Goal: Task Accomplishment & Management: Complete application form

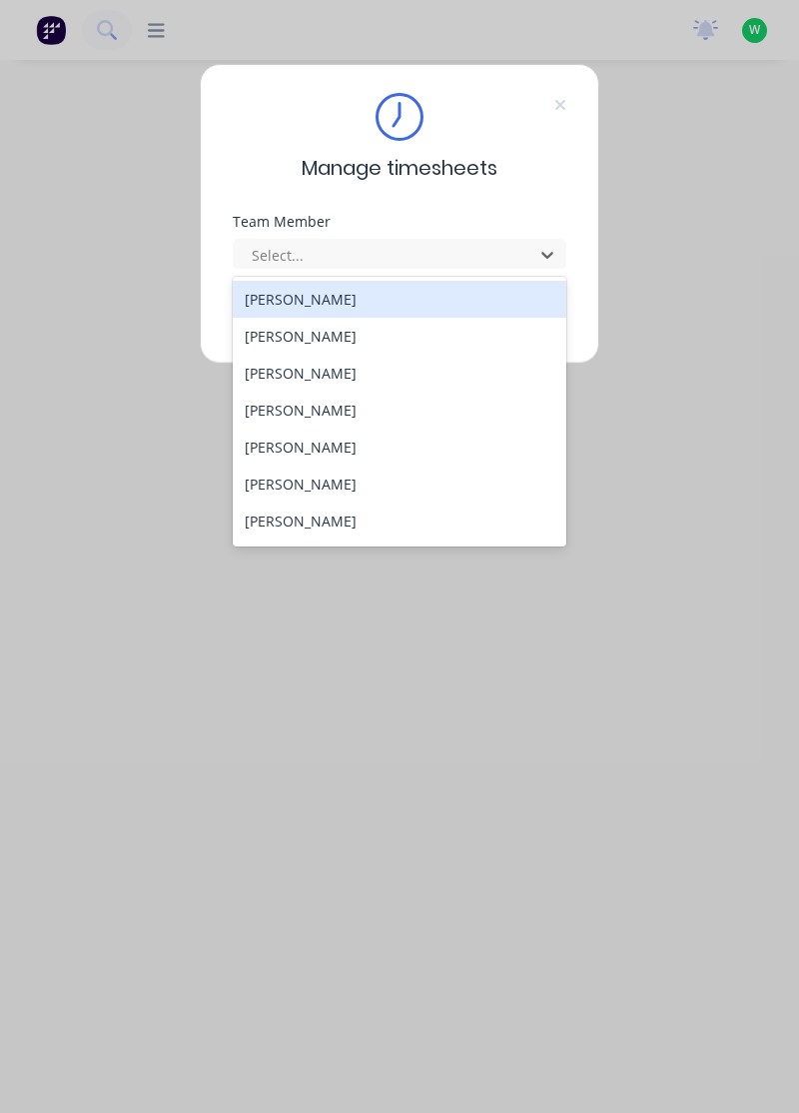
click at [332, 290] on div "[PERSON_NAME]" at bounding box center [400, 299] width 335 height 37
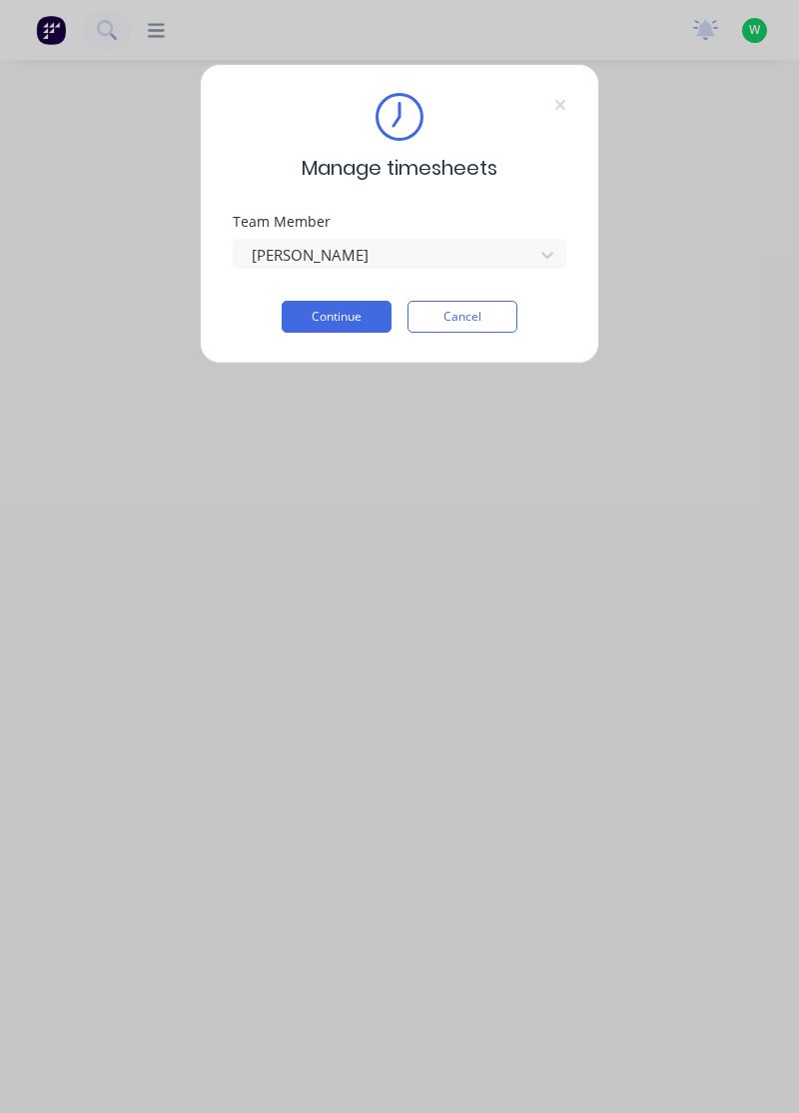
click at [354, 311] on button "Continue" at bounding box center [337, 317] width 110 height 32
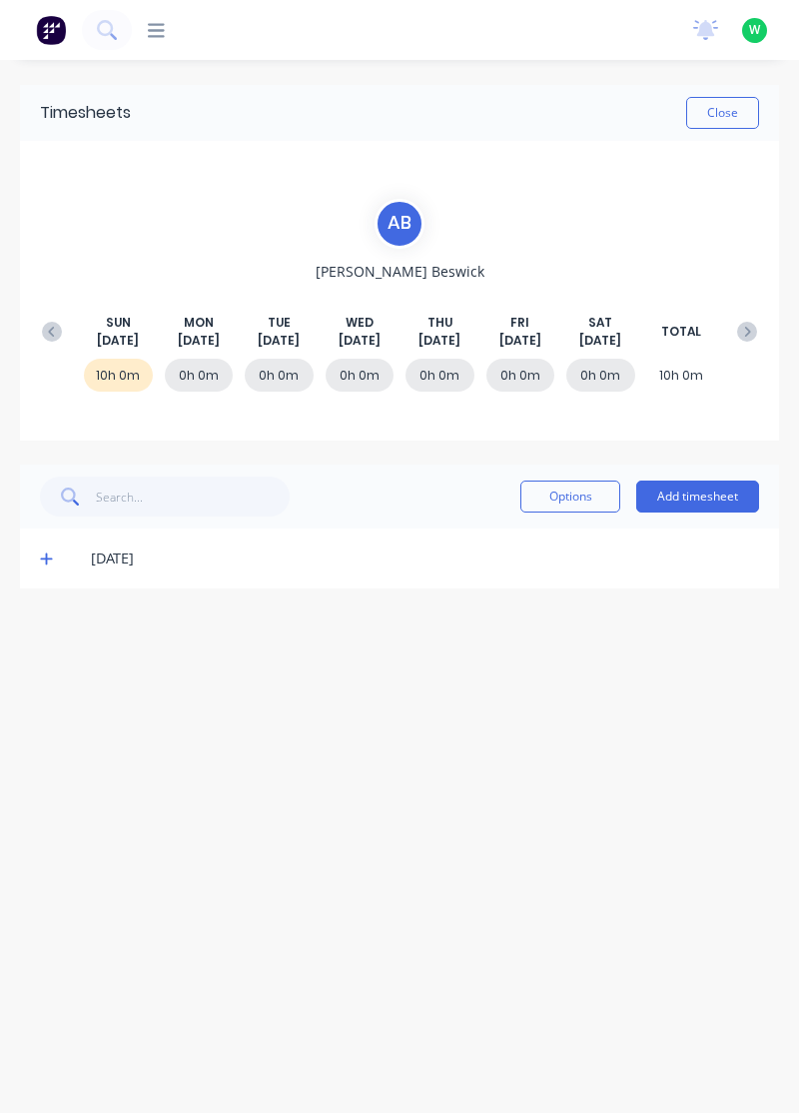
click at [48, 332] on icon at bounding box center [52, 332] width 20 height 20
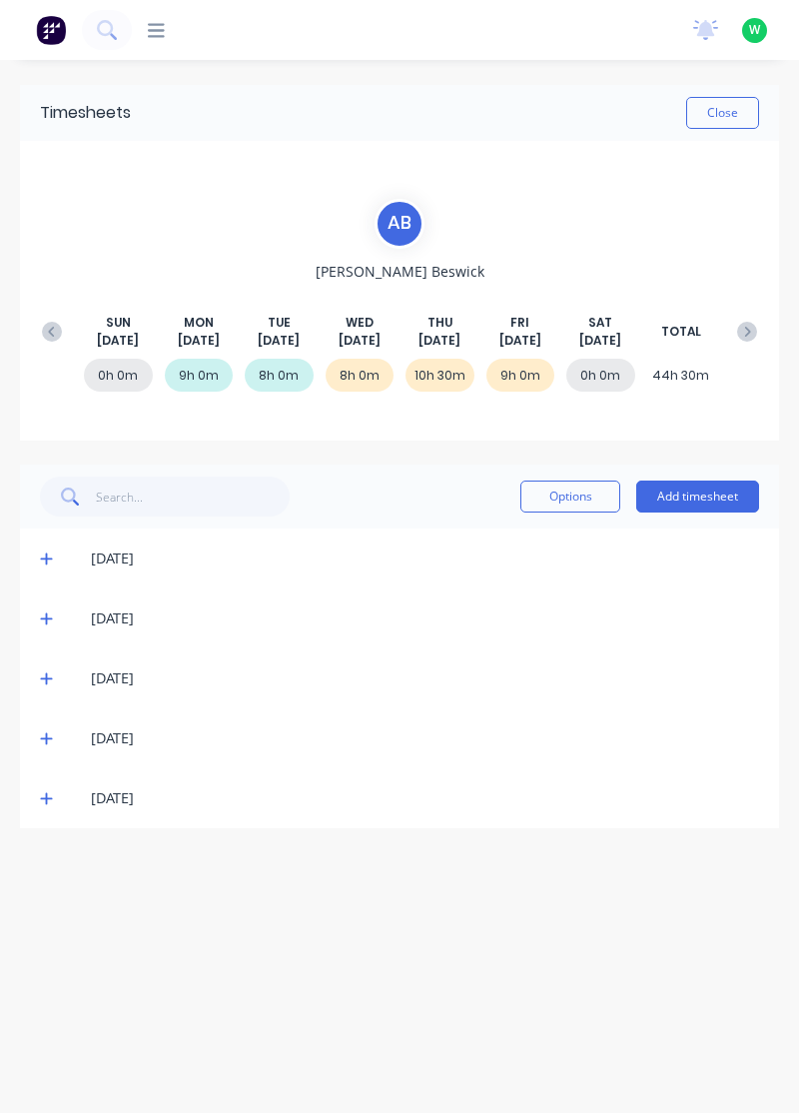
click at [759, 318] on button at bounding box center [747, 332] width 40 height 36
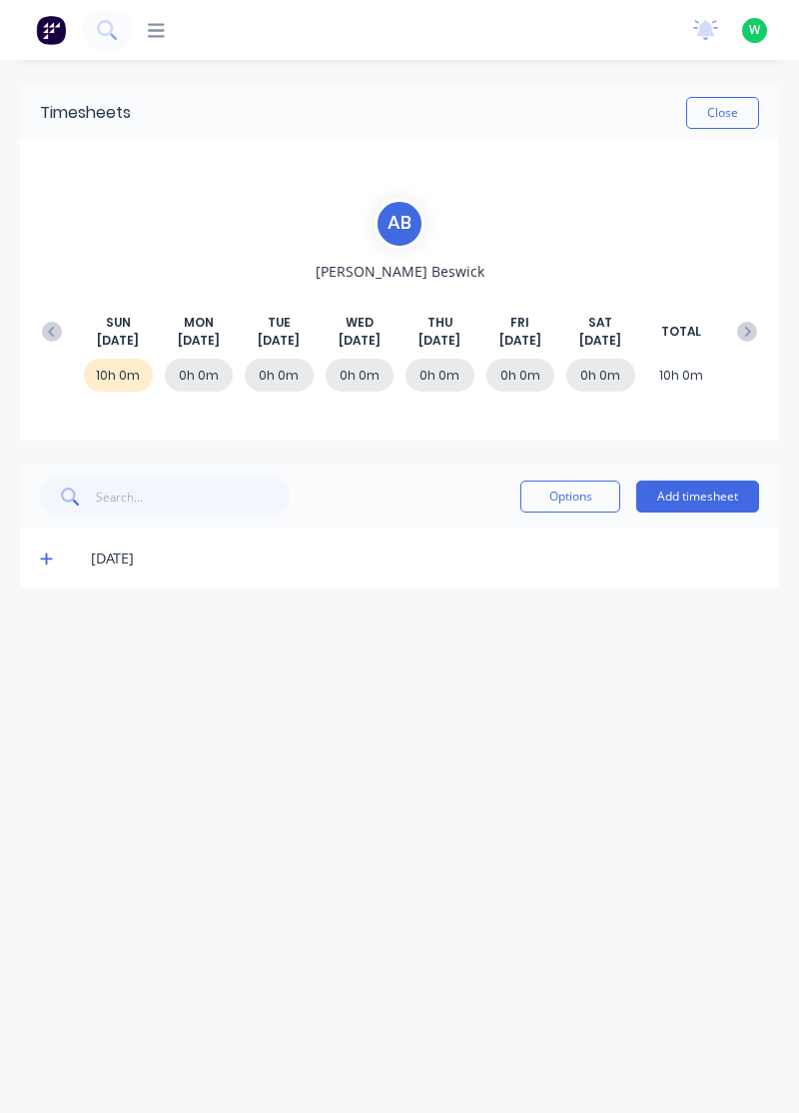
click at [686, 491] on button "Add timesheet" at bounding box center [697, 496] width 123 height 32
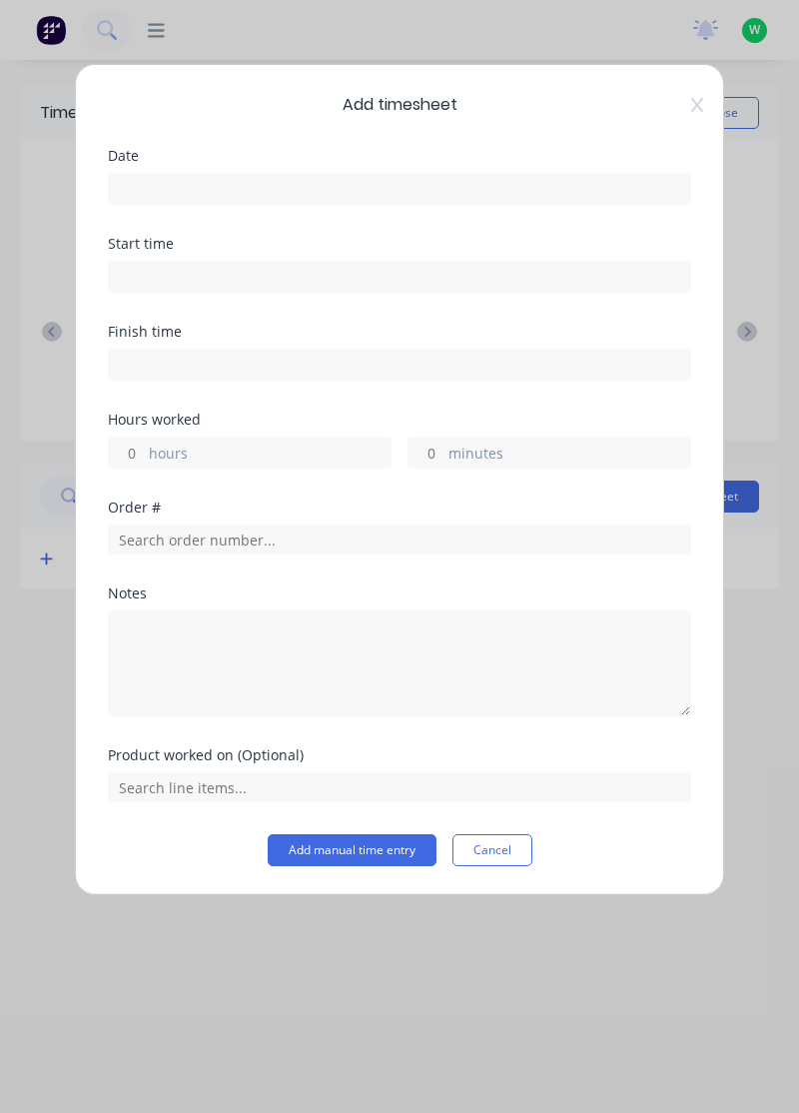
click at [414, 181] on input at bounding box center [399, 189] width 581 height 30
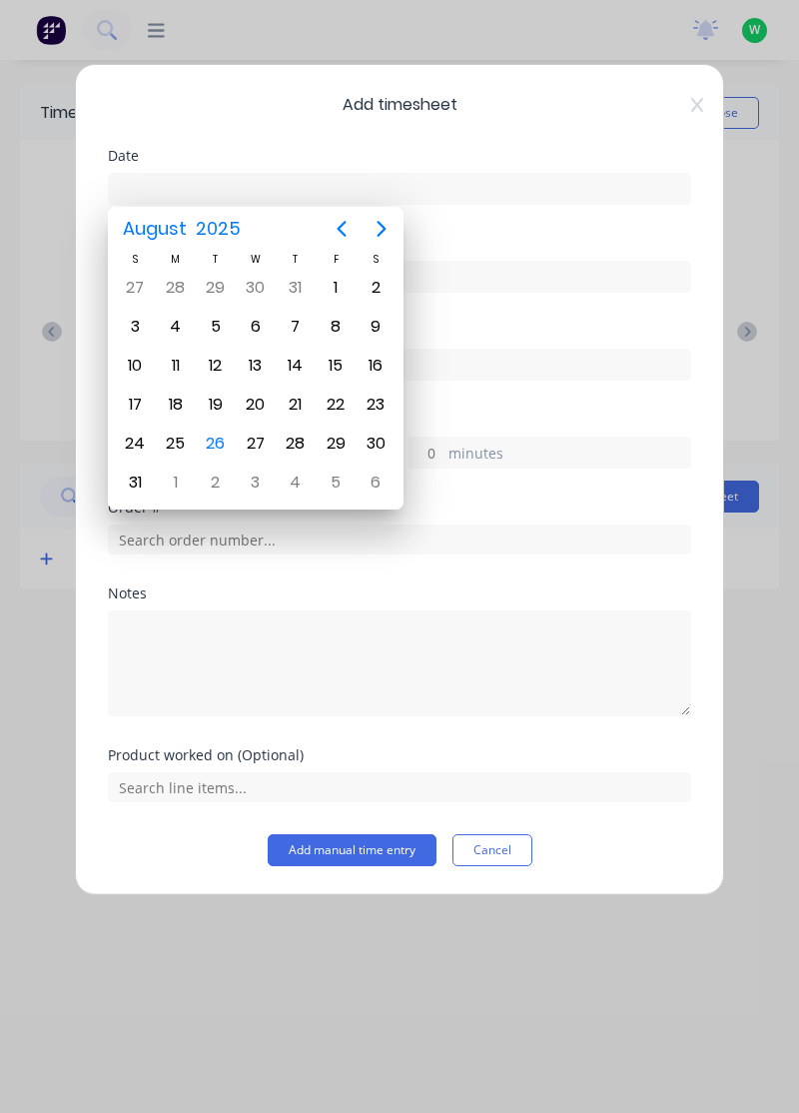
click at [166, 436] on div "25" at bounding box center [176, 443] width 30 height 30
type input "25/08/2025"
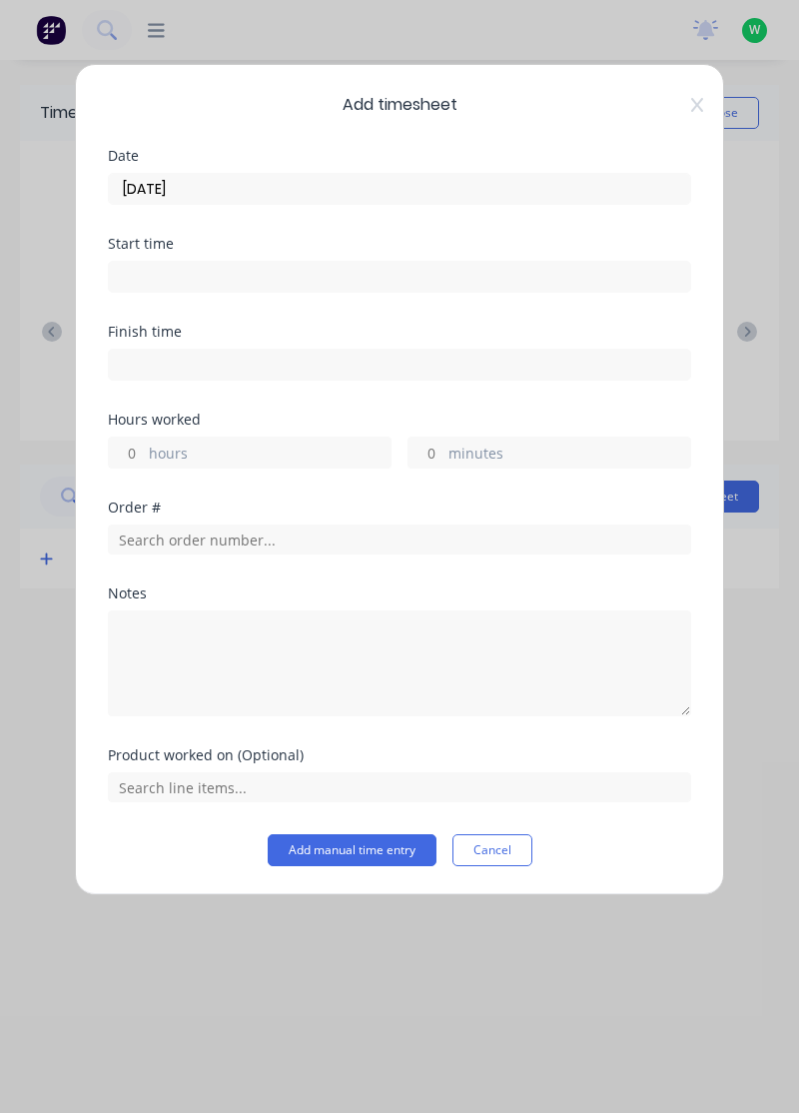
click at [230, 442] on label "hours" at bounding box center [270, 454] width 242 height 25
click at [144, 441] on input "hours" at bounding box center [126, 452] width 35 height 30
type input "2"
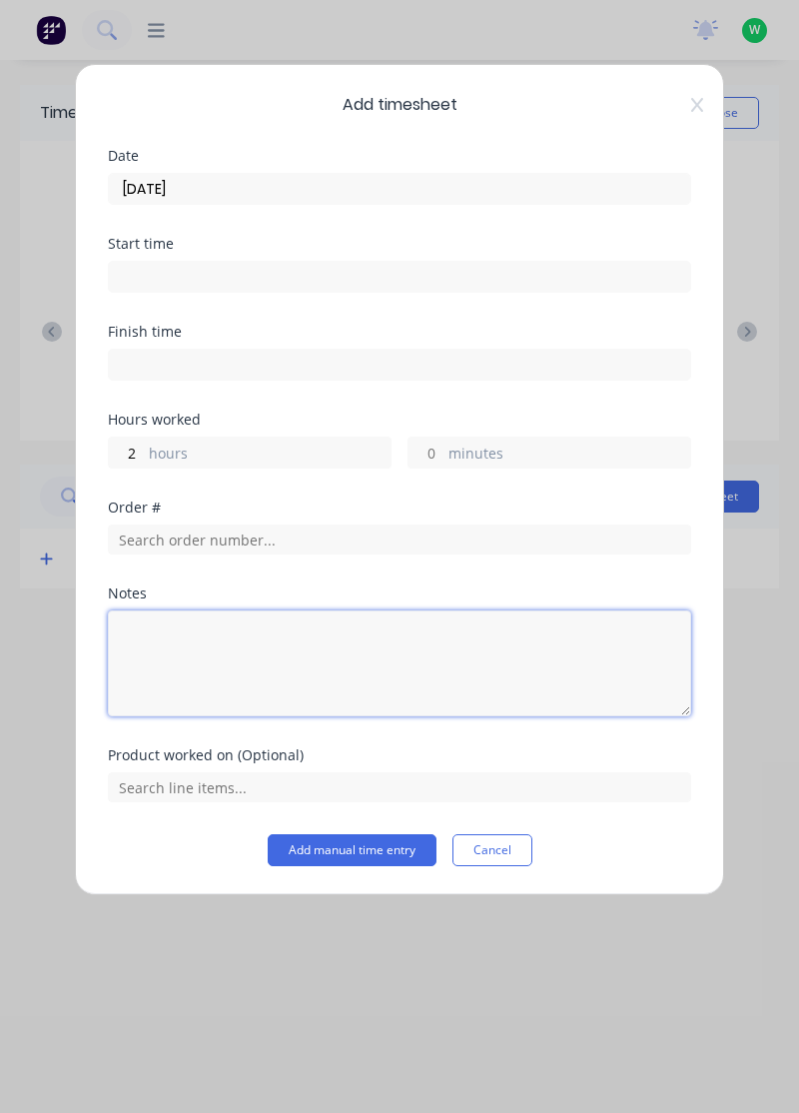
click at [203, 666] on textarea at bounding box center [399, 663] width 583 height 106
click at [150, 639] on textarea "Al ninness" at bounding box center [399, 663] width 583 height 106
click at [252, 629] on textarea "Al Ninness" at bounding box center [399, 663] width 583 height 106
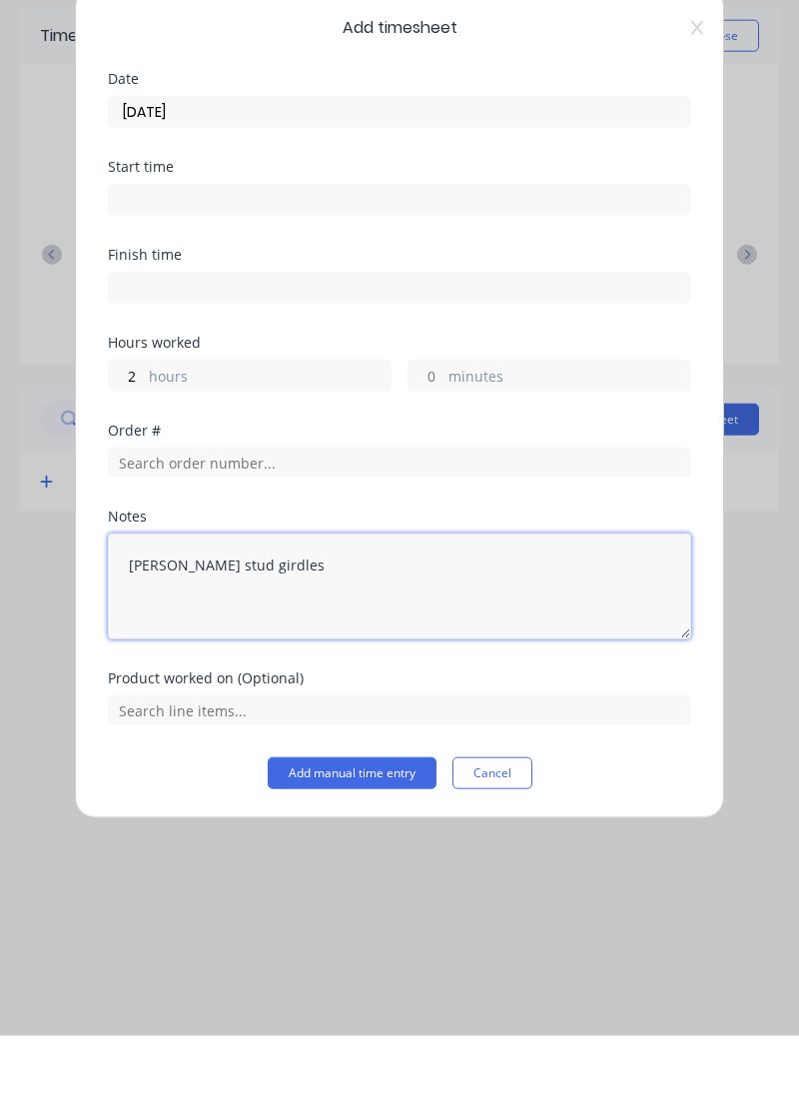
type textarea "Al Ninness stud girdles"
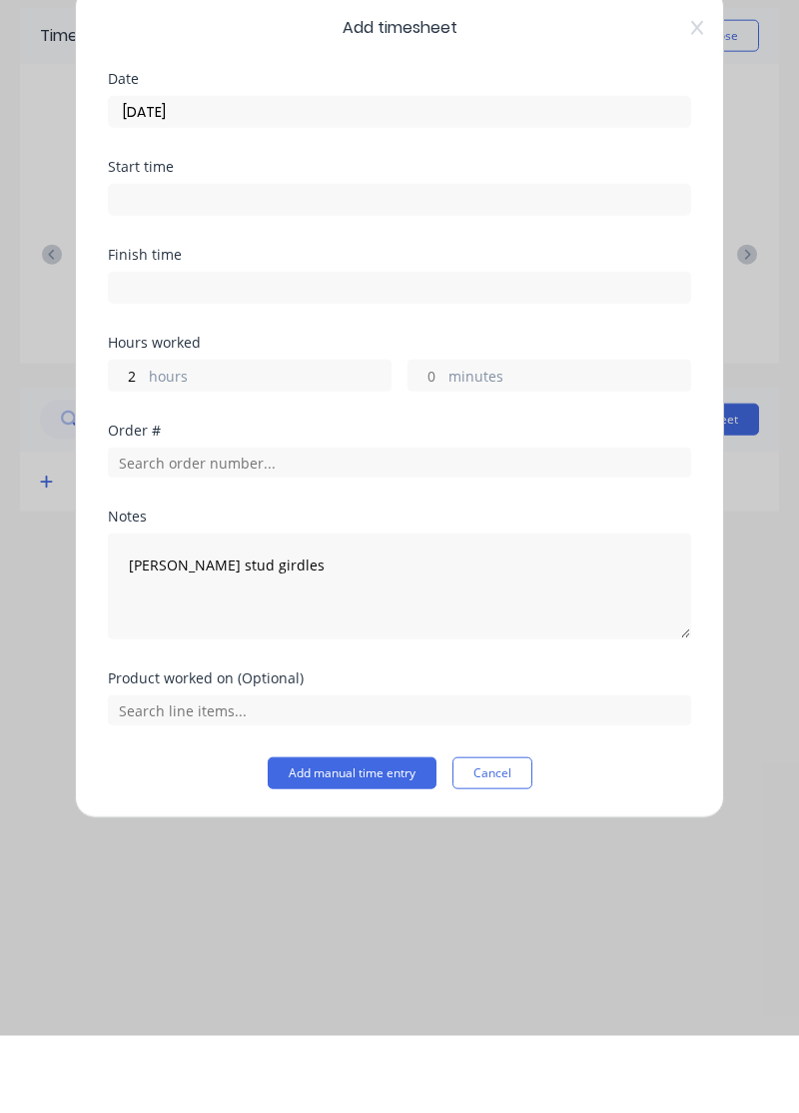
click at [383, 846] on button "Add manual time entry" at bounding box center [352, 850] width 169 height 32
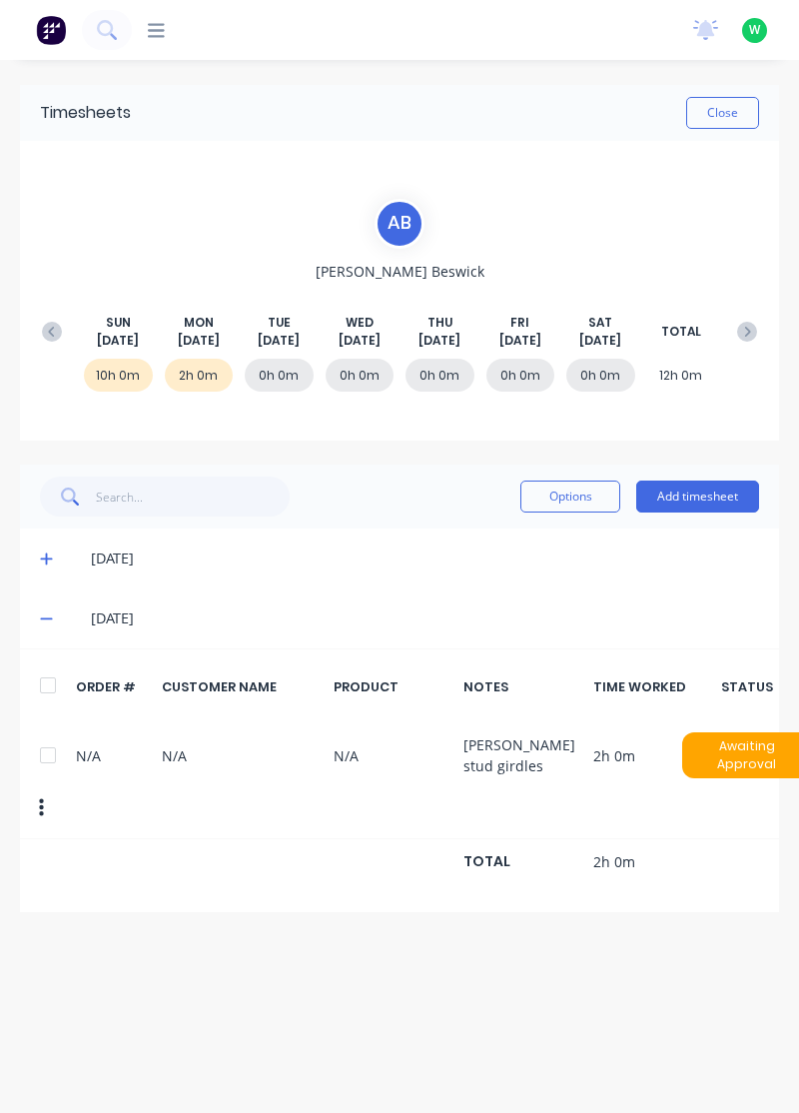
click at [707, 499] on button "Add timesheet" at bounding box center [697, 496] width 123 height 32
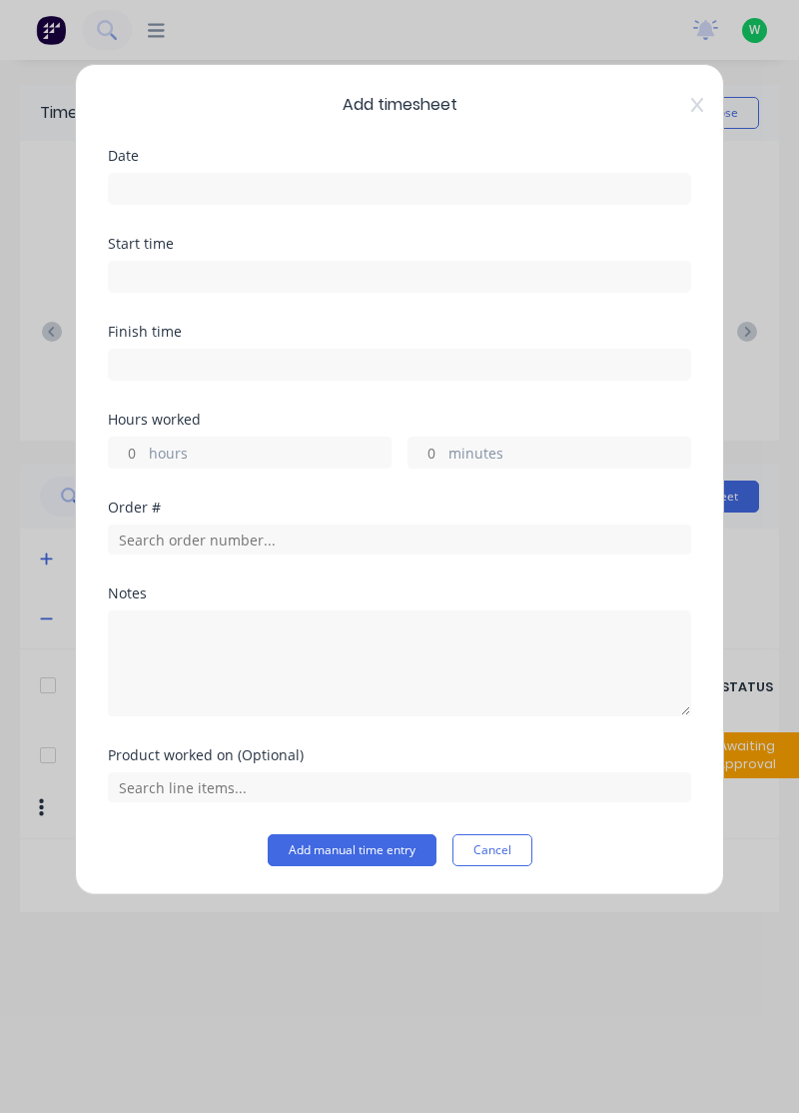
click at [424, 182] on input at bounding box center [399, 189] width 581 height 30
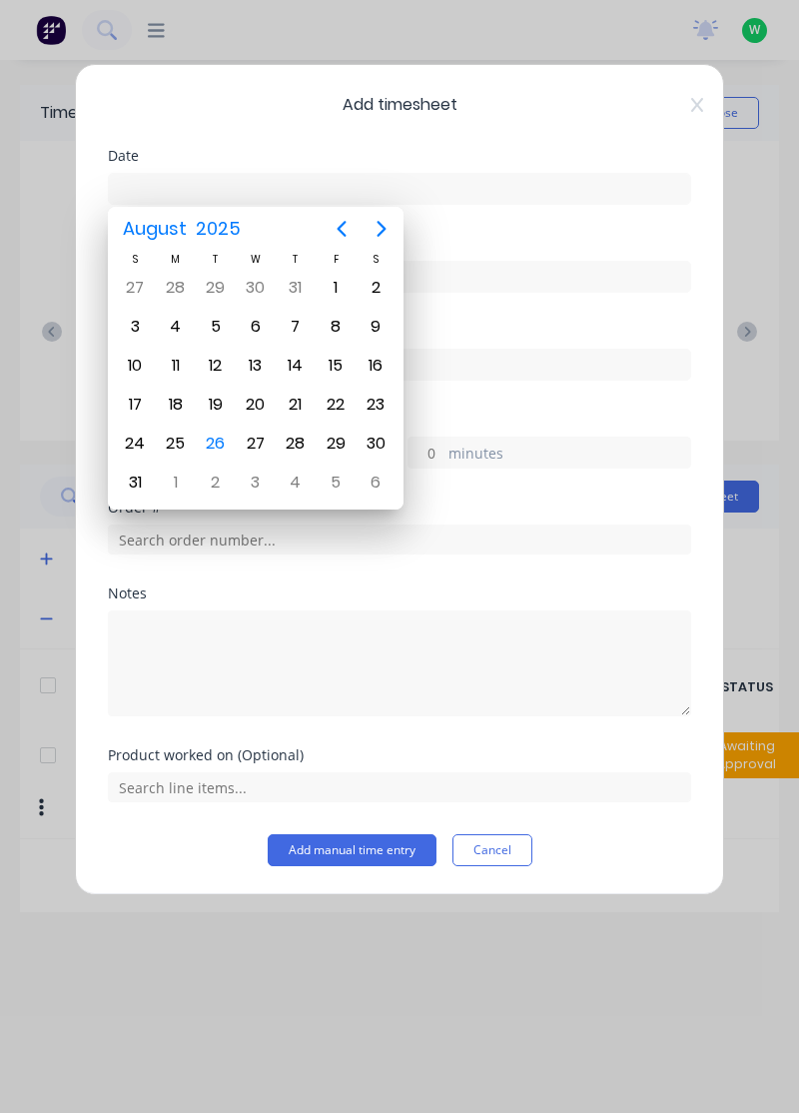
click at [213, 437] on div "26" at bounding box center [216, 443] width 30 height 30
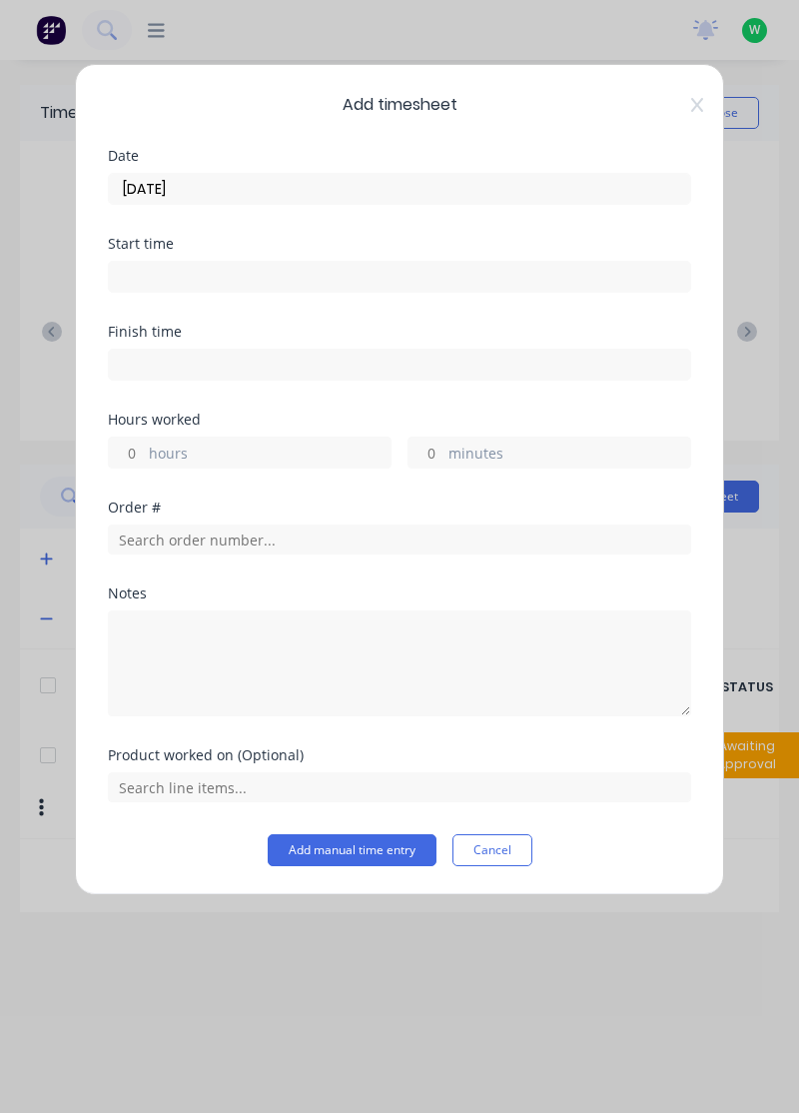
click at [284, 446] on label "hours" at bounding box center [270, 454] width 242 height 25
click at [144, 446] on input "hours" at bounding box center [126, 452] width 35 height 30
click at [404, 174] on input "26/08/2025" at bounding box center [399, 189] width 581 height 30
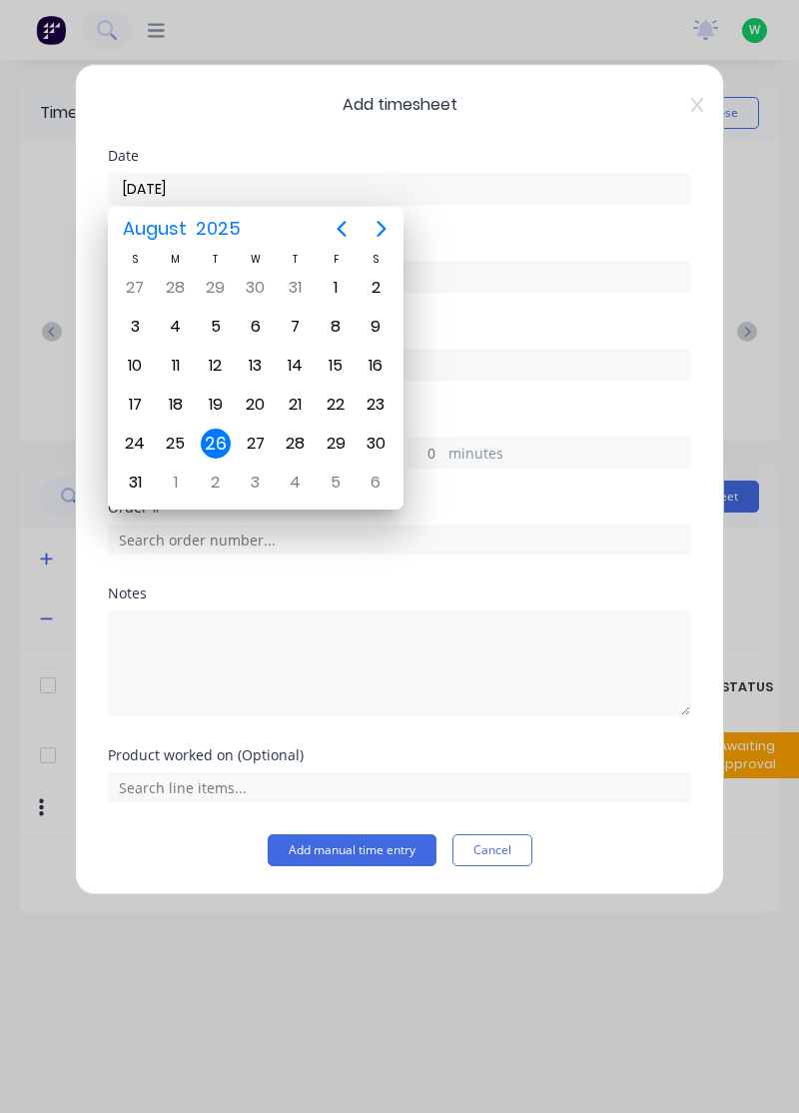
click at [172, 428] on div "25" at bounding box center [176, 443] width 30 height 30
type input "25/08/2025"
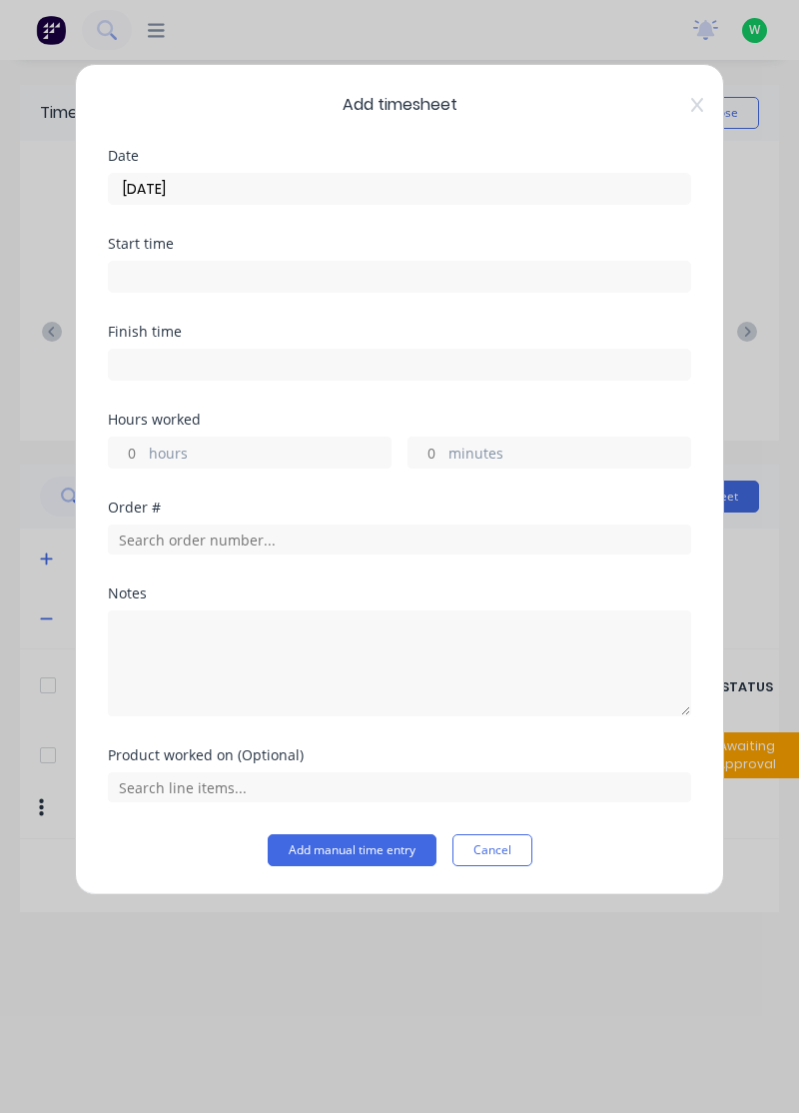
click at [246, 447] on label "hours" at bounding box center [270, 454] width 242 height 25
click at [144, 447] on input "hours" at bounding box center [126, 452] width 35 height 30
type input "2"
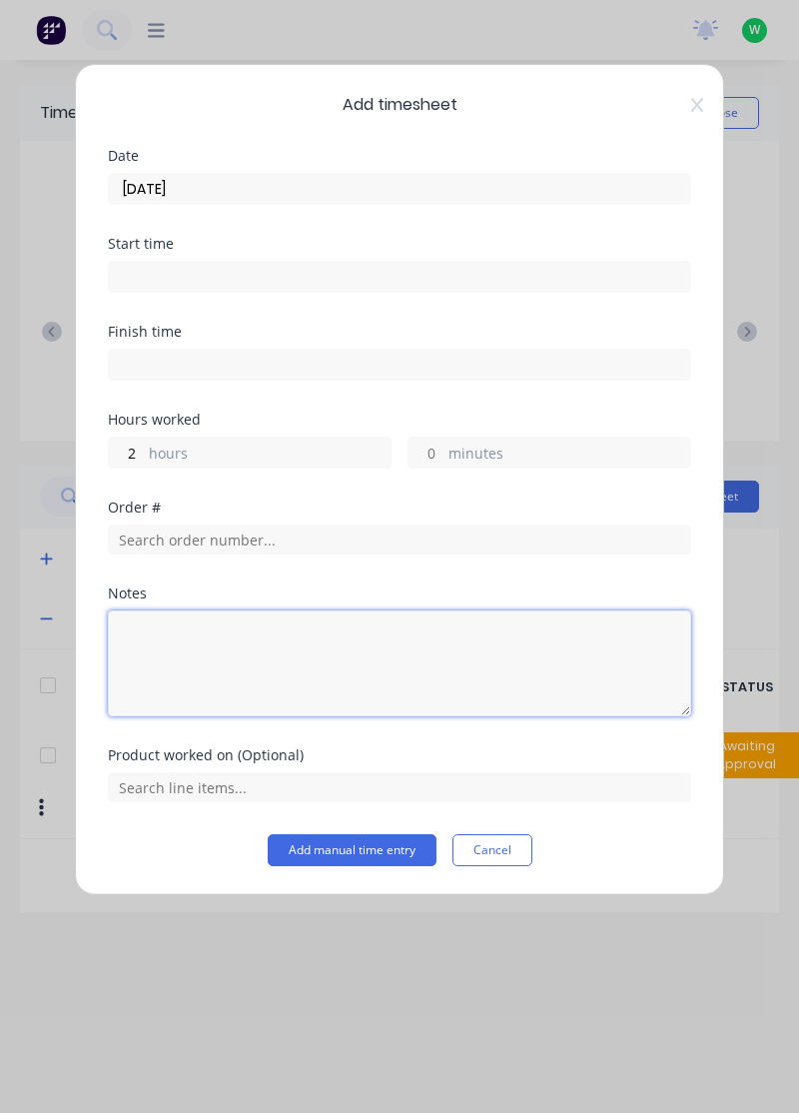
click at [285, 646] on textarea at bounding box center [399, 663] width 583 height 106
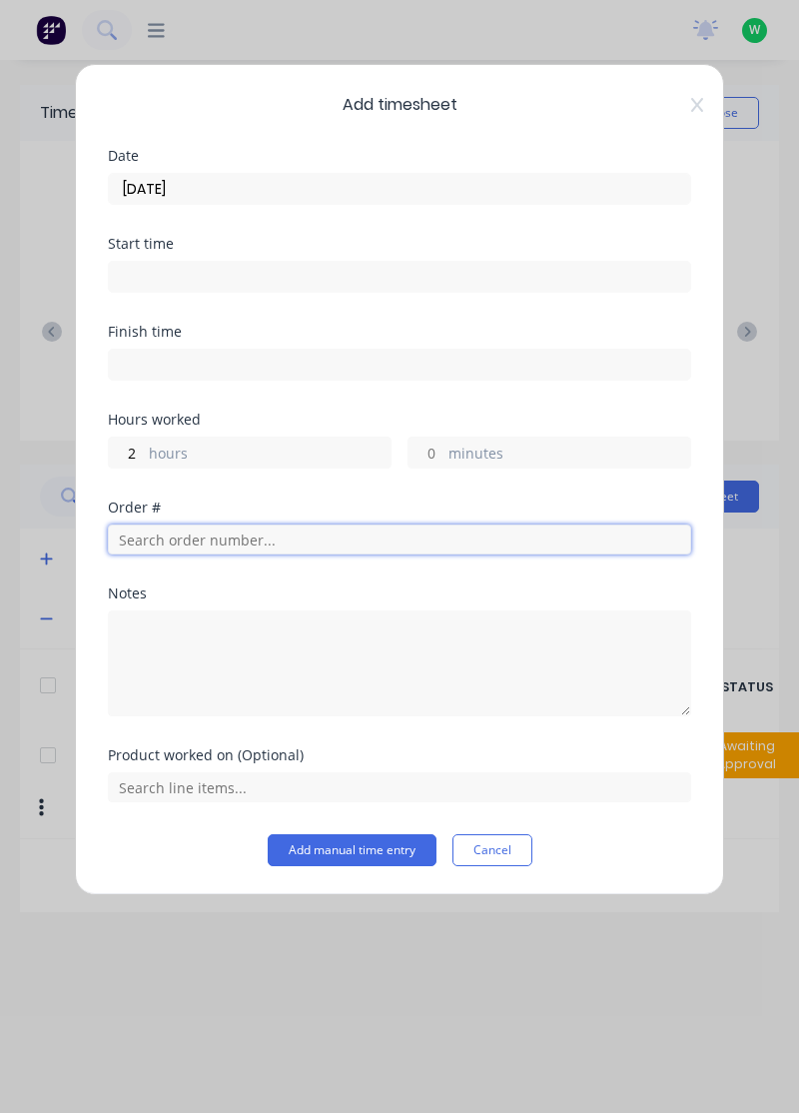
click at [366, 535] on input "text" at bounding box center [399, 539] width 583 height 30
type input "17943"
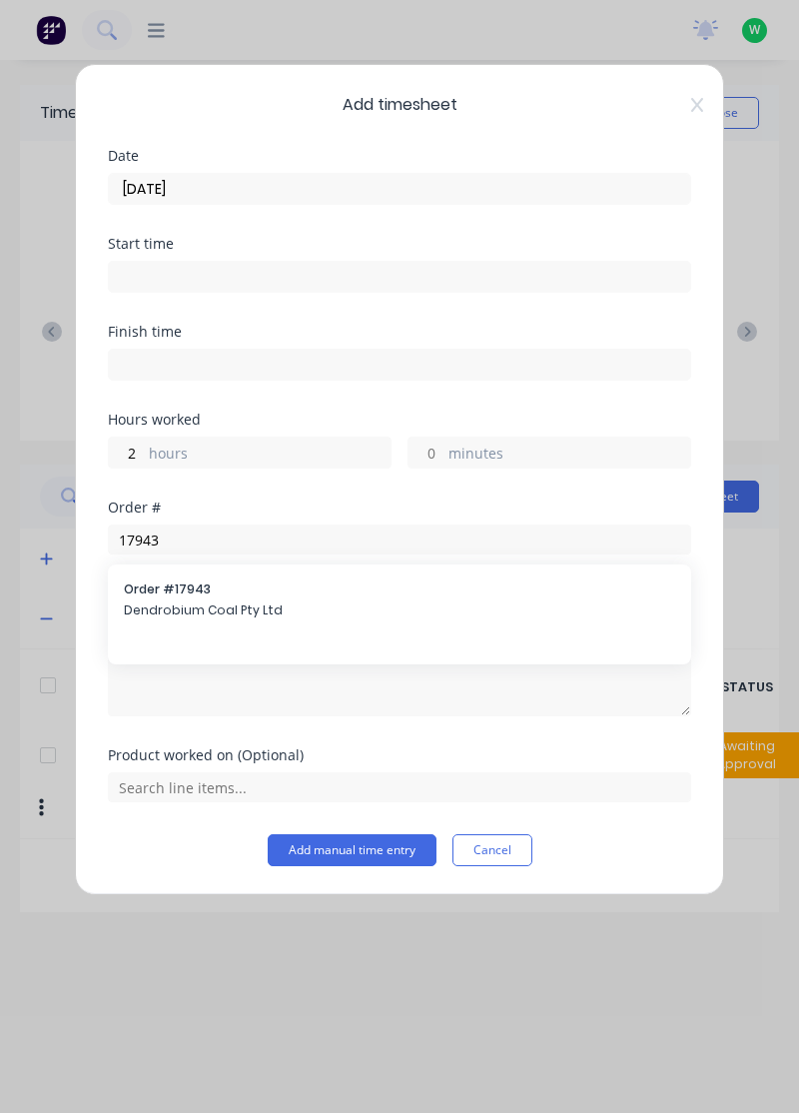
click at [247, 610] on span "Dendrobium Coal Pty Ltd" at bounding box center [399, 610] width 551 height 18
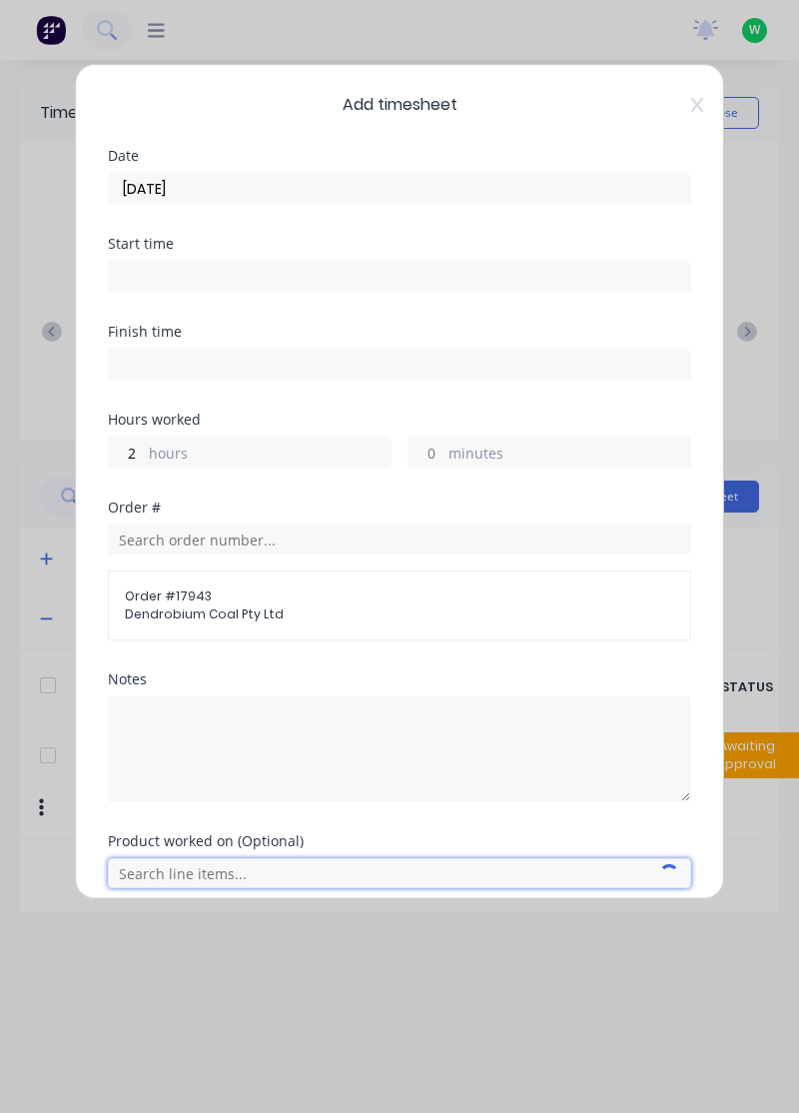
click at [186, 864] on input "text" at bounding box center [399, 873] width 583 height 30
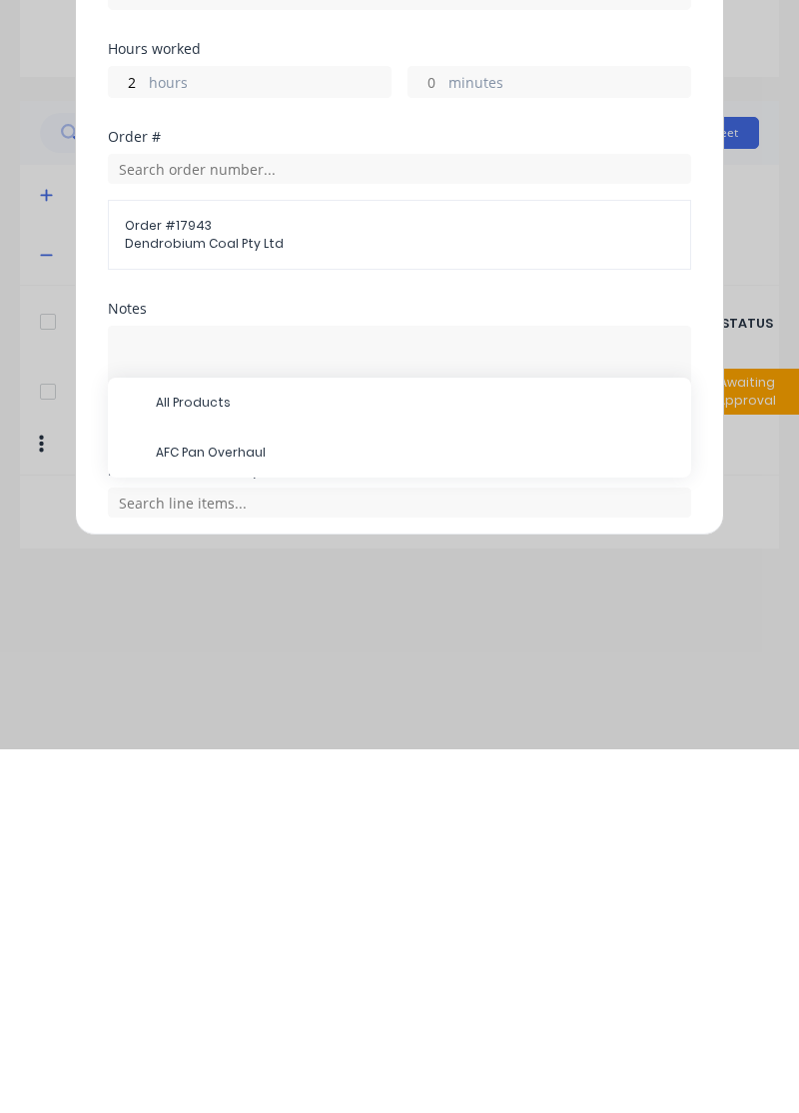
click at [273, 807] on span "AFC Pan Overhaul" at bounding box center [415, 816] width 519 height 18
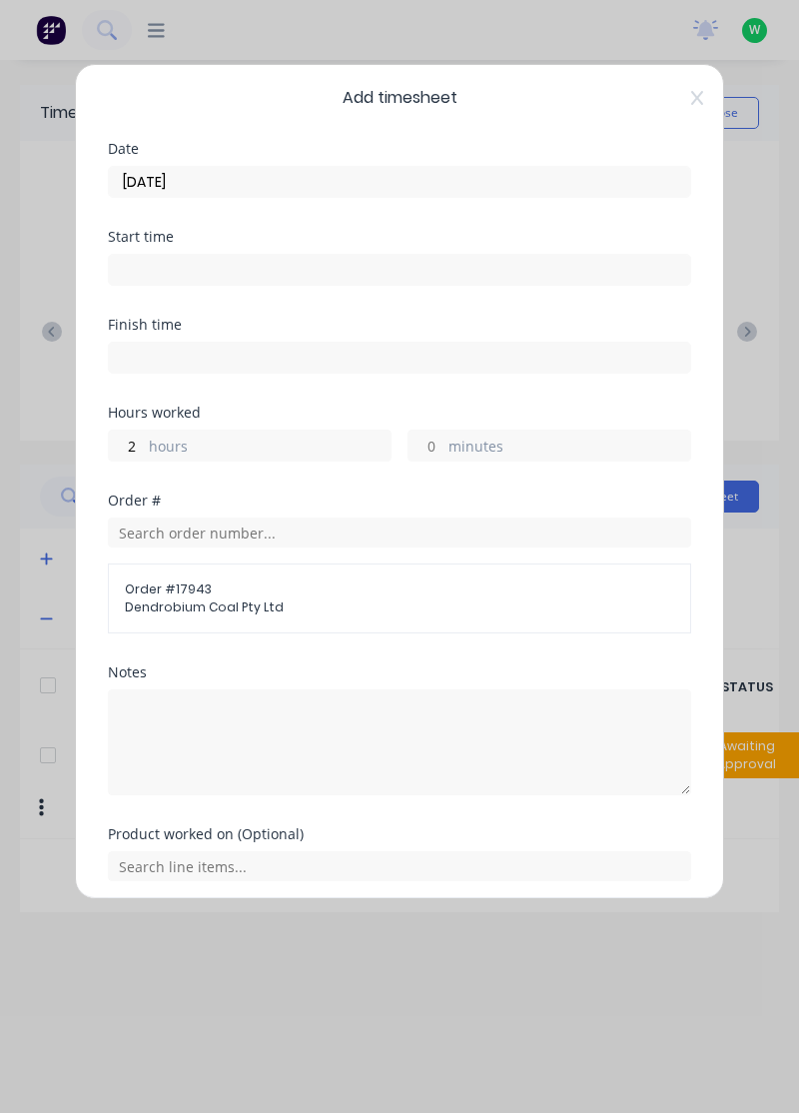
scroll to position [74, 0]
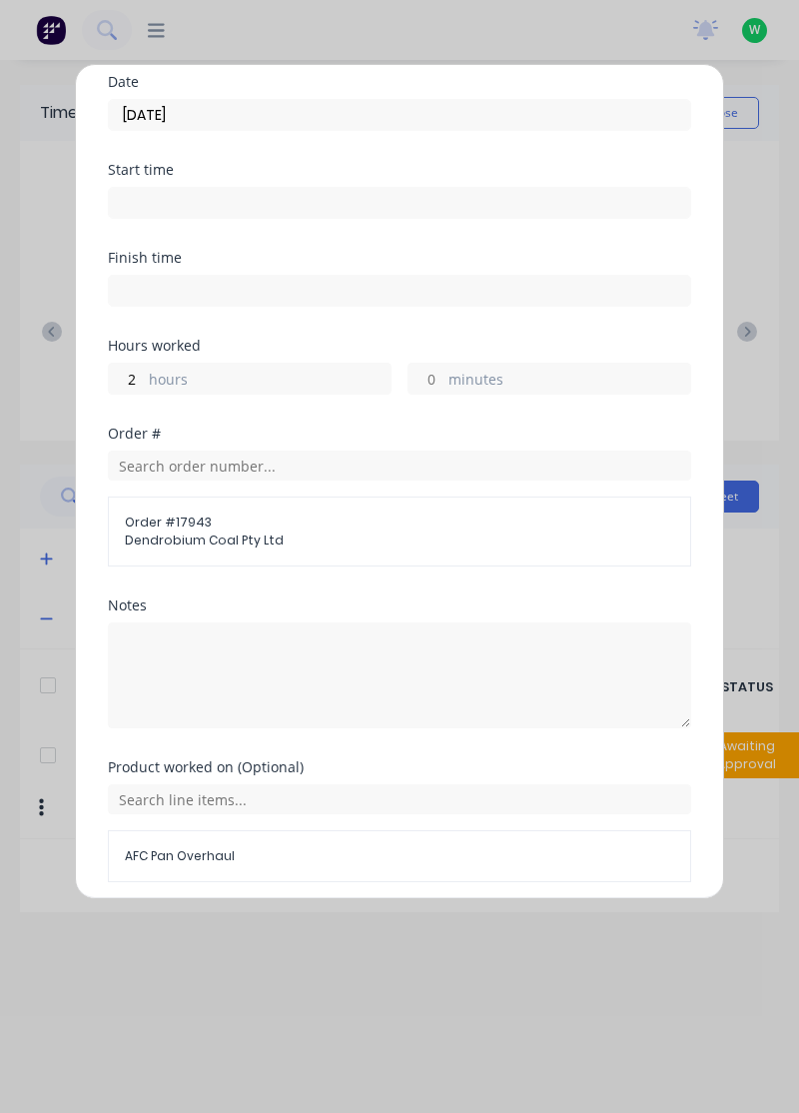
click at [336, 930] on button "Add manual time entry" at bounding box center [352, 930] width 169 height 32
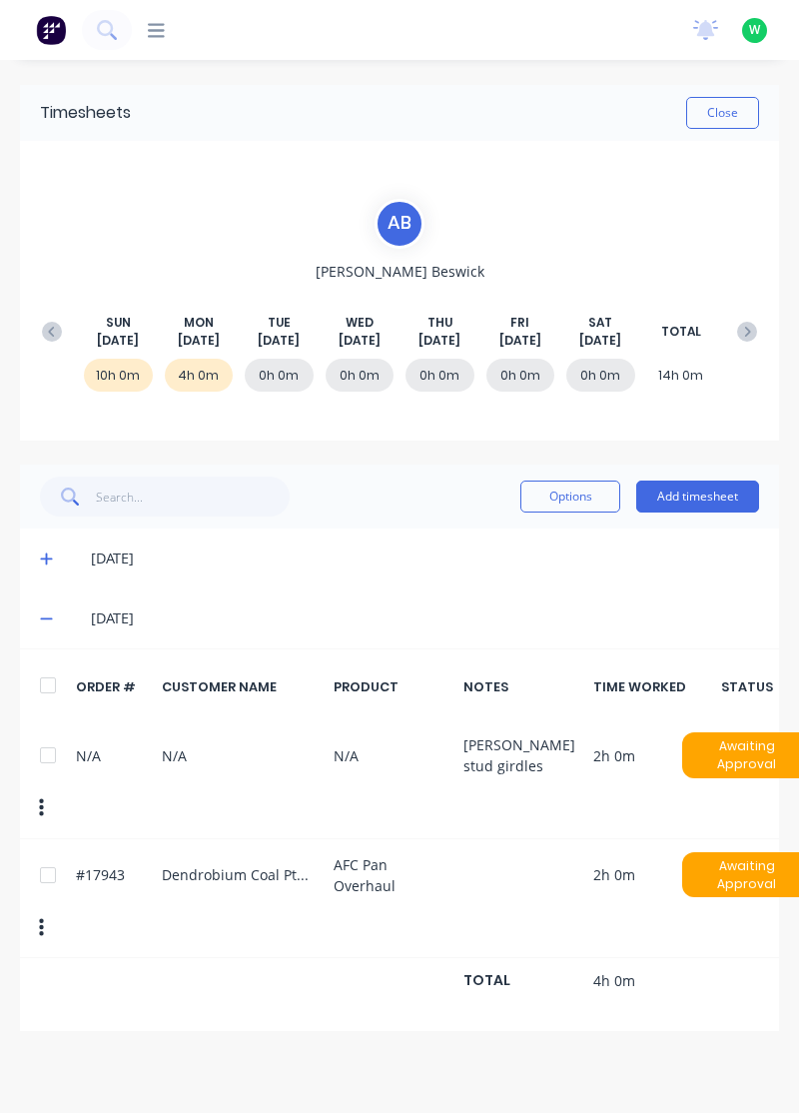
click at [702, 469] on div "Options Add timesheet" at bounding box center [399, 496] width 759 height 64
click at [703, 488] on button "Add timesheet" at bounding box center [697, 496] width 123 height 32
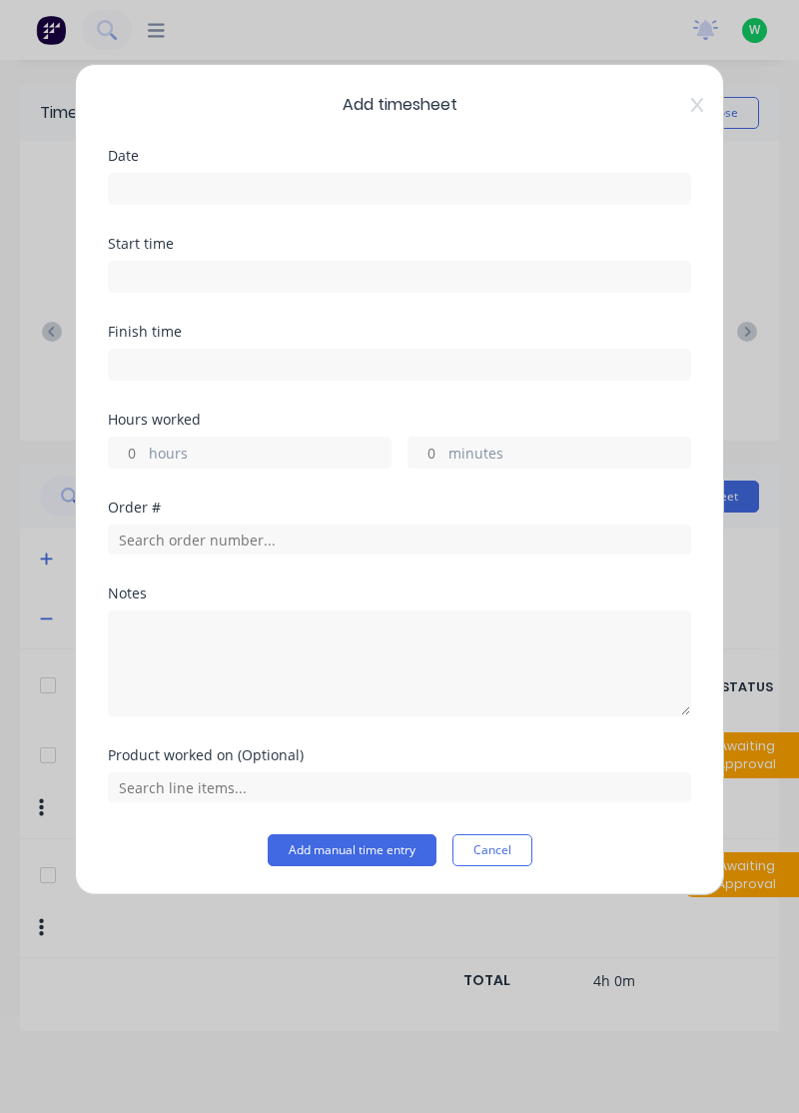
click at [445, 179] on input at bounding box center [399, 189] width 581 height 30
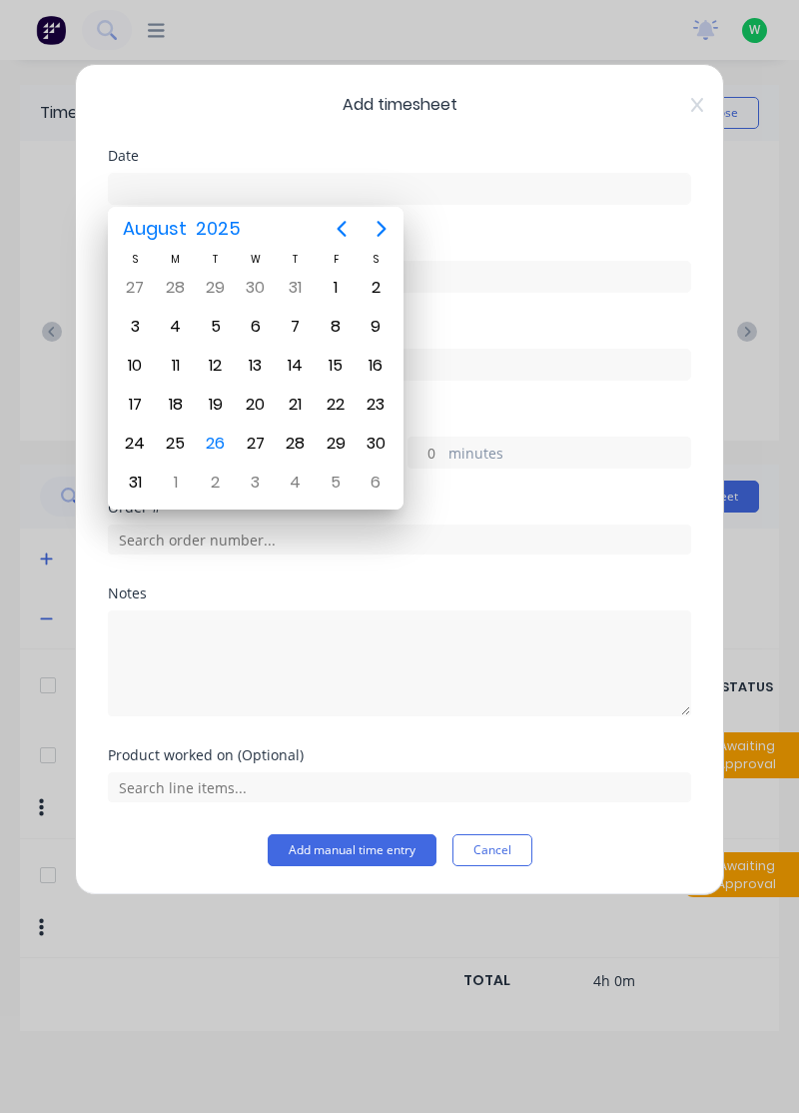
click at [170, 435] on div "25" at bounding box center [176, 443] width 30 height 30
type input "25/08/2025"
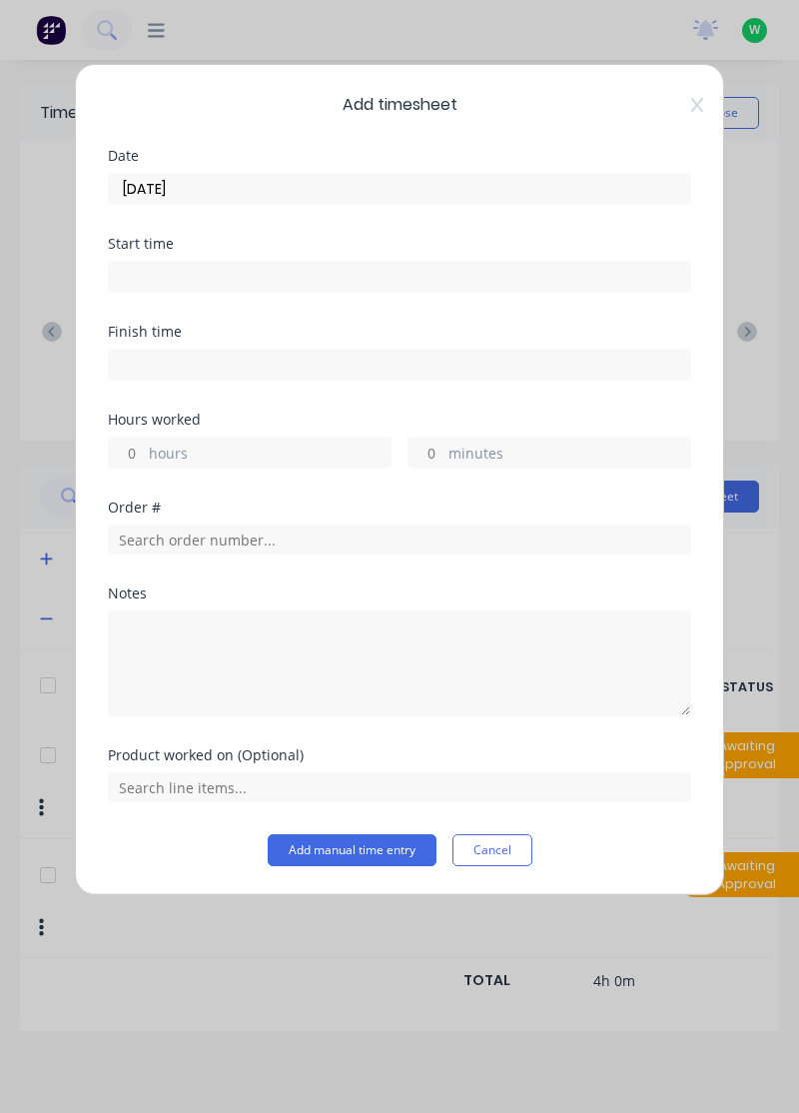
click at [272, 445] on label "hours" at bounding box center [270, 454] width 242 height 25
click at [144, 445] on input "hours" at bounding box center [126, 452] width 35 height 30
type input "4"
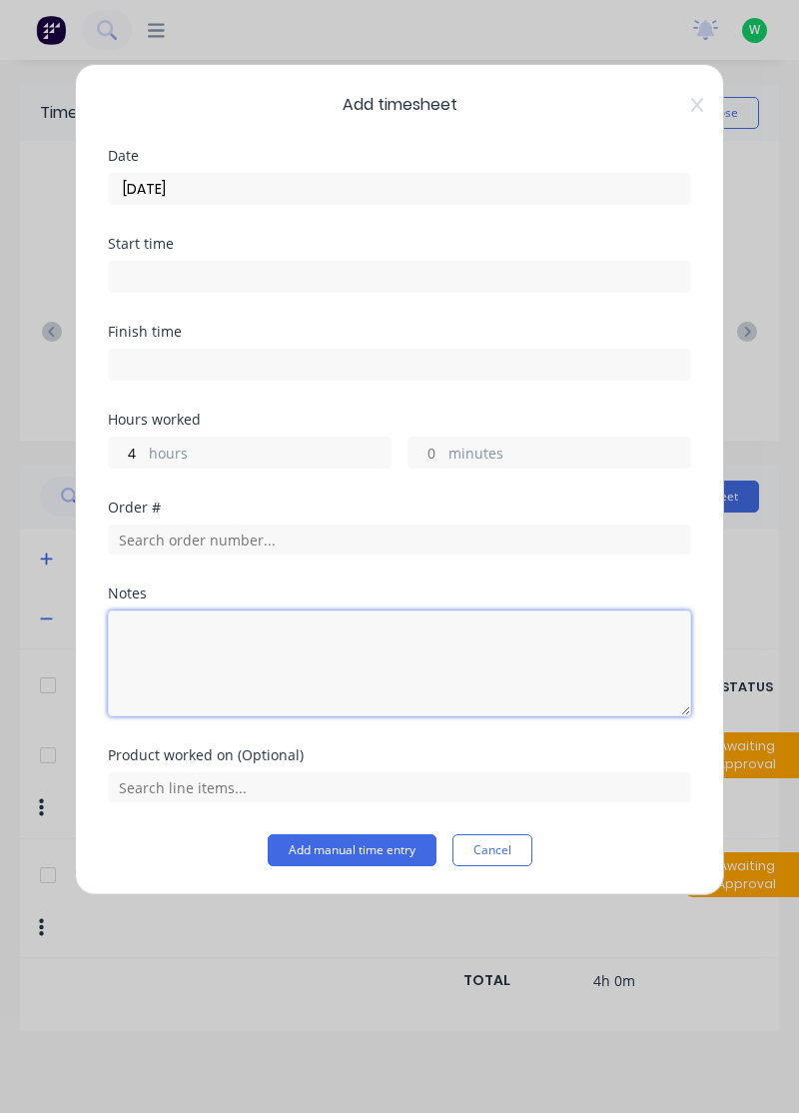
click at [280, 631] on textarea at bounding box center [399, 663] width 583 height 106
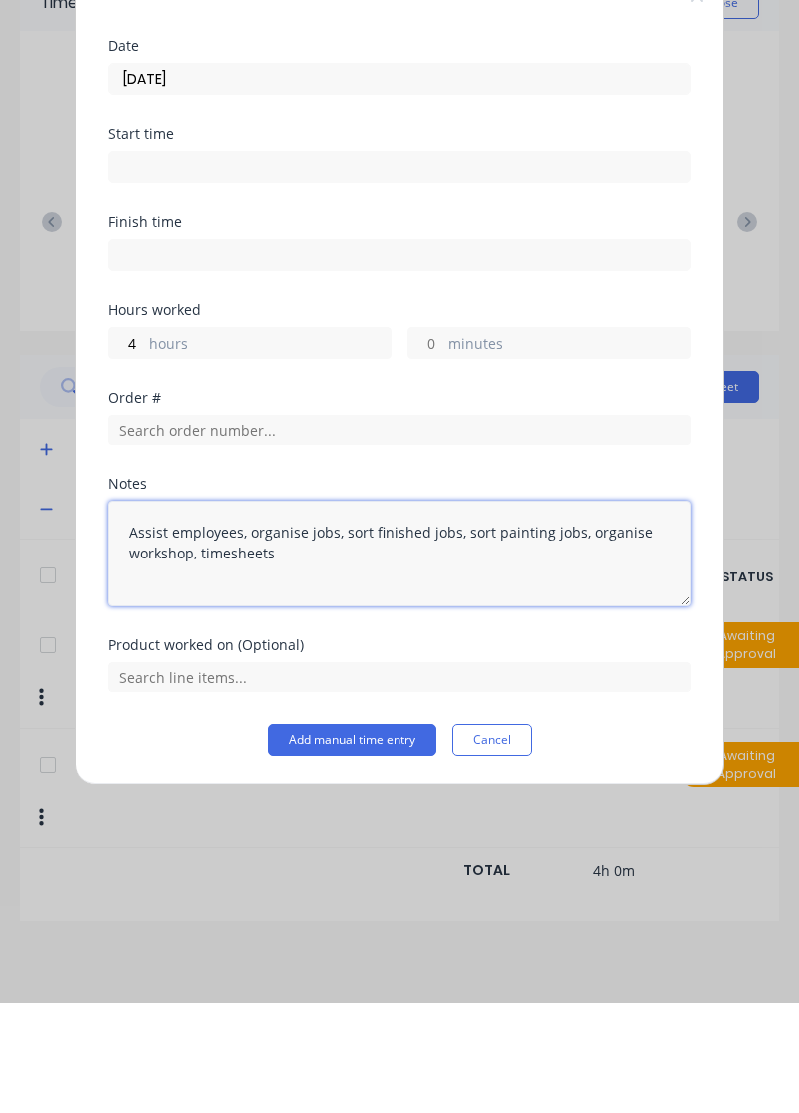
type textarea "Assist employees, organise jobs, sort finished jobs, sort painting jobs, organi…"
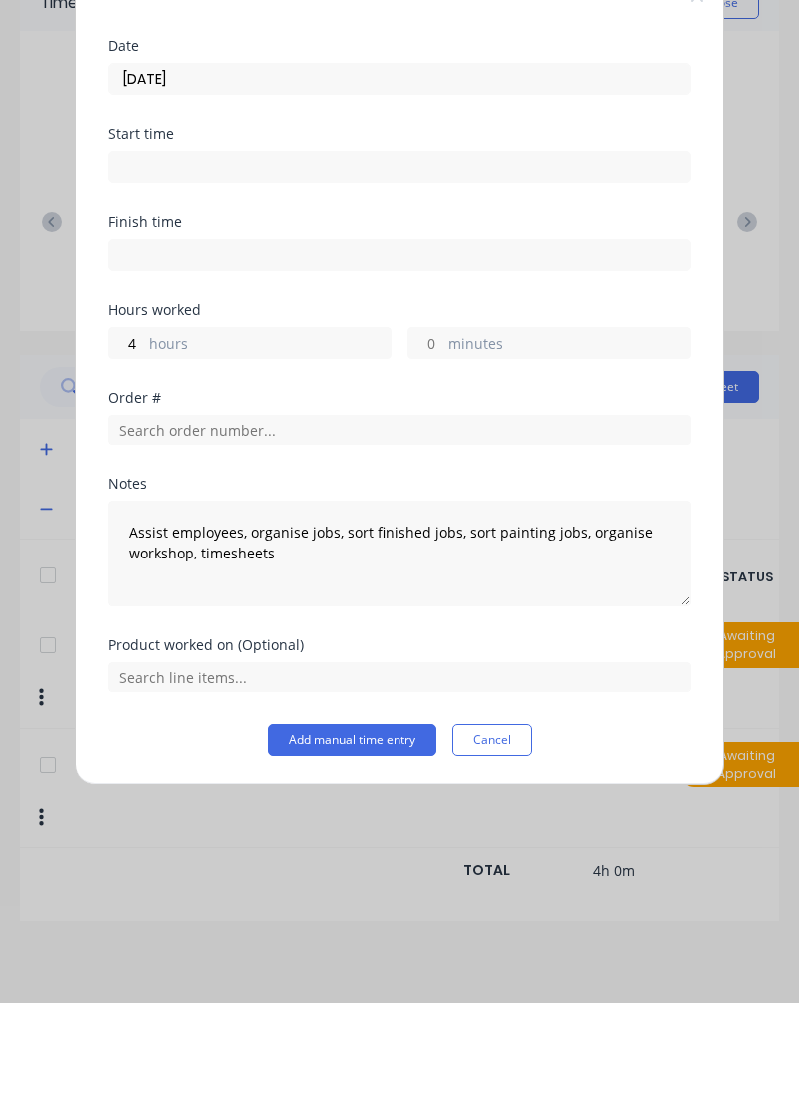
click at [381, 839] on button "Add manual time entry" at bounding box center [352, 850] width 169 height 32
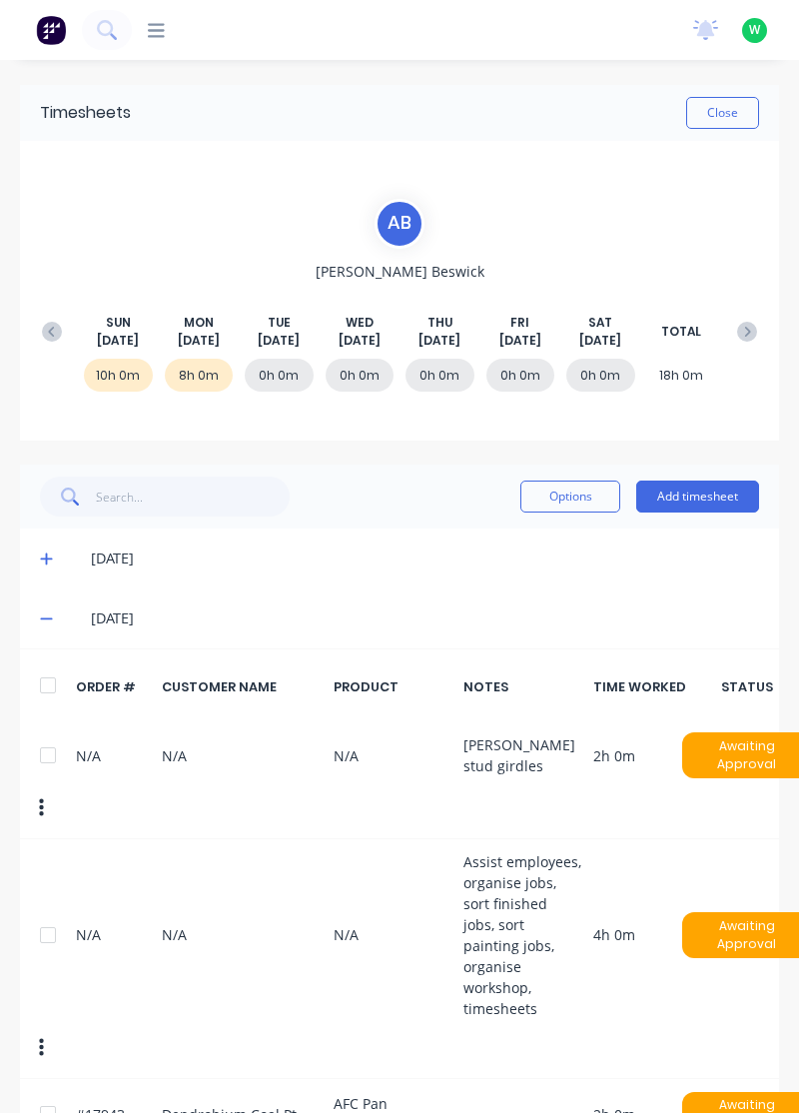
click at [59, 316] on button at bounding box center [52, 332] width 40 height 36
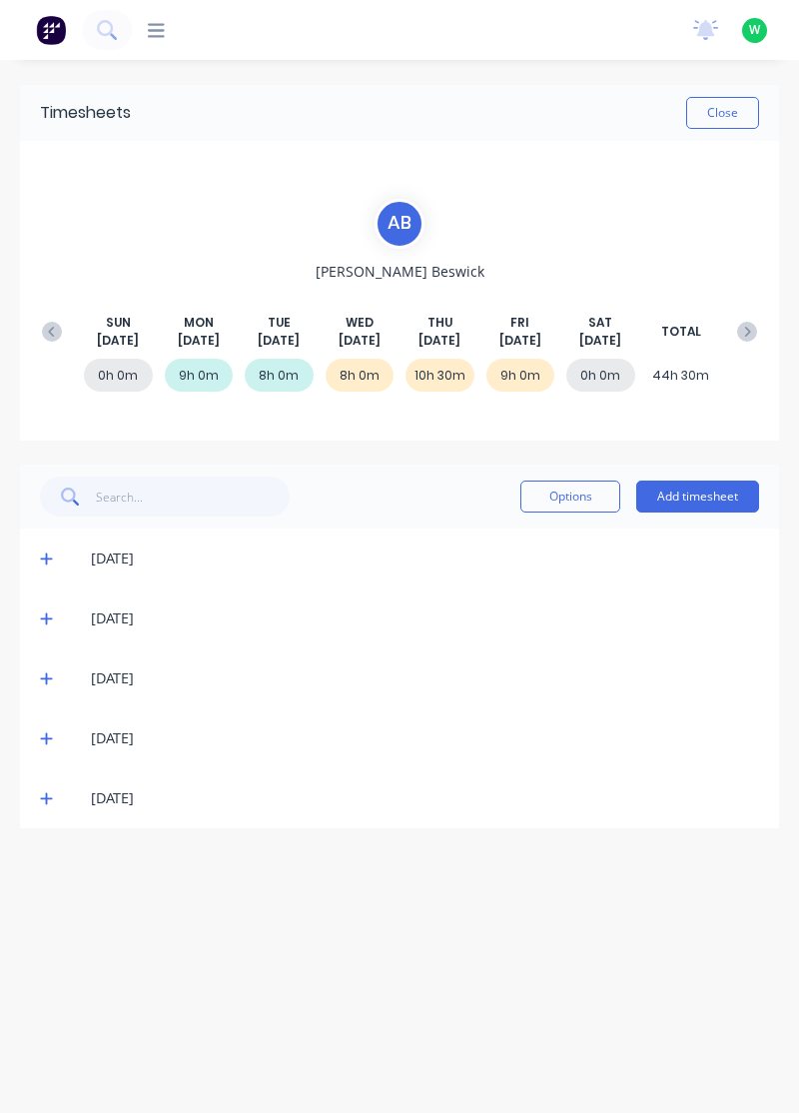
click at [764, 303] on div "SUN Aug 17th MON Aug 18th TUE Aug 19th WED Aug 20th THU Aug 21st FRI Aug 22nd S…" at bounding box center [399, 333] width 735 height 102
click at [757, 320] on button at bounding box center [747, 332] width 40 height 36
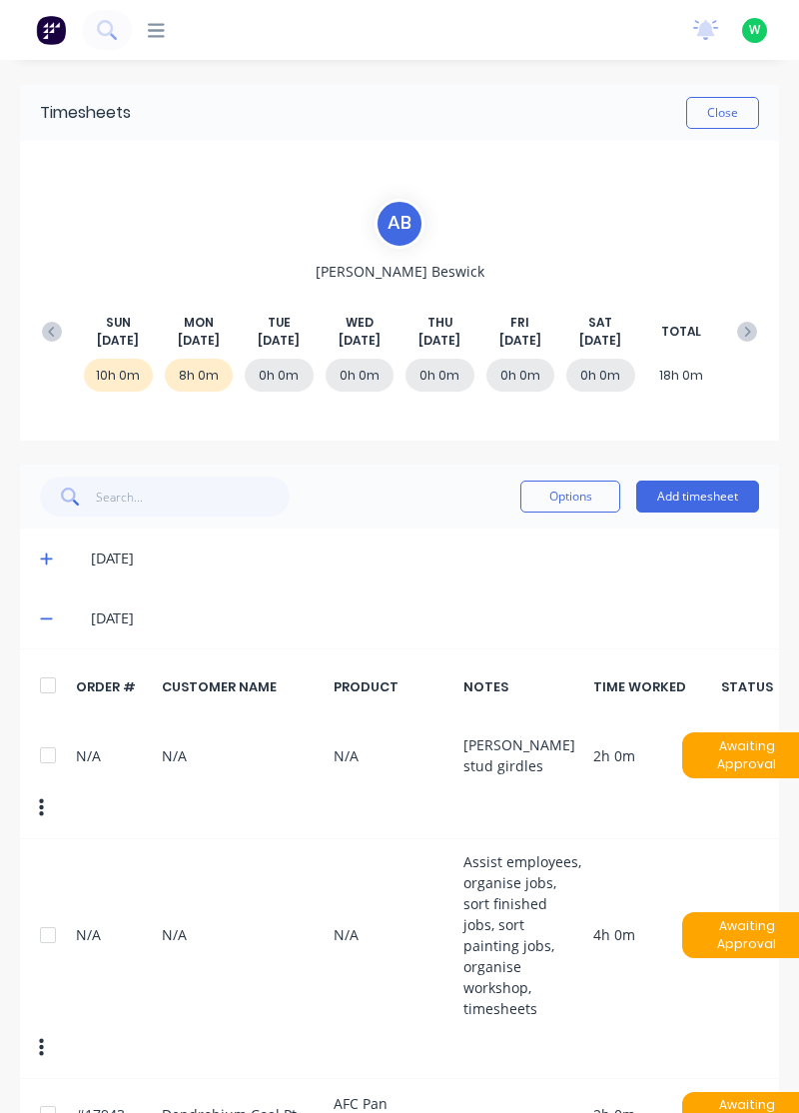
scroll to position [0, 13]
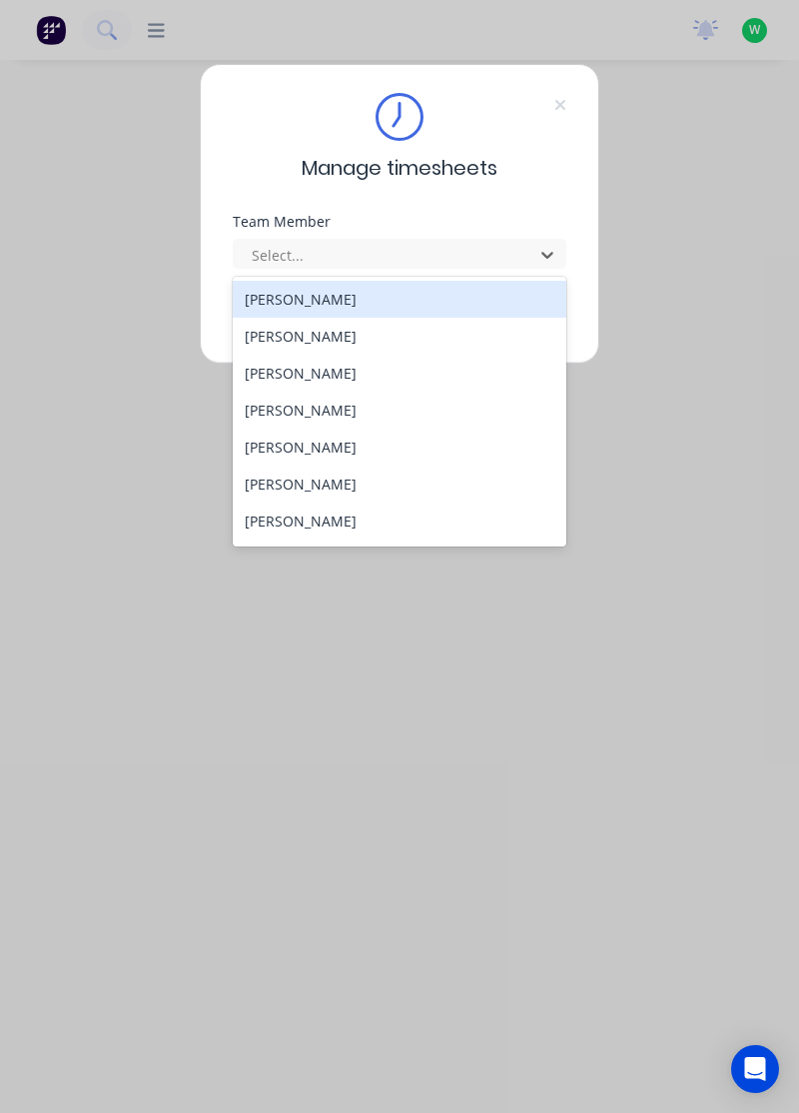
click at [324, 330] on div "[PERSON_NAME]" at bounding box center [400, 336] width 335 height 37
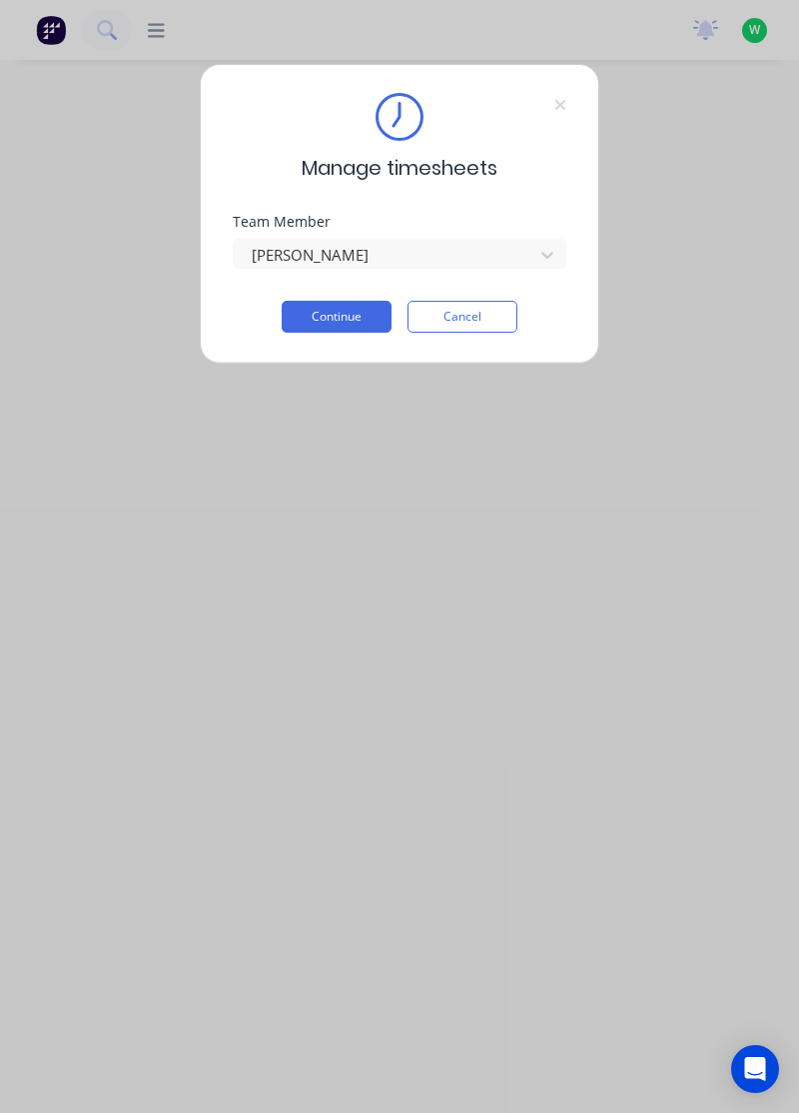
click at [387, 306] on button "Continue" at bounding box center [337, 317] width 110 height 32
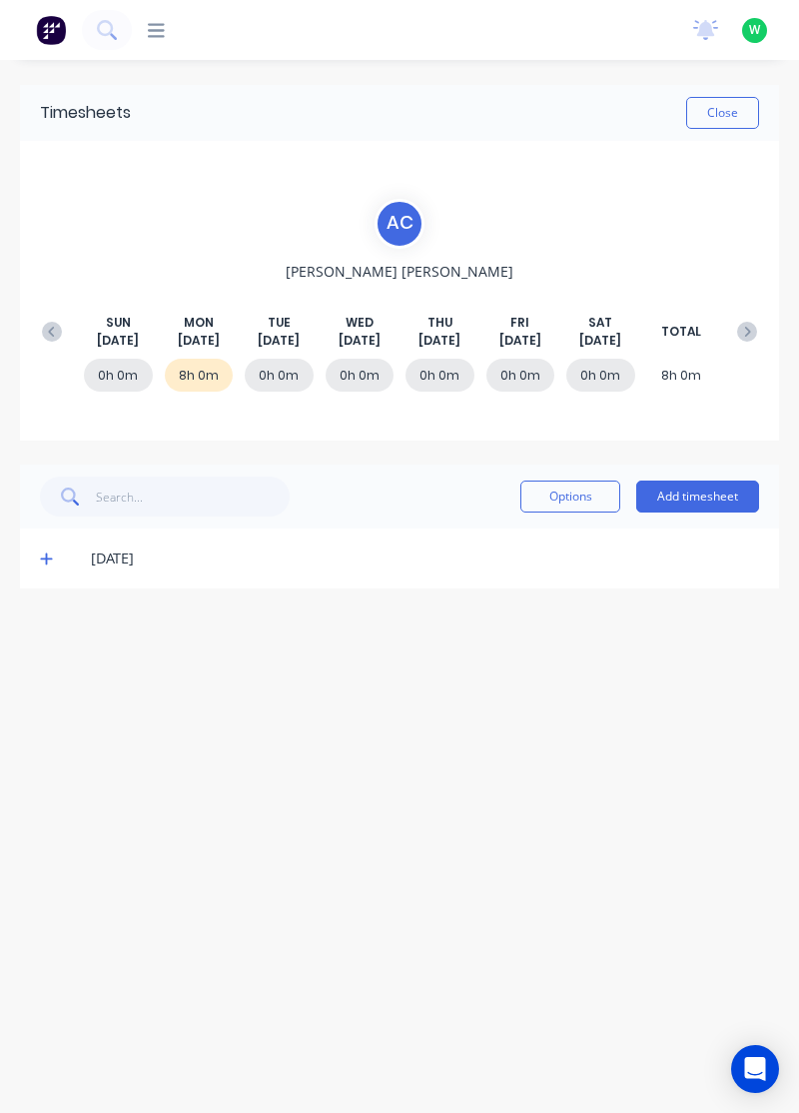
click at [46, 558] on icon at bounding box center [46, 559] width 12 height 12
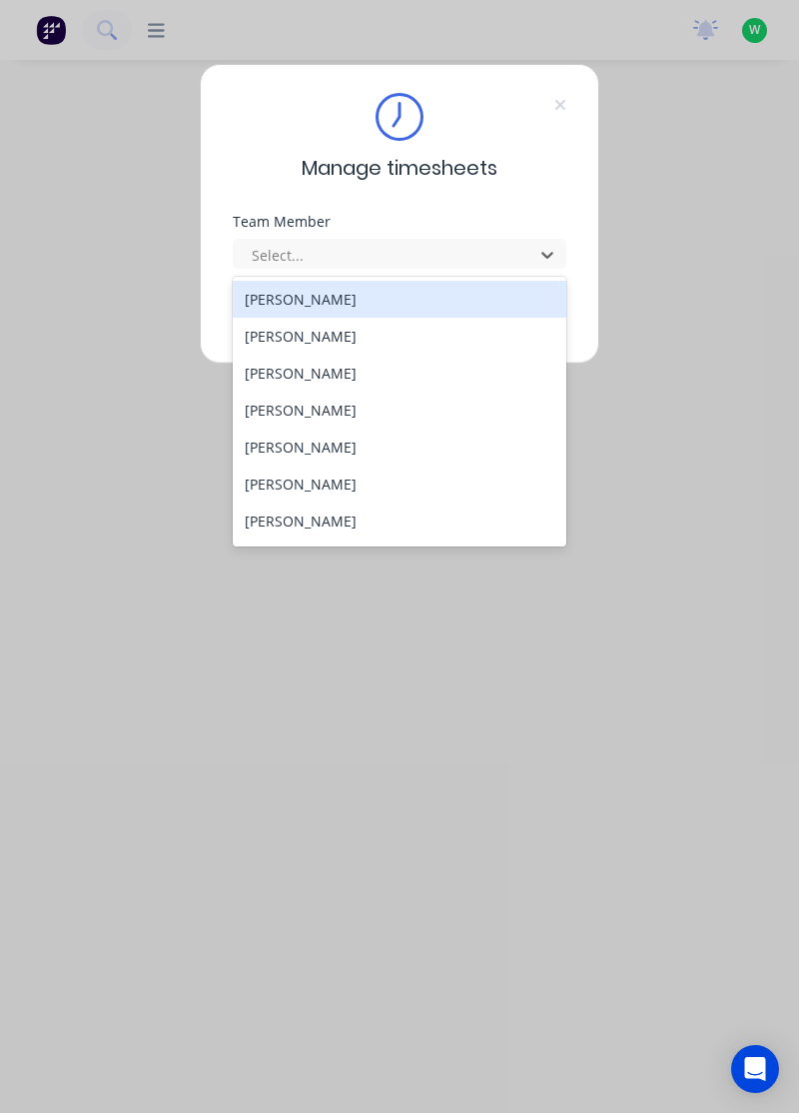
click at [335, 363] on div "[PERSON_NAME]" at bounding box center [400, 373] width 335 height 37
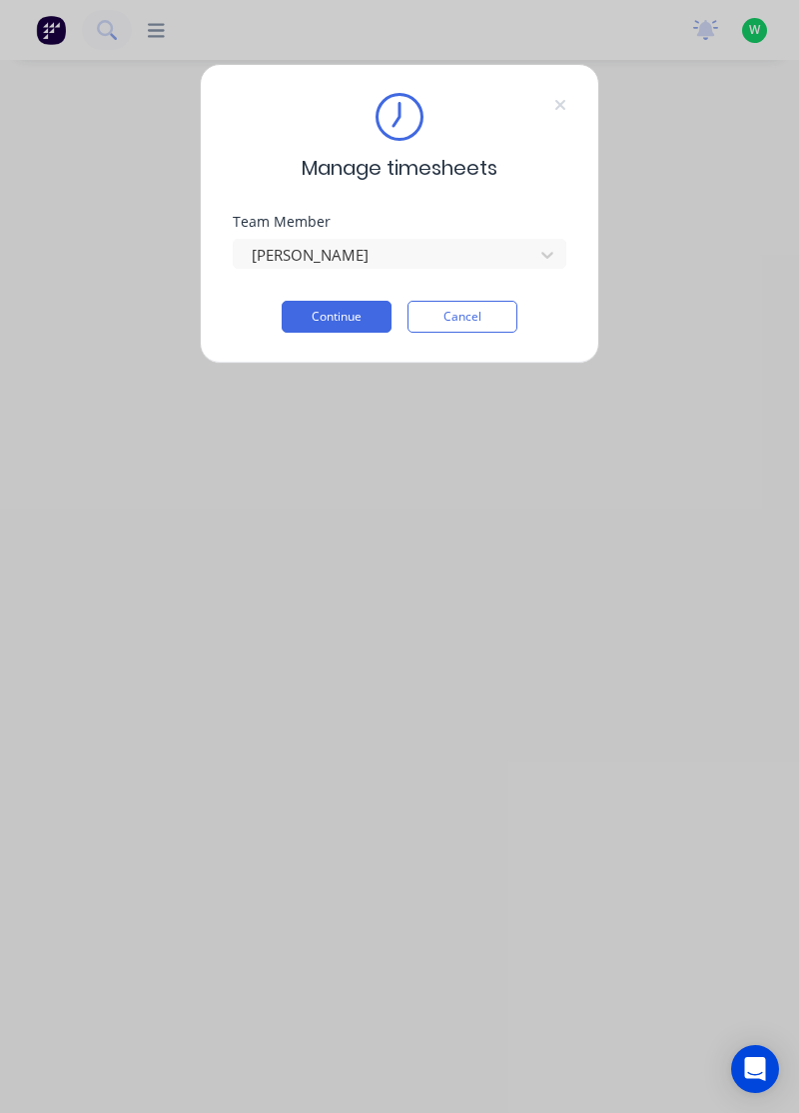
click at [360, 315] on button "Continue" at bounding box center [337, 317] width 110 height 32
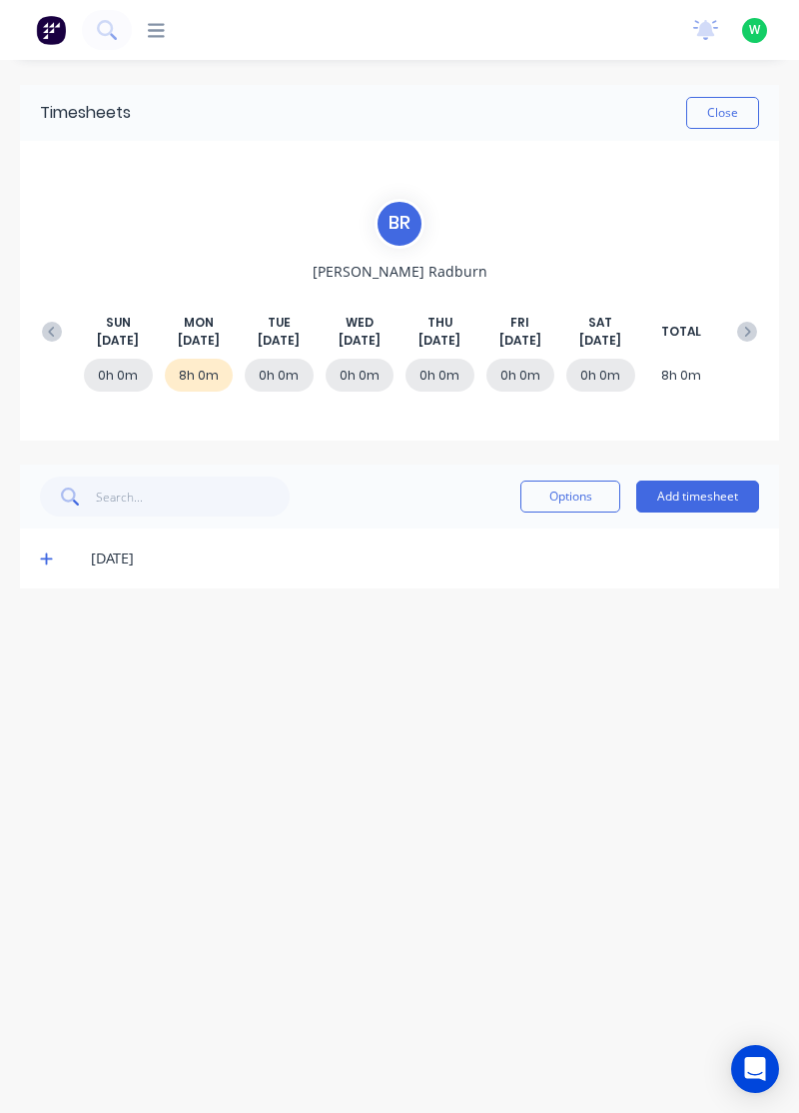
click at [45, 555] on icon at bounding box center [46, 558] width 13 height 14
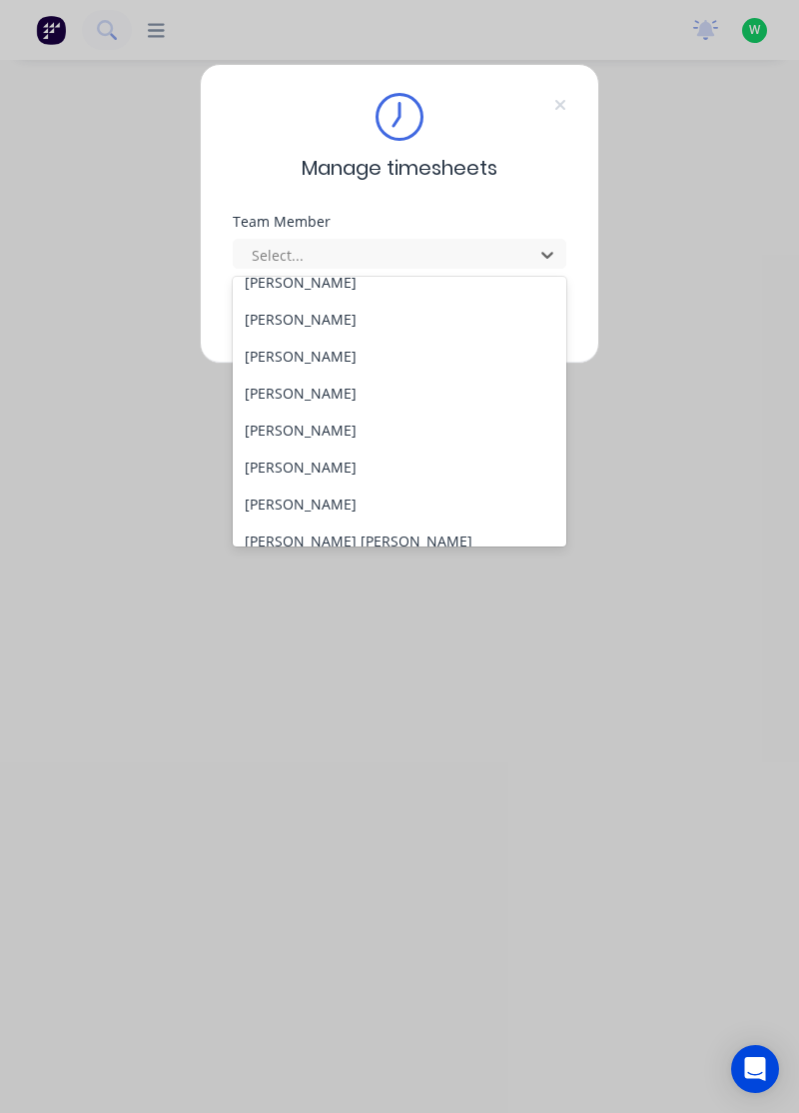
scroll to position [49, 0]
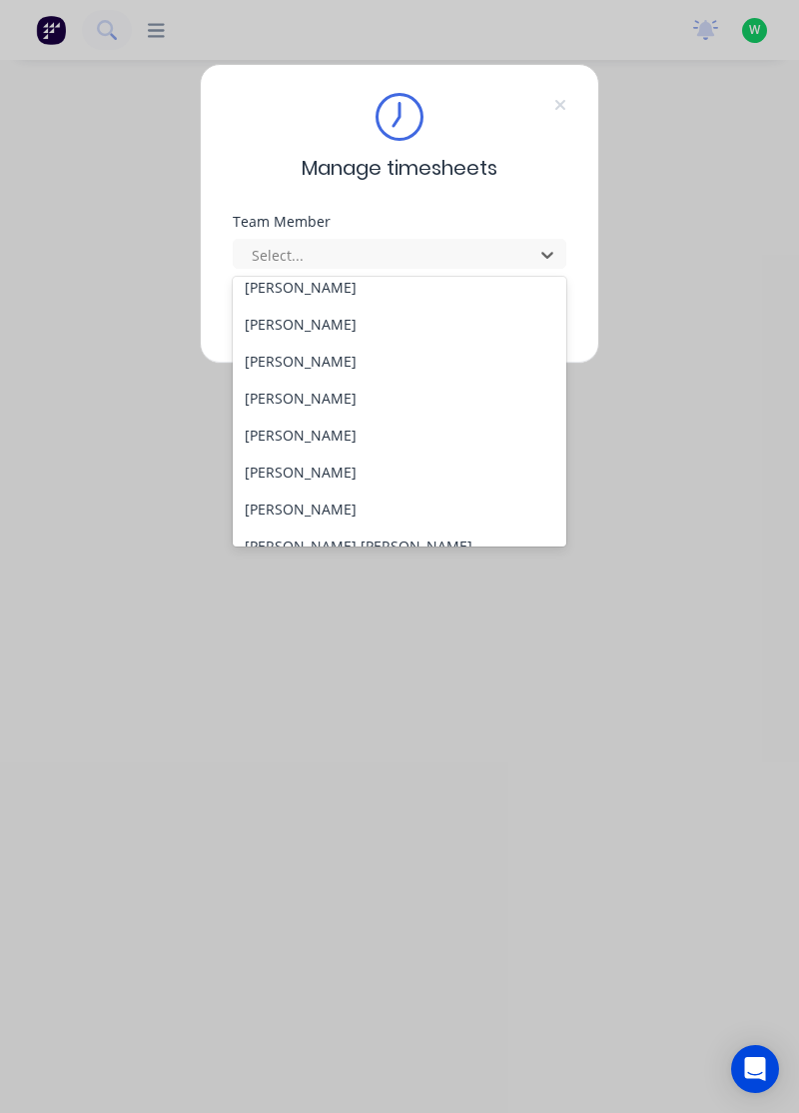
click at [346, 427] on div "[PERSON_NAME]" at bounding box center [400, 434] width 335 height 37
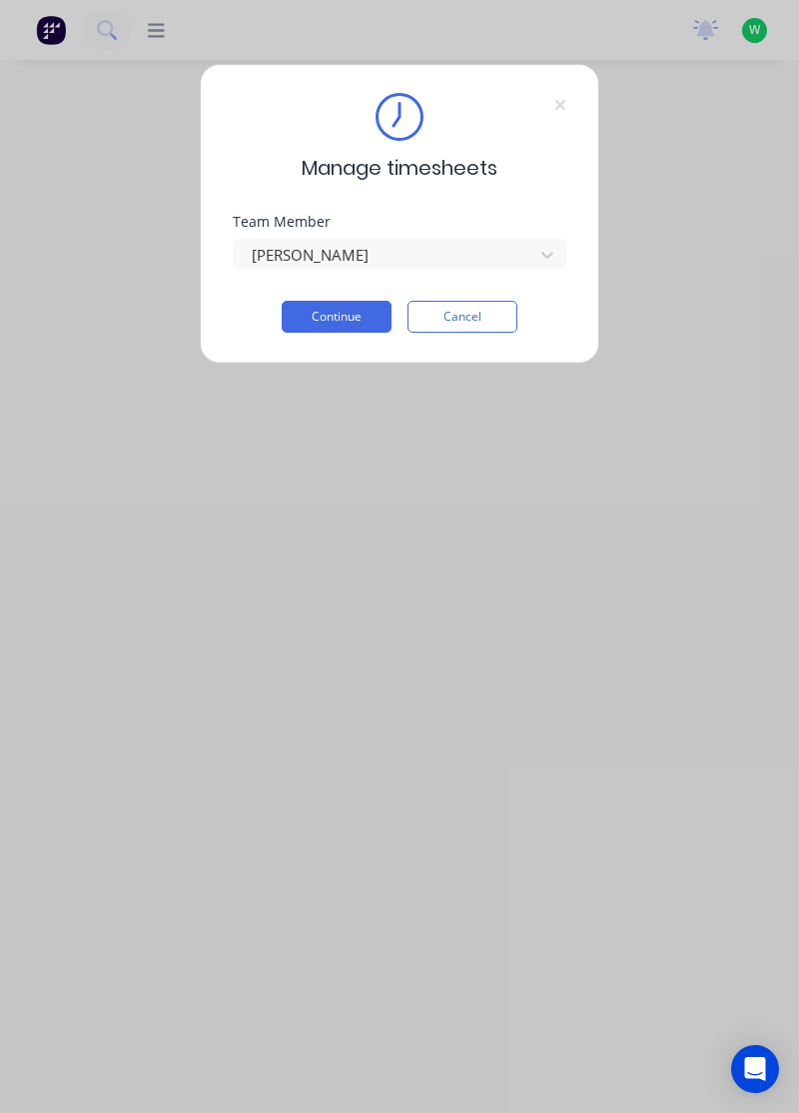
click at [359, 316] on button "Continue" at bounding box center [337, 317] width 110 height 32
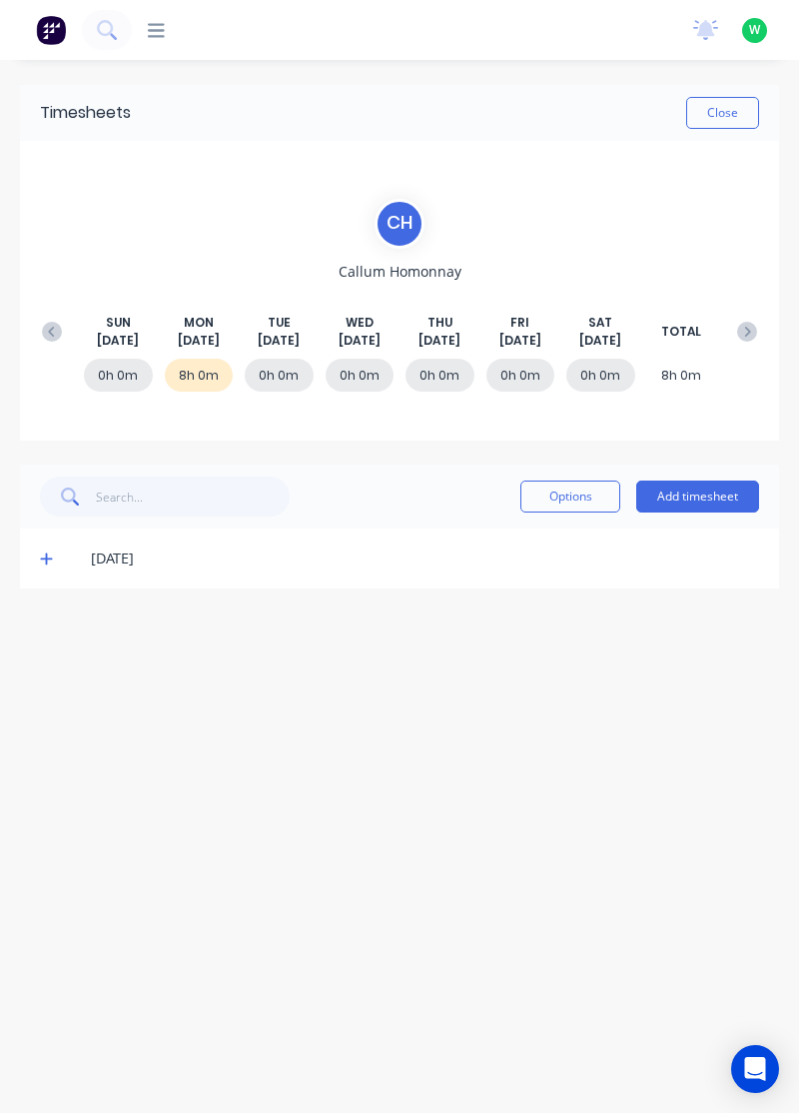
click at [43, 552] on icon at bounding box center [46, 558] width 13 height 14
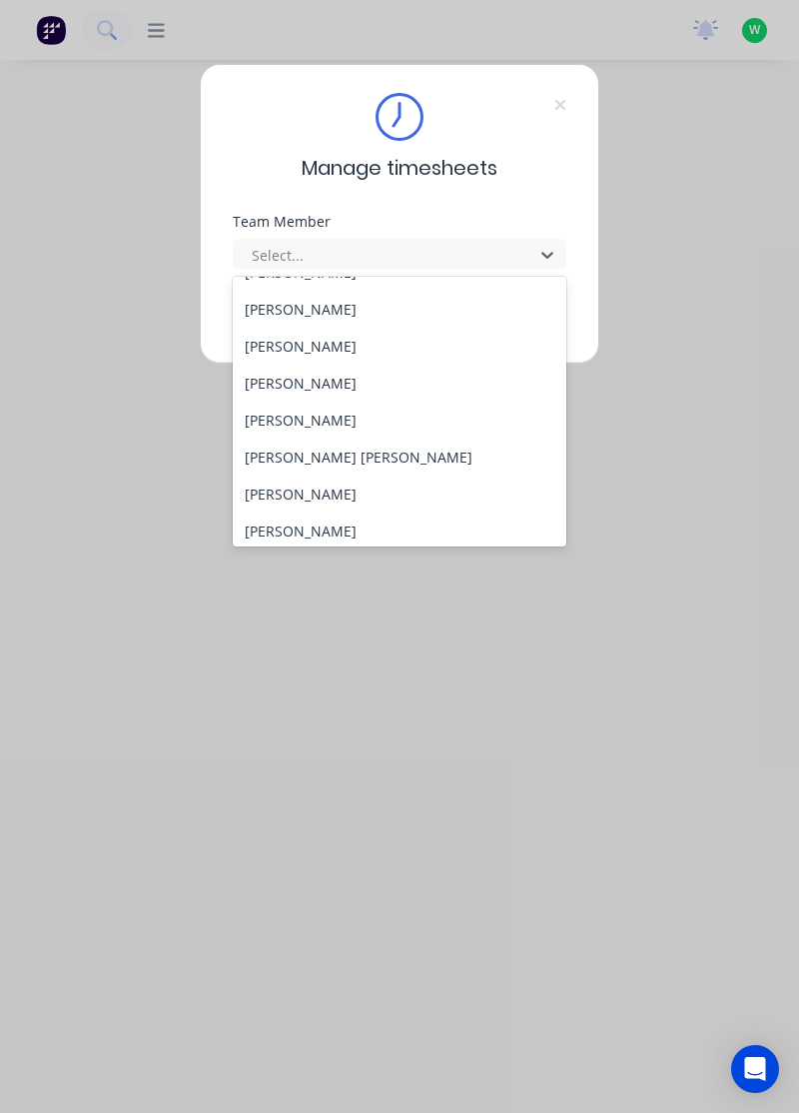
scroll to position [140, 0]
click at [334, 380] on div "[PERSON_NAME]" at bounding box center [400, 381] width 335 height 37
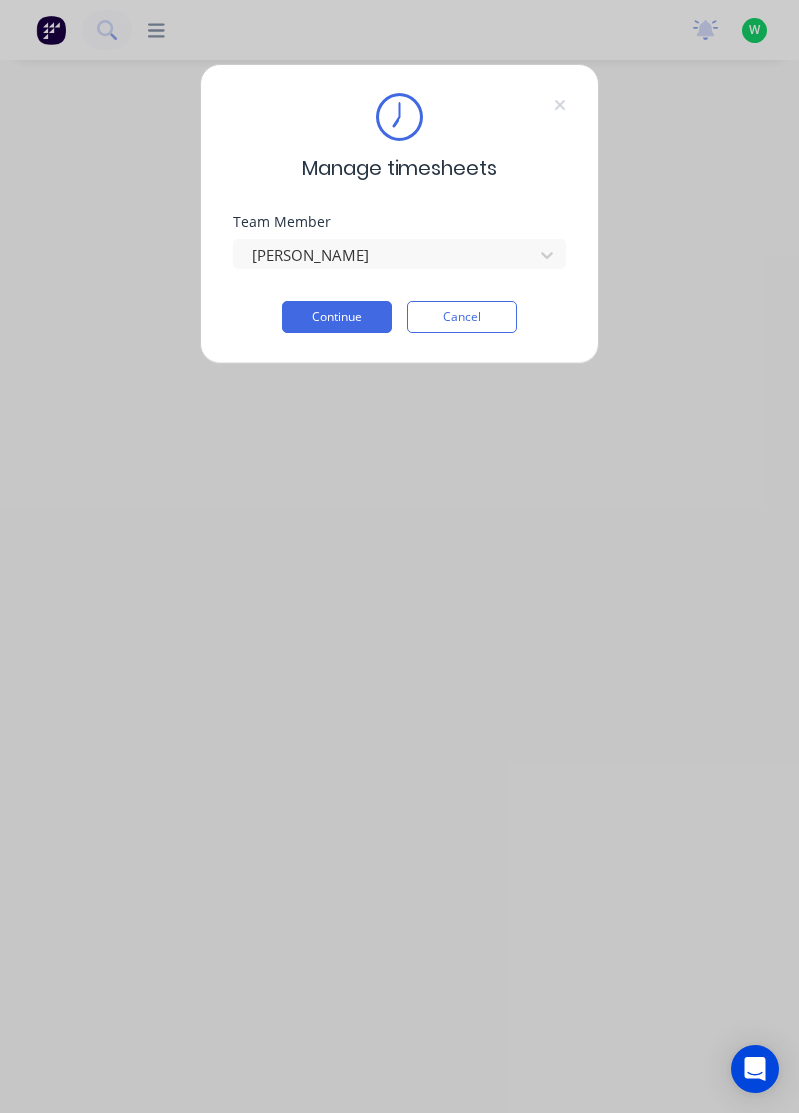
click at [361, 317] on button "Continue" at bounding box center [337, 317] width 110 height 32
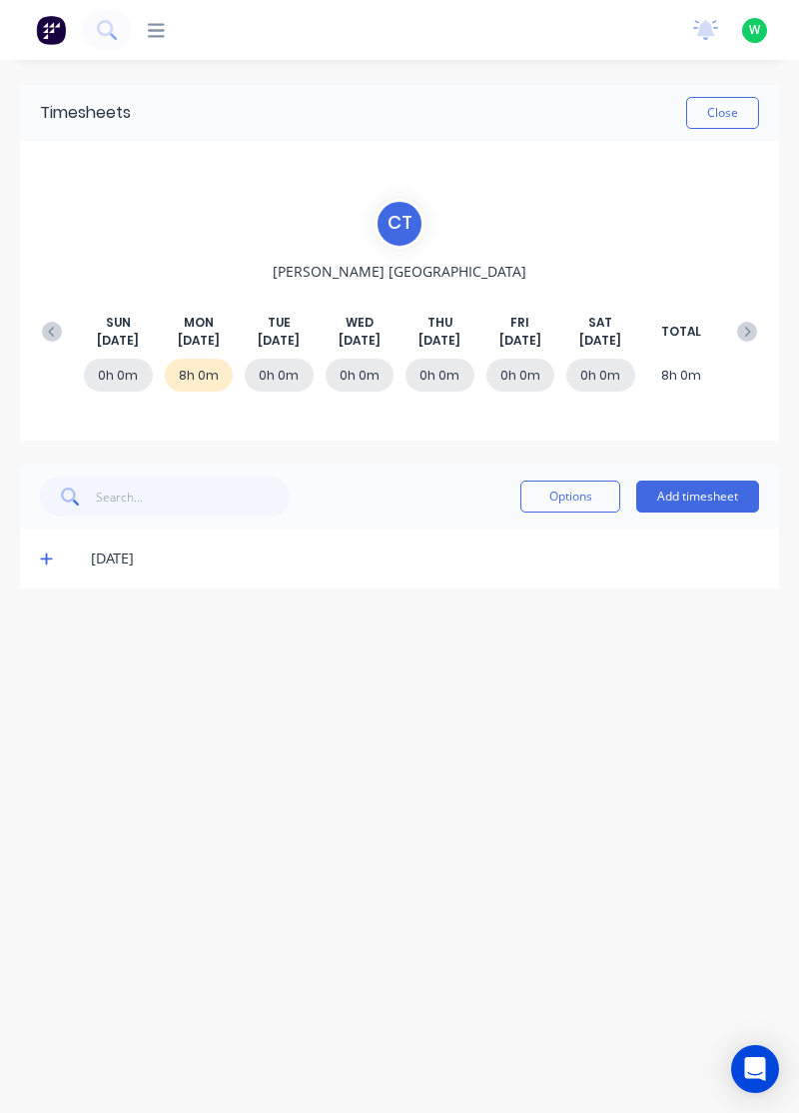
click at [47, 559] on icon at bounding box center [46, 558] width 13 height 14
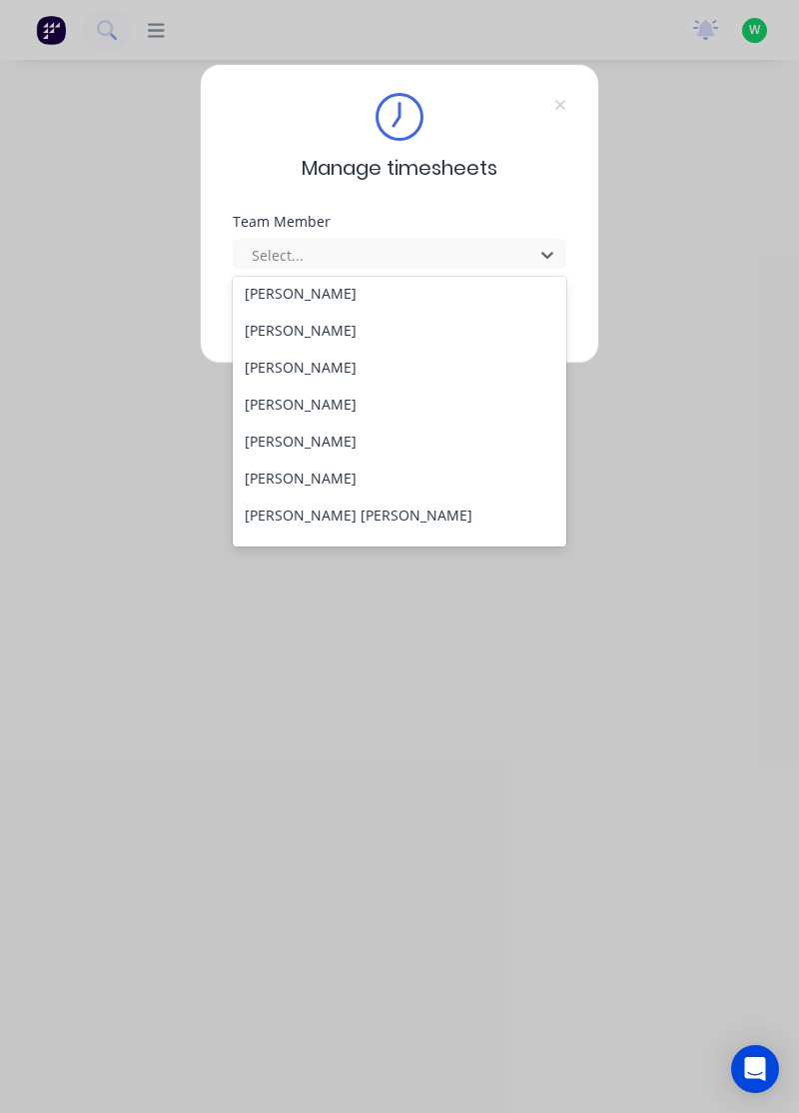
scroll to position [83, 0]
click at [295, 469] on div "[PERSON_NAME]" at bounding box center [400, 474] width 335 height 37
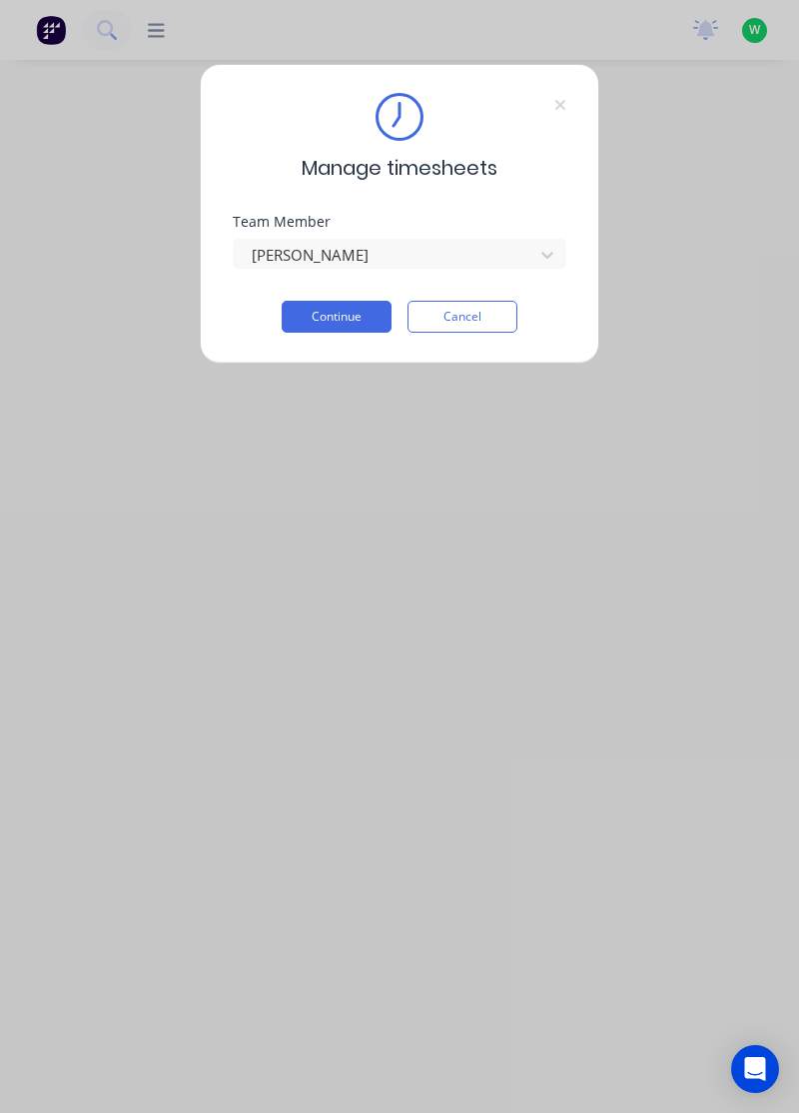
click at [344, 312] on button "Continue" at bounding box center [337, 317] width 110 height 32
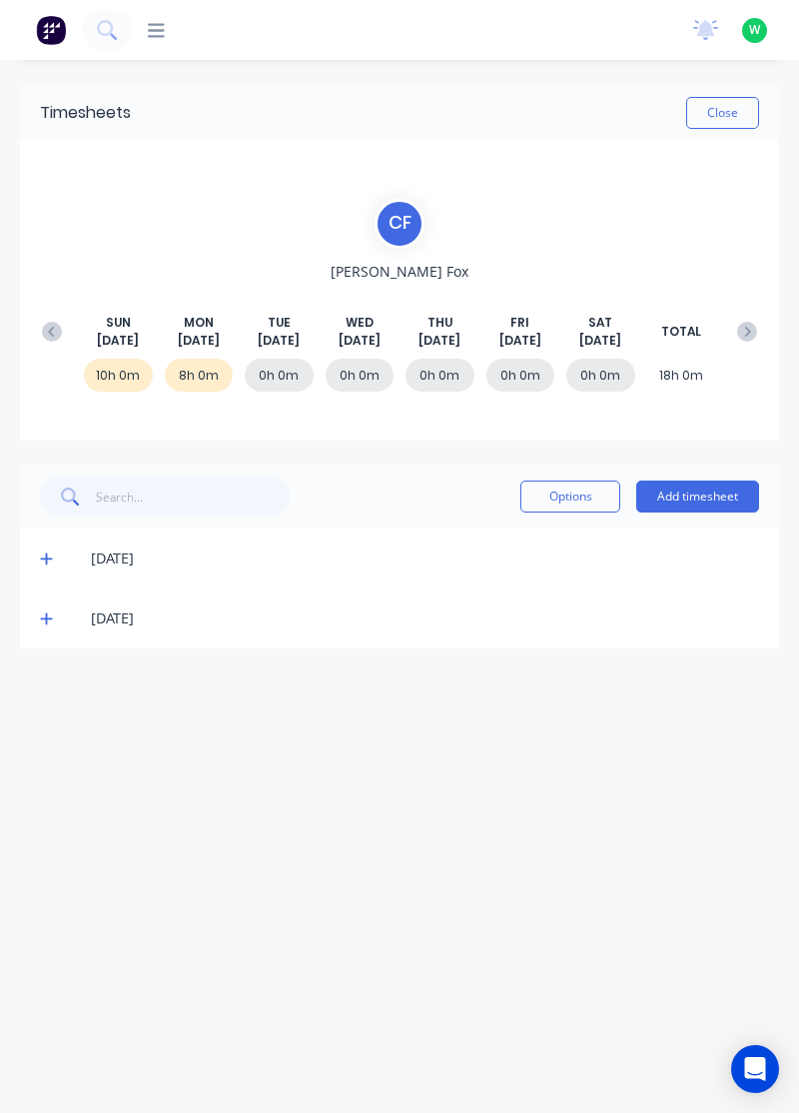
click at [42, 619] on icon at bounding box center [46, 618] width 13 height 14
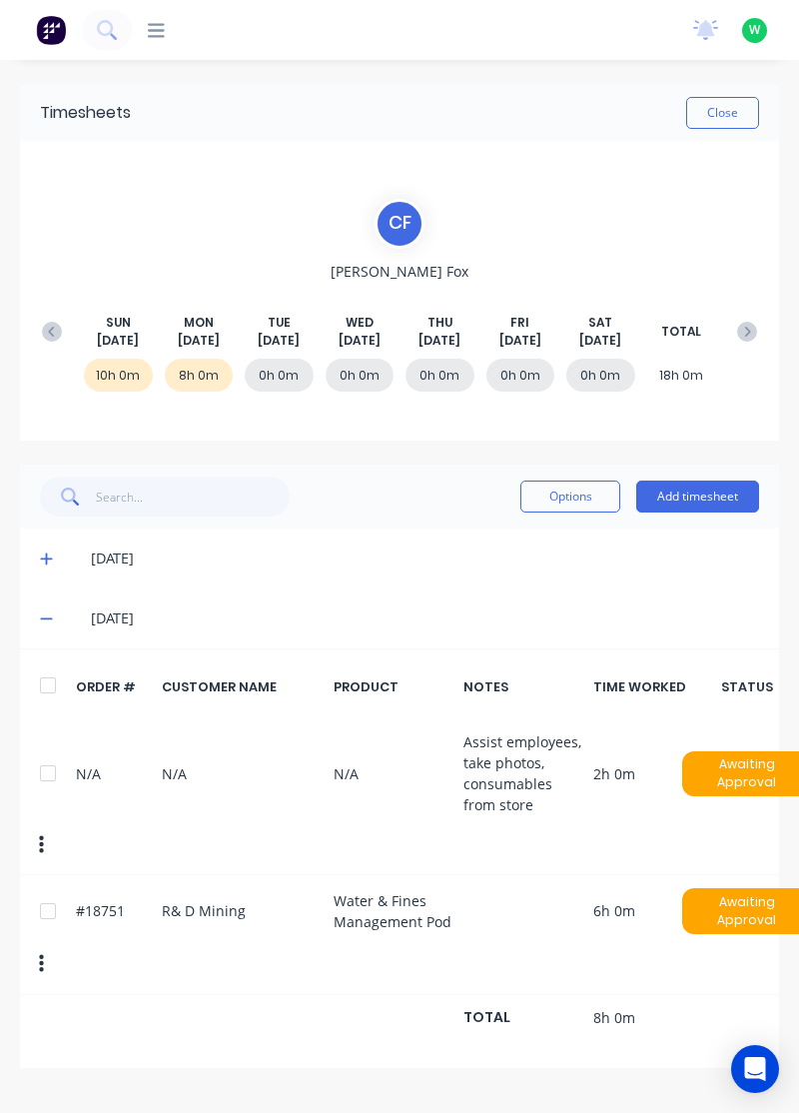
click at [475, 591] on div "[DATE]" at bounding box center [399, 618] width 759 height 60
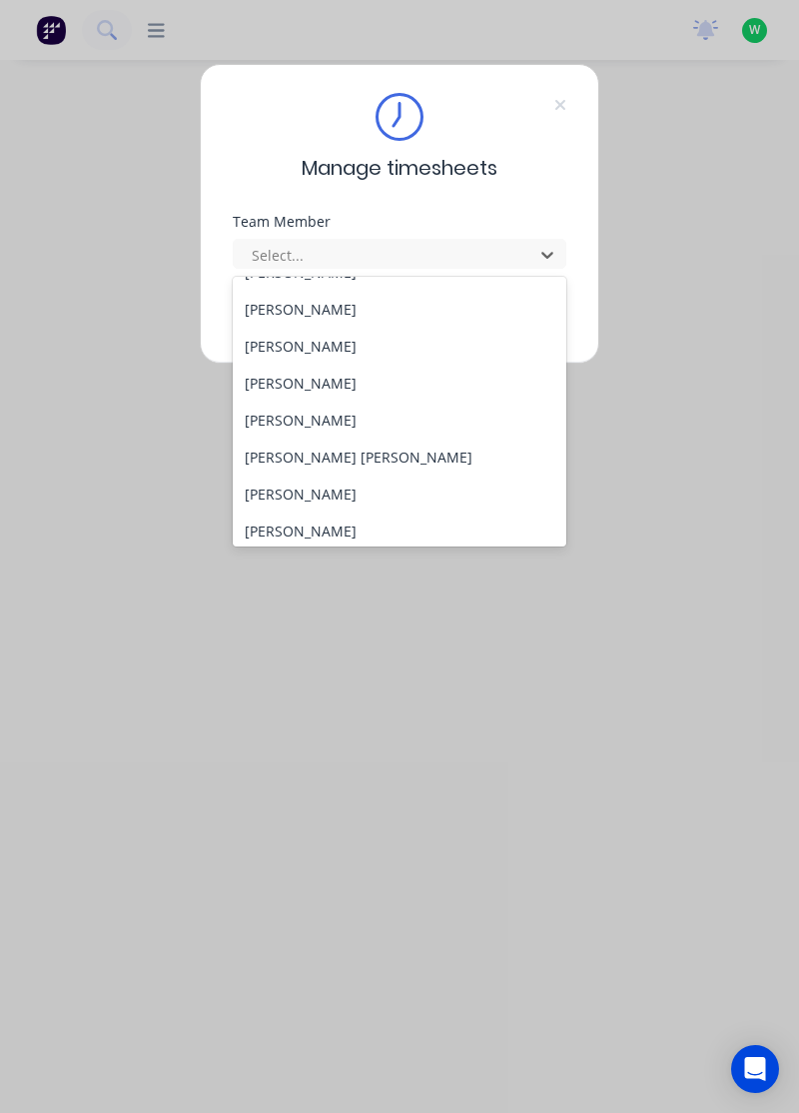
scroll to position [138, 0]
click at [292, 453] on div "[PERSON_NAME] [PERSON_NAME]" at bounding box center [400, 456] width 335 height 37
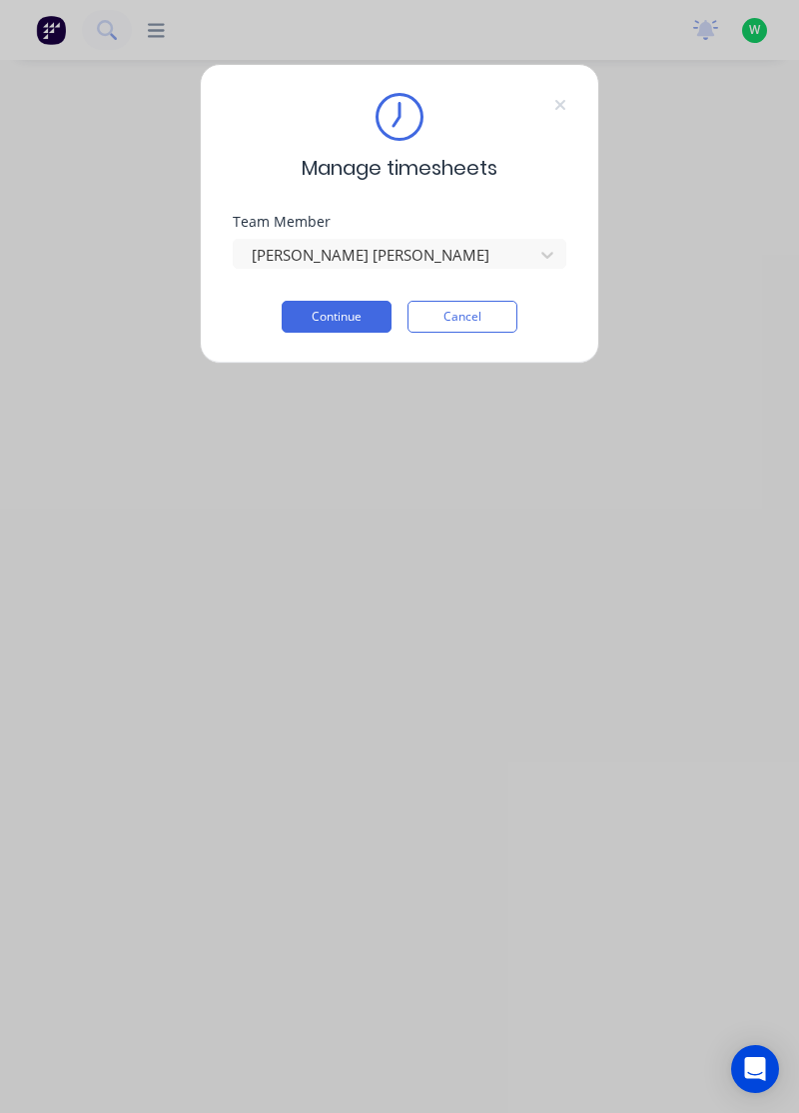
click at [359, 316] on button "Continue" at bounding box center [337, 317] width 110 height 32
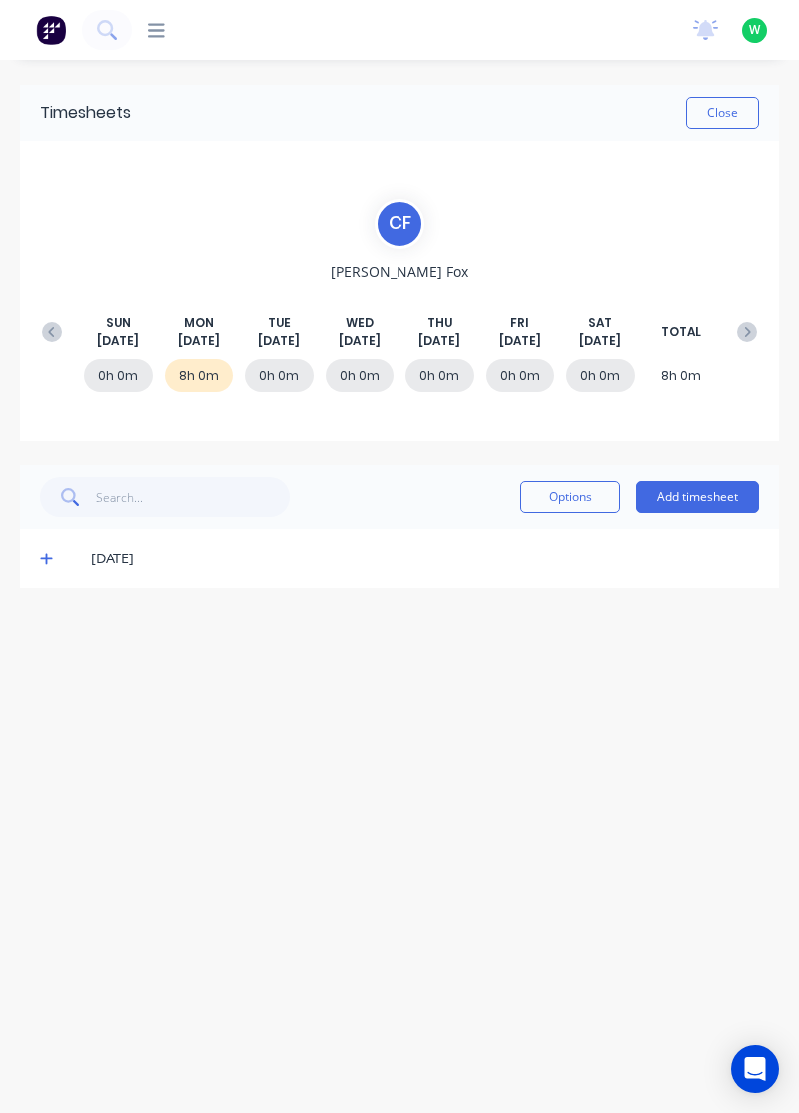
click at [40, 556] on icon at bounding box center [46, 559] width 12 height 12
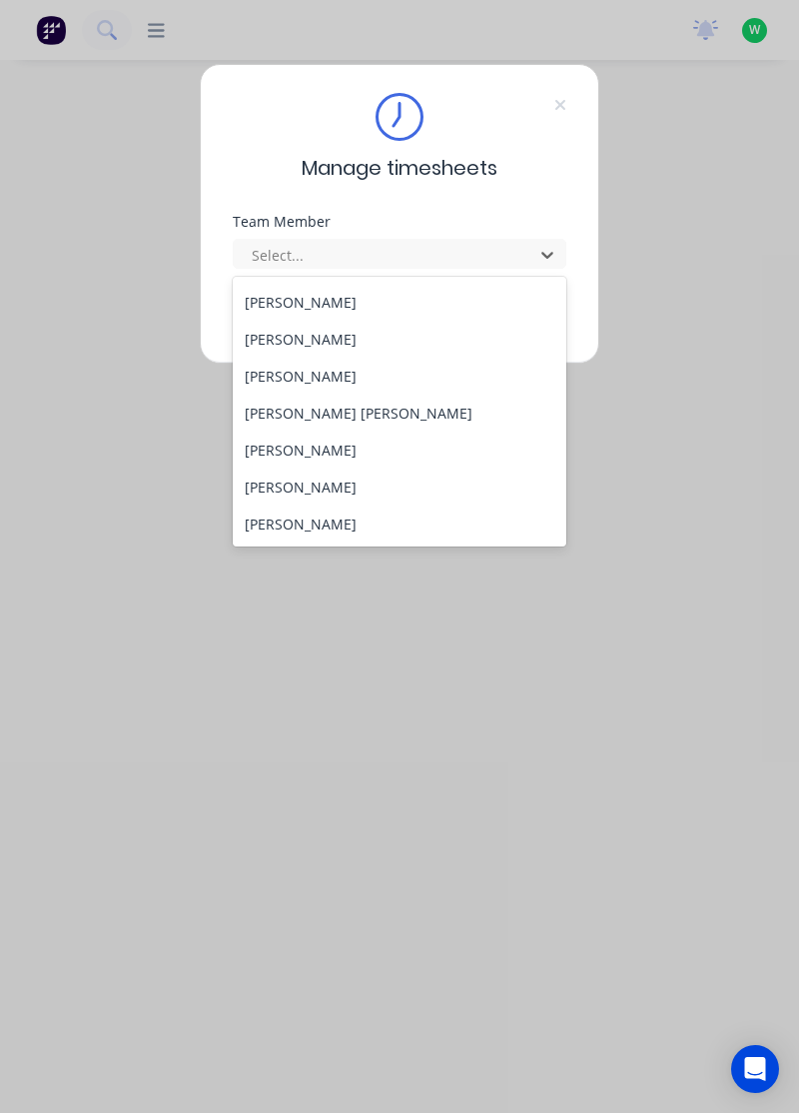
scroll to position [184, 0]
click at [304, 403] on div "[PERSON_NAME] [PERSON_NAME]" at bounding box center [400, 411] width 335 height 37
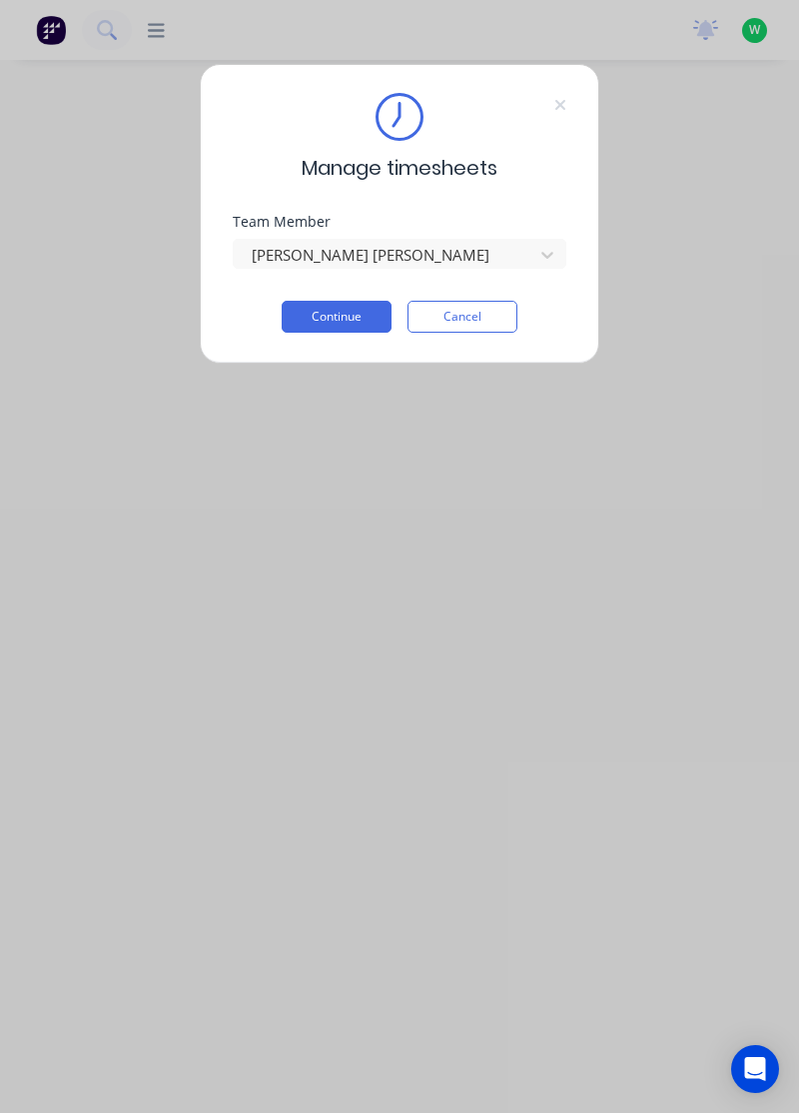
click at [348, 323] on button "Continue" at bounding box center [337, 317] width 110 height 32
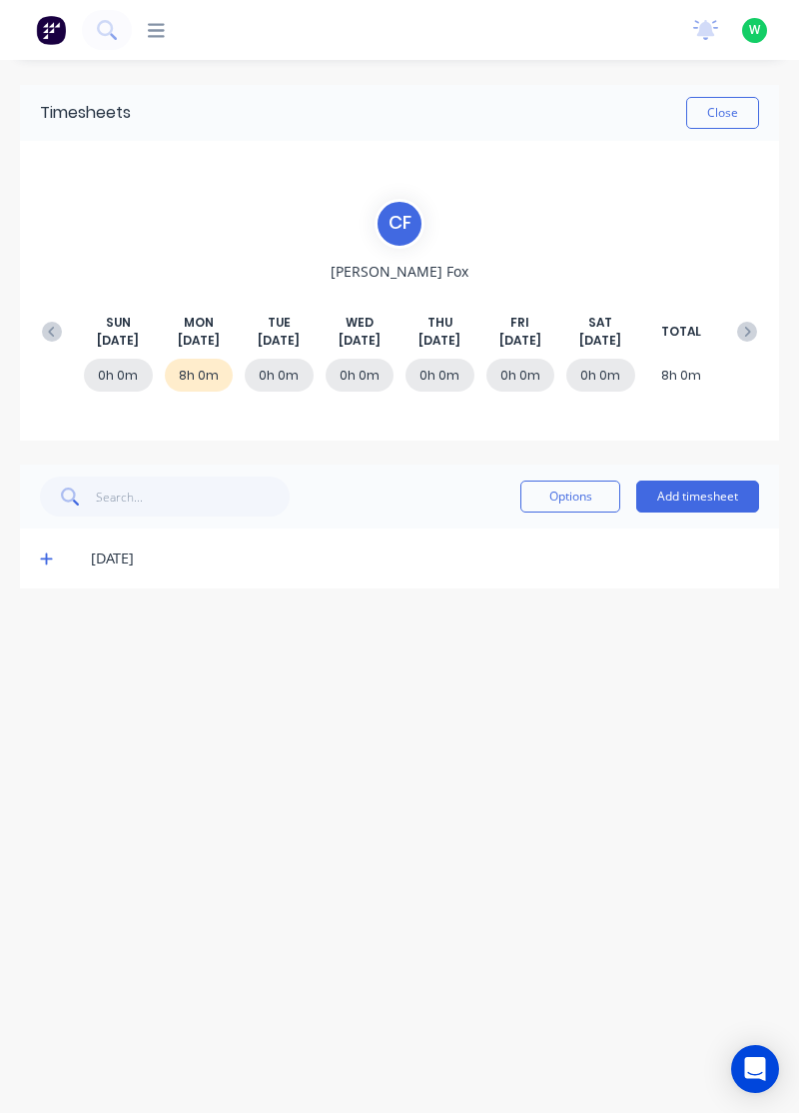
click at [44, 558] on icon at bounding box center [46, 558] width 13 height 14
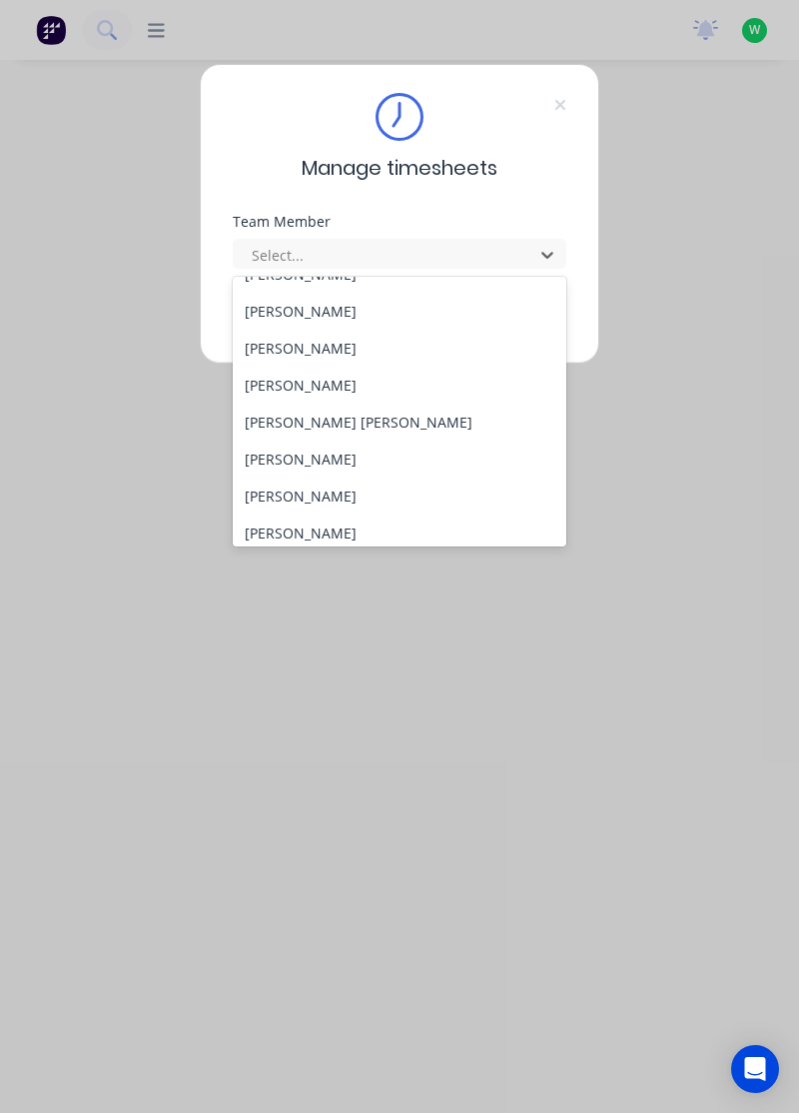
scroll to position [210, 0]
click at [312, 416] on div "[PERSON_NAME]" at bounding box center [400, 421] width 335 height 37
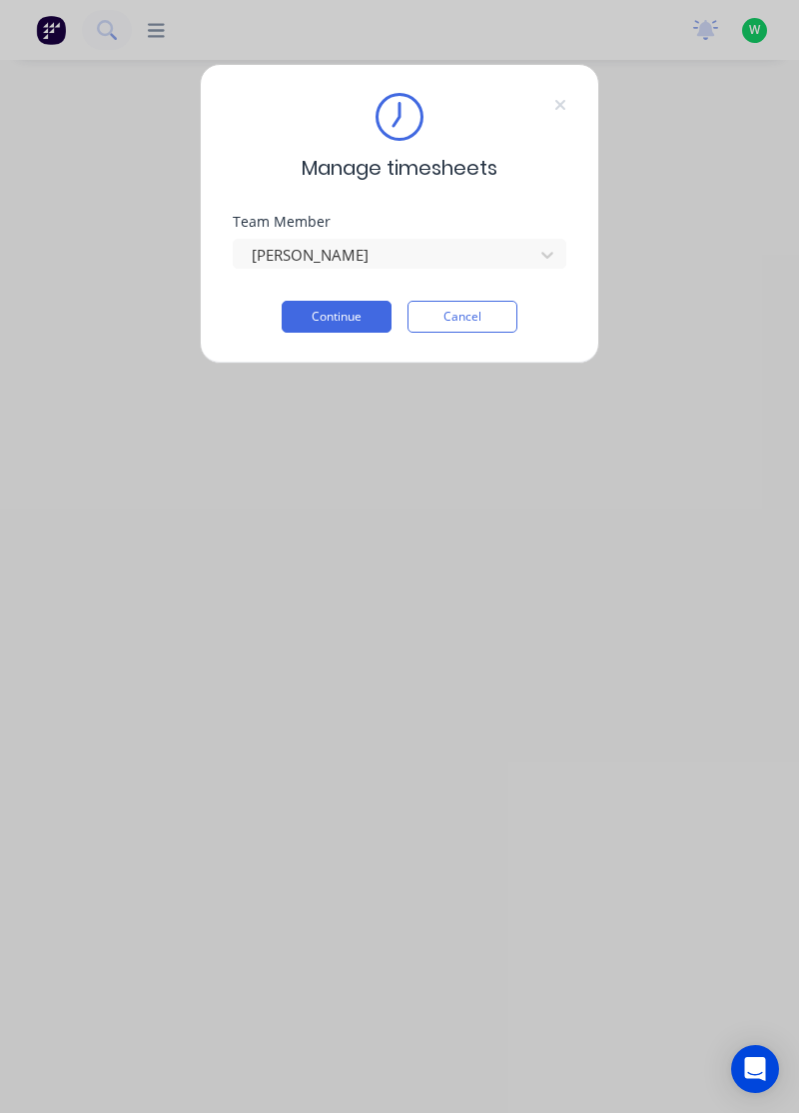
click at [352, 303] on button "Continue" at bounding box center [337, 317] width 110 height 32
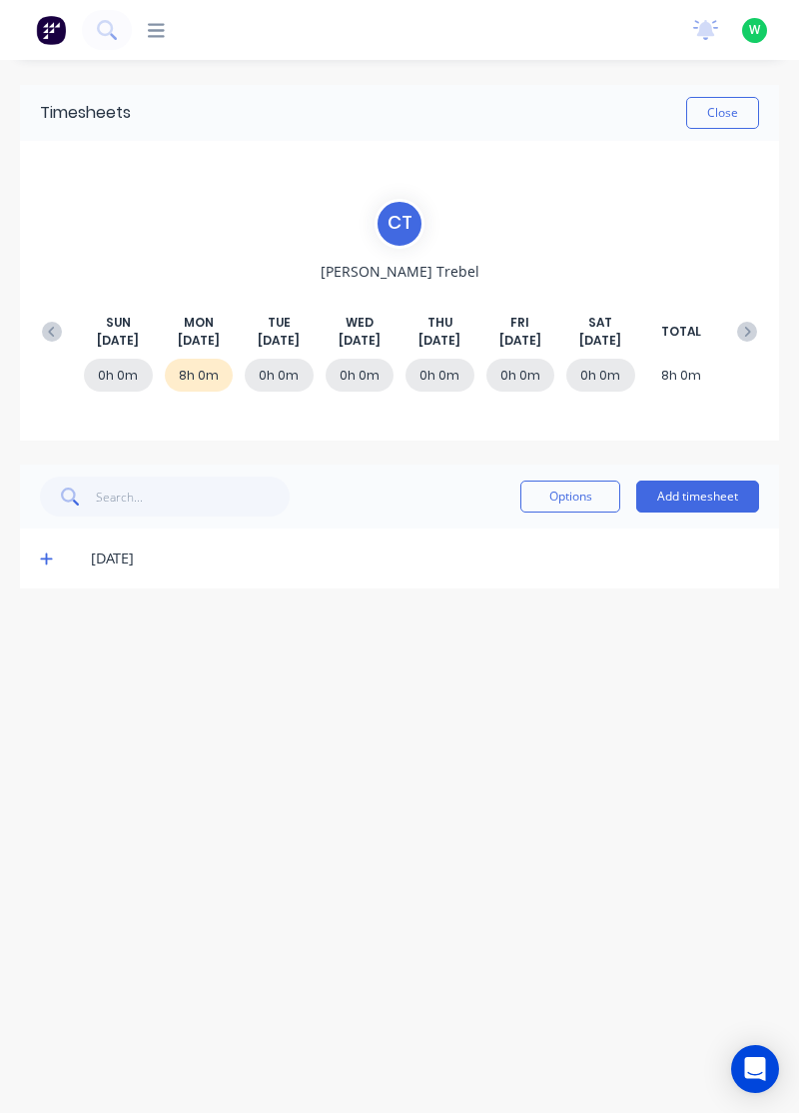
click at [42, 554] on icon at bounding box center [46, 558] width 13 height 14
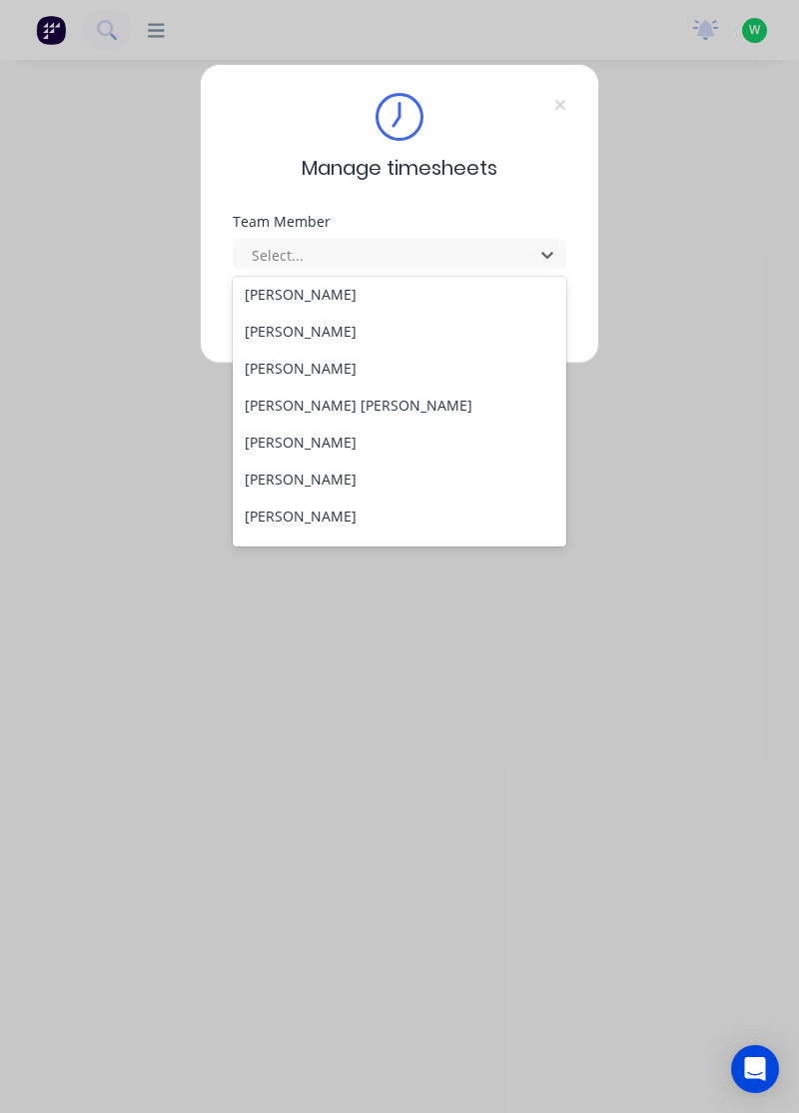
scroll to position [206, 0]
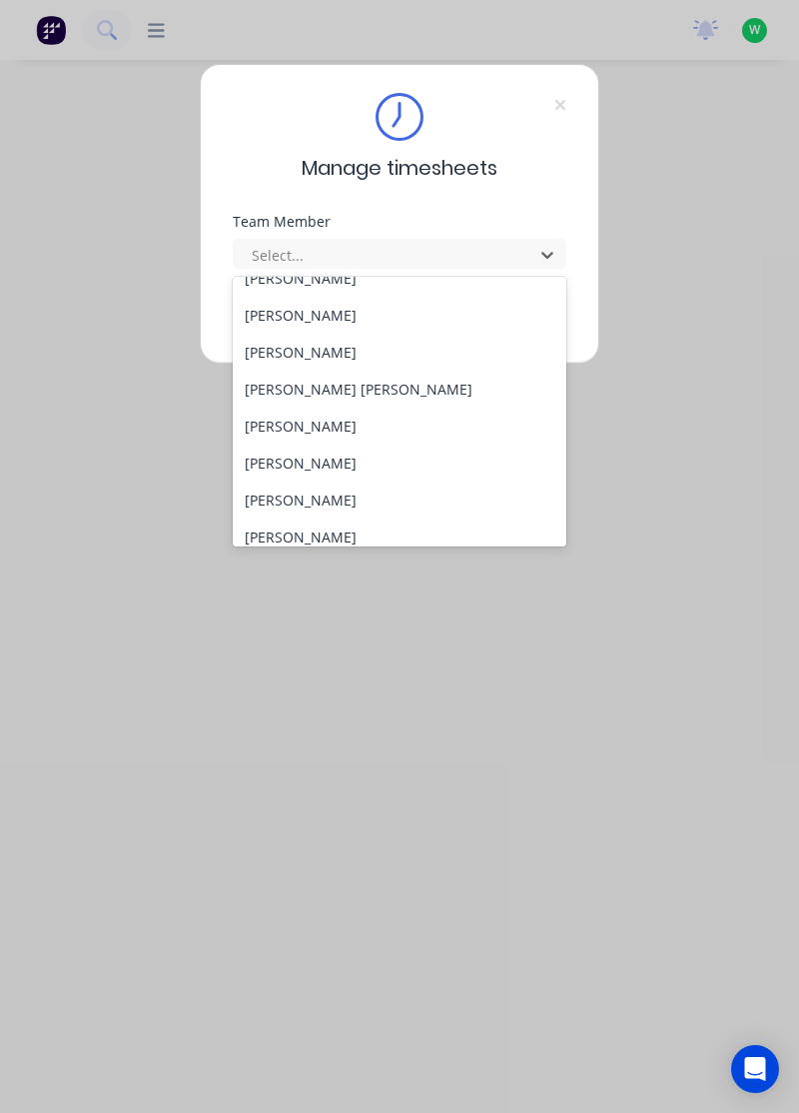
click at [316, 454] on div "[PERSON_NAME]" at bounding box center [400, 462] width 335 height 37
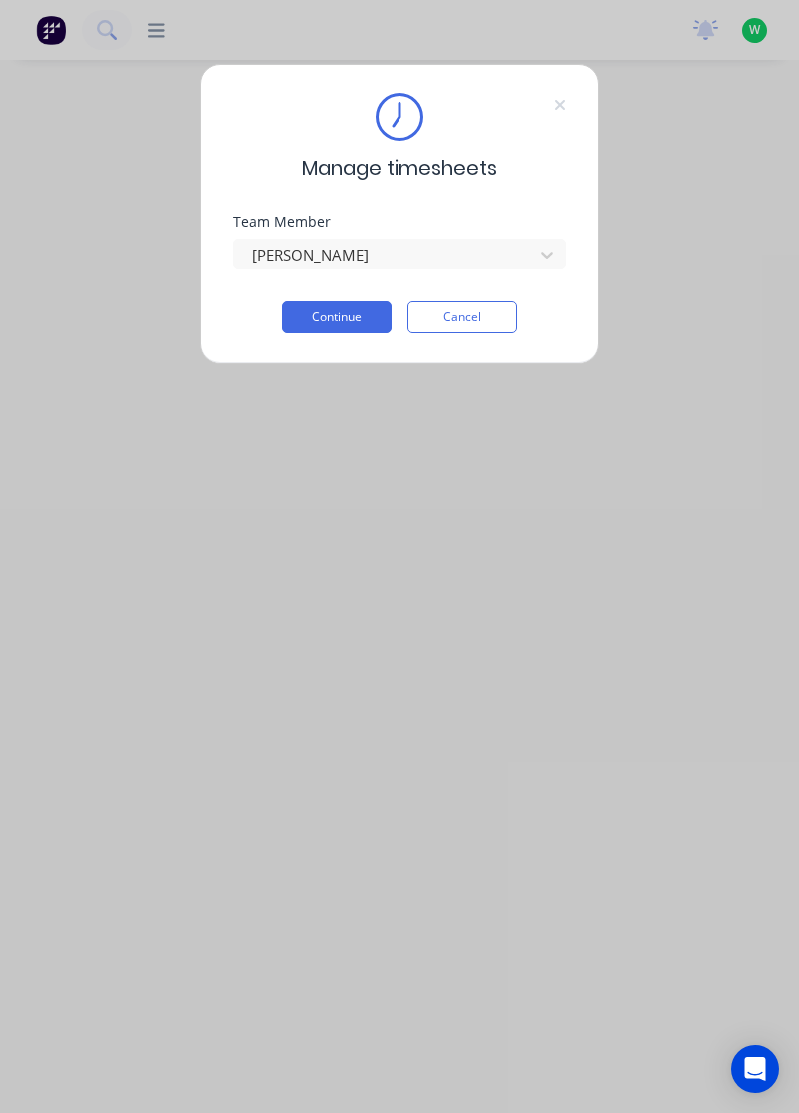
click at [379, 320] on button "Continue" at bounding box center [337, 317] width 110 height 32
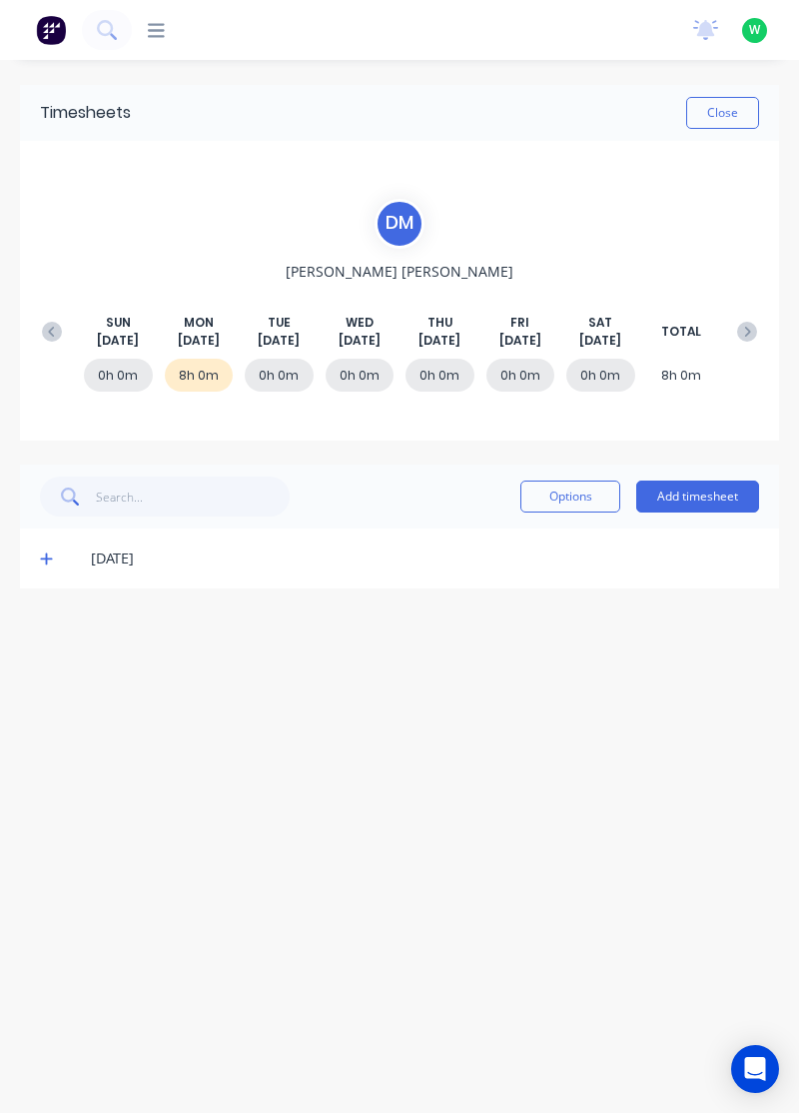
click at [22, 559] on div "[DATE]" at bounding box center [399, 558] width 759 height 60
click at [42, 556] on icon at bounding box center [46, 559] width 12 height 12
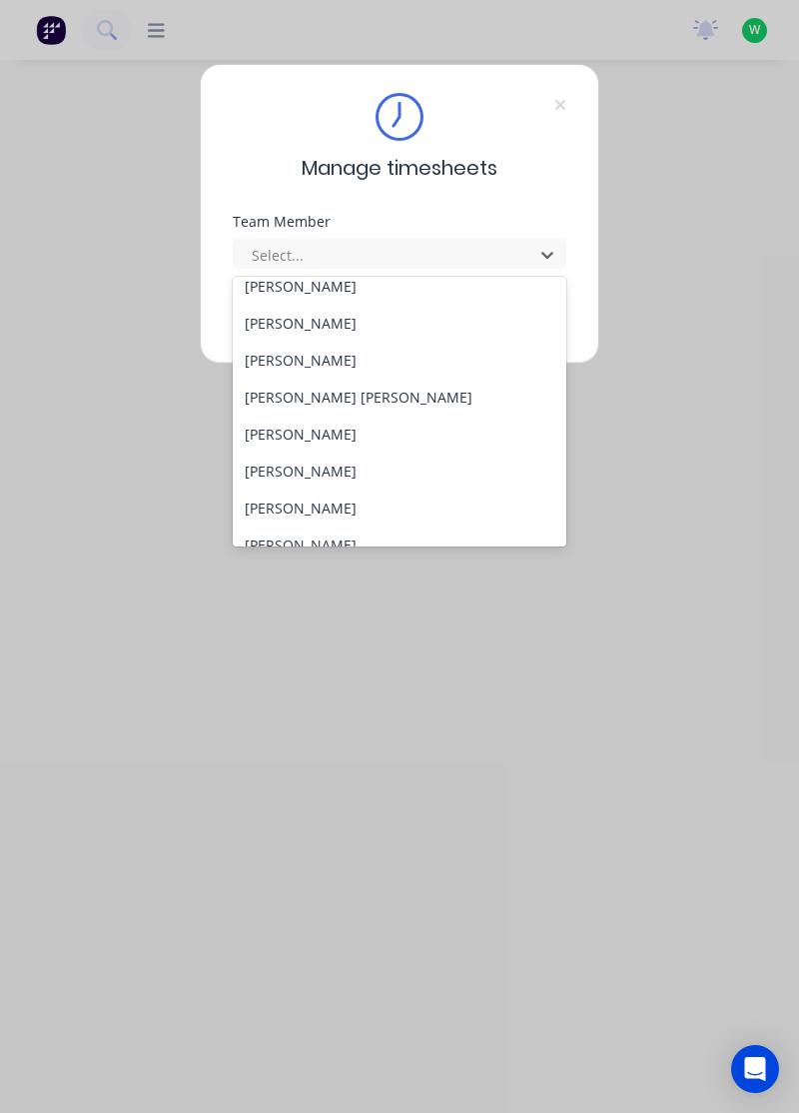
scroll to position [215, 0]
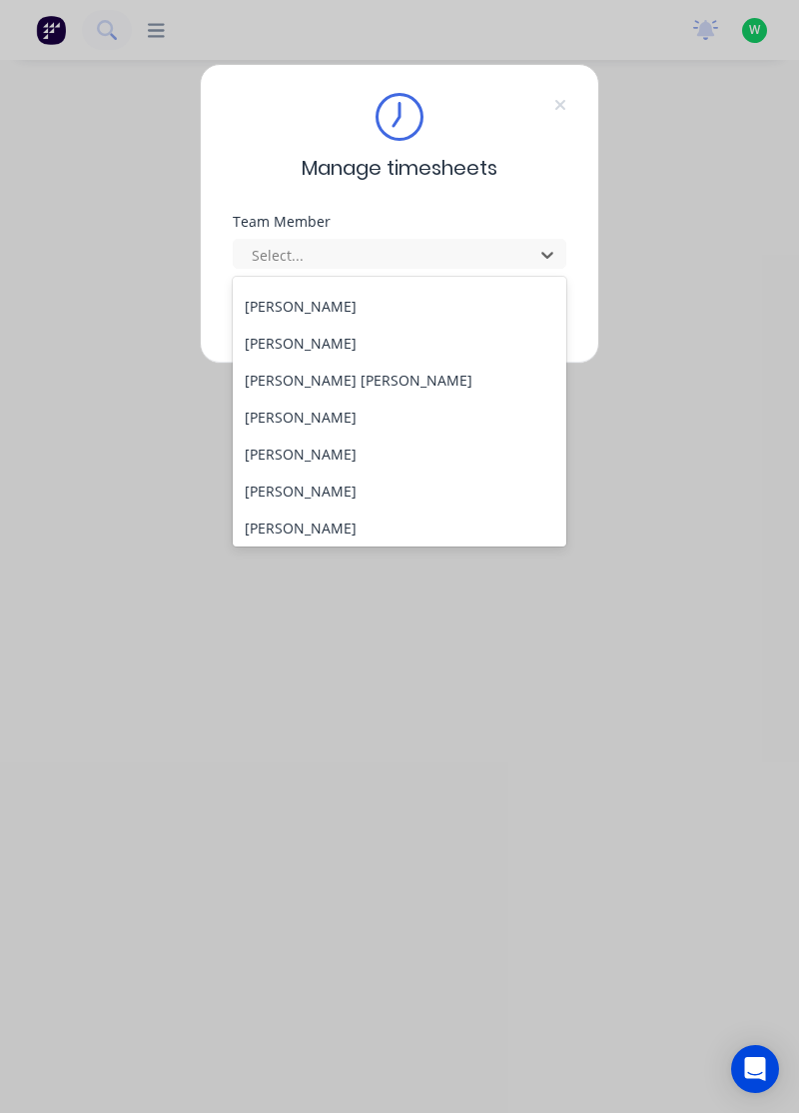
click at [308, 487] on div "[PERSON_NAME]" at bounding box center [400, 490] width 335 height 37
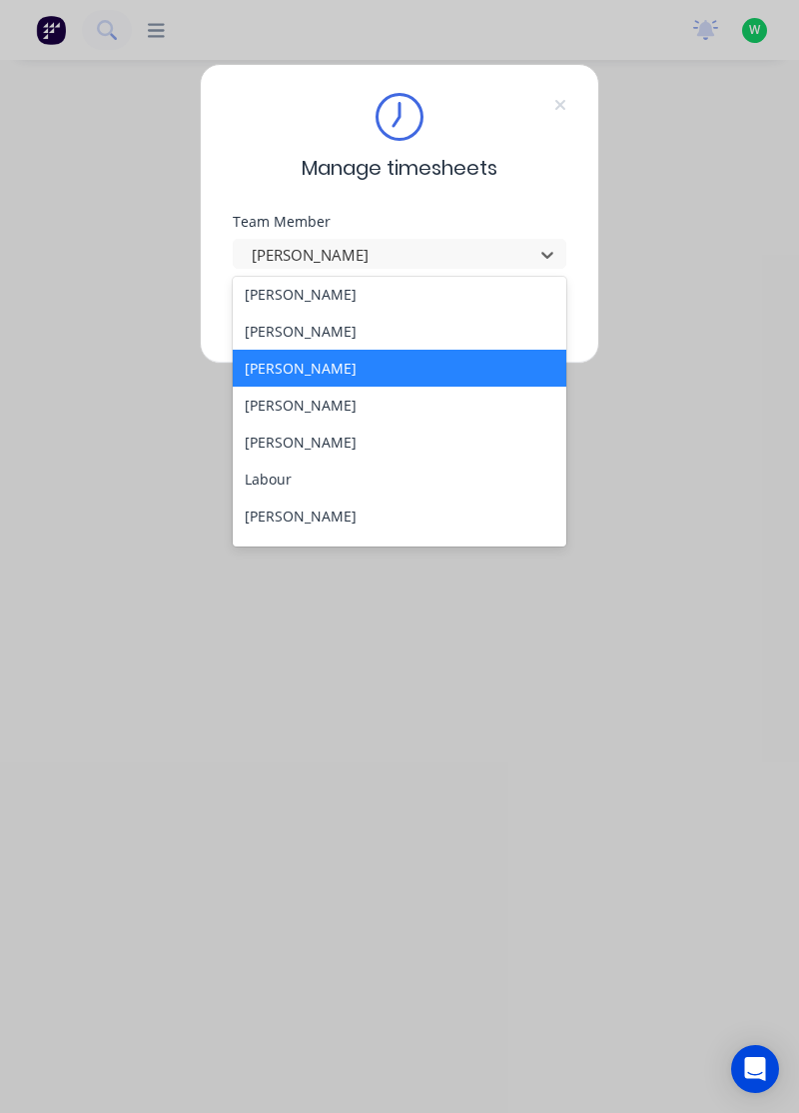
scroll to position [372, 0]
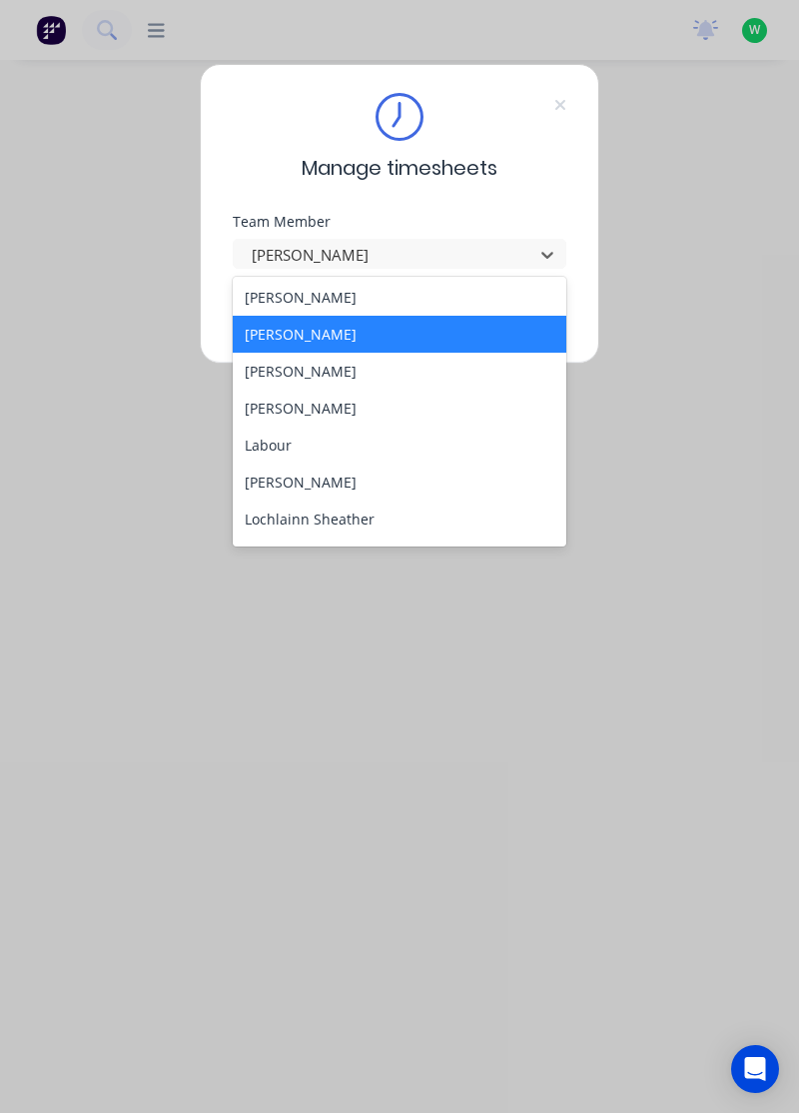
click at [301, 405] on div "[PERSON_NAME]" at bounding box center [400, 408] width 335 height 37
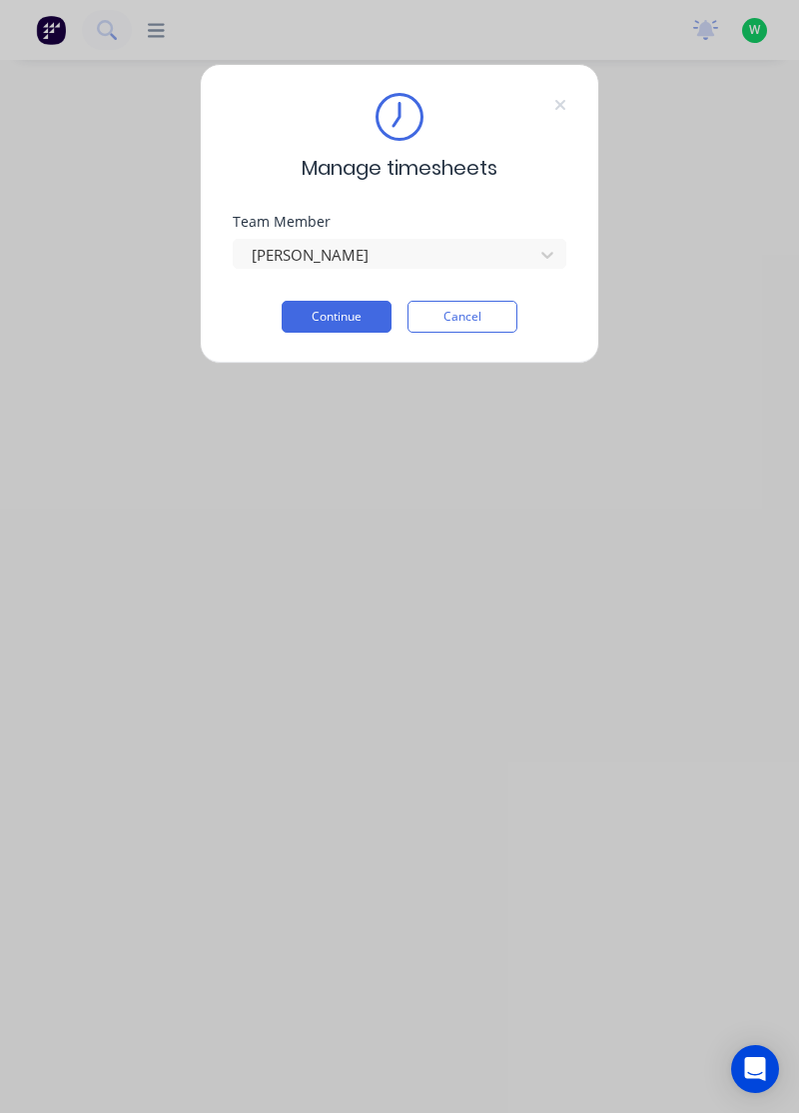
click at [331, 309] on button "Continue" at bounding box center [337, 317] width 110 height 32
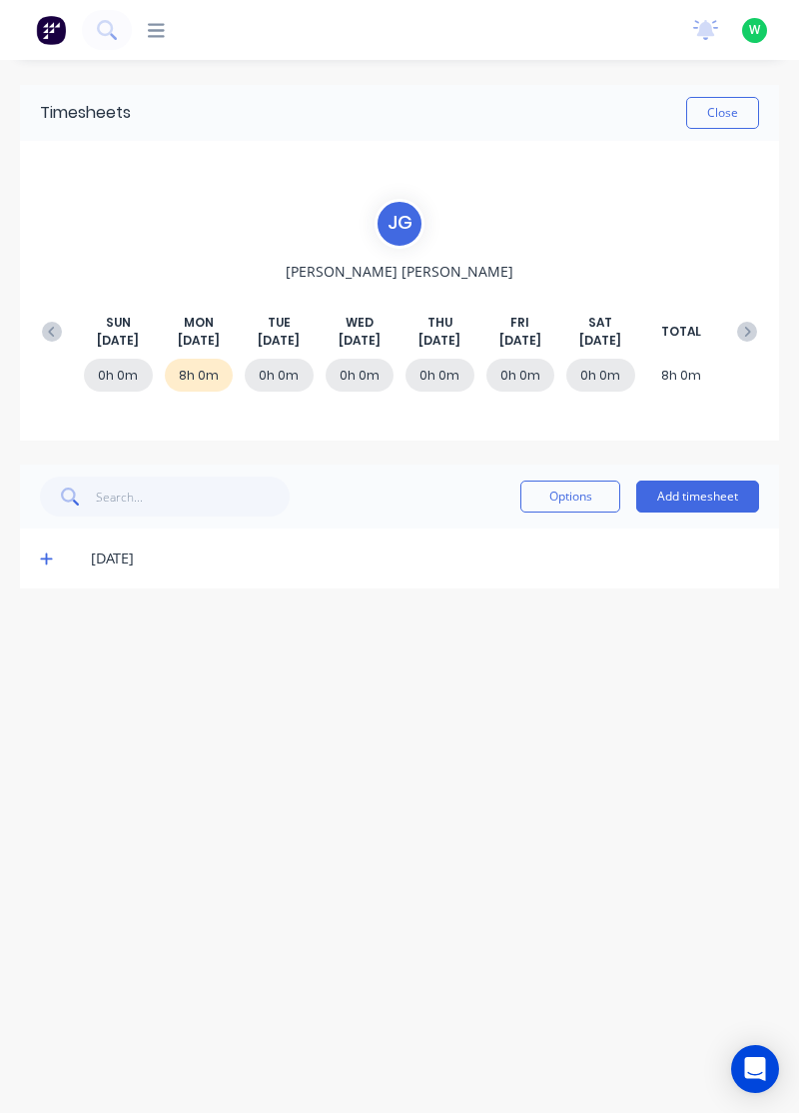
click at [40, 553] on icon at bounding box center [46, 558] width 13 height 14
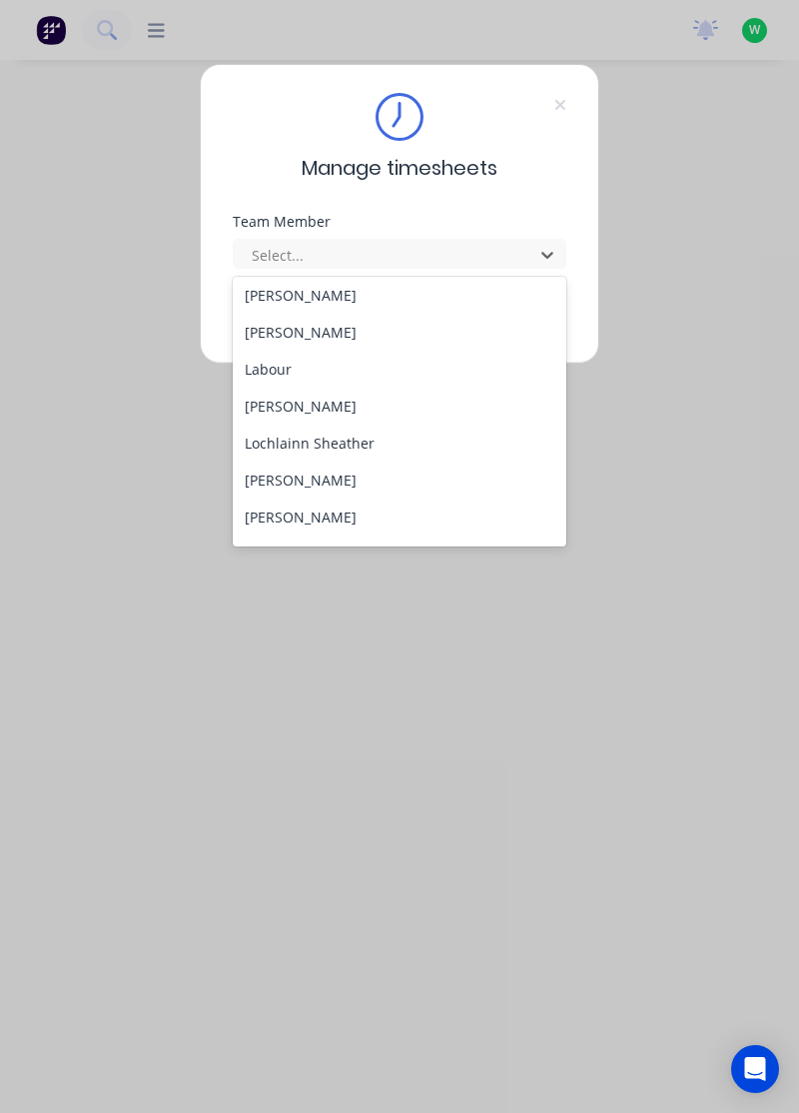
scroll to position [479, 0]
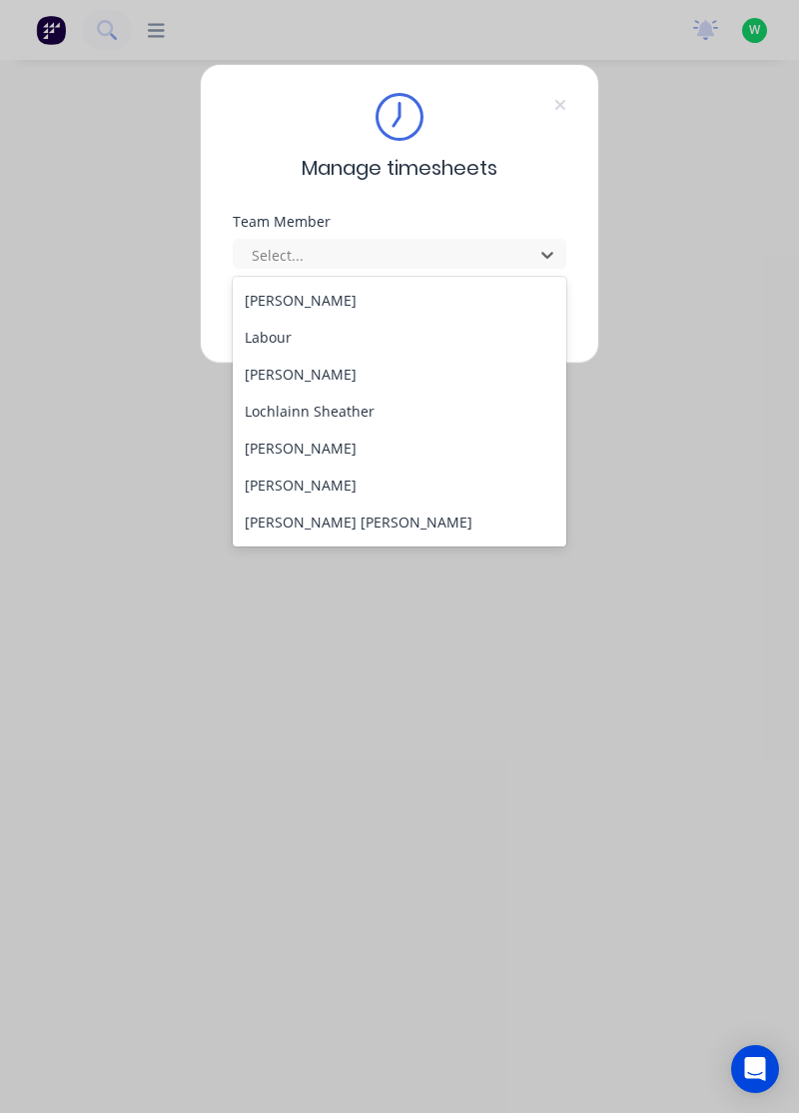
click at [320, 366] on div "[PERSON_NAME]" at bounding box center [400, 374] width 335 height 37
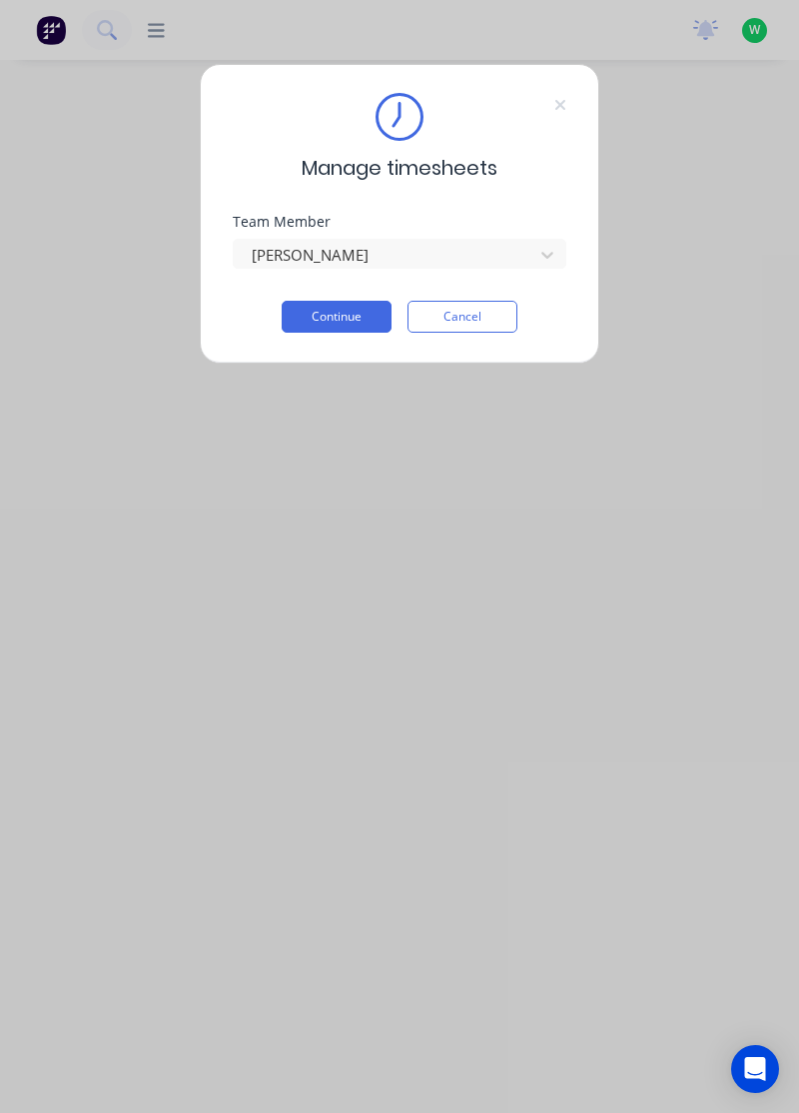
click at [349, 315] on button "Continue" at bounding box center [337, 317] width 110 height 32
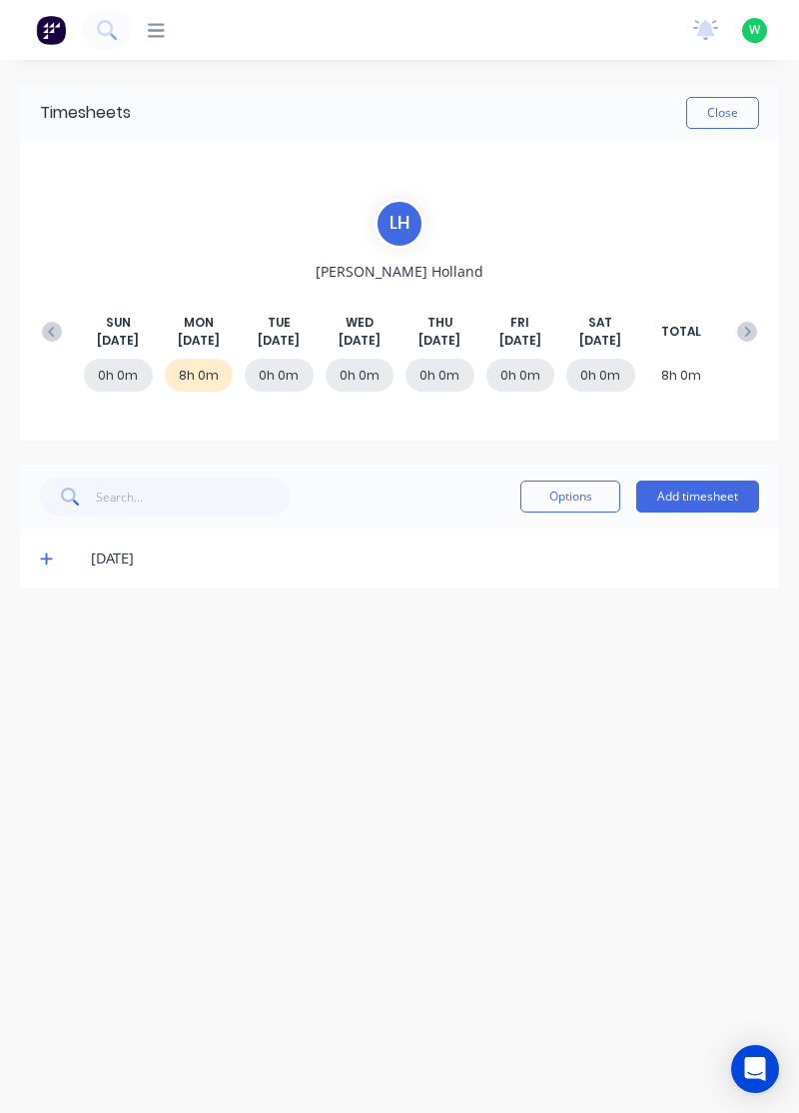
click at [44, 556] on icon at bounding box center [46, 559] width 12 height 12
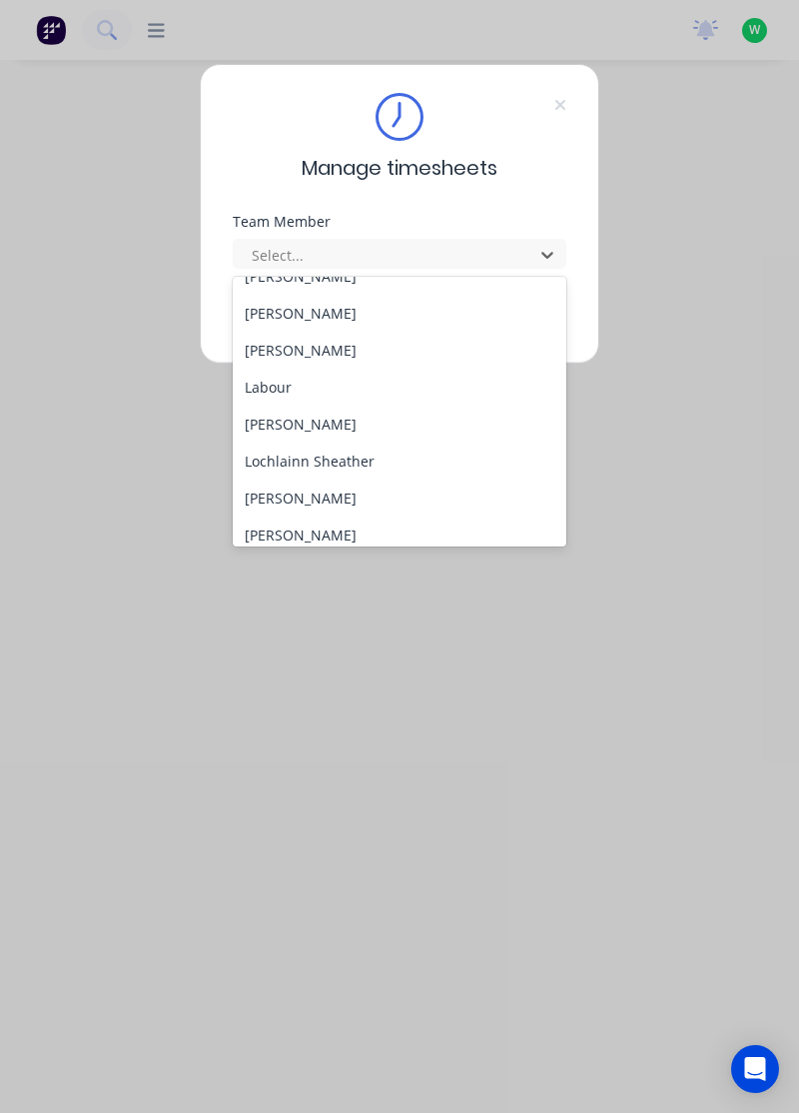
scroll to position [435, 0]
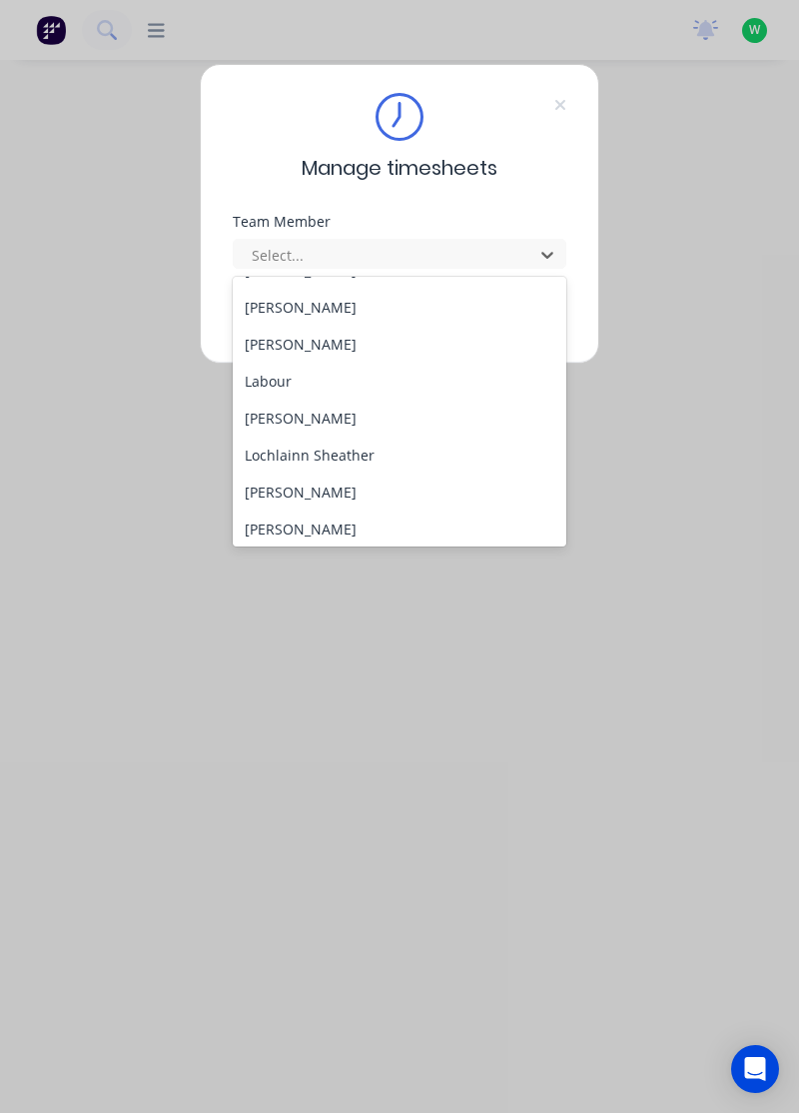
click at [340, 444] on div "Lochlainn Sheather" at bounding box center [400, 454] width 335 height 37
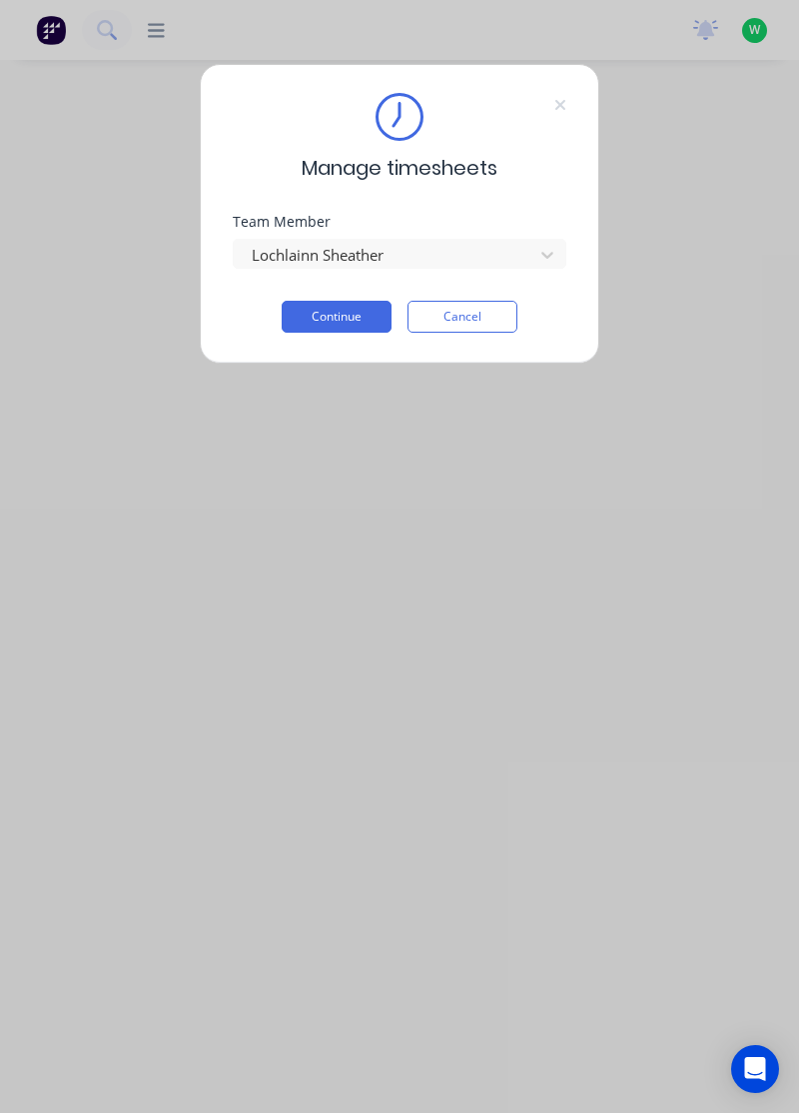
click at [360, 312] on button "Continue" at bounding box center [337, 317] width 110 height 32
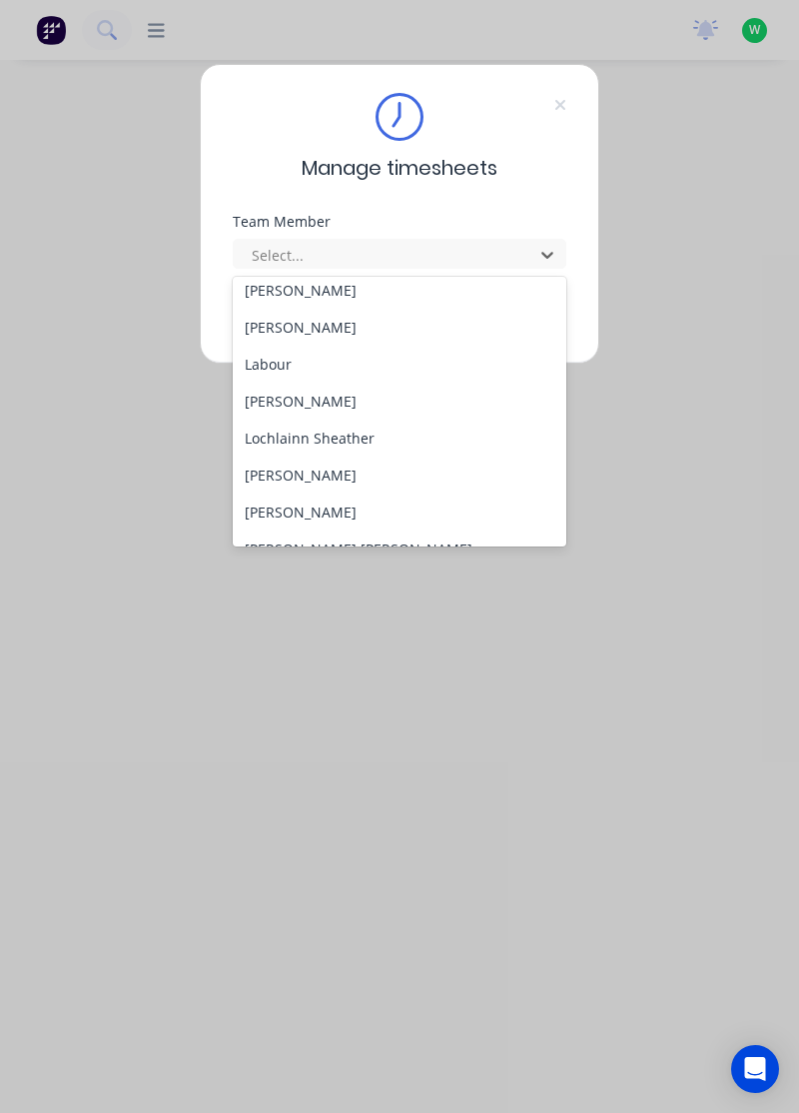
scroll to position [453, 0]
click at [324, 470] on div "[PERSON_NAME]" at bounding box center [400, 473] width 335 height 37
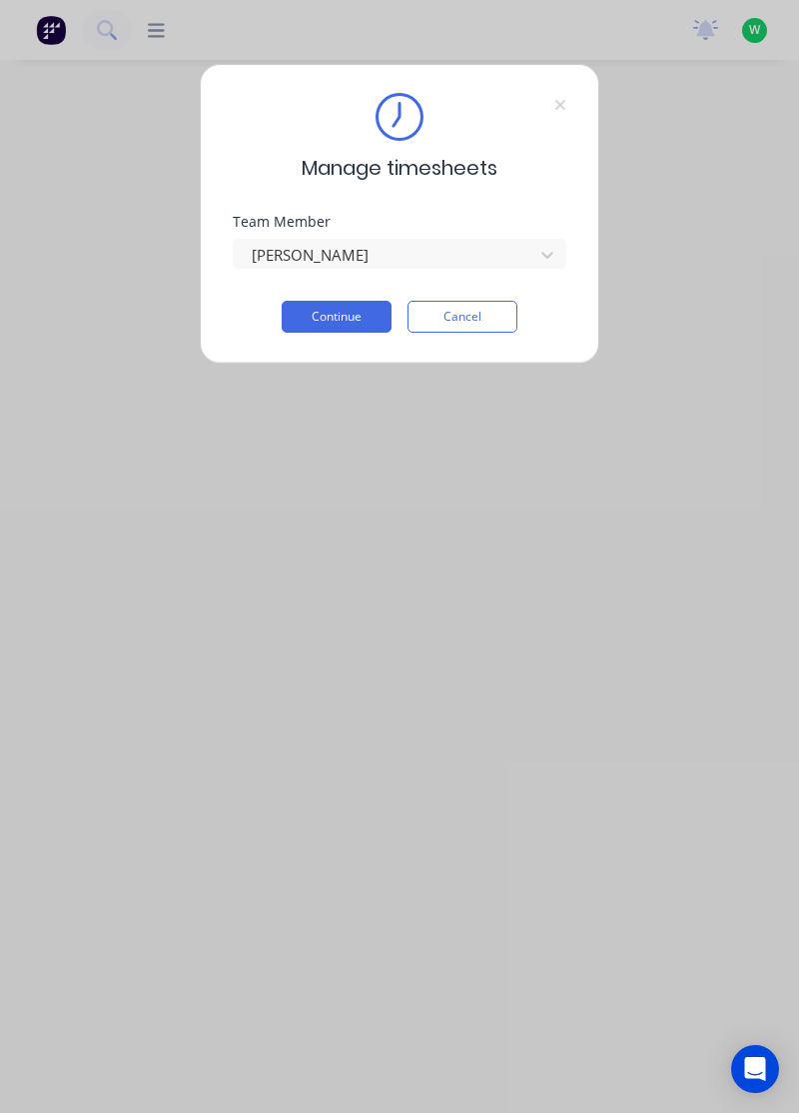
click at [358, 314] on button "Continue" at bounding box center [337, 317] width 110 height 32
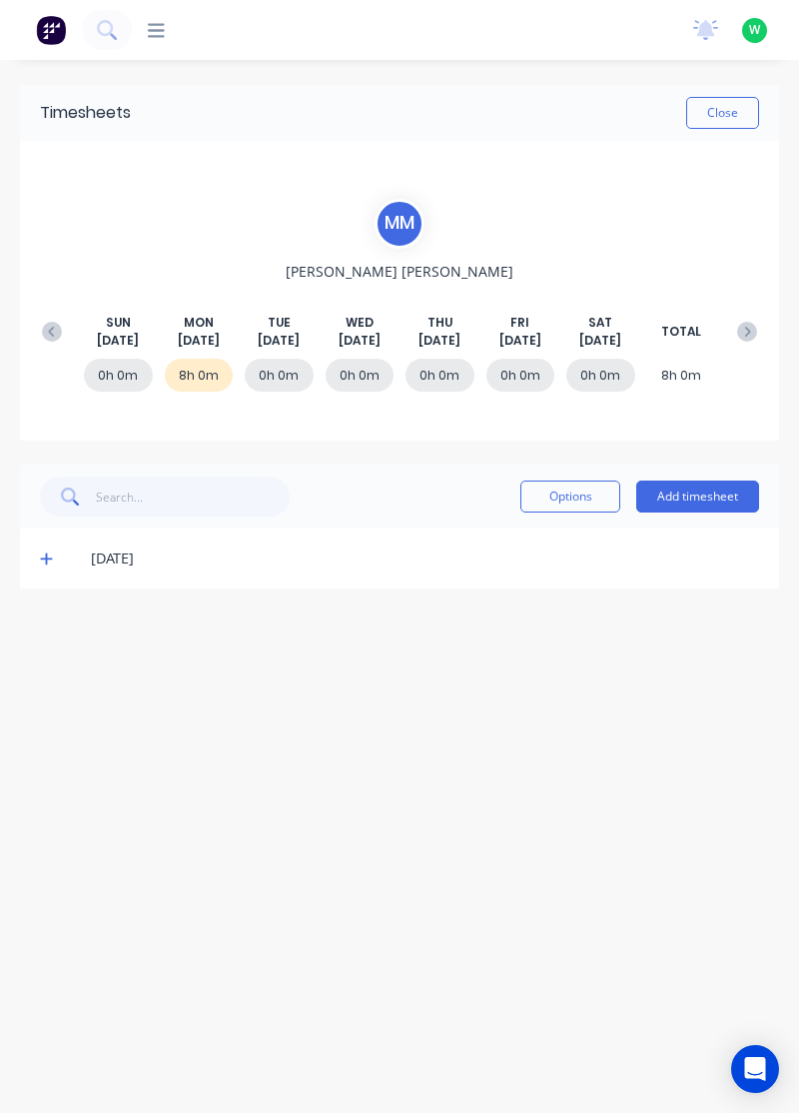
click at [44, 556] on icon at bounding box center [46, 559] width 12 height 12
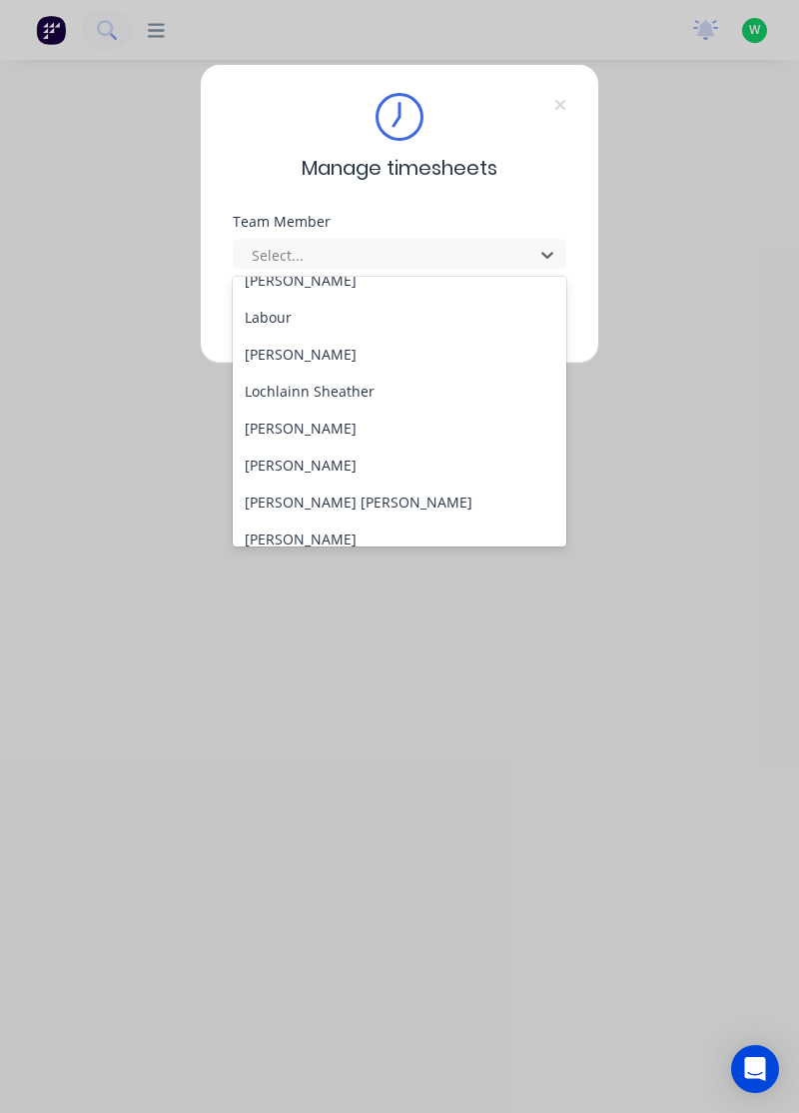
scroll to position [501, 0]
click at [324, 452] on div "[PERSON_NAME]" at bounding box center [400, 462] width 335 height 37
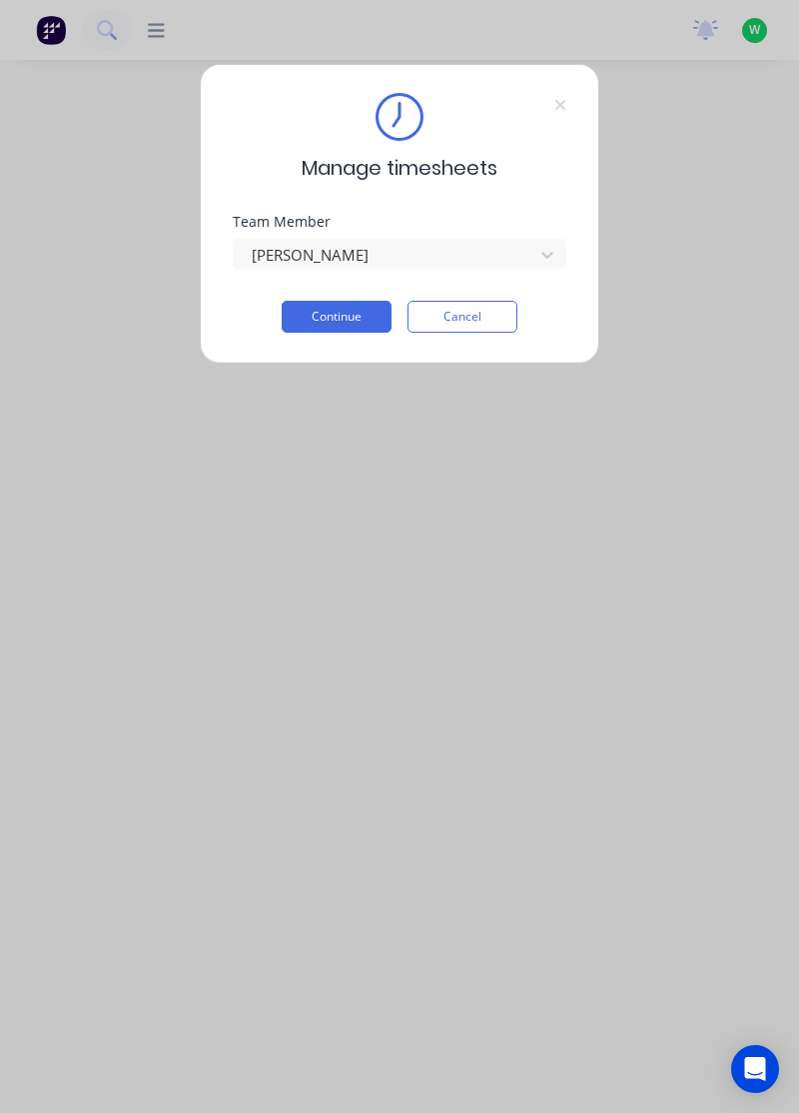
click at [382, 311] on button "Continue" at bounding box center [337, 317] width 110 height 32
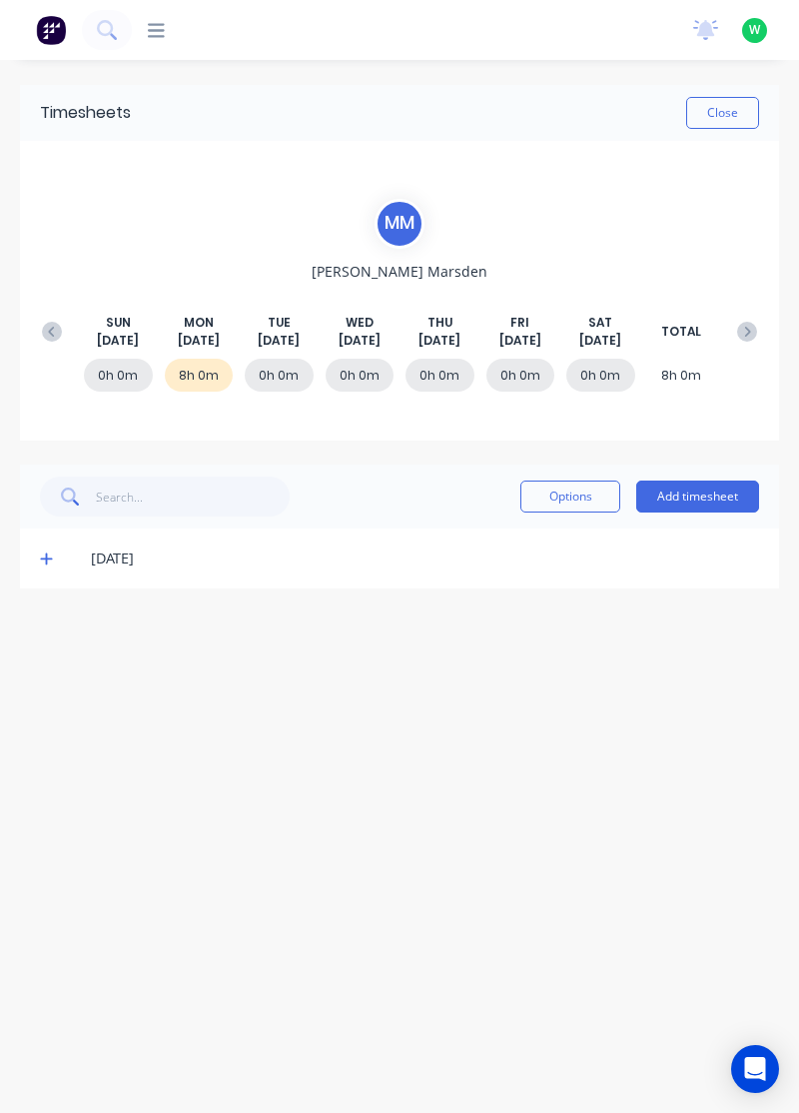
click at [44, 559] on icon at bounding box center [46, 558] width 13 height 14
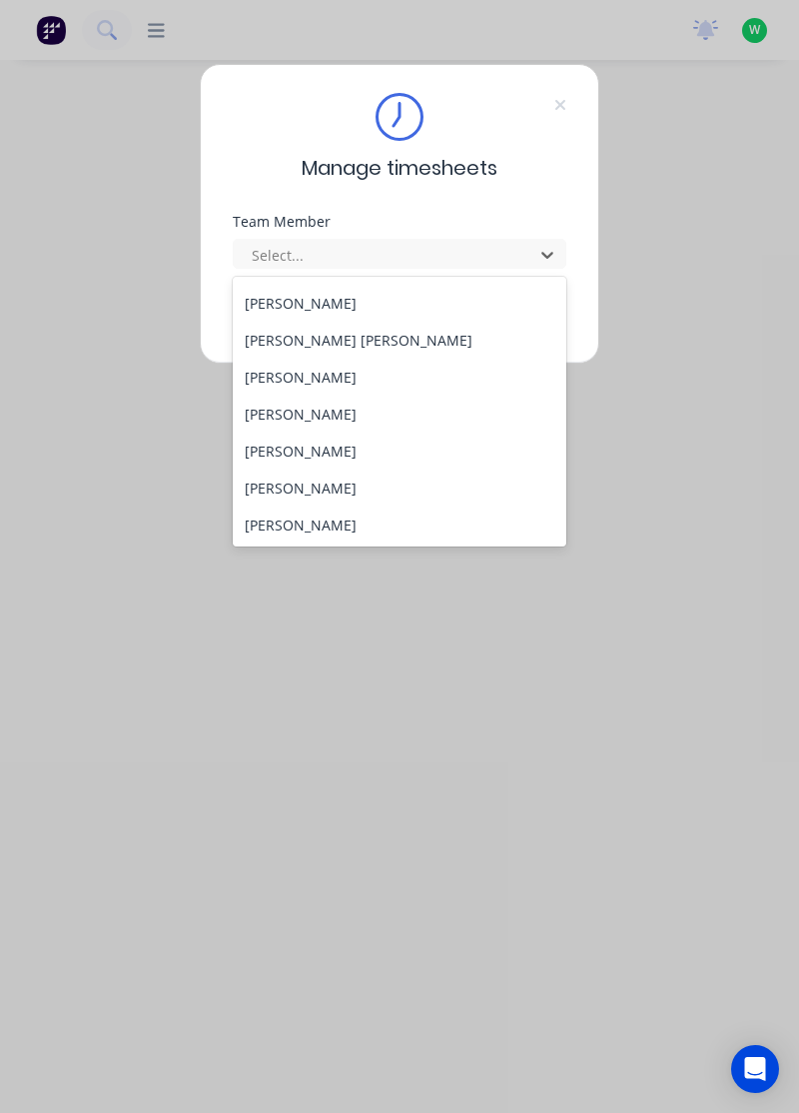
scroll to position [663, 0]
click at [279, 316] on div "[PERSON_NAME]" at bounding box center [400, 301] width 335 height 37
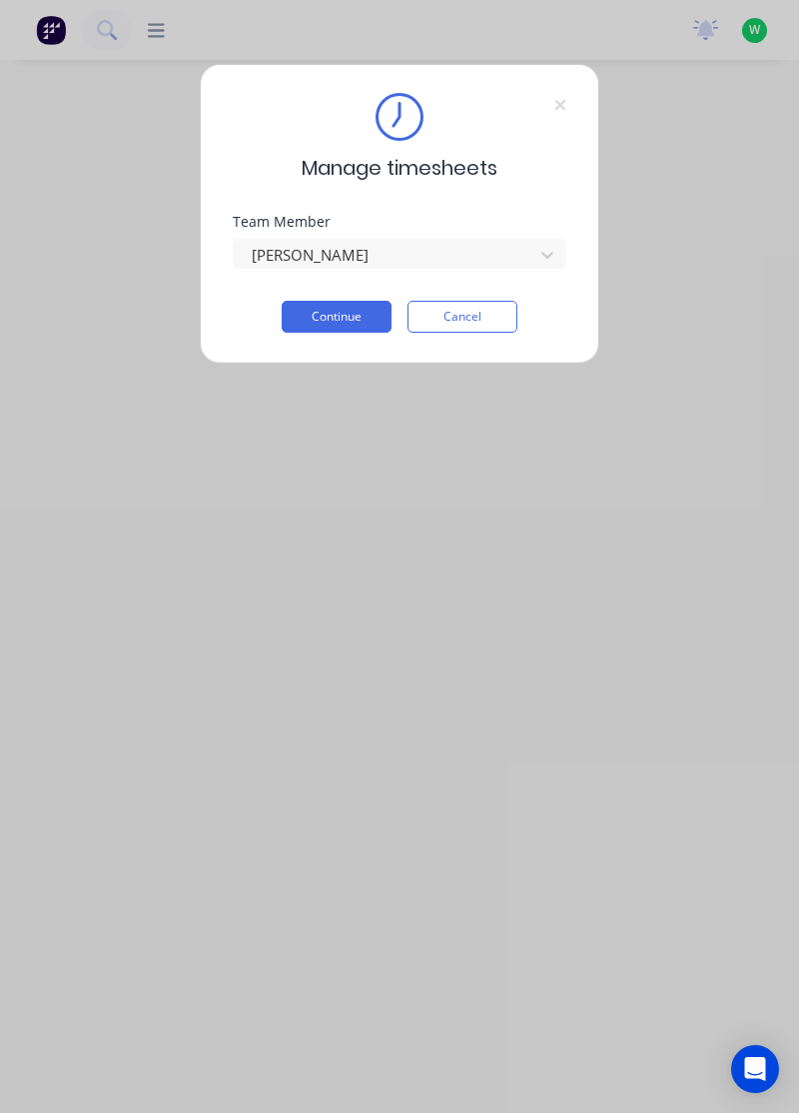
click at [341, 308] on button "Continue" at bounding box center [337, 317] width 110 height 32
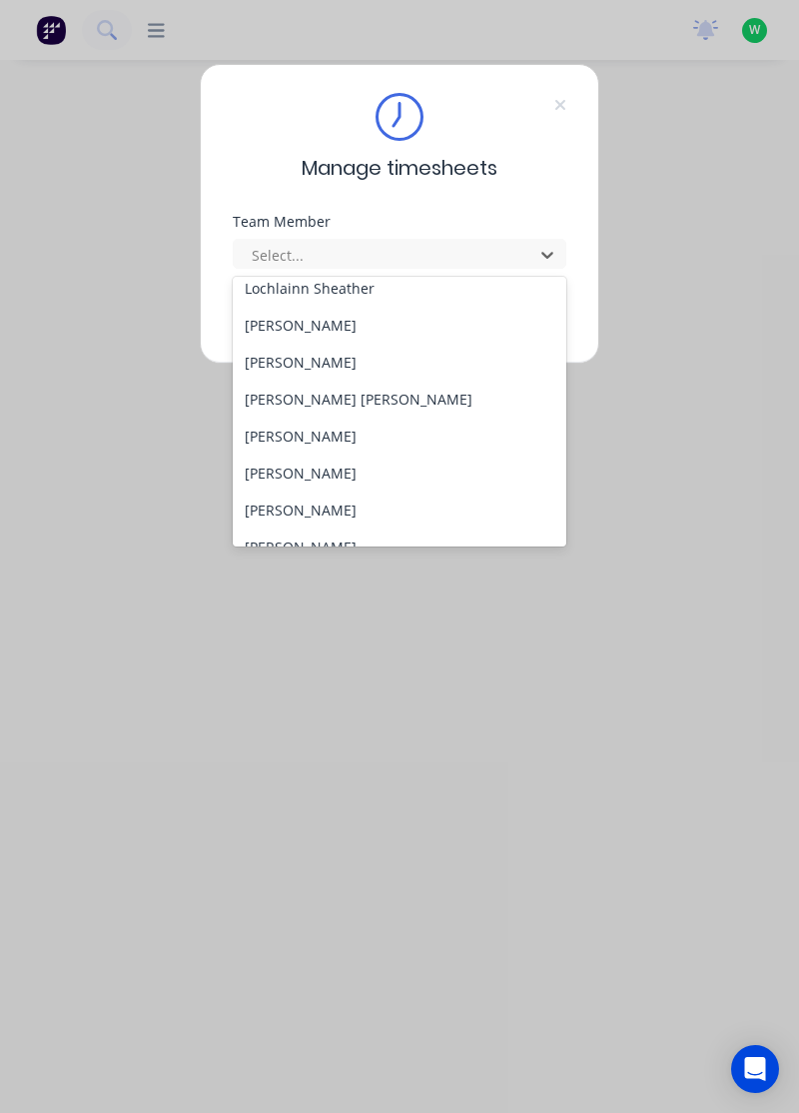
scroll to position [609, 0]
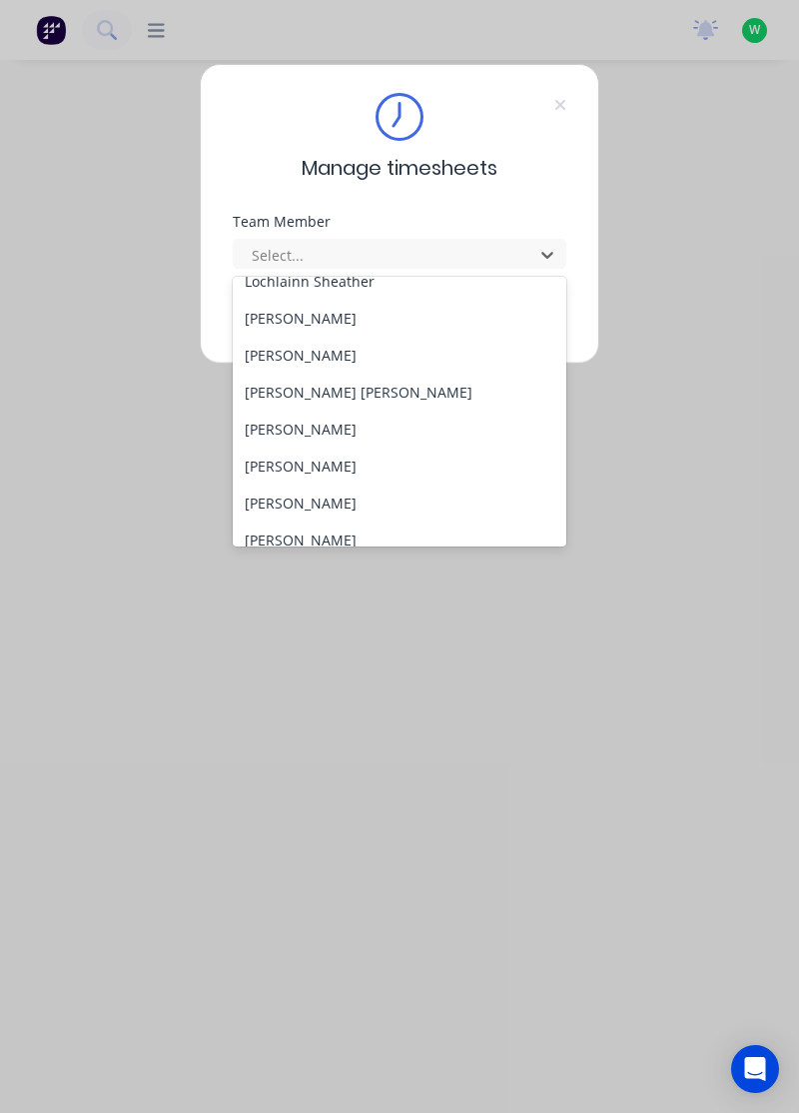
click at [281, 381] on div "[PERSON_NAME] [PERSON_NAME]" at bounding box center [400, 392] width 335 height 37
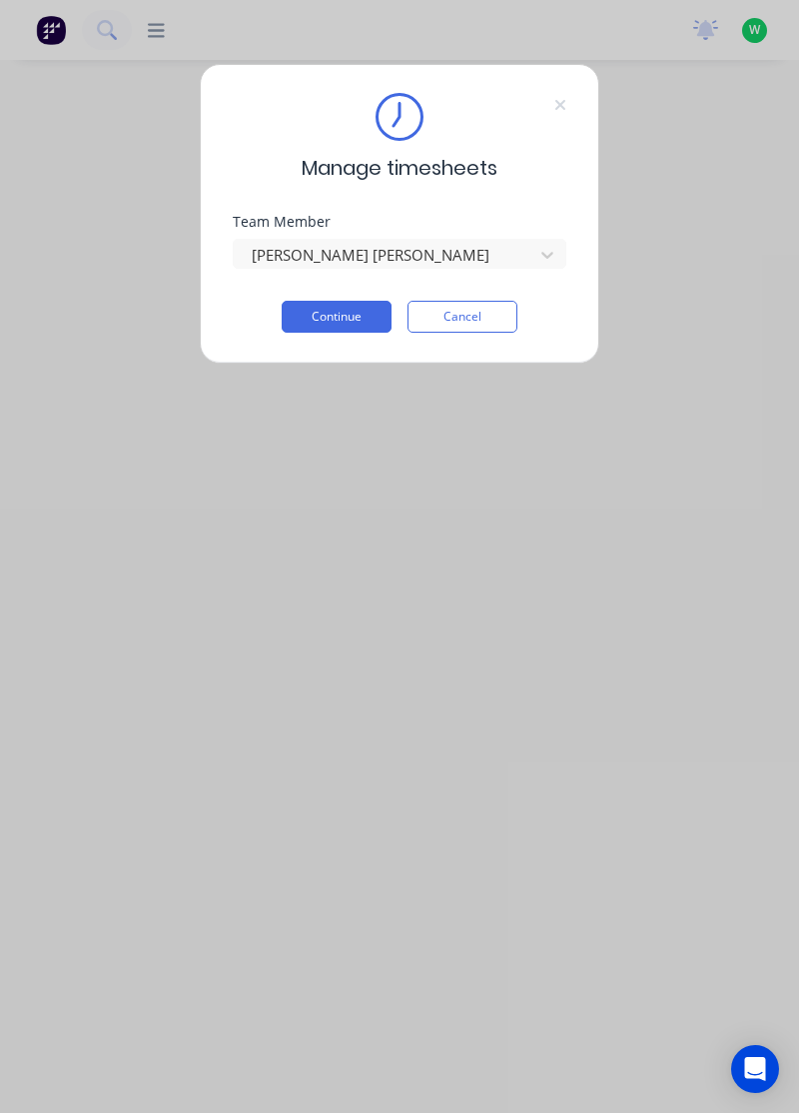
click at [355, 312] on button "Continue" at bounding box center [337, 317] width 110 height 32
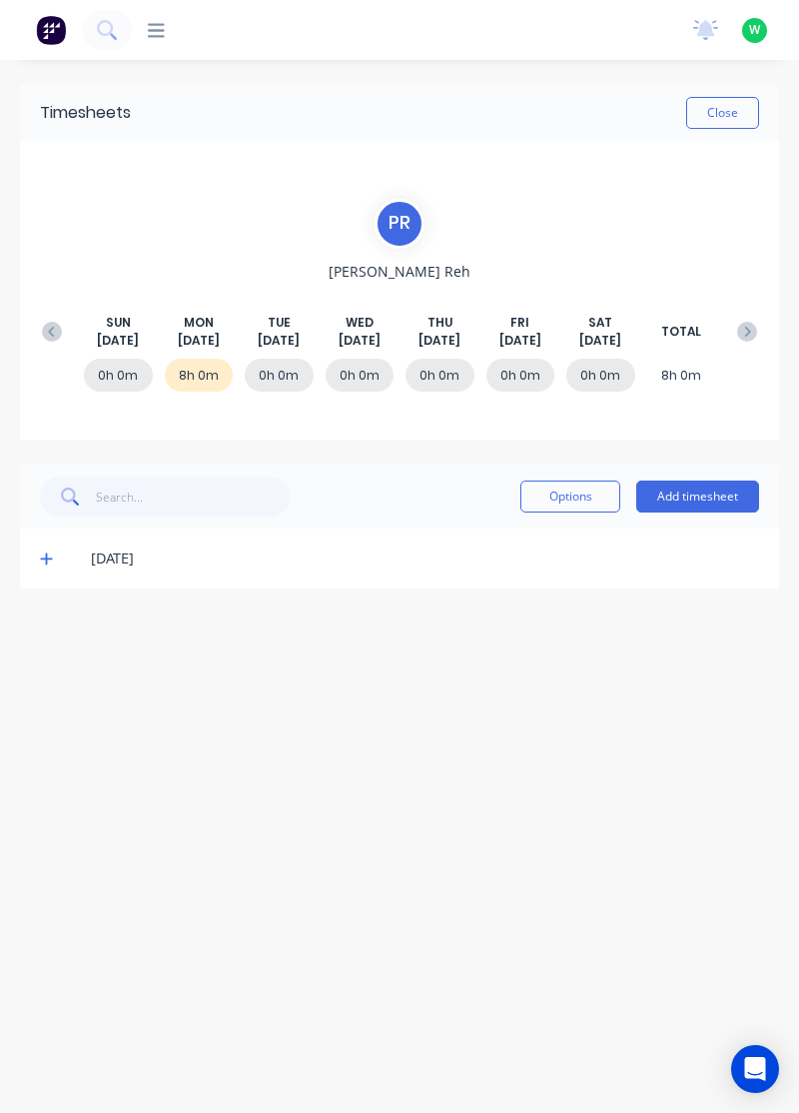
click at [44, 555] on icon at bounding box center [46, 558] width 13 height 14
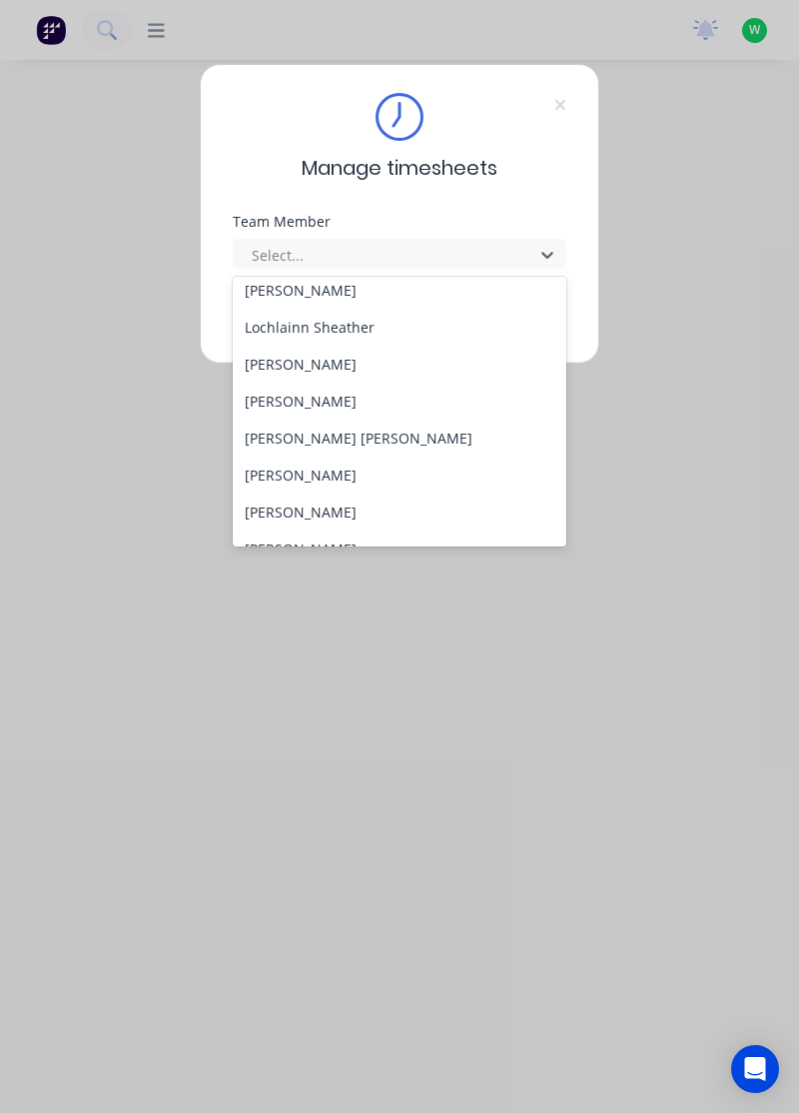
scroll to position [567, 0]
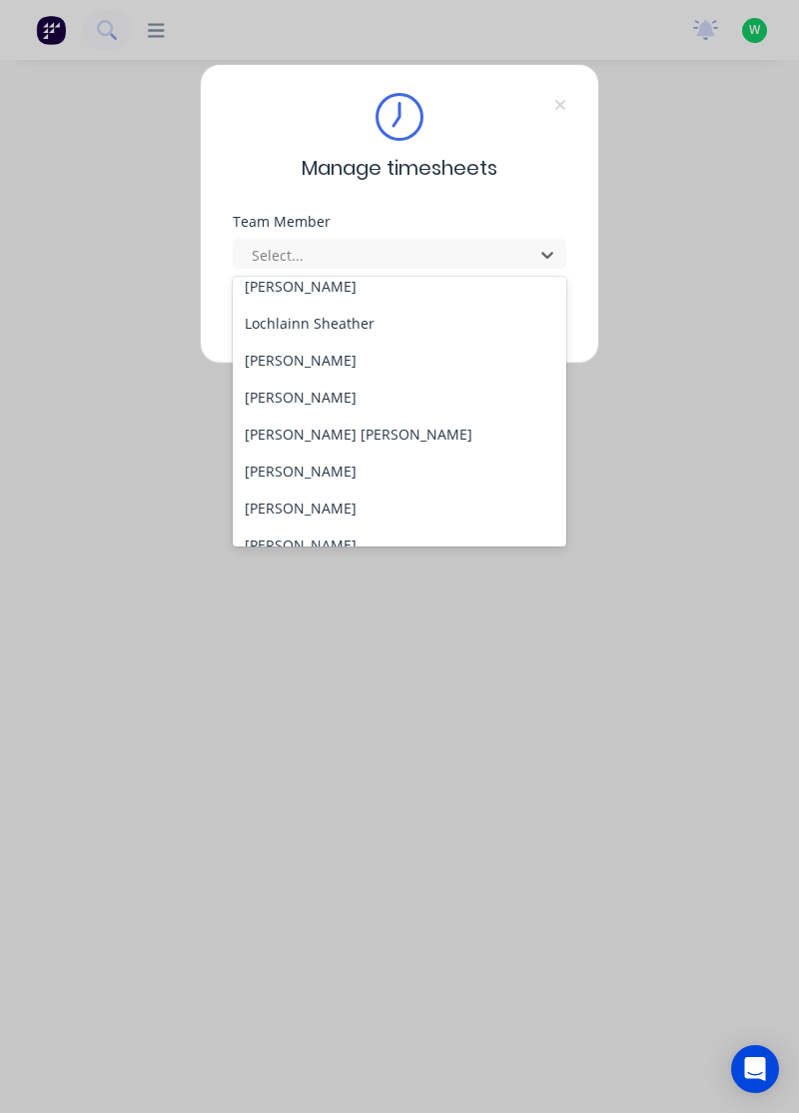
click at [324, 464] on div "[PERSON_NAME]" at bounding box center [400, 470] width 335 height 37
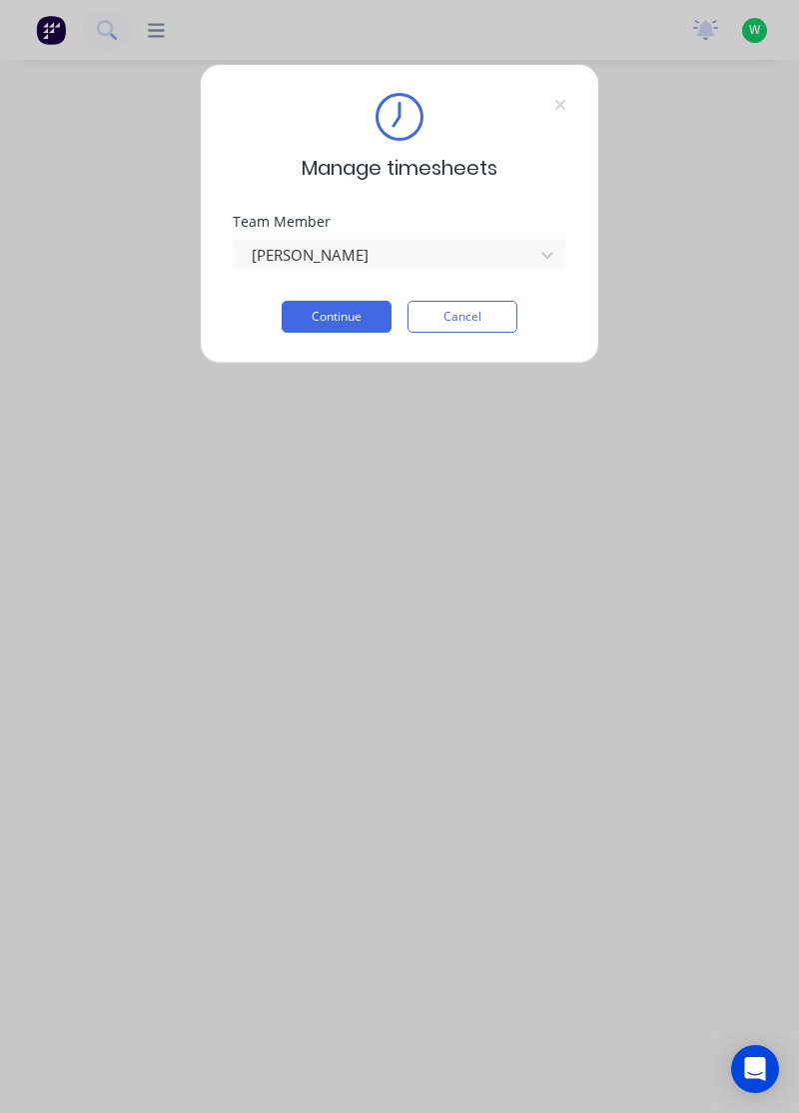
click at [352, 308] on button "Continue" at bounding box center [337, 317] width 110 height 32
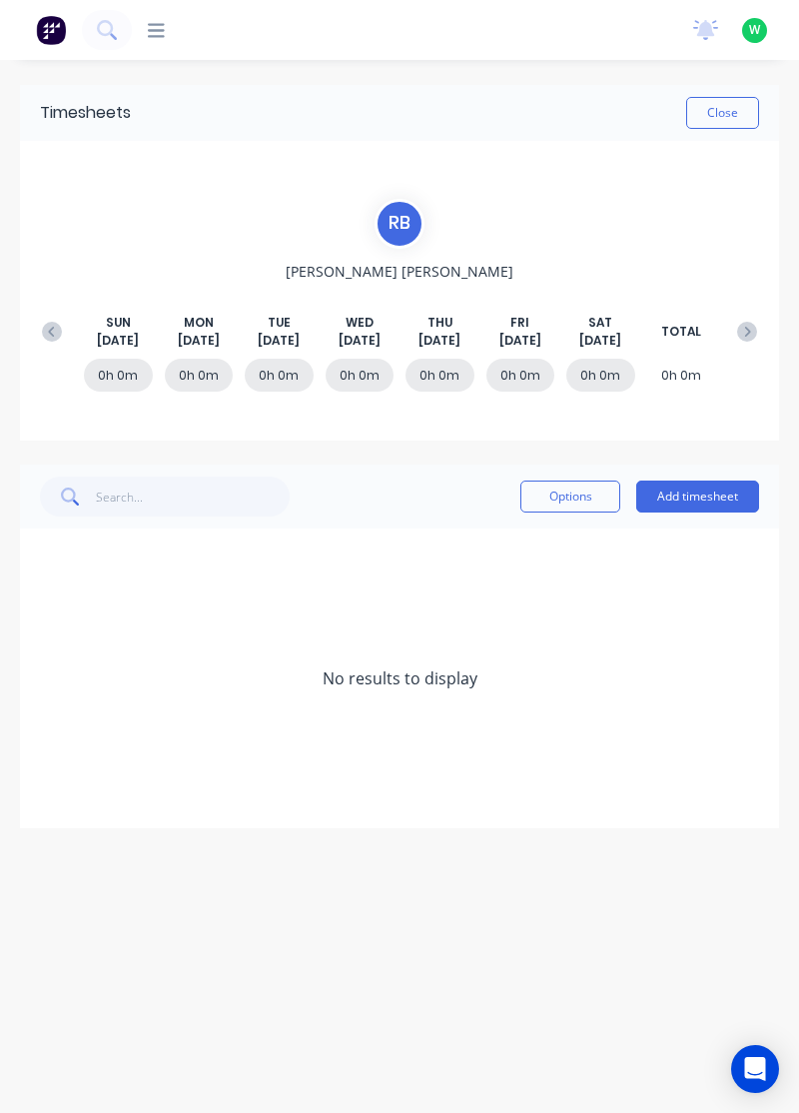
click at [667, 489] on button "Add timesheet" at bounding box center [697, 496] width 123 height 32
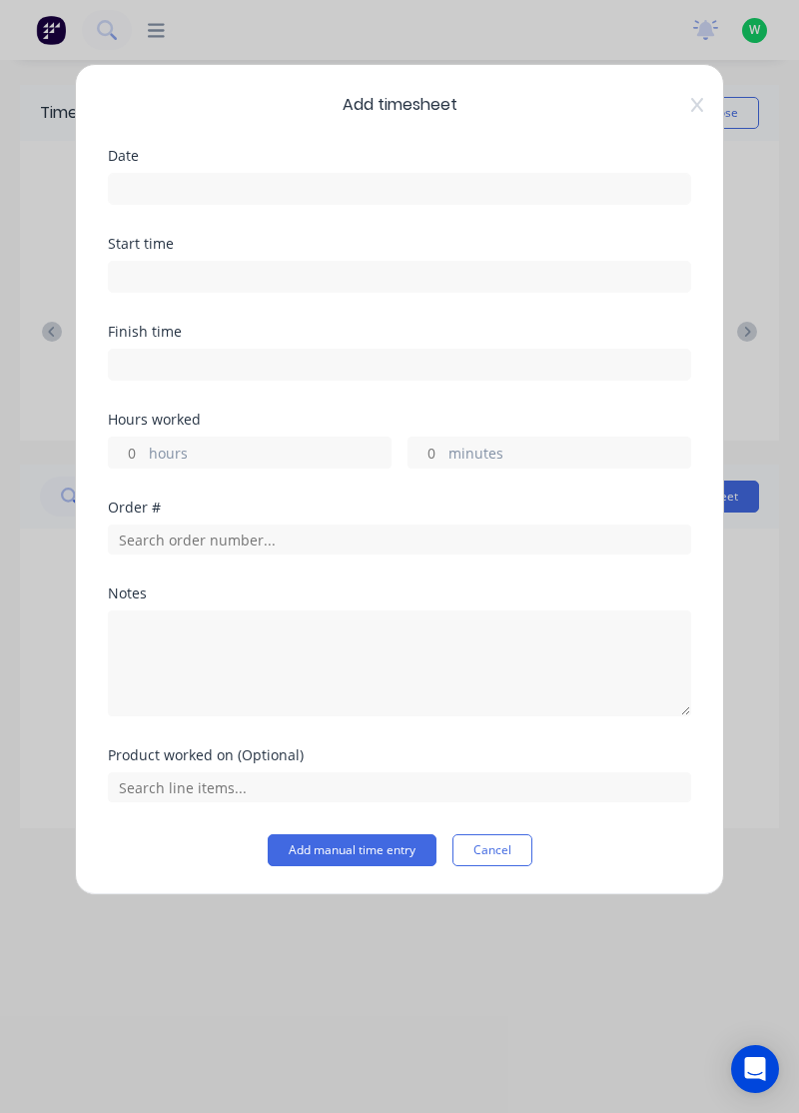
click at [401, 184] on input at bounding box center [399, 189] width 581 height 30
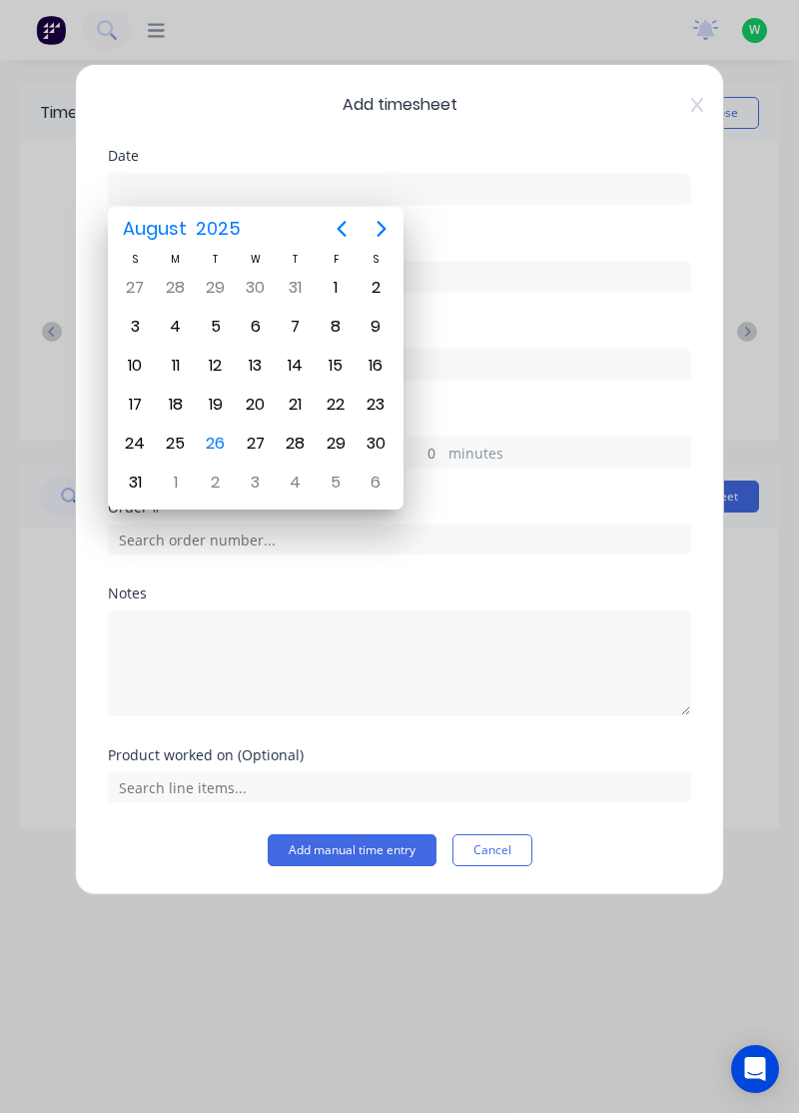
click at [171, 429] on div "25" at bounding box center [176, 443] width 30 height 30
type input "25/08/2025"
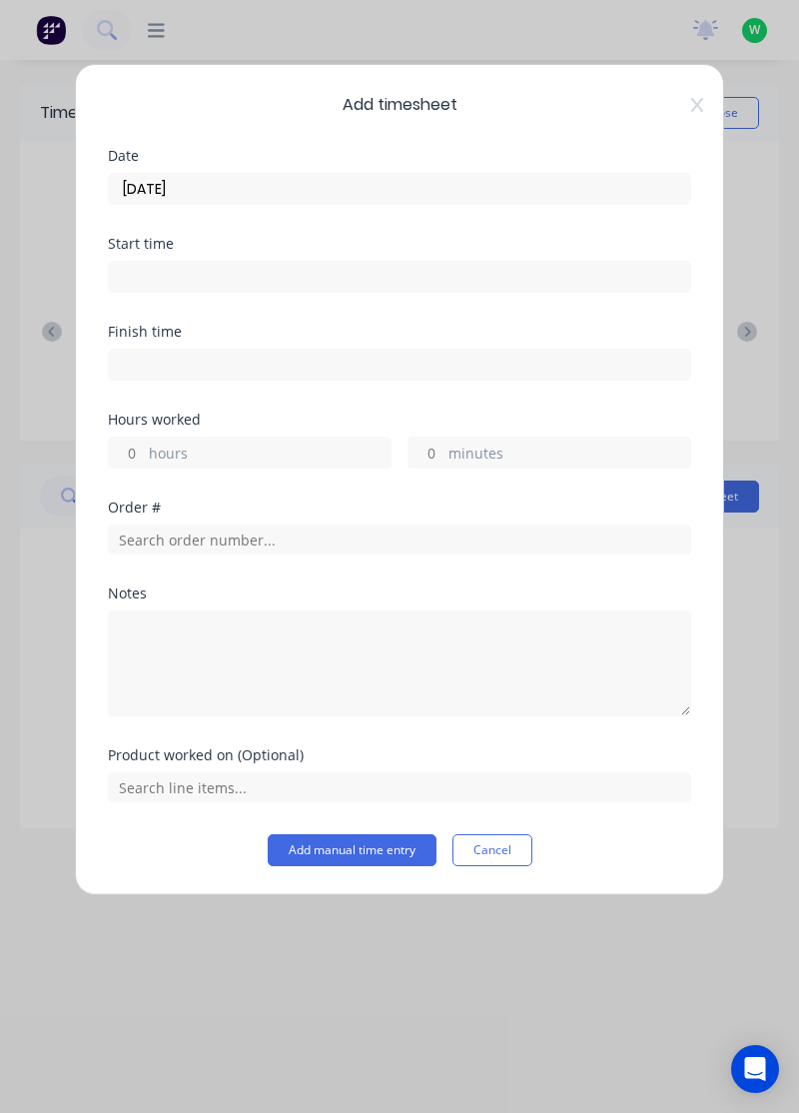
click at [252, 442] on label "hours" at bounding box center [270, 454] width 242 height 25
click at [144, 442] on input "hours" at bounding box center [126, 452] width 35 height 30
type input "6"
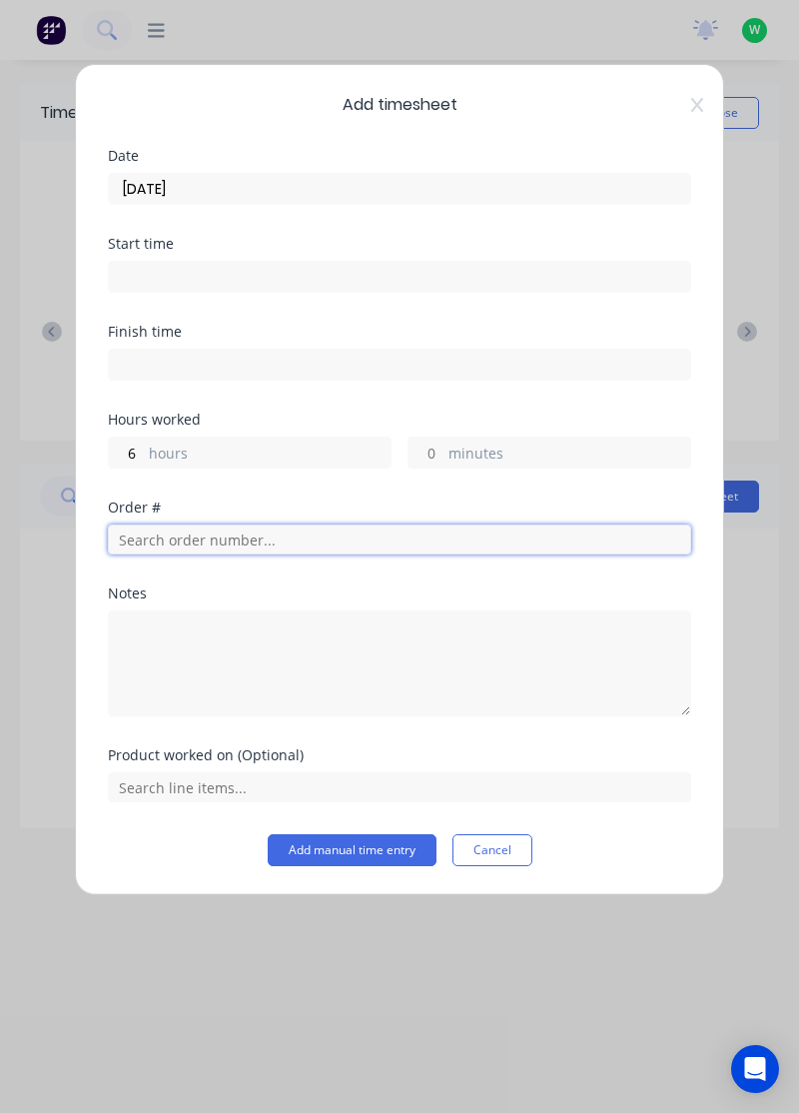
click at [324, 529] on input "text" at bounding box center [399, 539] width 583 height 30
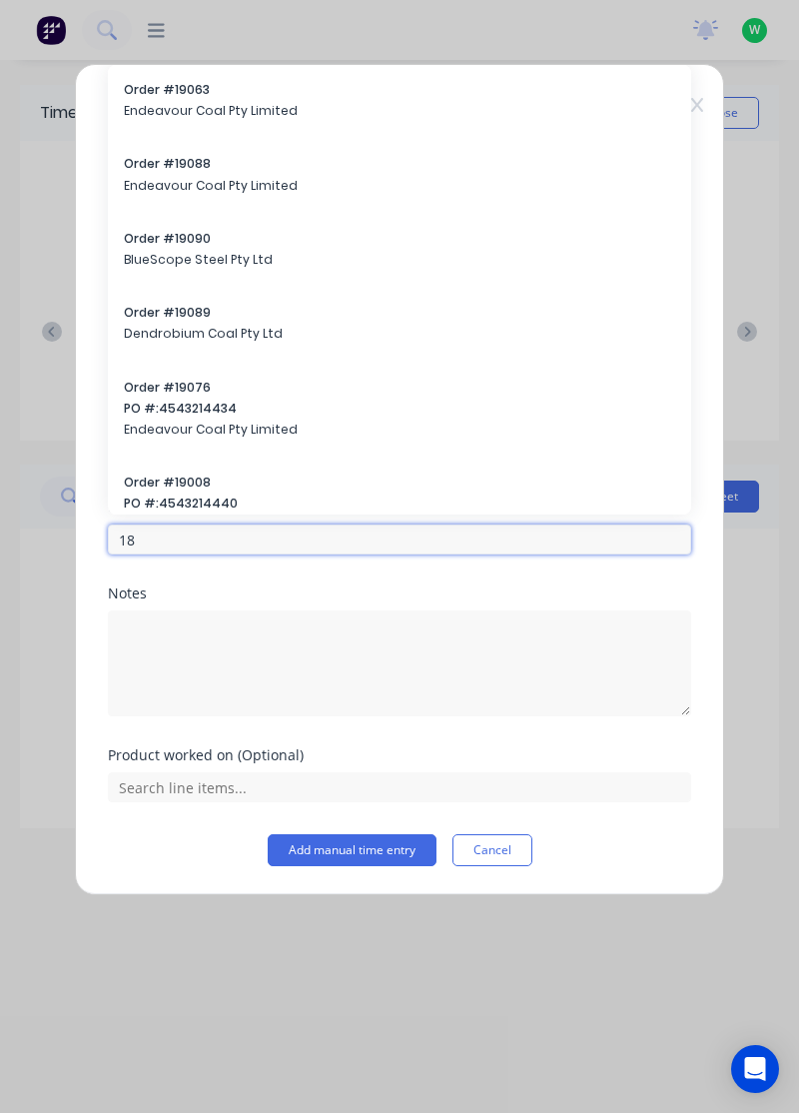
click at [300, 529] on input "18" at bounding box center [399, 539] width 583 height 30
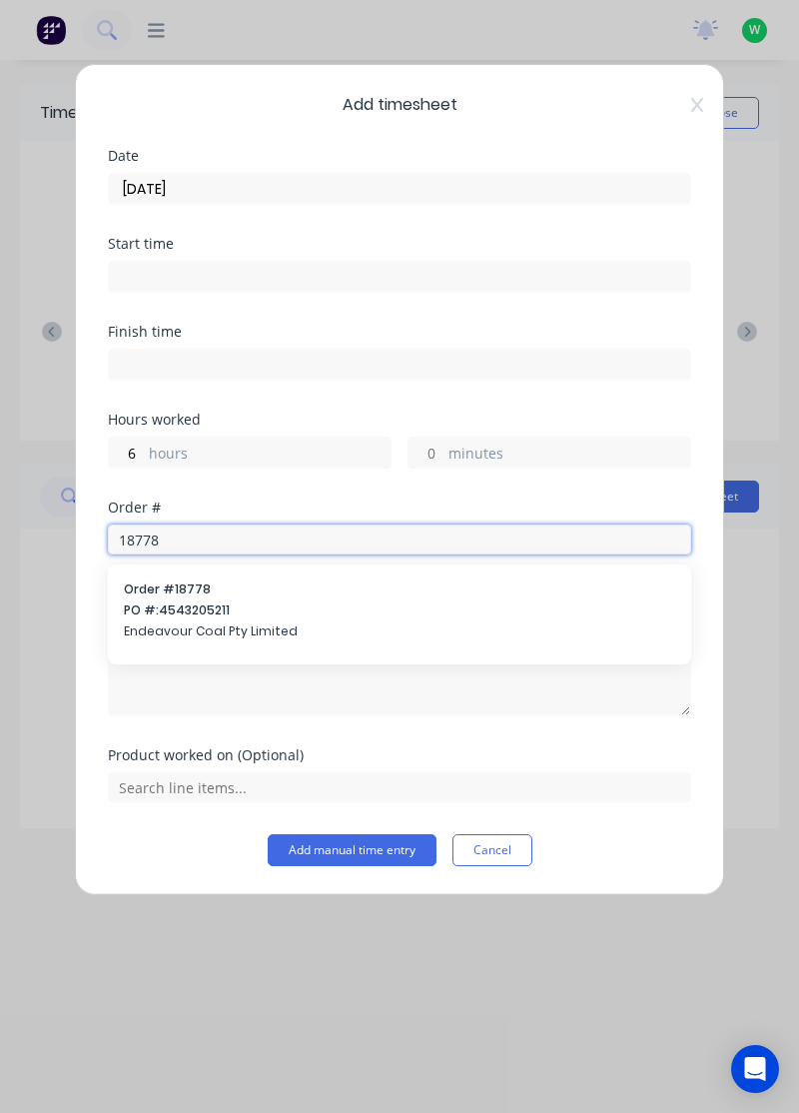
type input "18778"
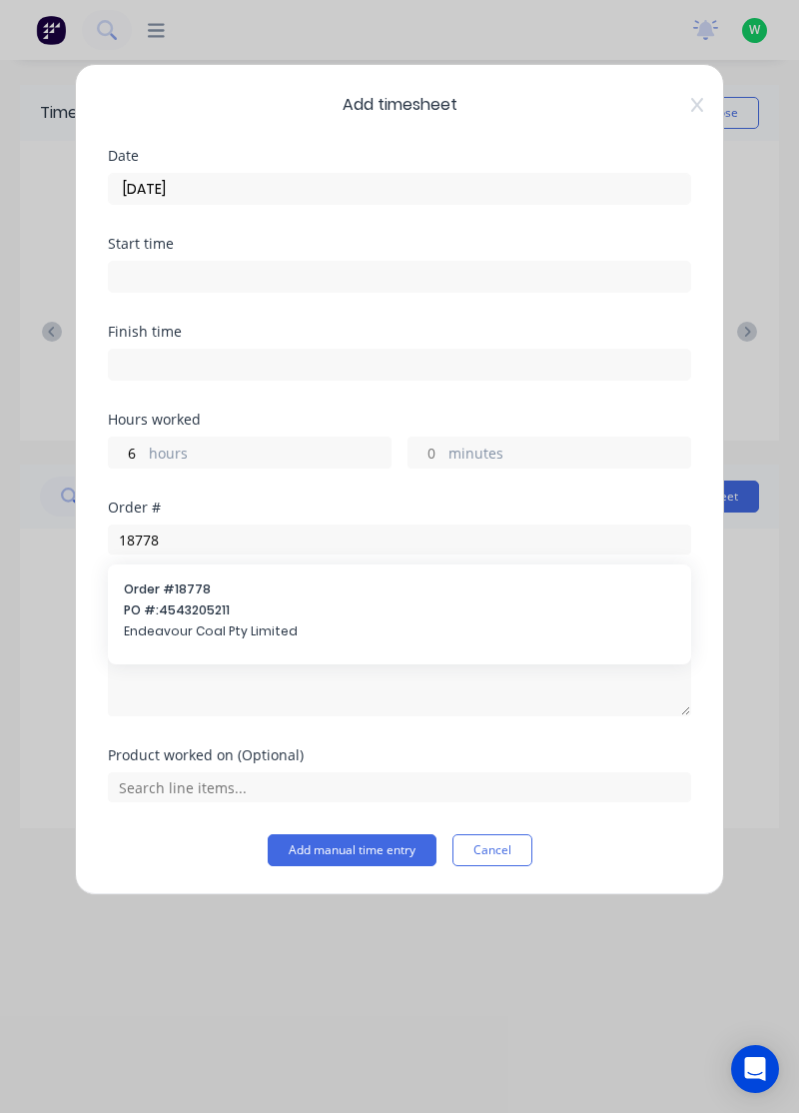
click at [238, 580] on span "Order # 18778" at bounding box center [399, 589] width 551 height 18
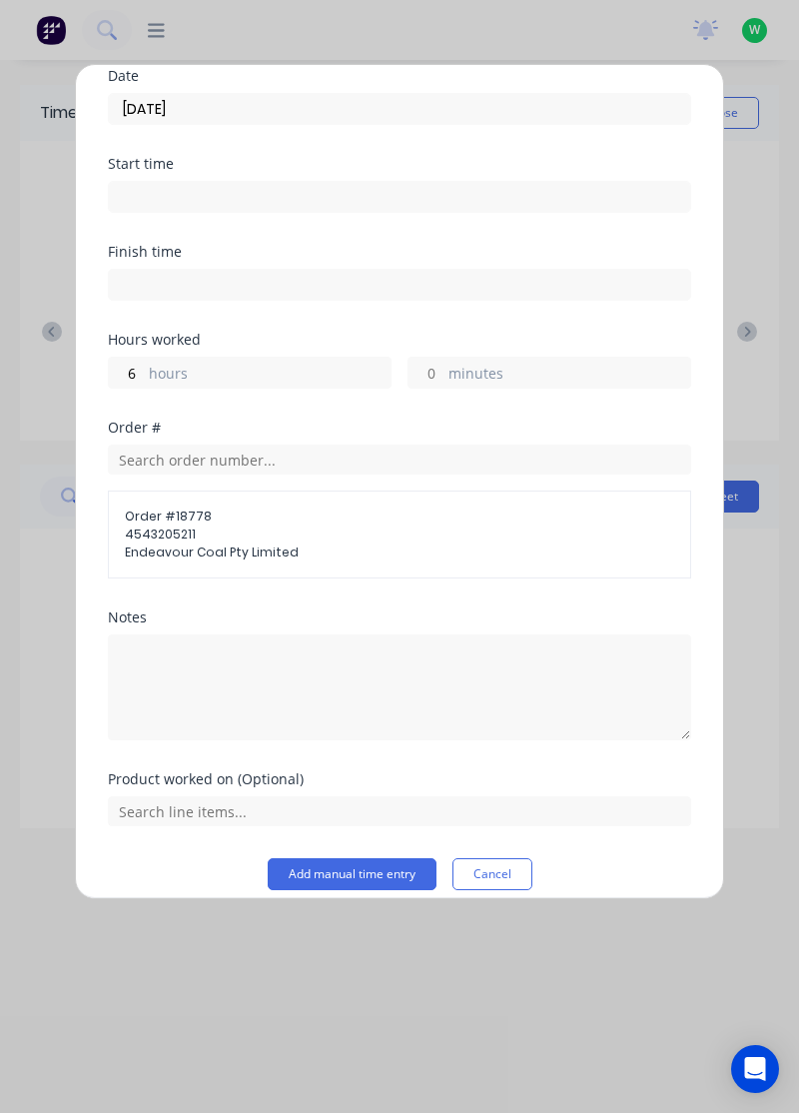
scroll to position [79, 0]
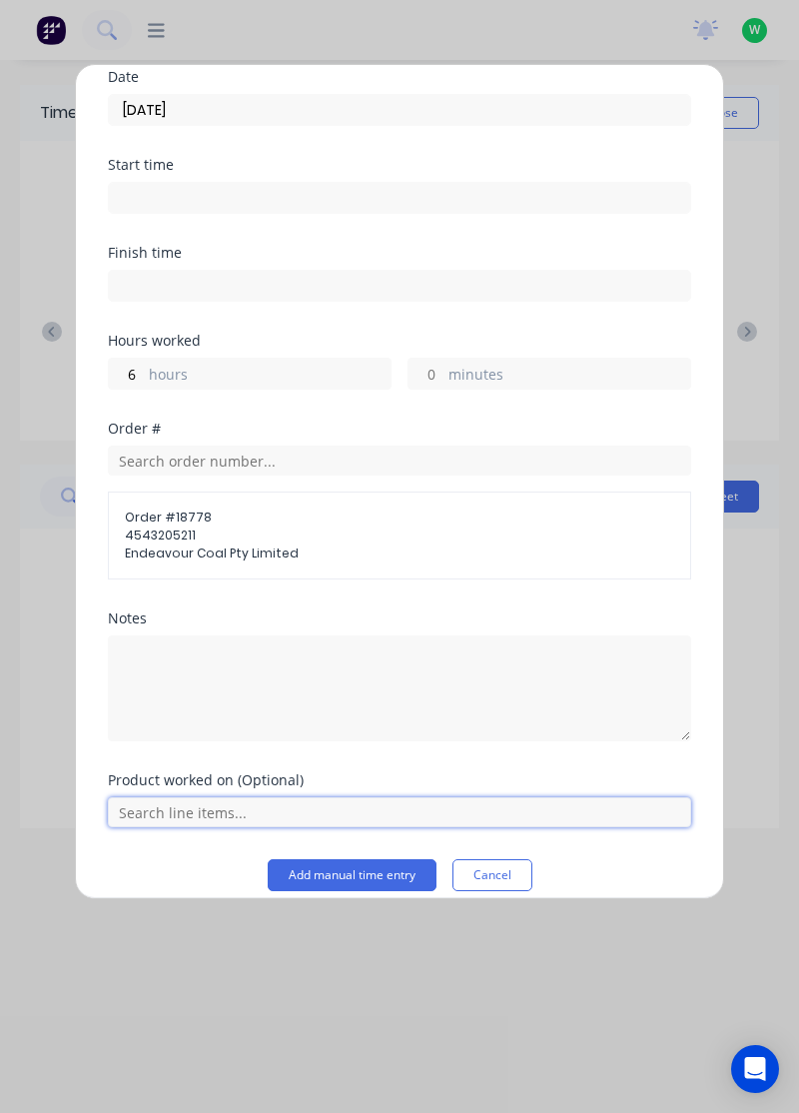
click at [228, 805] on input "text" at bounding box center [399, 812] width 583 height 30
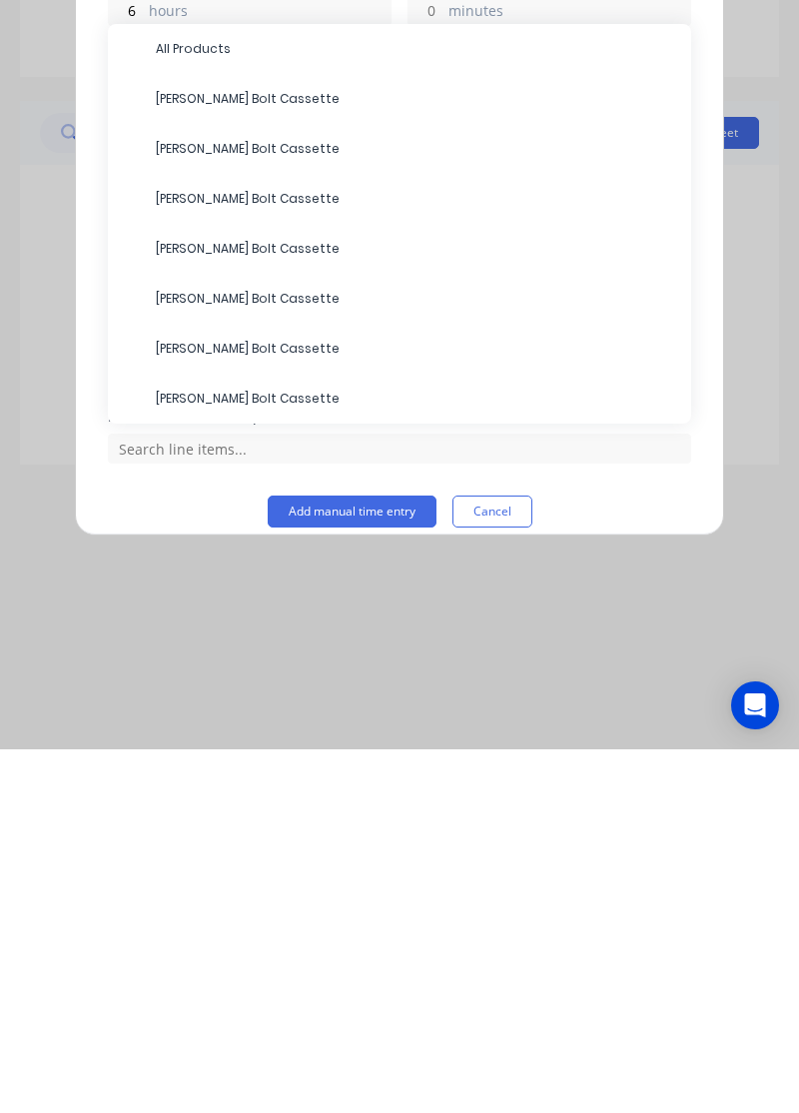
click at [196, 403] on span "All Products" at bounding box center [415, 412] width 519 height 18
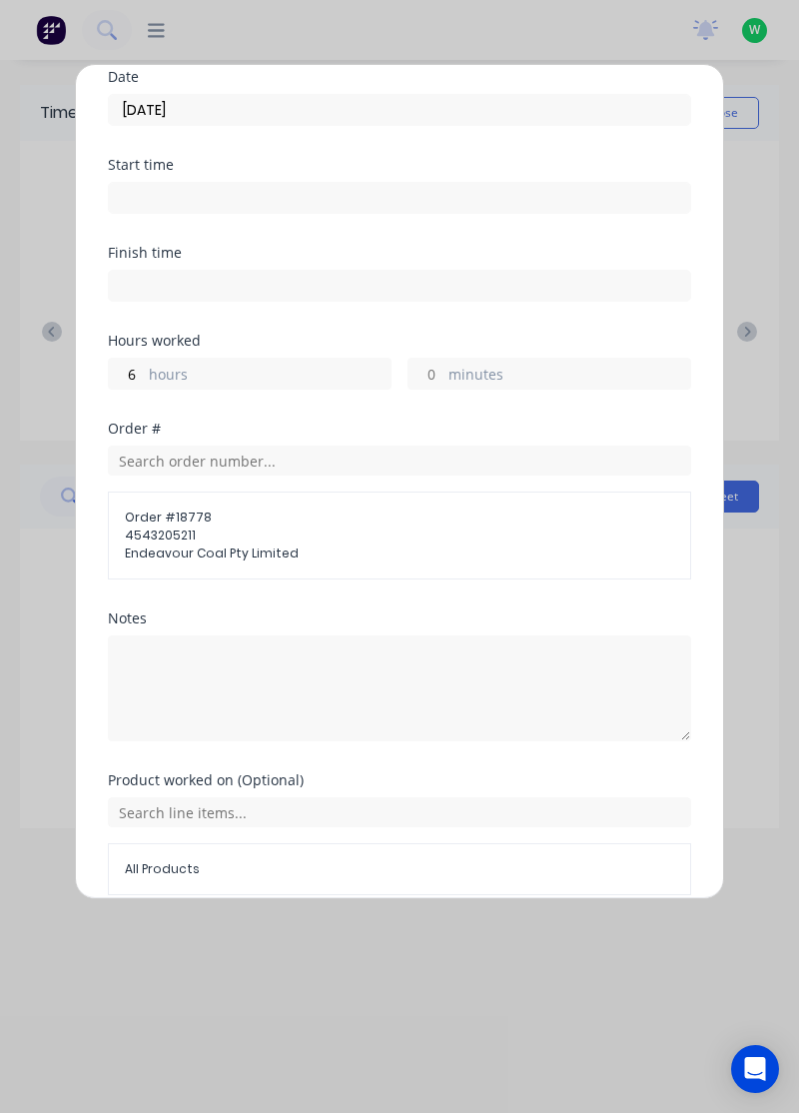
scroll to position [163, 0]
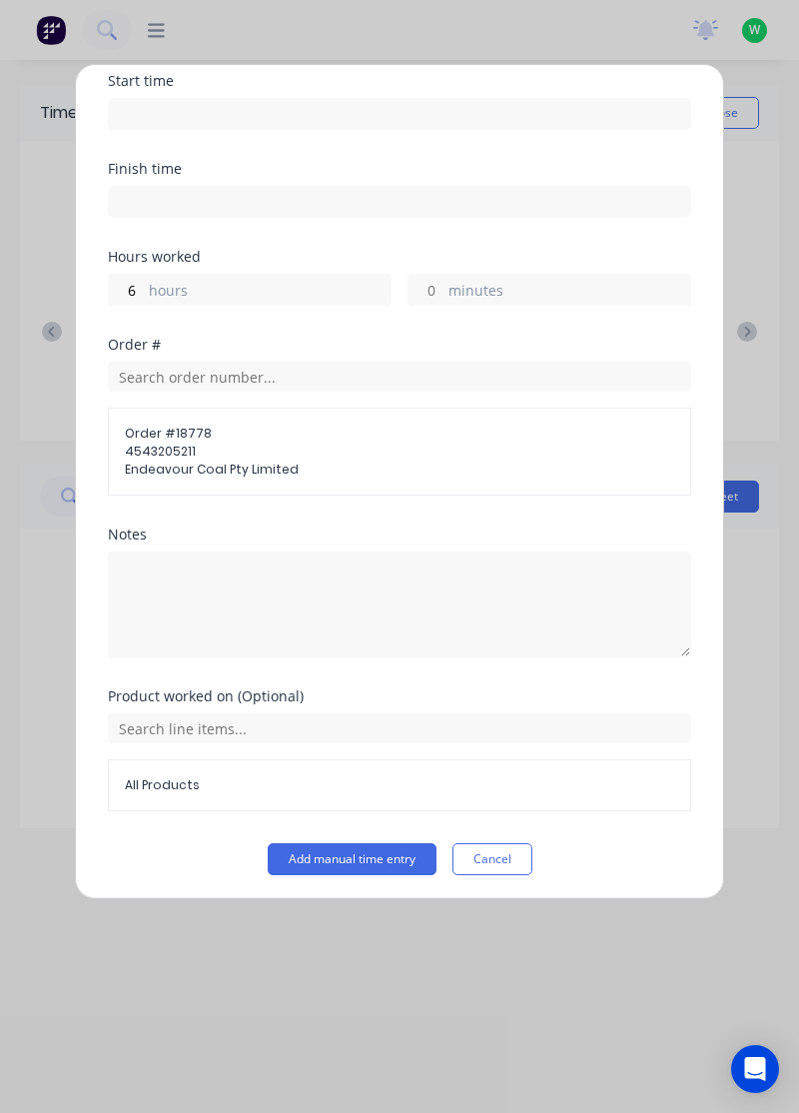
click at [356, 851] on button "Add manual time entry" at bounding box center [352, 859] width 169 height 32
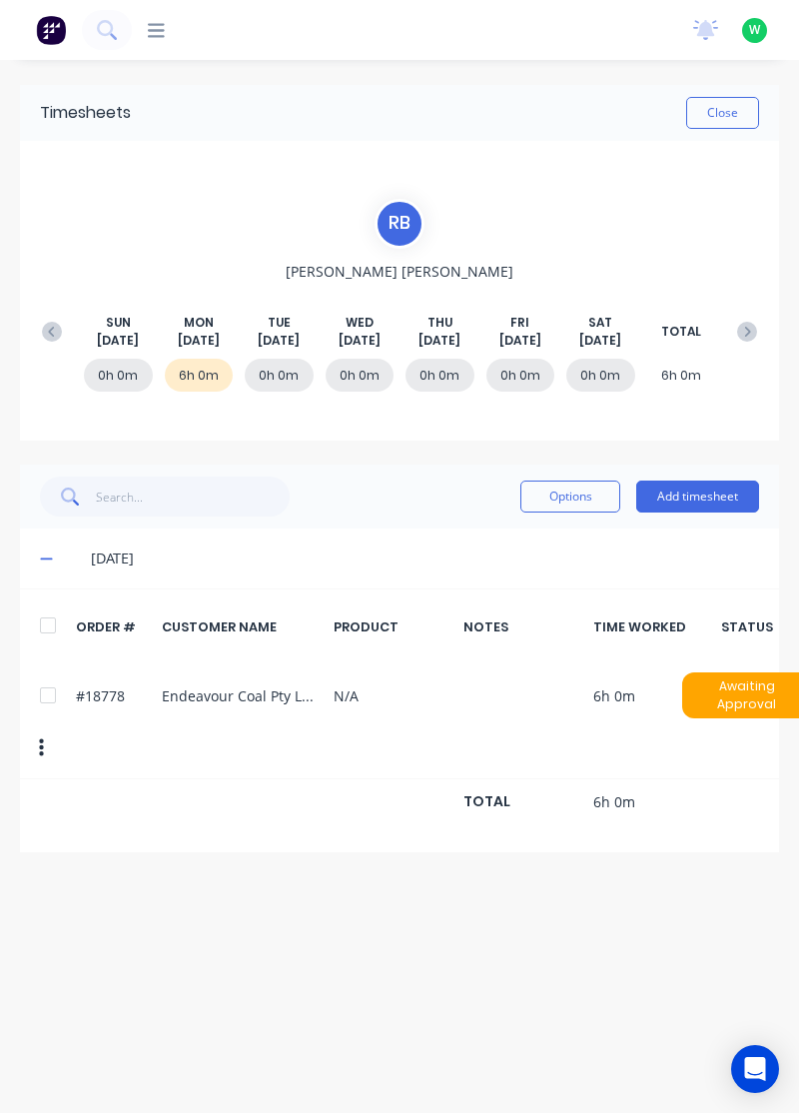
click at [711, 482] on button "Add timesheet" at bounding box center [697, 496] width 123 height 32
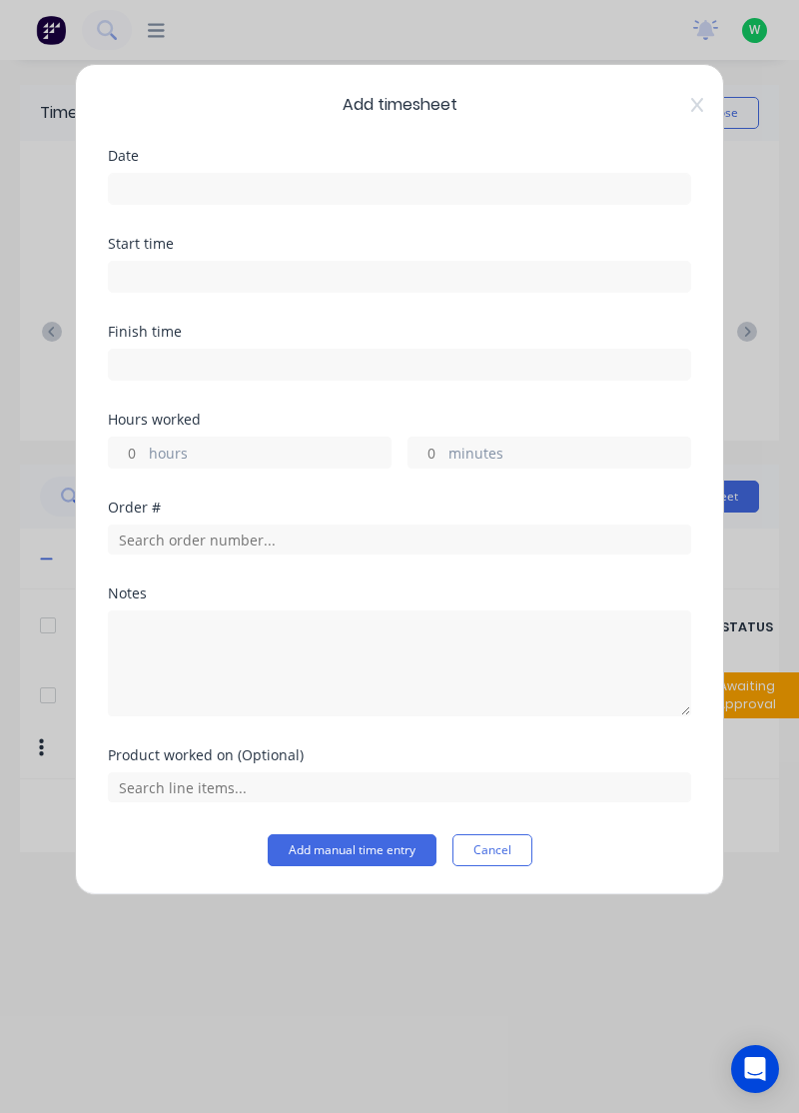
click at [415, 178] on input at bounding box center [399, 189] width 581 height 30
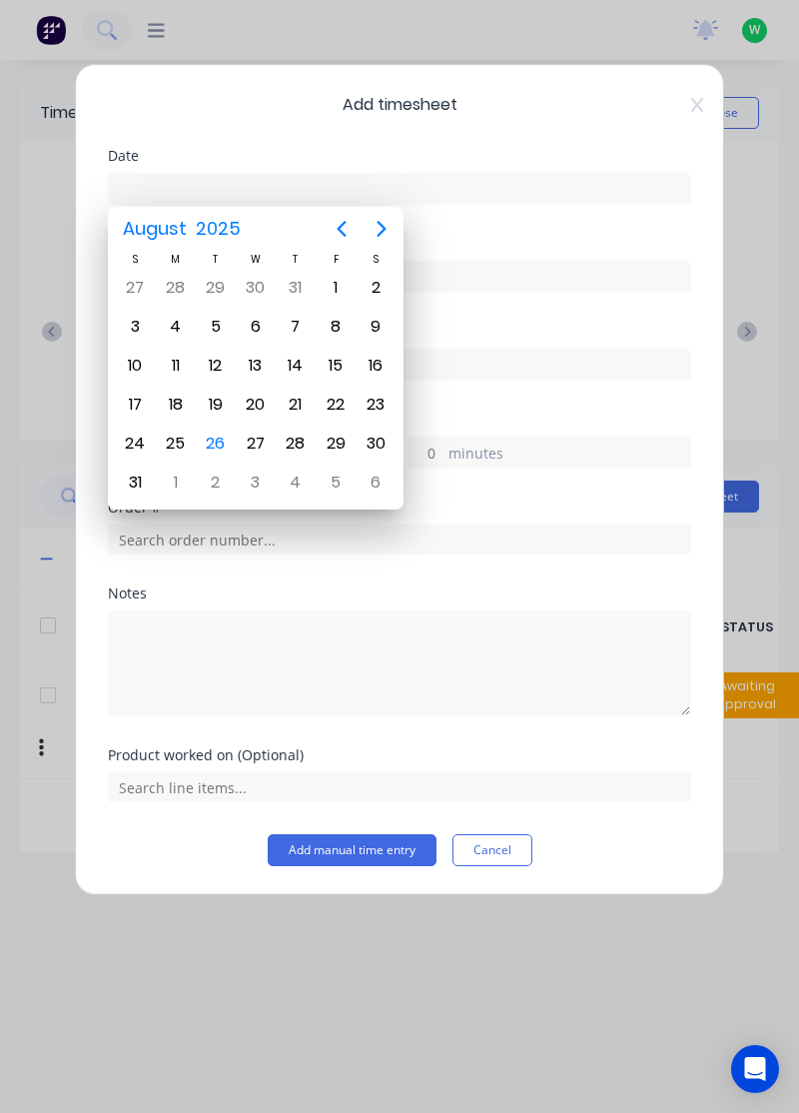
click at [173, 429] on div "25" at bounding box center [176, 443] width 30 height 30
type input "25/08/2025"
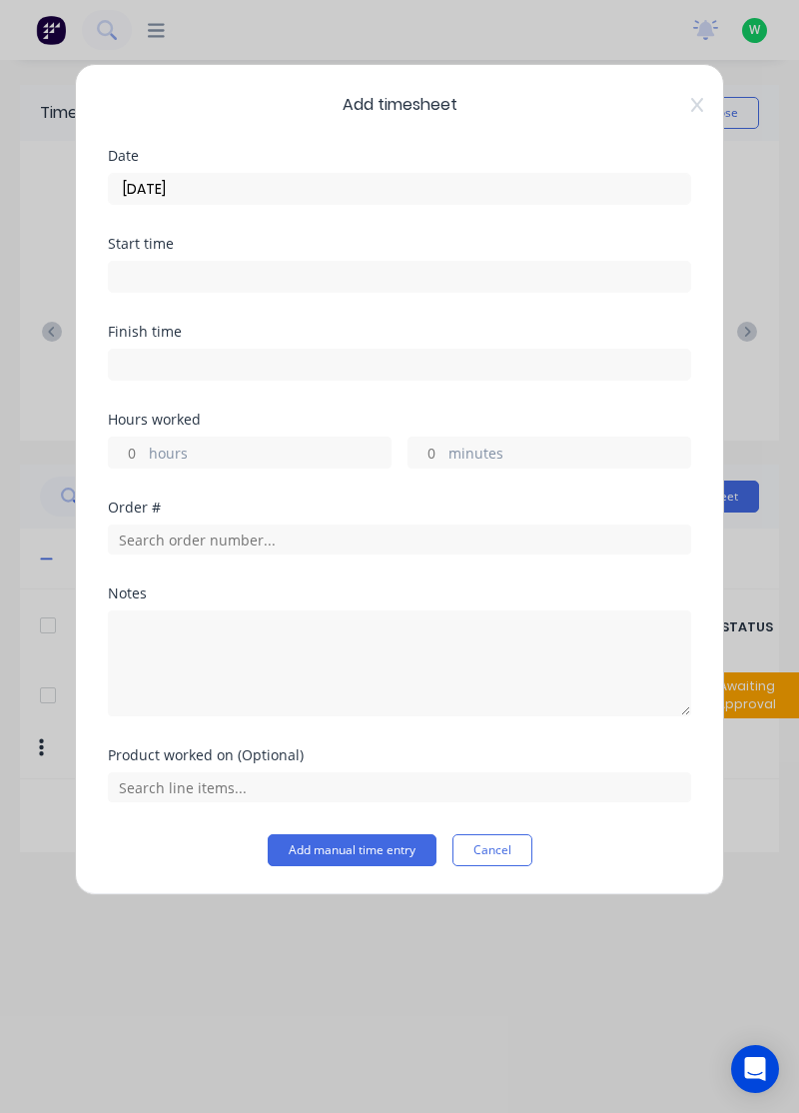
click at [259, 442] on label "hours" at bounding box center [270, 454] width 242 height 25
click at [144, 439] on input "hours" at bounding box center [126, 452] width 35 height 30
type input "6"
type input "2"
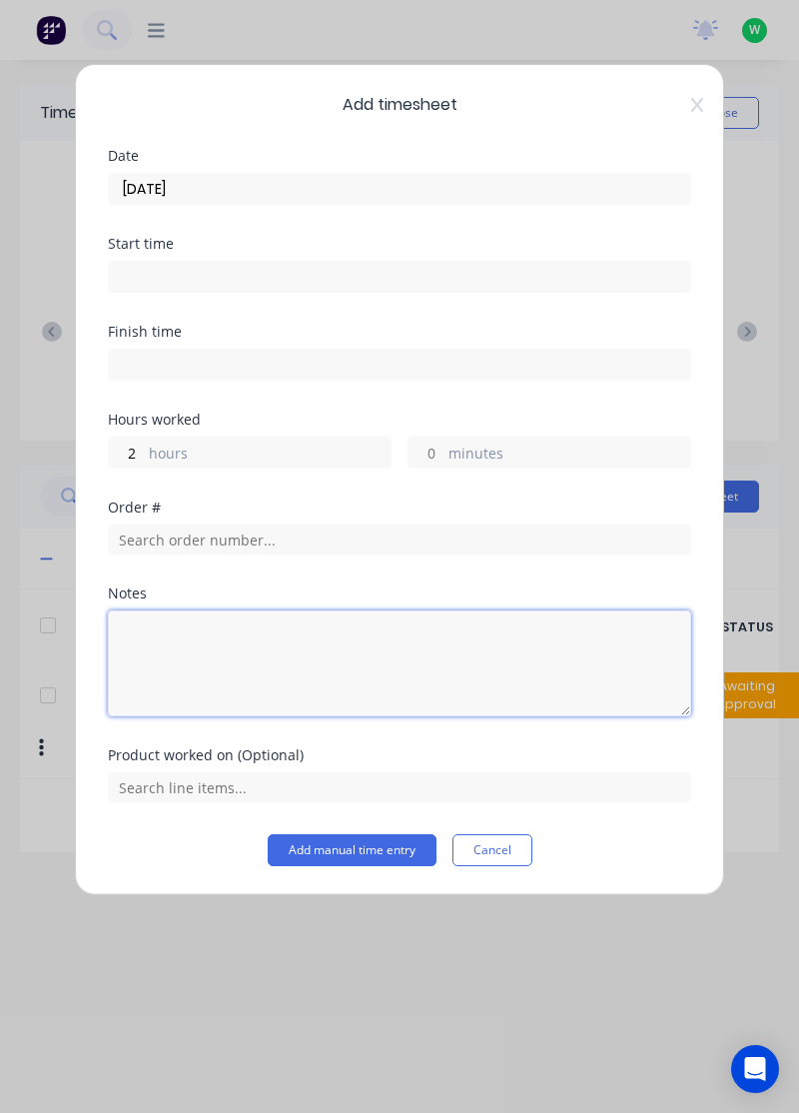
click at [276, 630] on textarea at bounding box center [399, 663] width 583 height 106
type textarea "Sick"
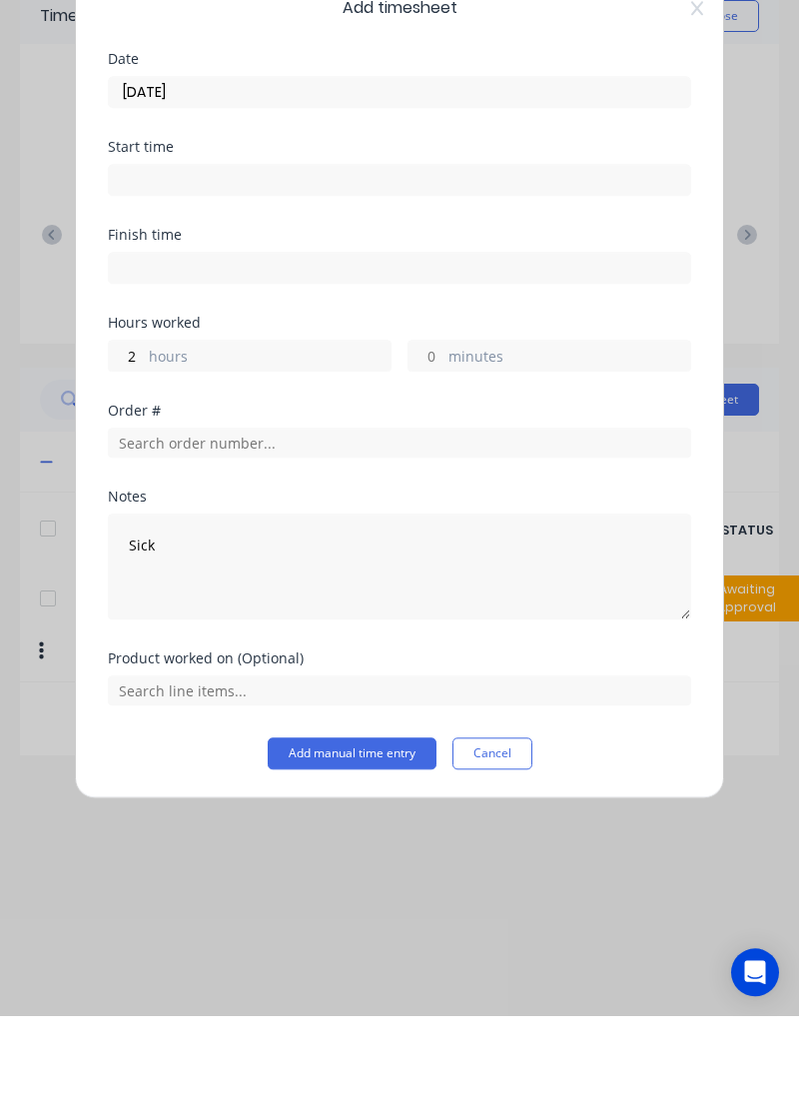
click at [372, 845] on button "Add manual time entry" at bounding box center [352, 850] width 169 height 32
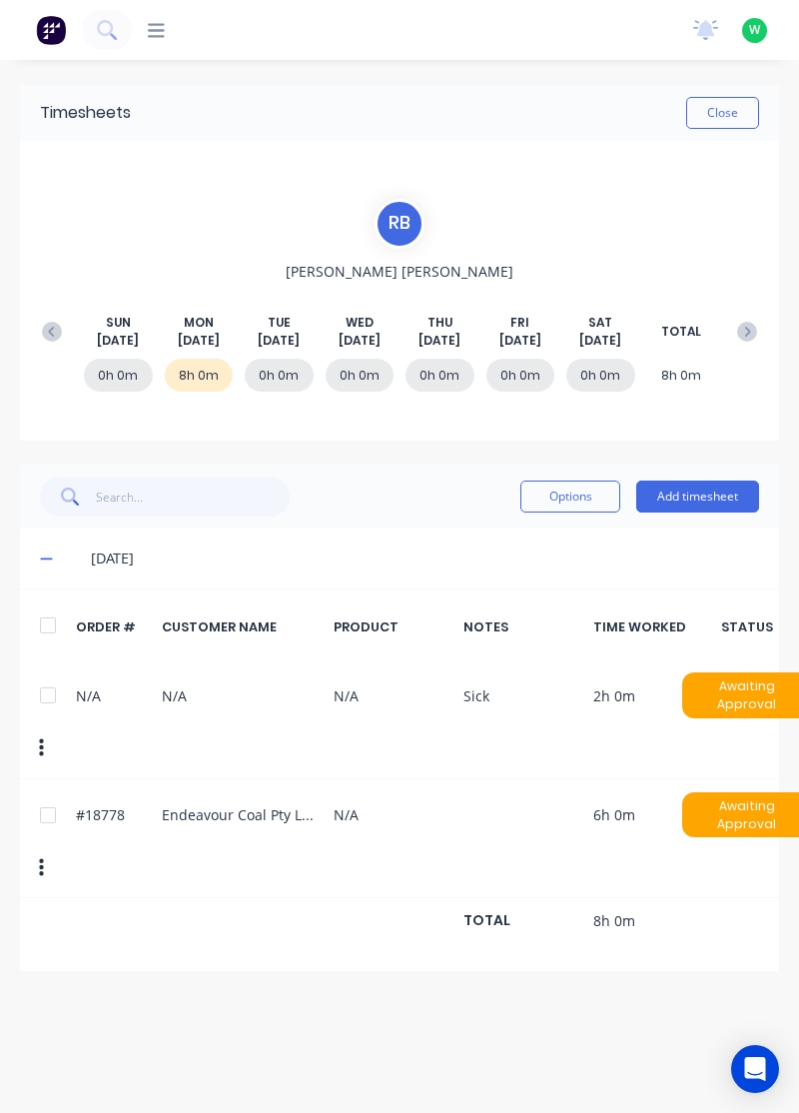
click at [691, 487] on button "Add timesheet" at bounding box center [697, 496] width 123 height 32
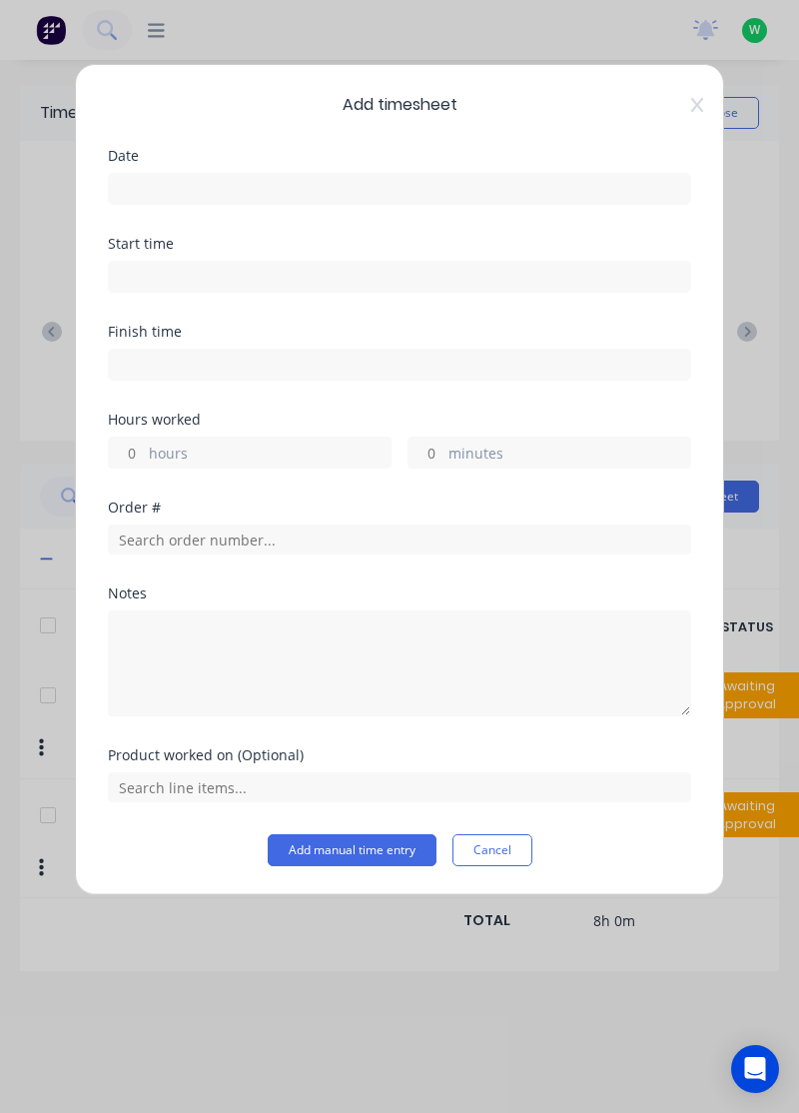
click at [461, 182] on input at bounding box center [399, 189] width 581 height 30
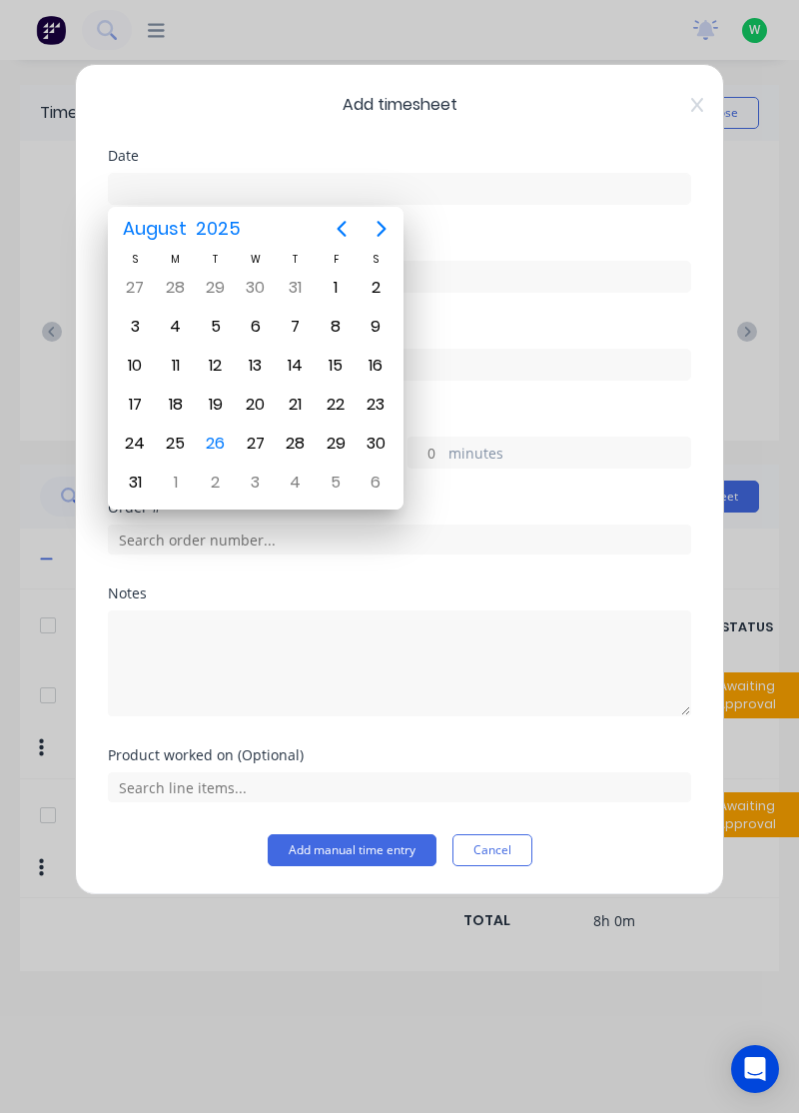
click at [208, 431] on div "26" at bounding box center [216, 443] width 30 height 30
type input "[DATE]"
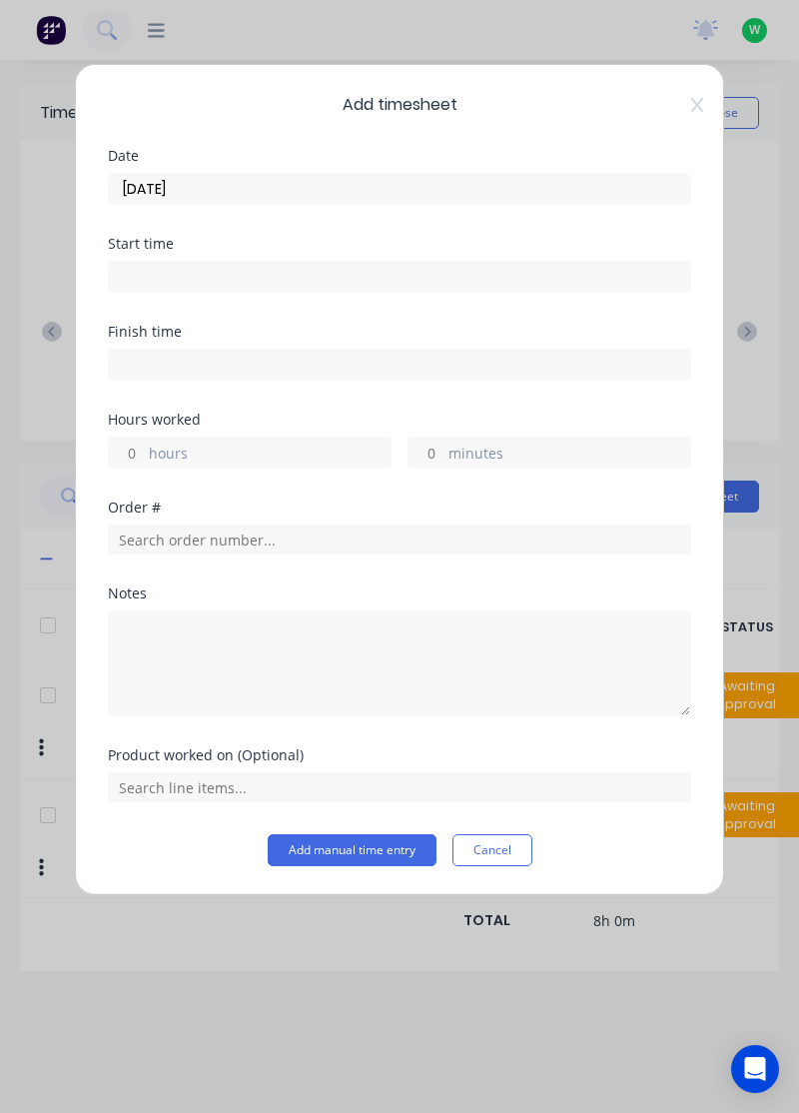
click at [256, 442] on label "hours" at bounding box center [270, 454] width 242 height 25
click at [144, 439] on input "hours" at bounding box center [126, 452] width 35 height 30
type input "7"
type input "8"
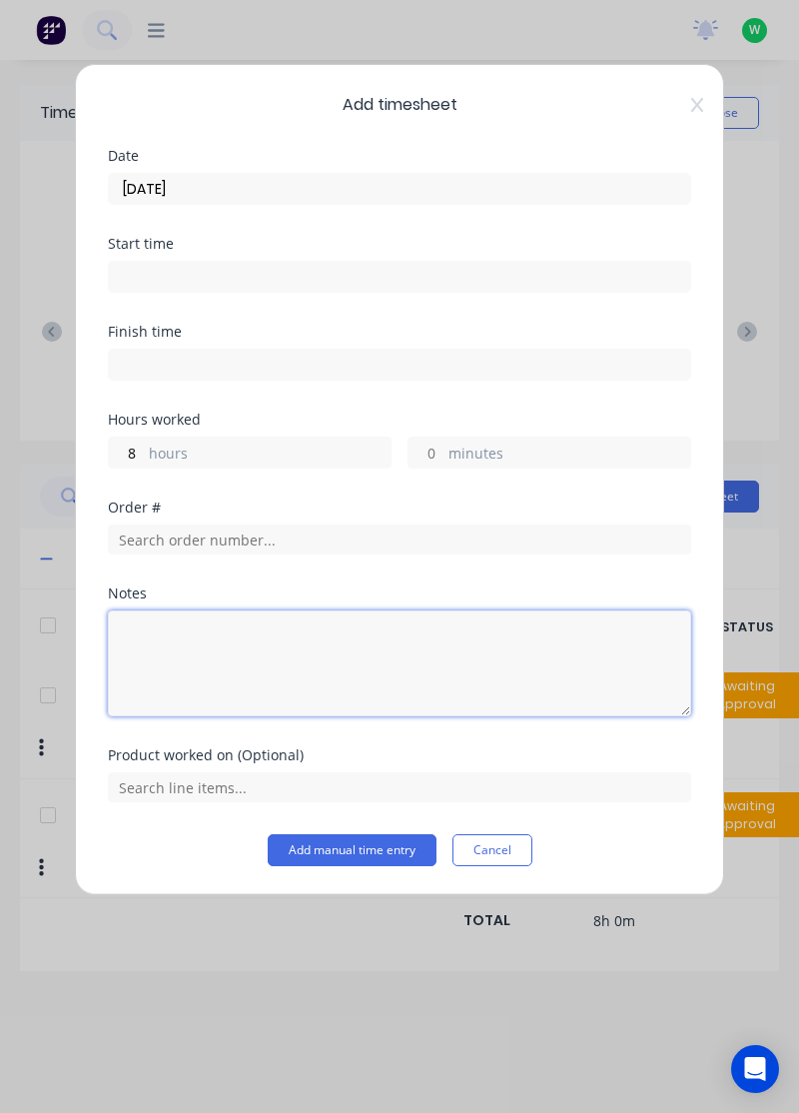
click at [308, 641] on textarea at bounding box center [399, 663] width 583 height 106
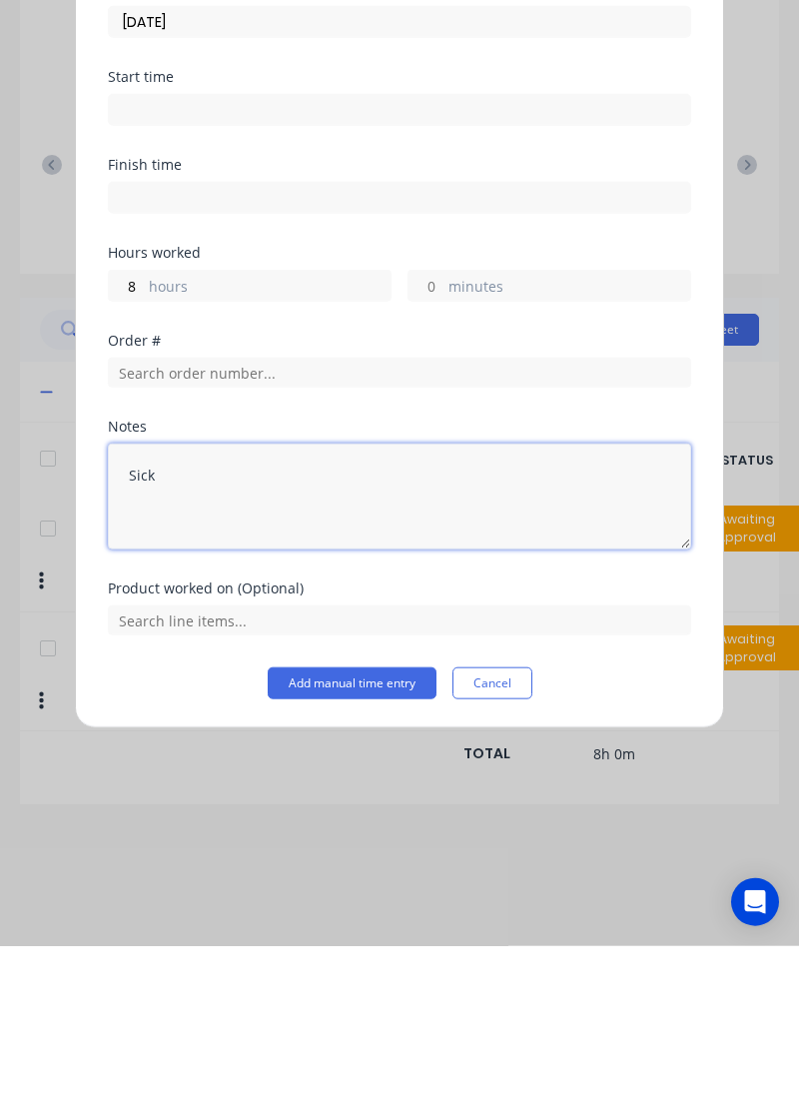
type textarea "Sick"
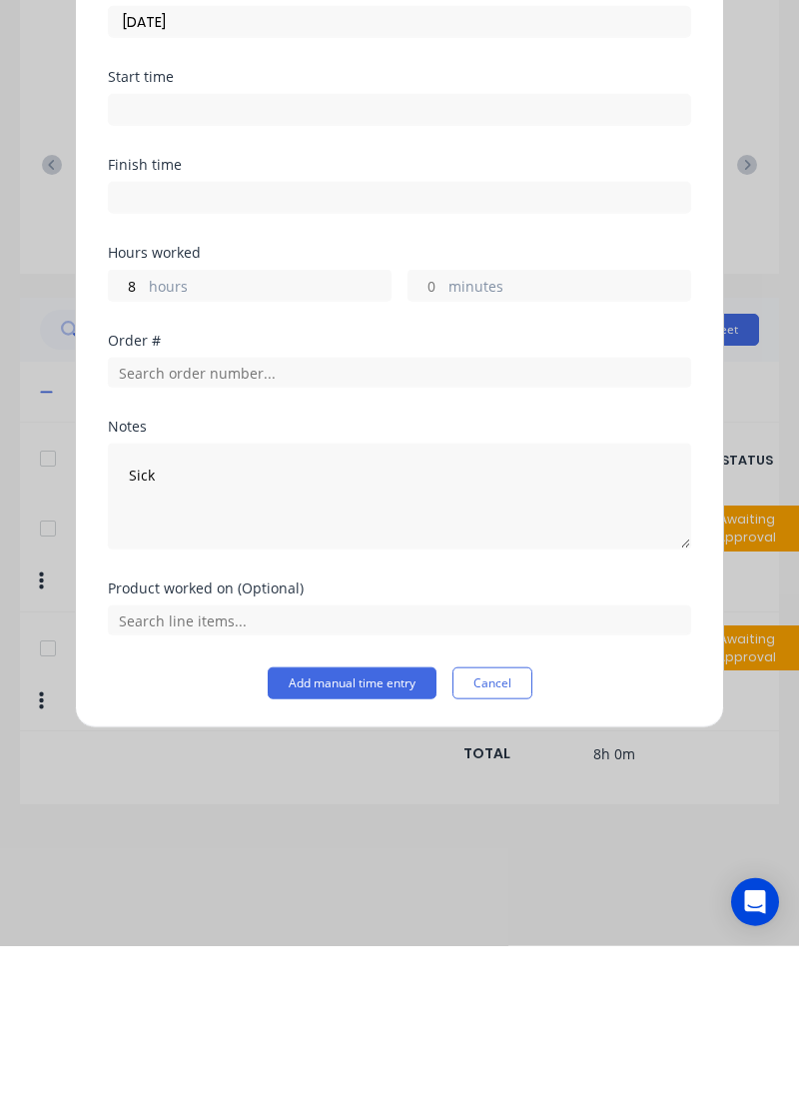
click at [367, 841] on button "Add manual time entry" at bounding box center [352, 850] width 169 height 32
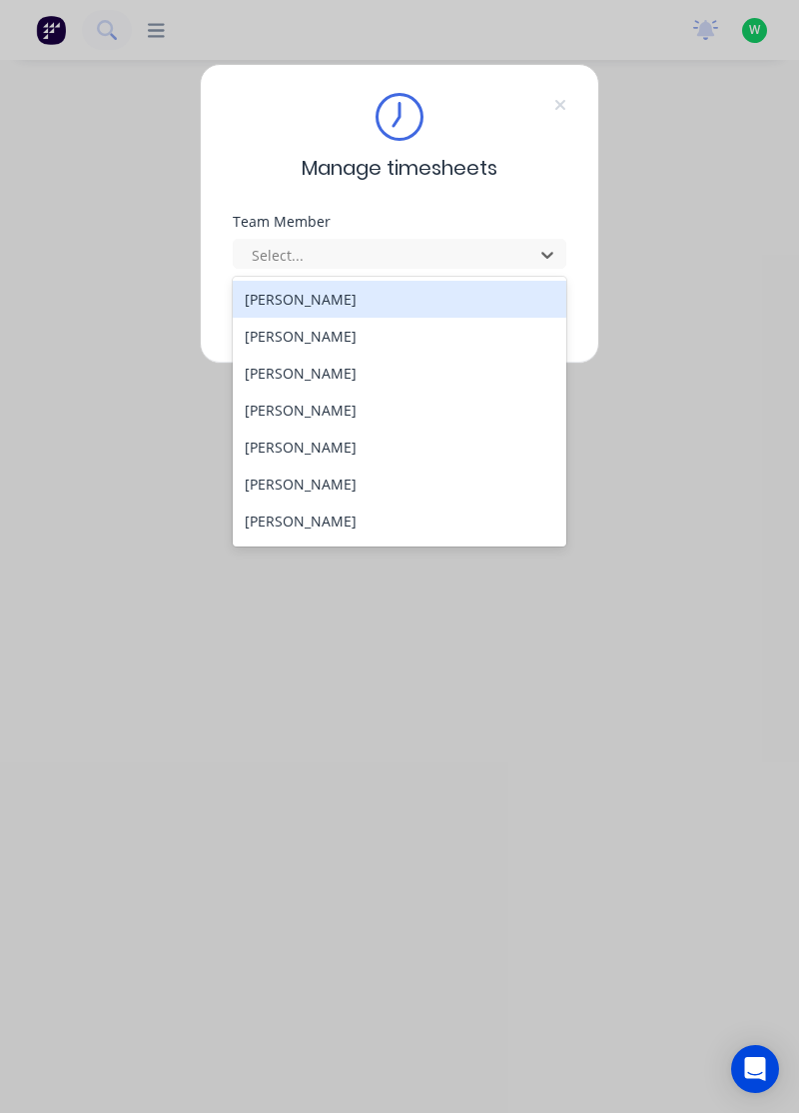
click at [556, 97] on icon at bounding box center [560, 105] width 12 height 16
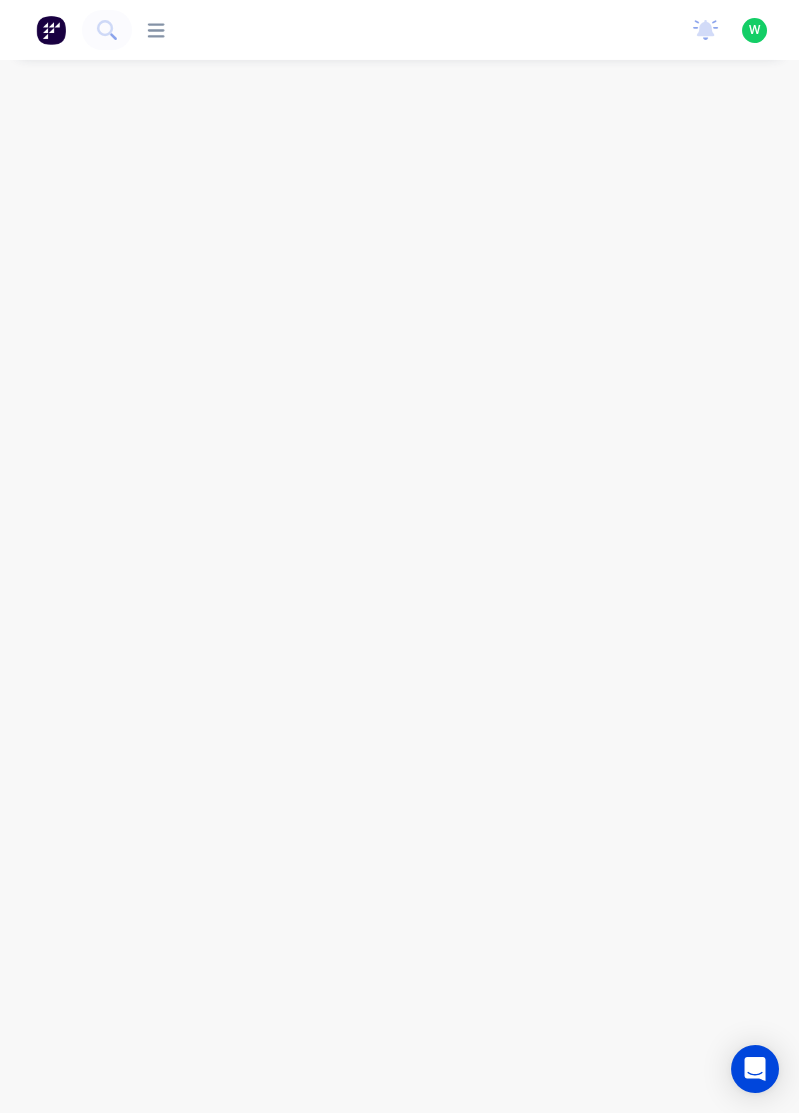
click at [57, 29] on img at bounding box center [51, 30] width 30 height 30
click at [299, 111] on input "text" at bounding box center [327, 113] width 198 height 40
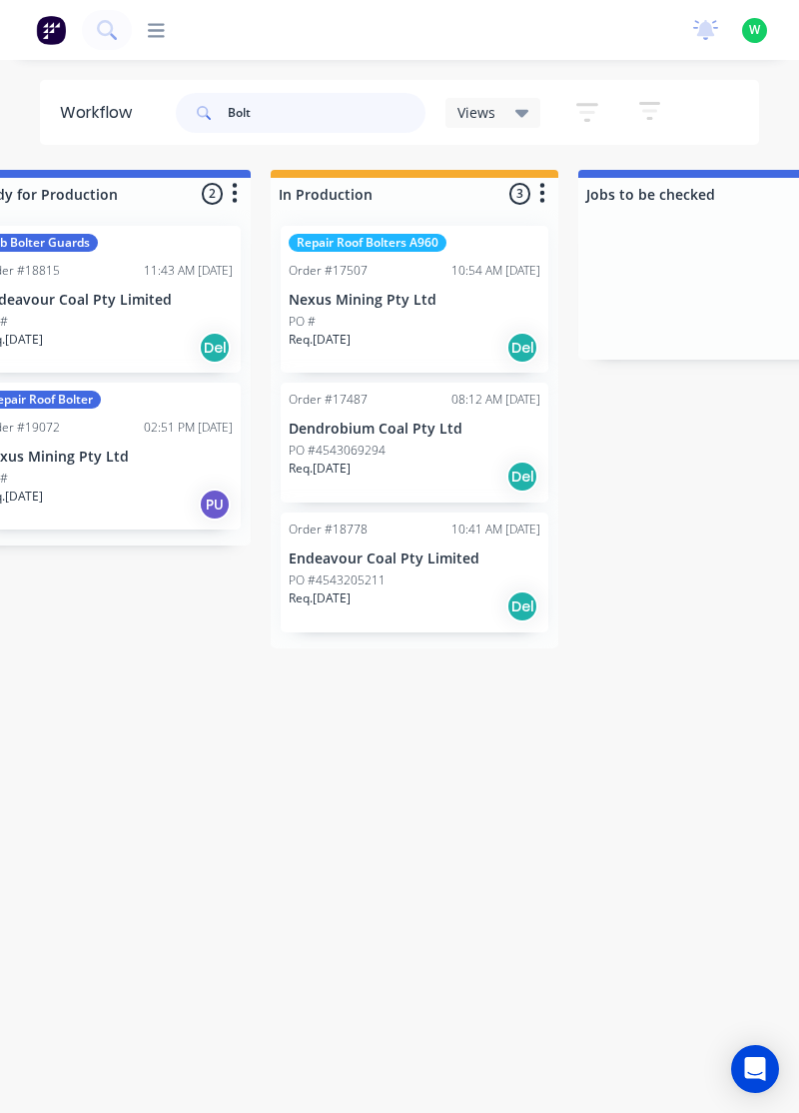
scroll to position [0, 697]
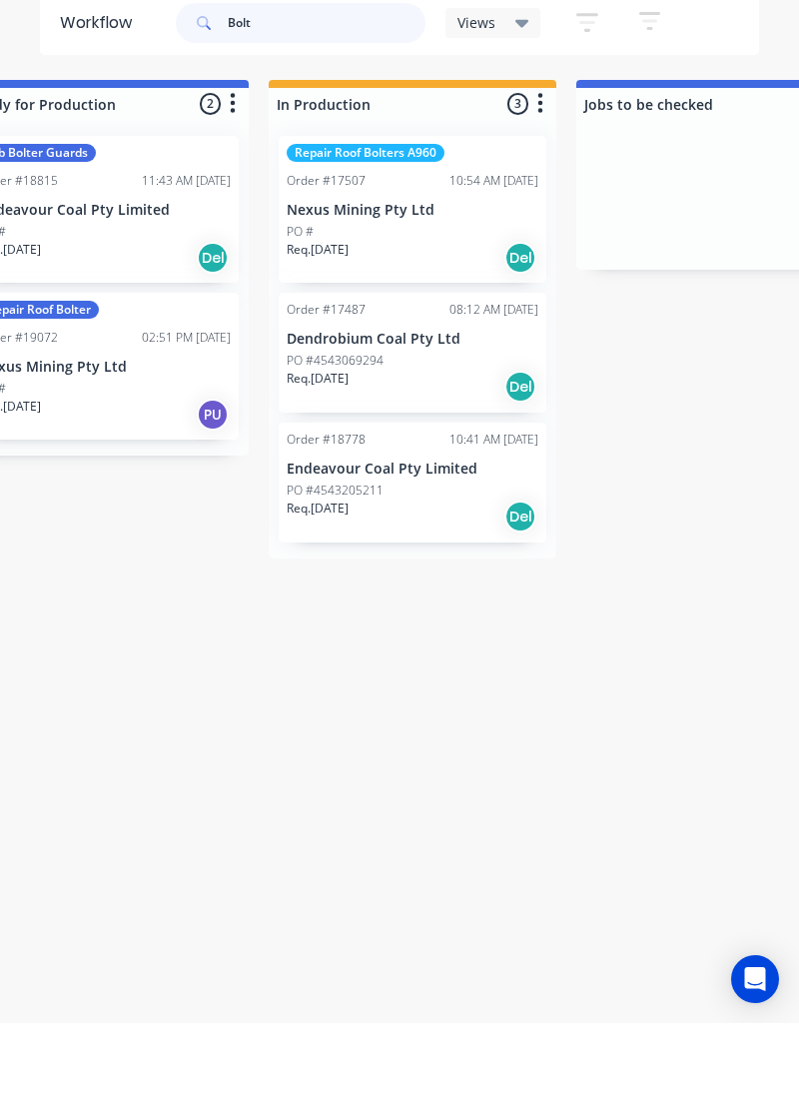
type input "Bolt"
click at [430, 558] on p "Endeavour Coal Pty Limited" at bounding box center [413, 558] width 252 height 17
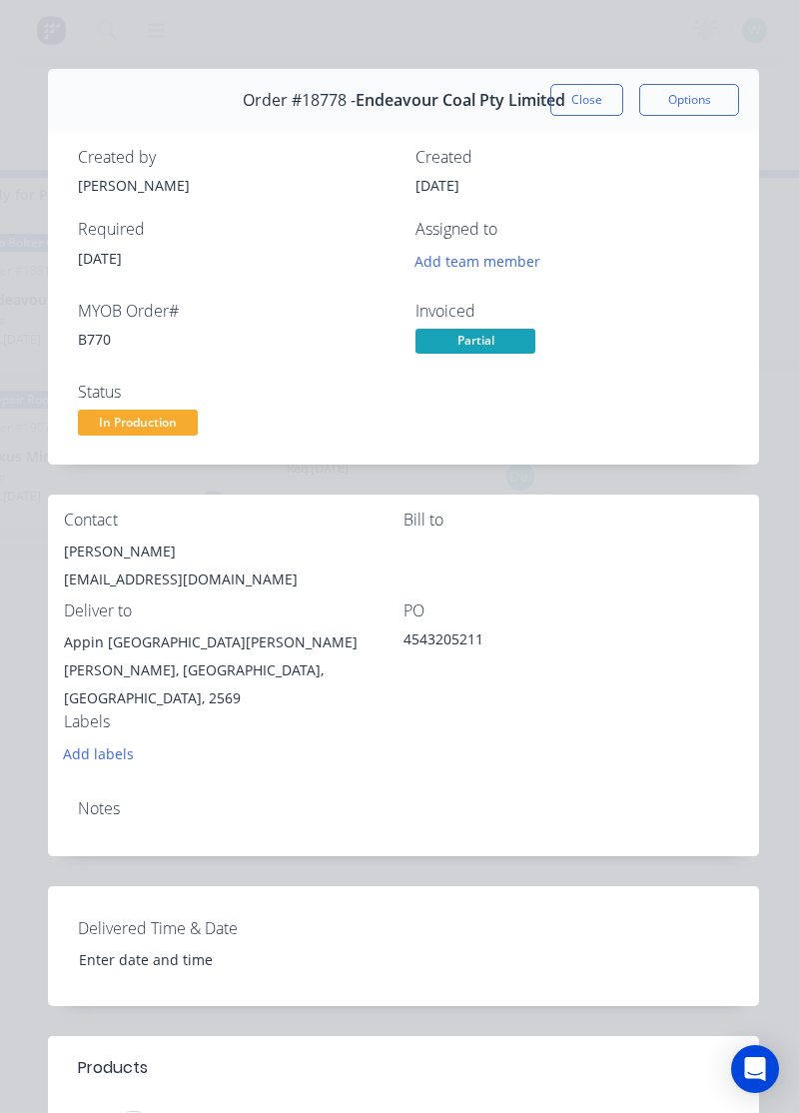
scroll to position [0, 0]
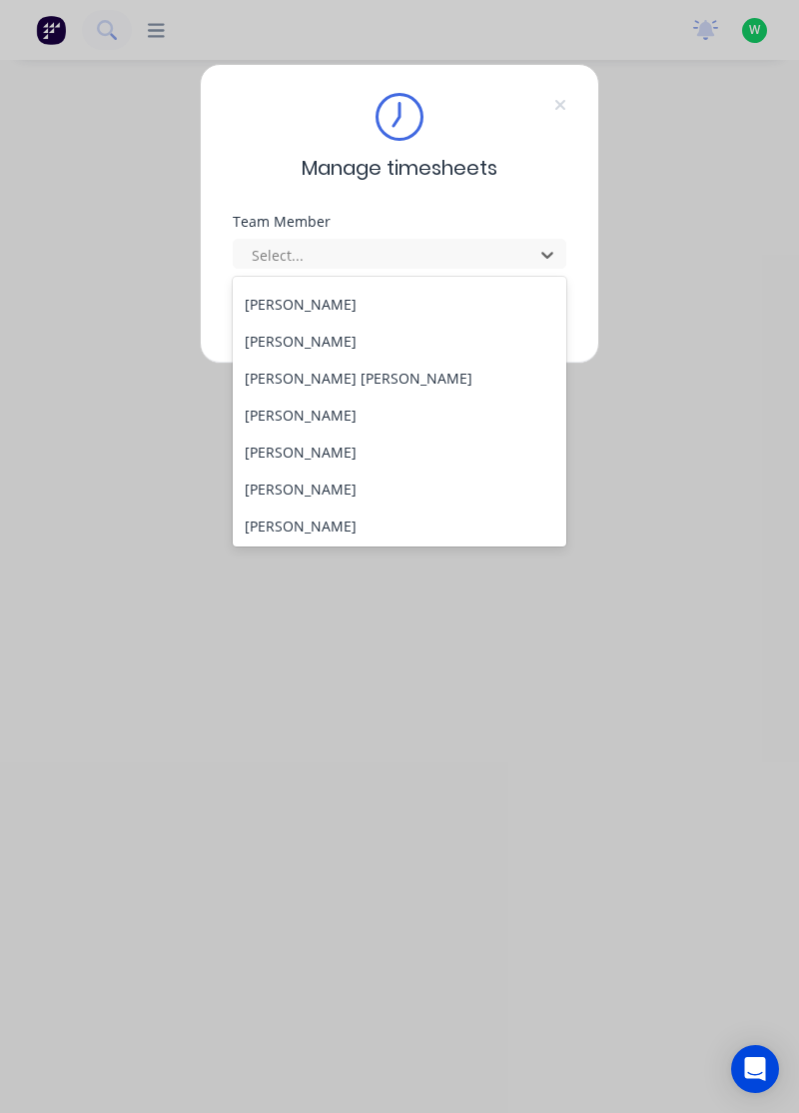
scroll to position [654, 0]
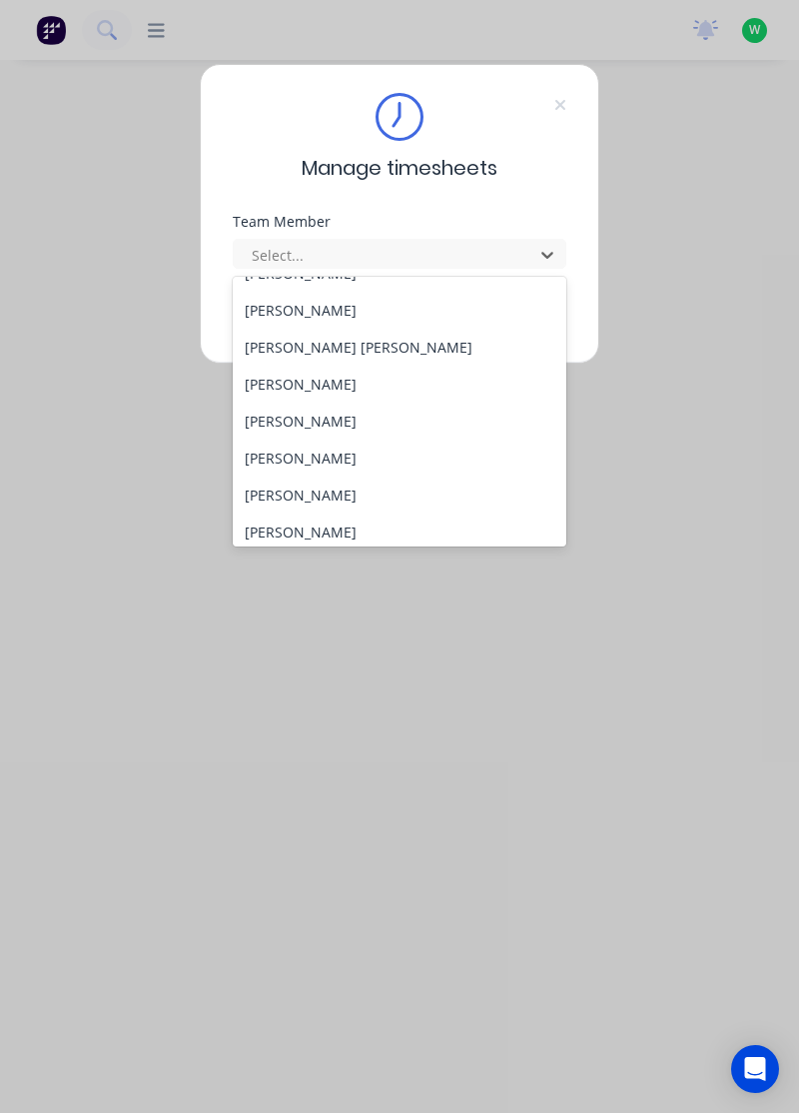
click at [286, 411] on div "[PERSON_NAME]" at bounding box center [400, 420] width 335 height 37
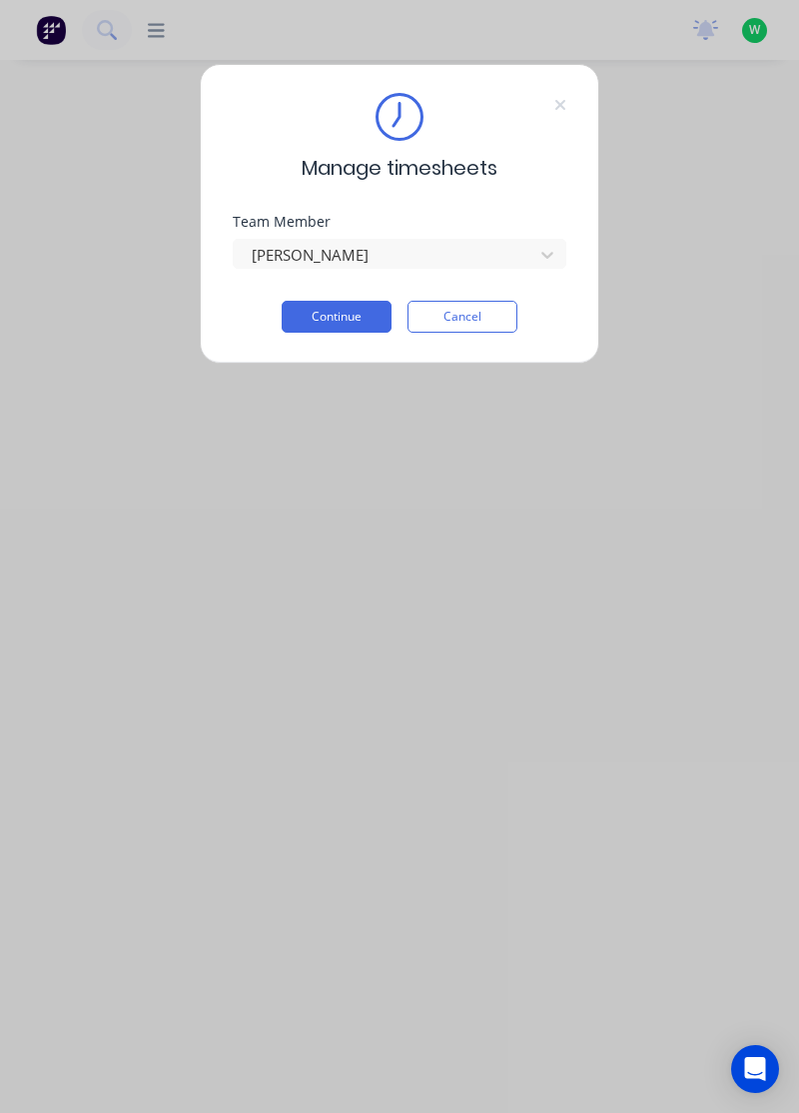
click at [357, 314] on button "Continue" at bounding box center [337, 317] width 110 height 32
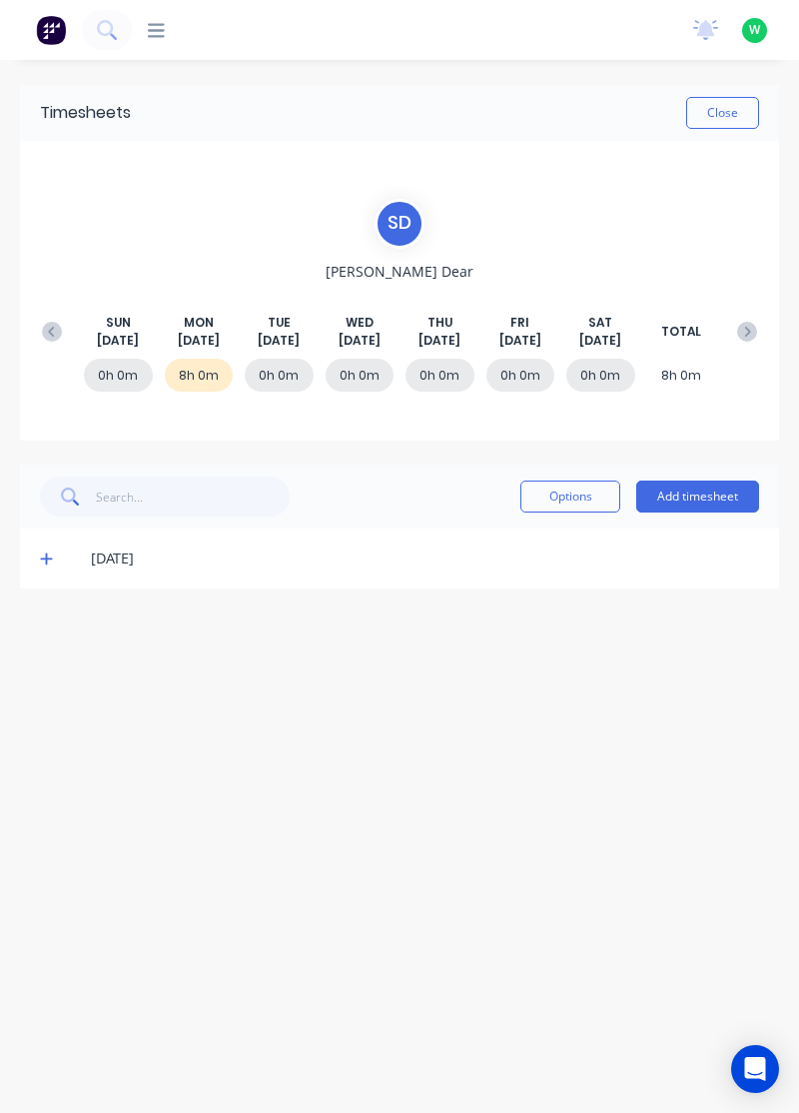
click at [41, 557] on icon at bounding box center [46, 559] width 12 height 12
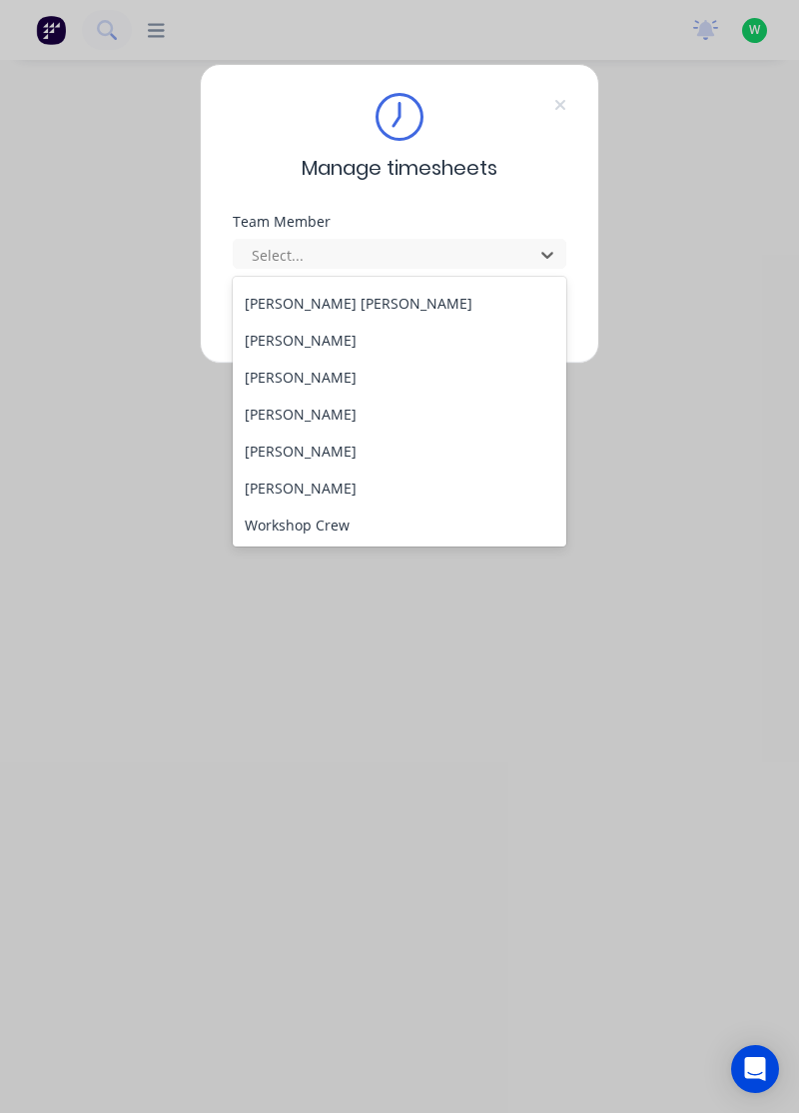
scroll to position [699, 0]
click at [321, 413] on div "[PERSON_NAME]" at bounding box center [400, 413] width 335 height 37
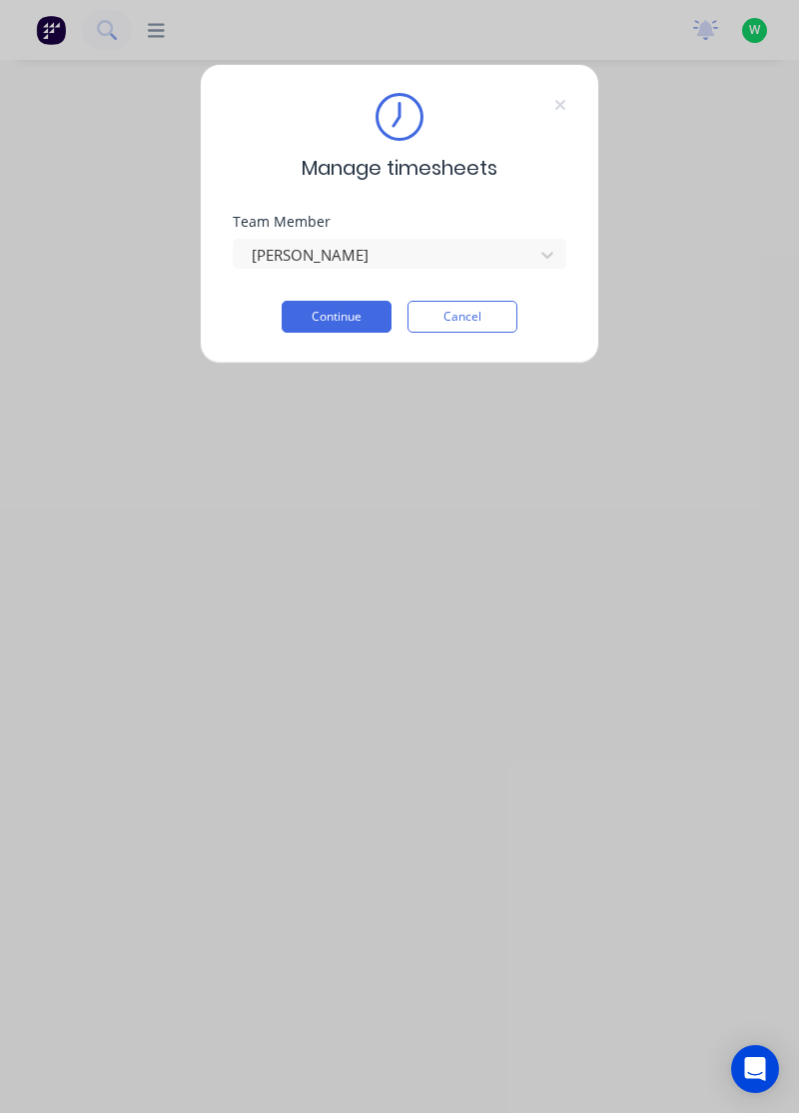
click at [357, 316] on button "Continue" at bounding box center [337, 317] width 110 height 32
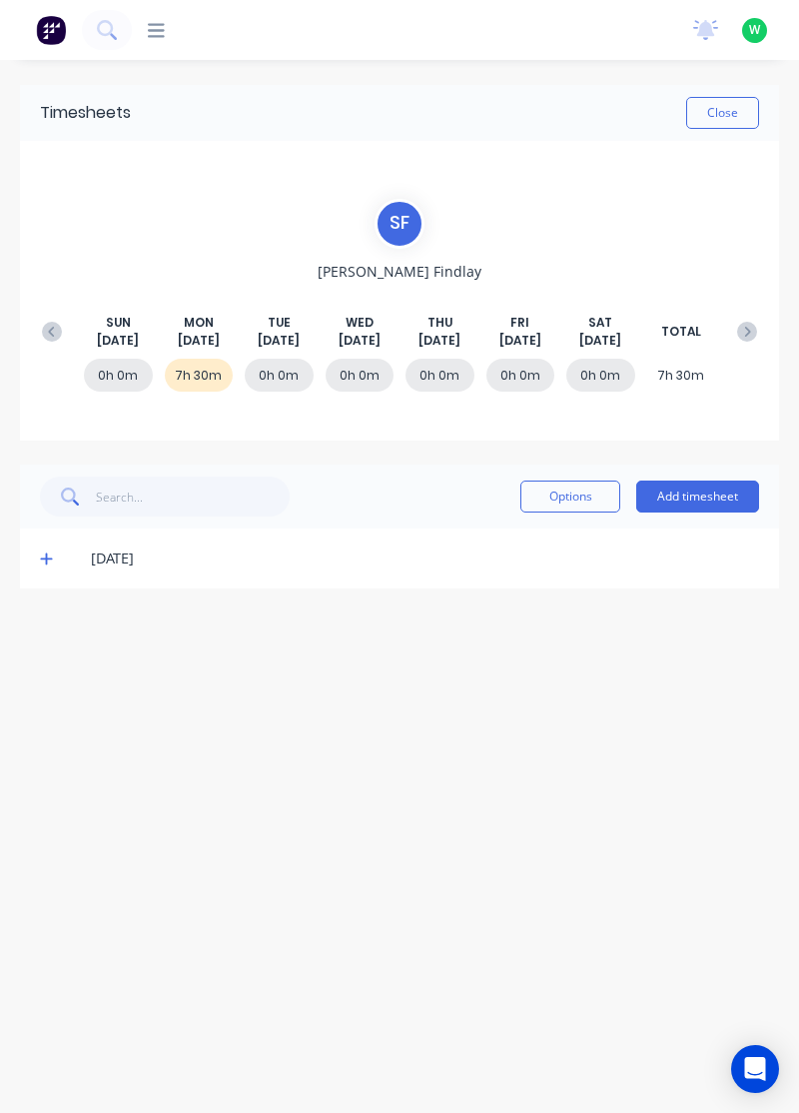
click at [43, 556] on icon at bounding box center [46, 559] width 12 height 12
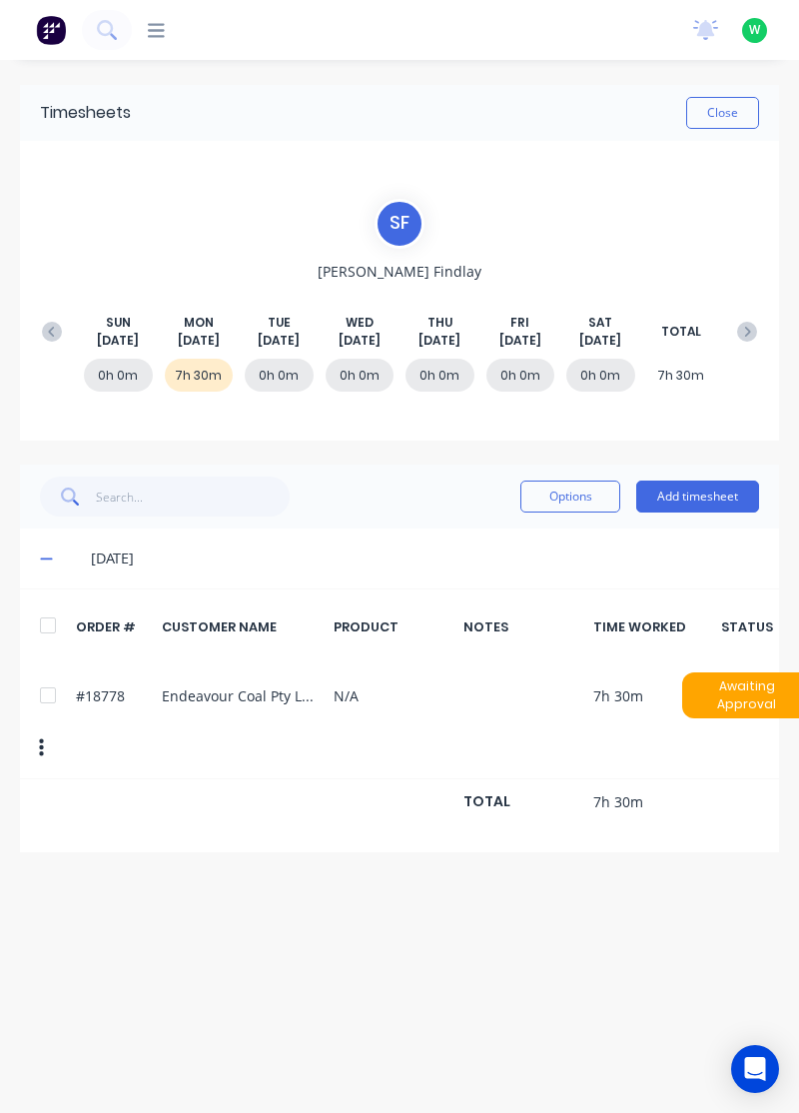
click at [703, 490] on button "Add timesheet" at bounding box center [697, 496] width 123 height 32
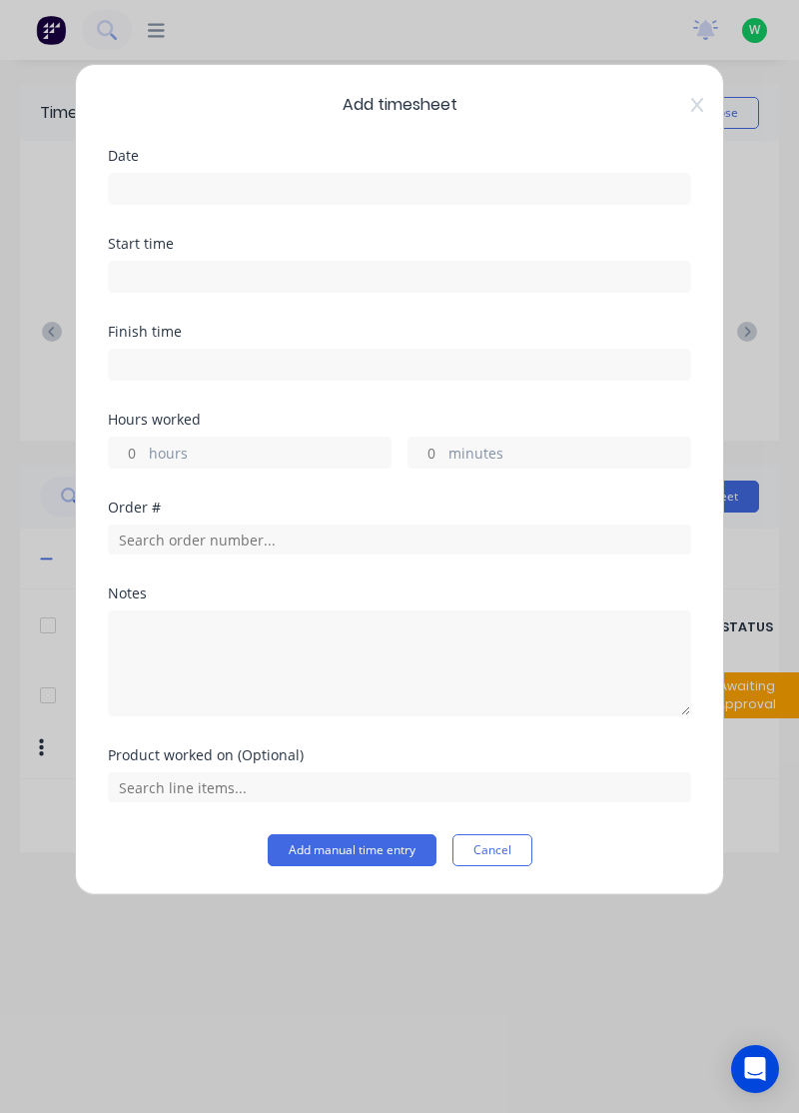
click at [439, 174] on input at bounding box center [399, 189] width 581 height 30
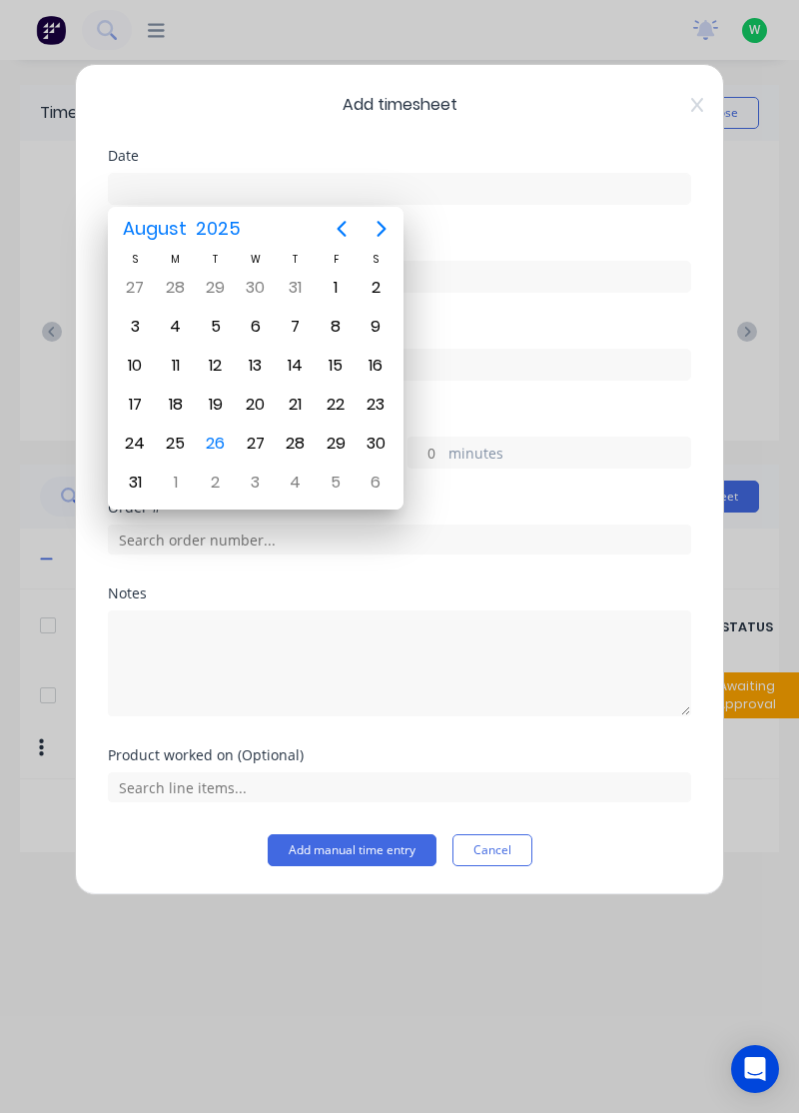
click at [174, 435] on div "25" at bounding box center [176, 443] width 30 height 30
type input "25/08/2025"
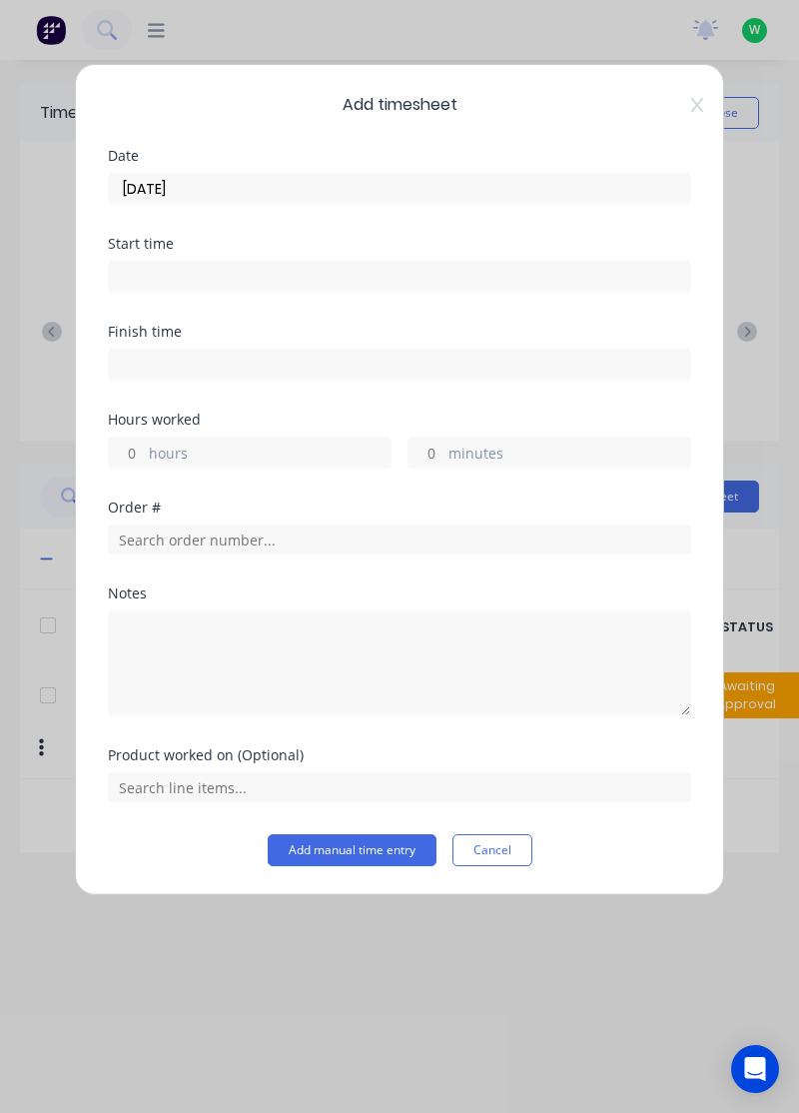
click at [338, 448] on label "hours" at bounding box center [270, 454] width 242 height 25
click at [144, 448] on input "hours" at bounding box center [126, 452] width 35 height 30
type input "0.5"
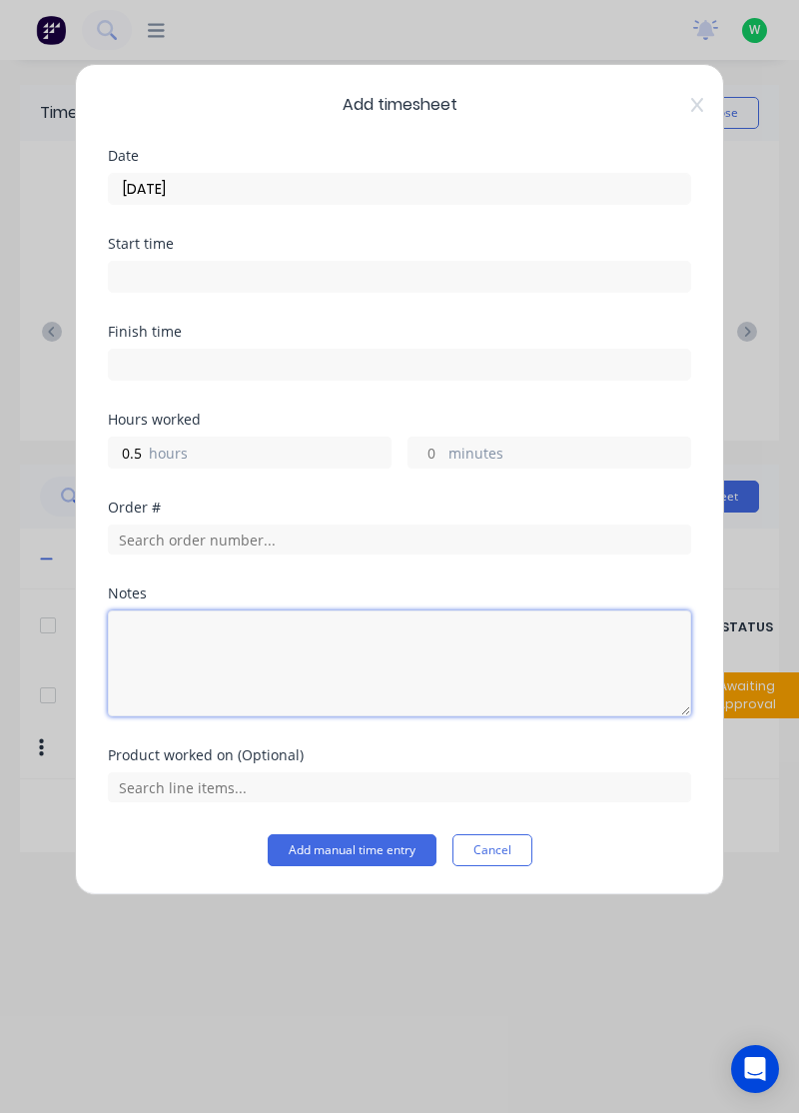
click at [244, 631] on textarea at bounding box center [399, 663] width 583 height 106
type textarea "Home early, appointment"
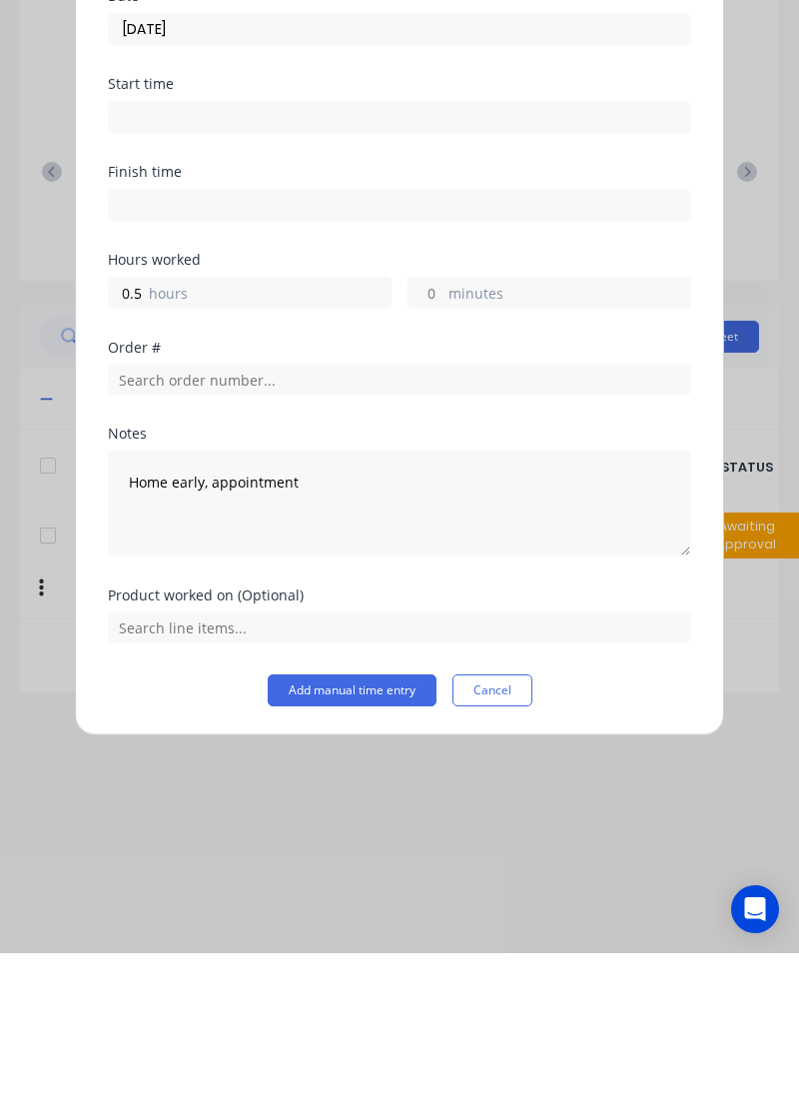
click at [374, 849] on button "Add manual time entry" at bounding box center [352, 850] width 169 height 32
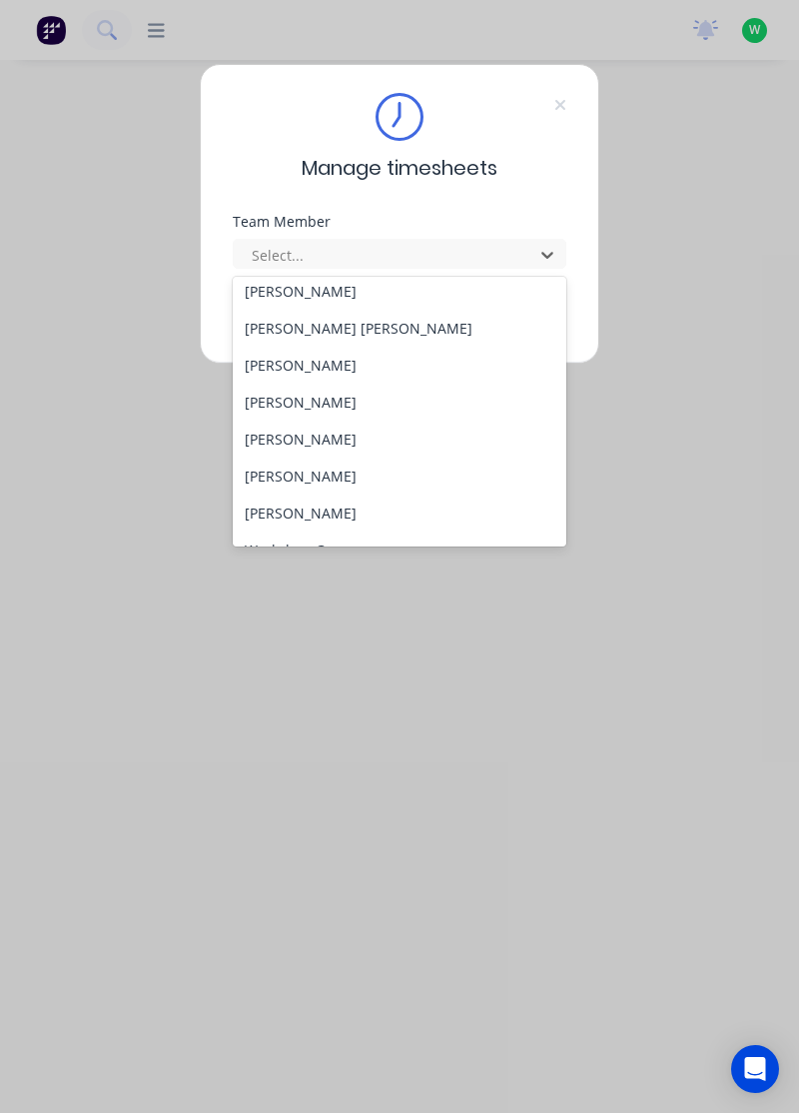
scroll to position [674, 0]
click at [498, 398] on div "[PERSON_NAME]" at bounding box center [400, 401] width 335 height 37
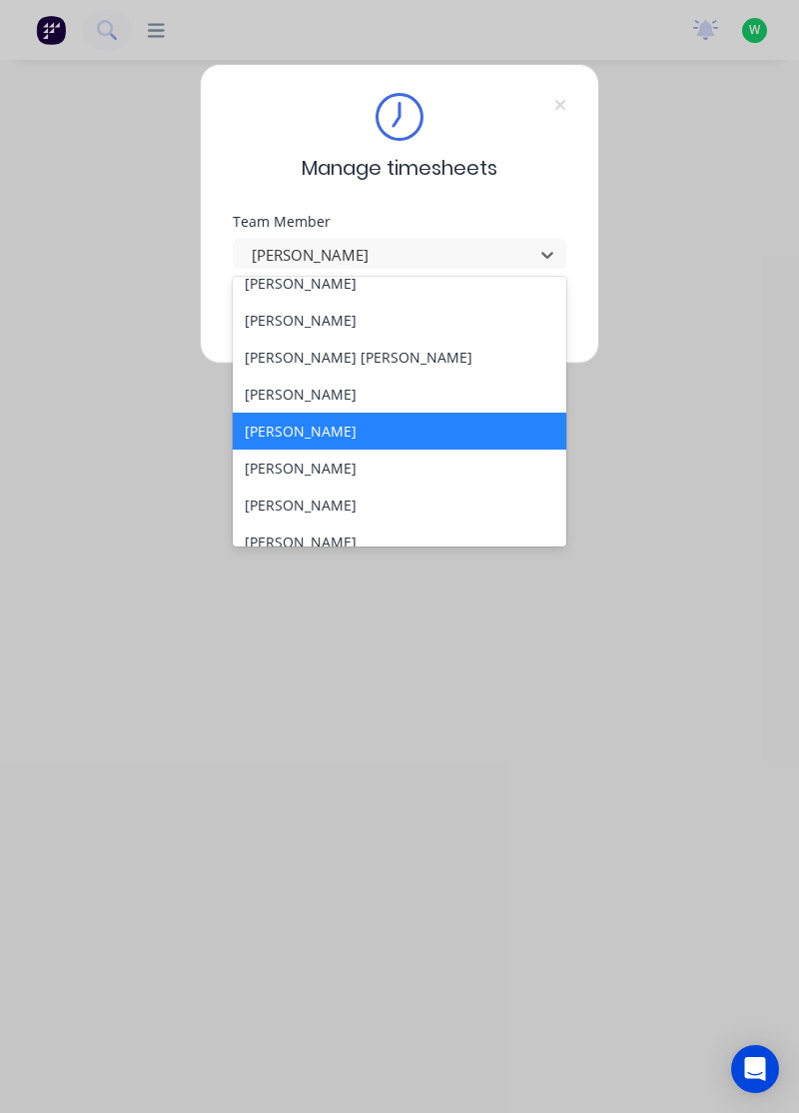
scroll to position [699, 0]
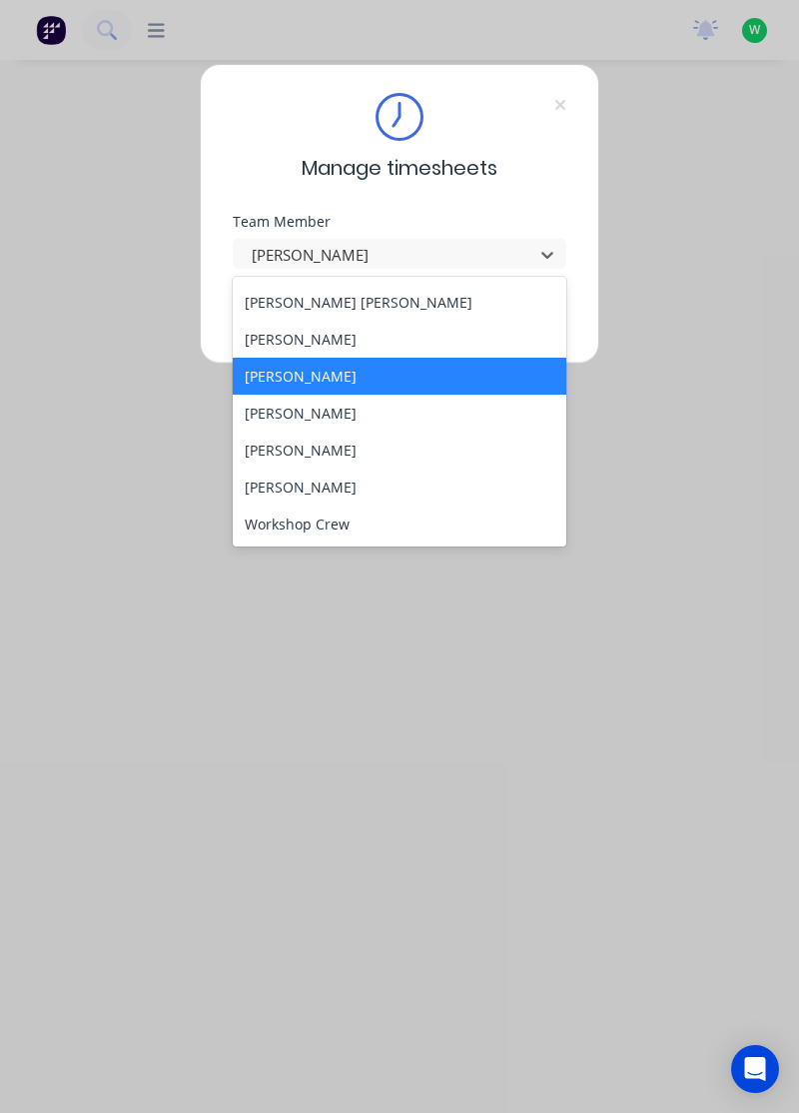
click at [320, 445] on div "[PERSON_NAME]" at bounding box center [400, 449] width 335 height 37
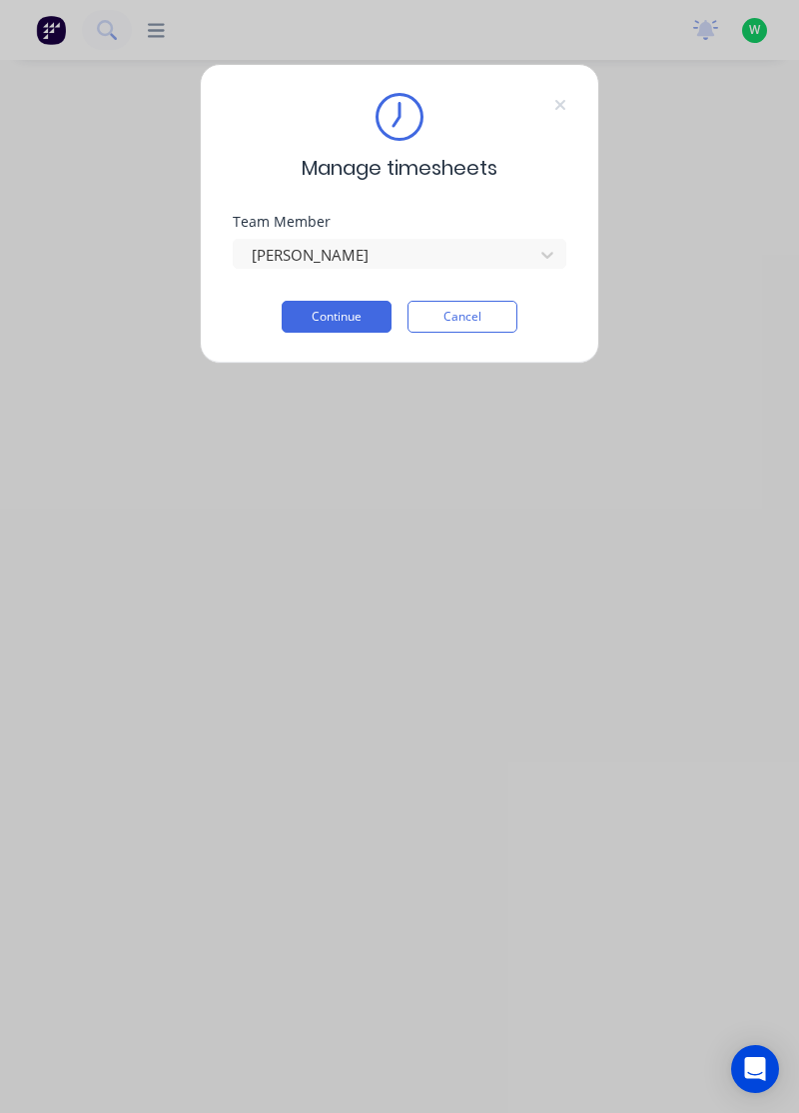
click at [350, 320] on button "Continue" at bounding box center [337, 317] width 110 height 32
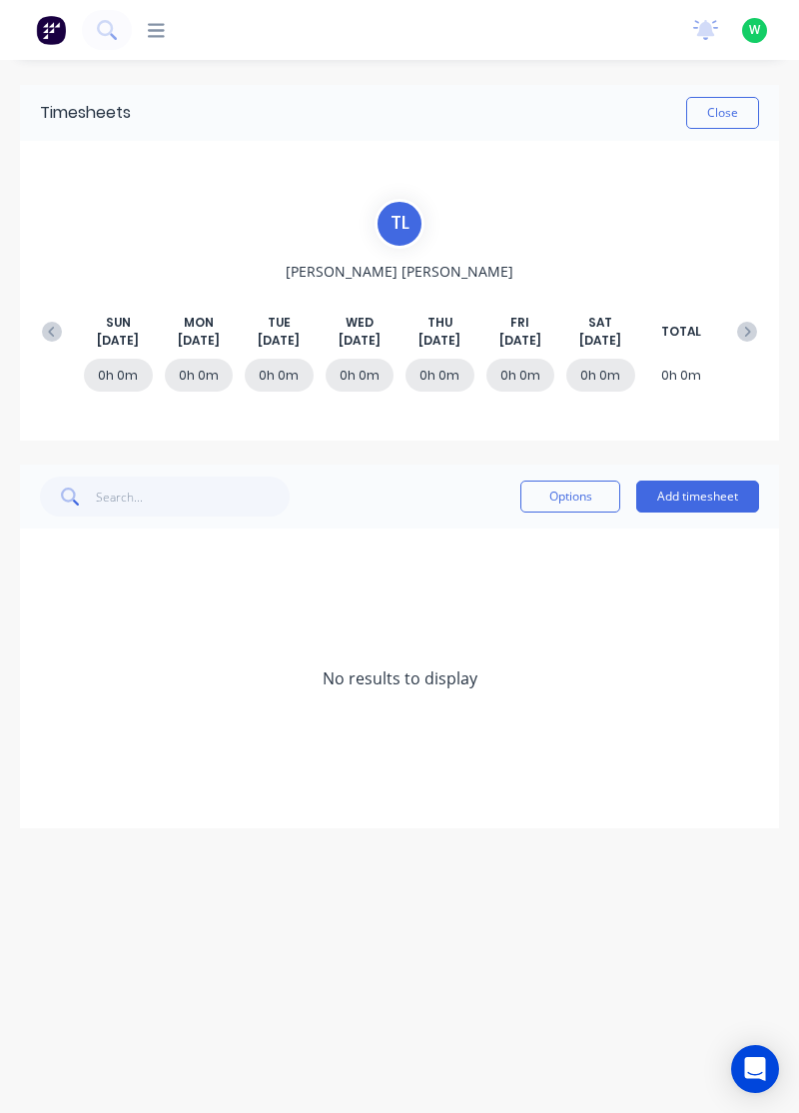
click at [708, 491] on button "Add timesheet" at bounding box center [697, 496] width 123 height 32
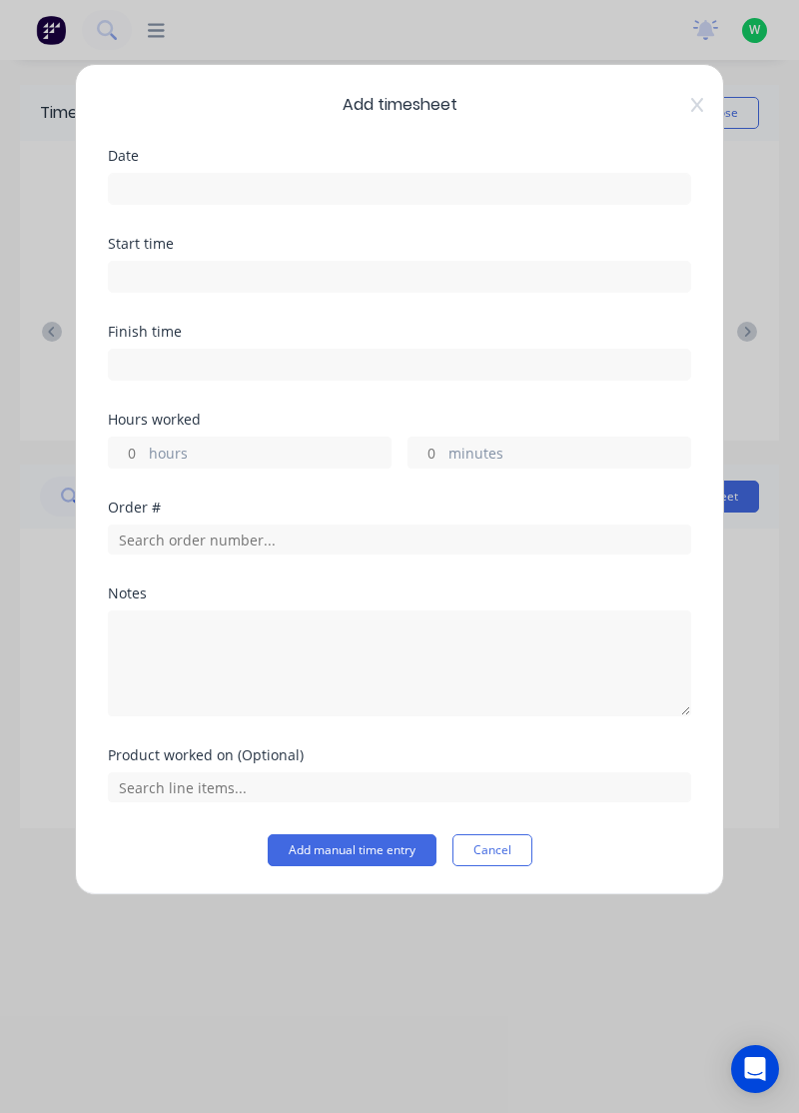
click at [507, 182] on input at bounding box center [399, 189] width 581 height 30
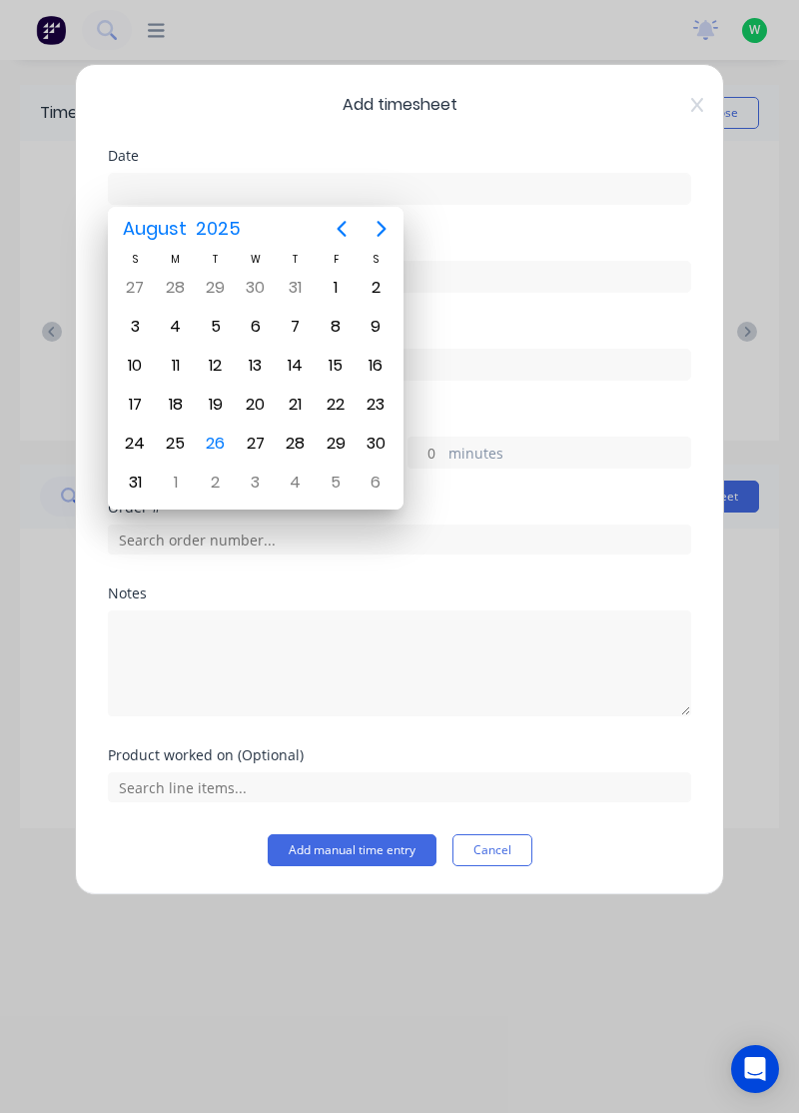
click at [180, 428] on div "25" at bounding box center [176, 443] width 30 height 30
type input "[DATE]"
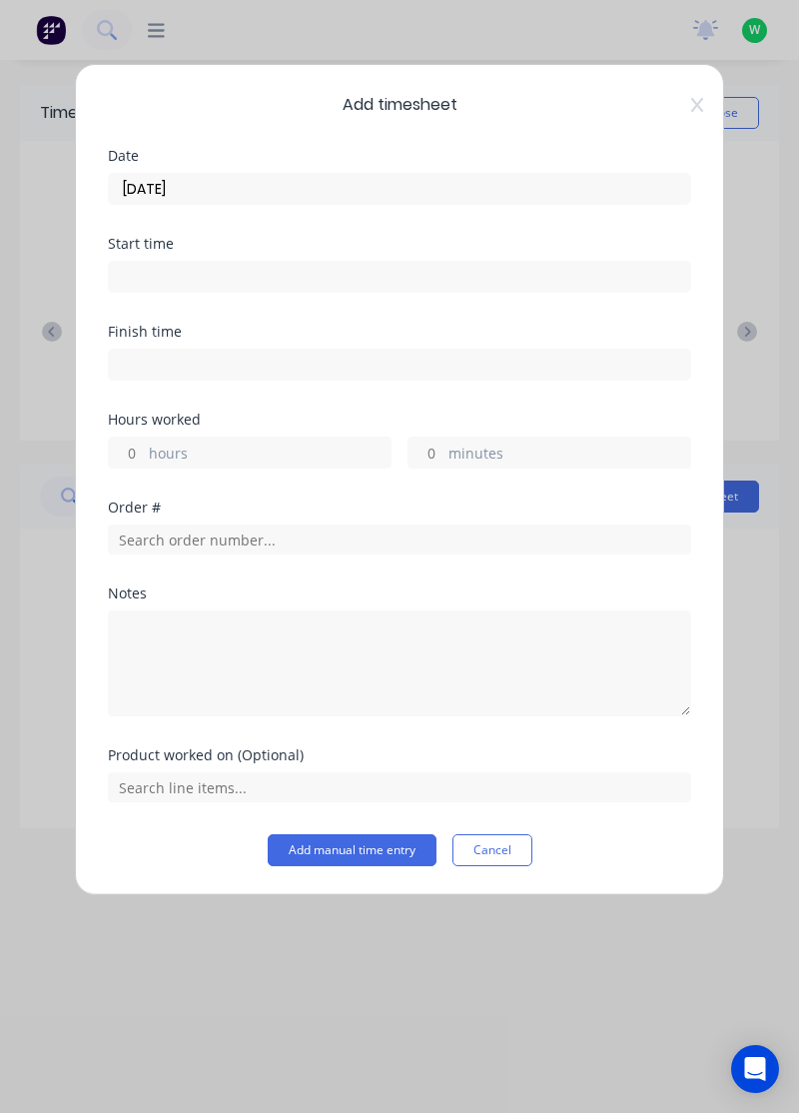
click at [257, 442] on label "hours" at bounding box center [270, 454] width 242 height 25
click at [144, 439] on input "hours" at bounding box center [126, 452] width 35 height 30
type input "8"
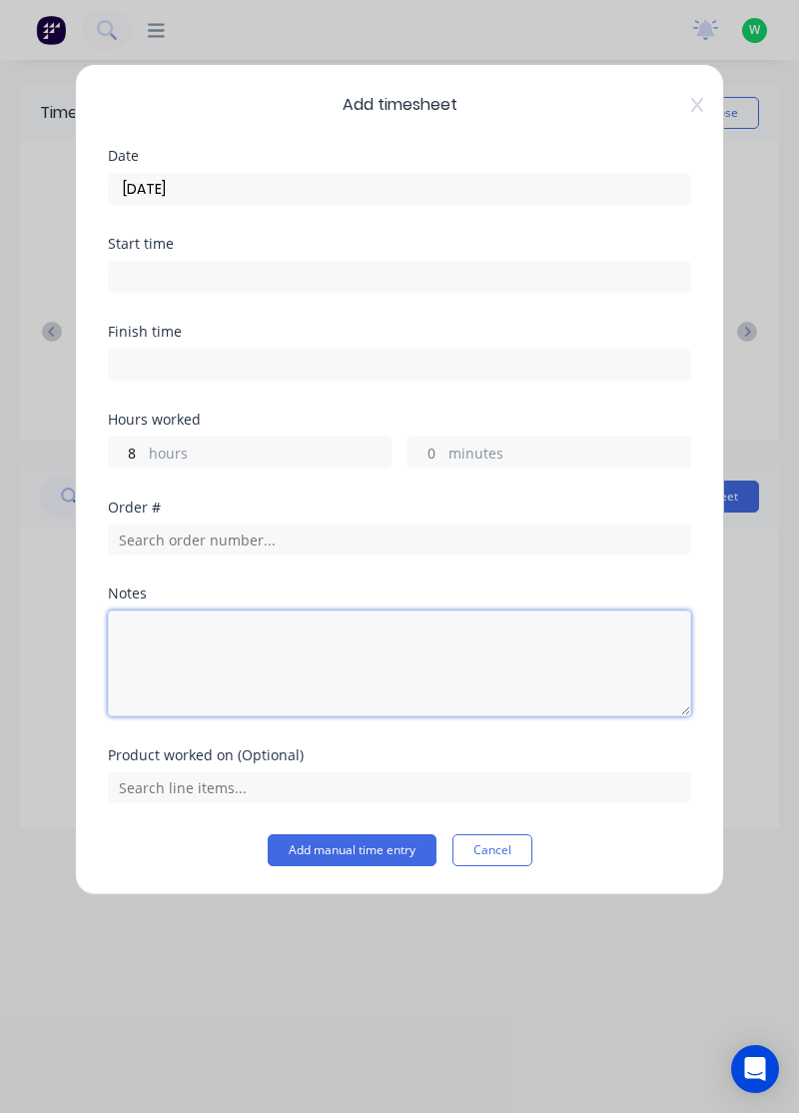
click at [276, 665] on textarea at bounding box center [399, 663] width 583 height 106
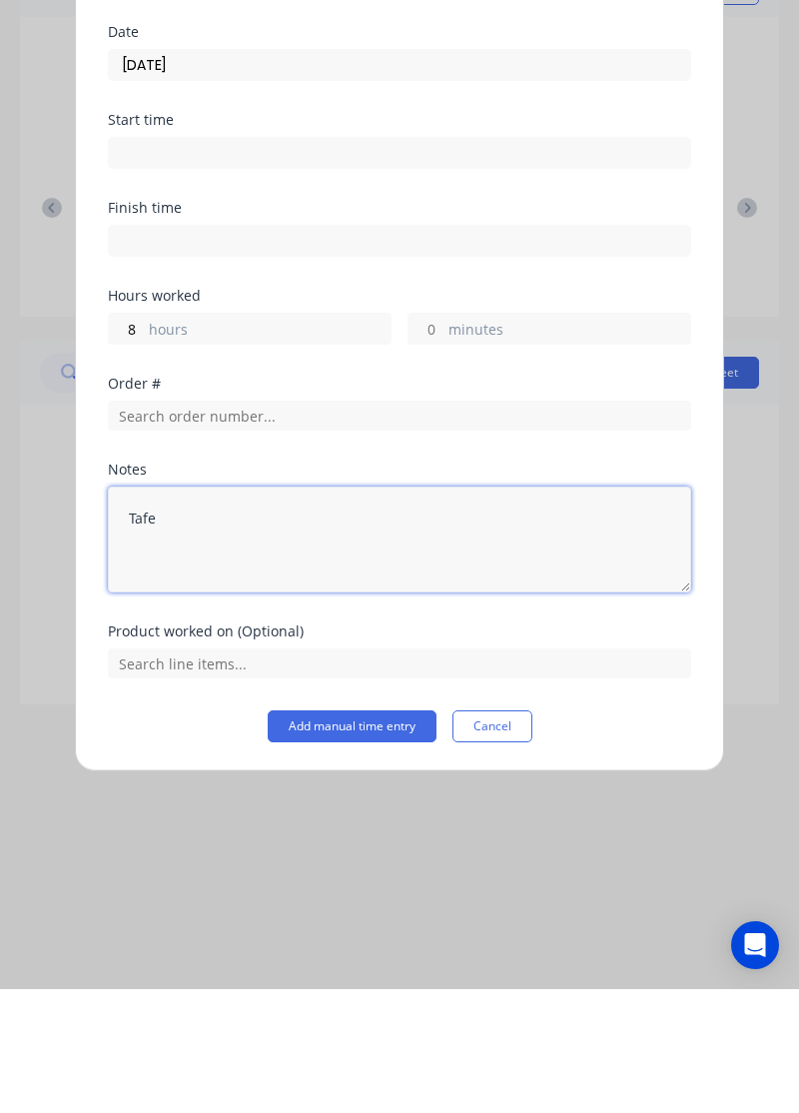
type textarea "Tafe"
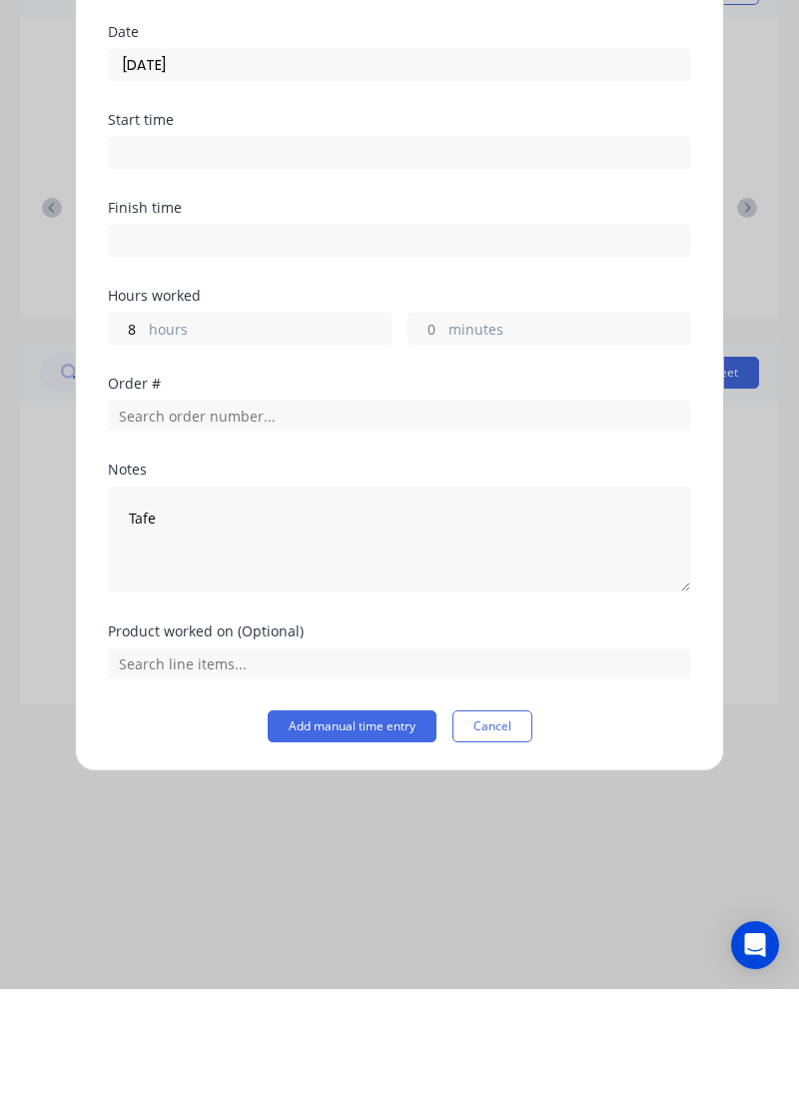
click at [380, 851] on button "Add manual time entry" at bounding box center [352, 850] width 169 height 32
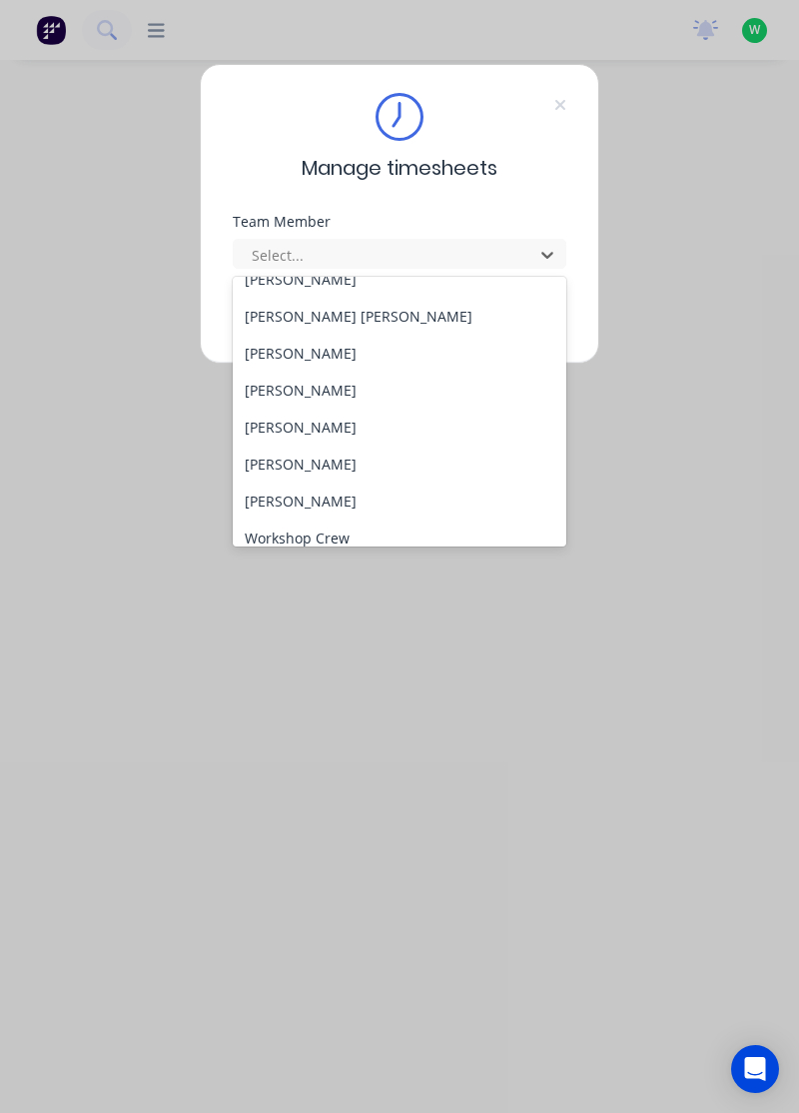
scroll to position [699, 0]
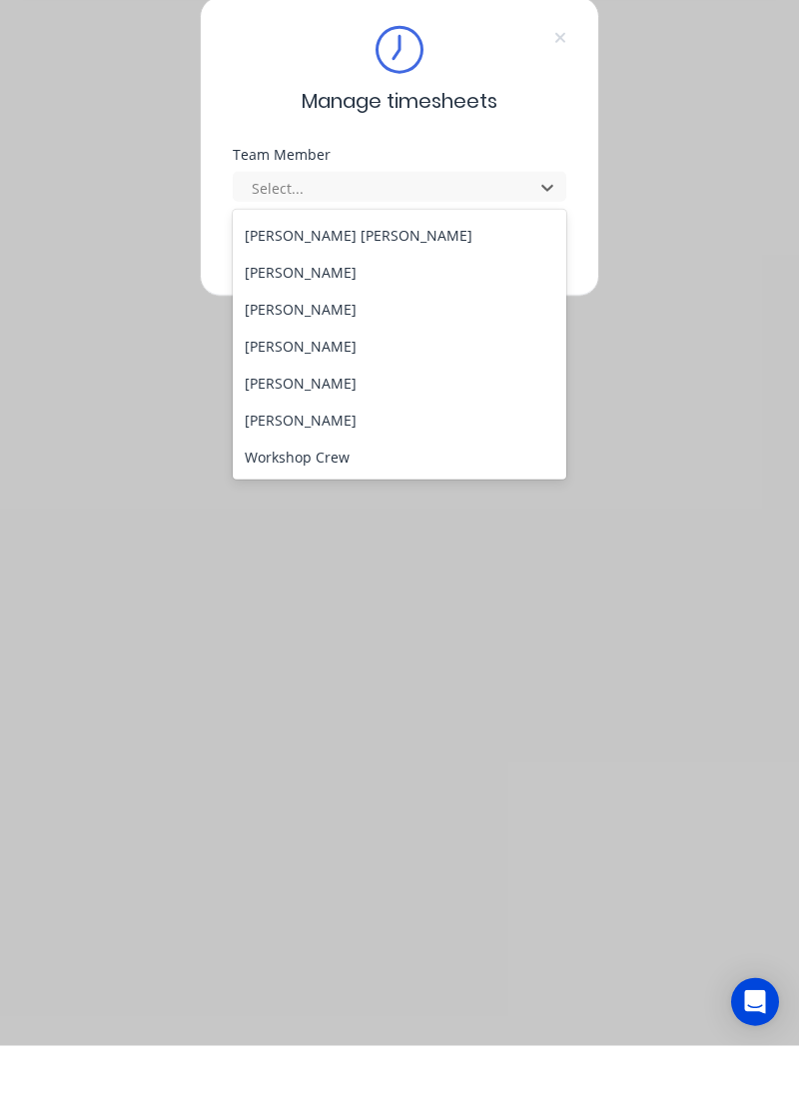
click at [303, 484] on div "[PERSON_NAME]" at bounding box center [400, 486] width 335 height 37
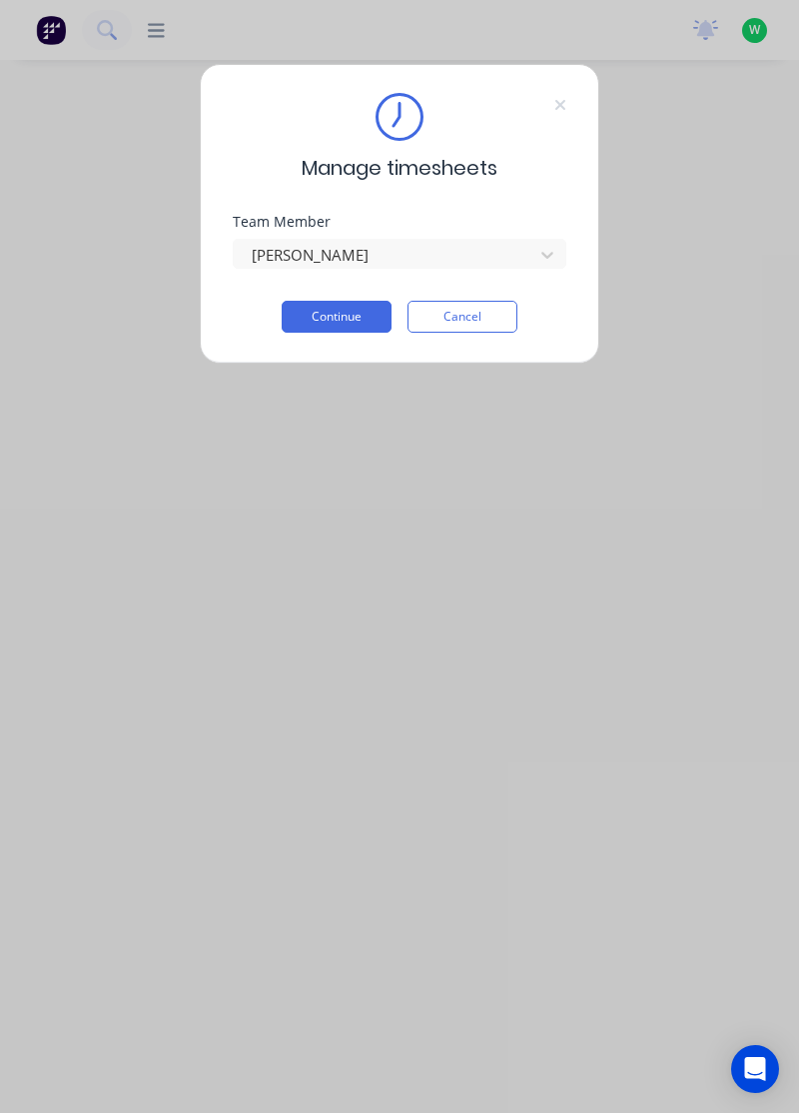
click at [356, 312] on button "Continue" at bounding box center [337, 317] width 110 height 32
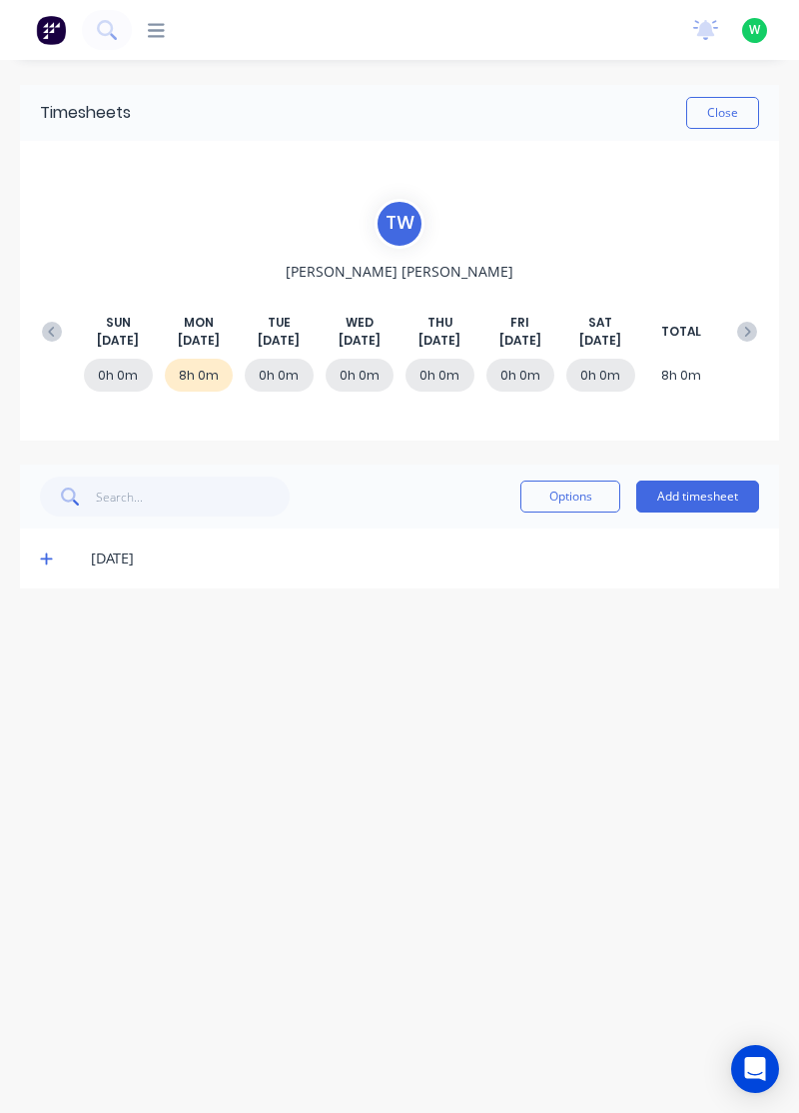
click at [46, 553] on icon at bounding box center [46, 559] width 12 height 12
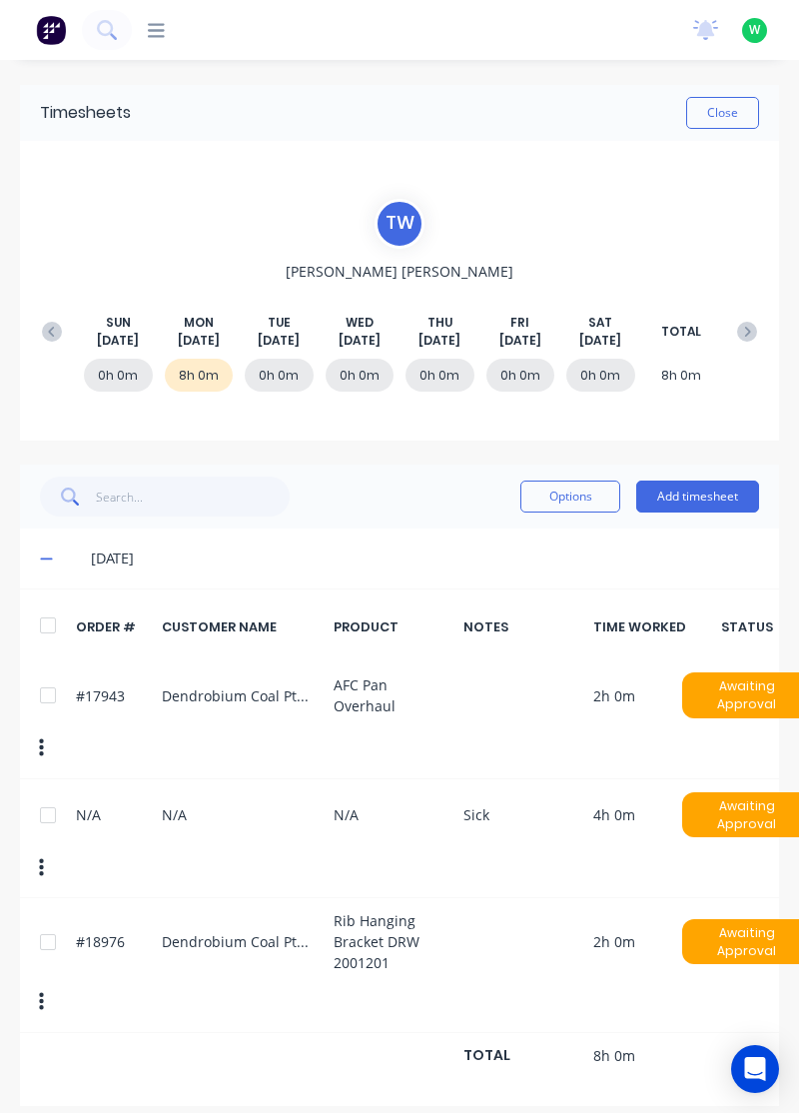
click at [709, 487] on button "Add timesheet" at bounding box center [697, 496] width 123 height 32
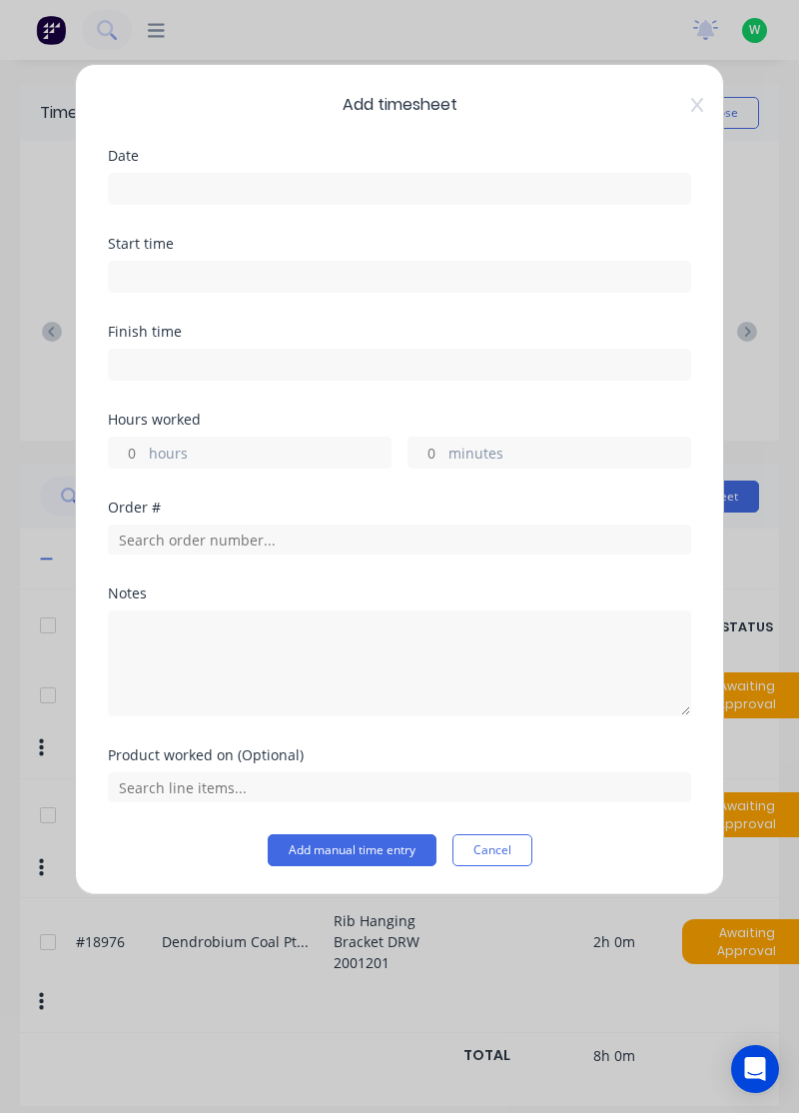
click at [545, 182] on input at bounding box center [399, 189] width 581 height 30
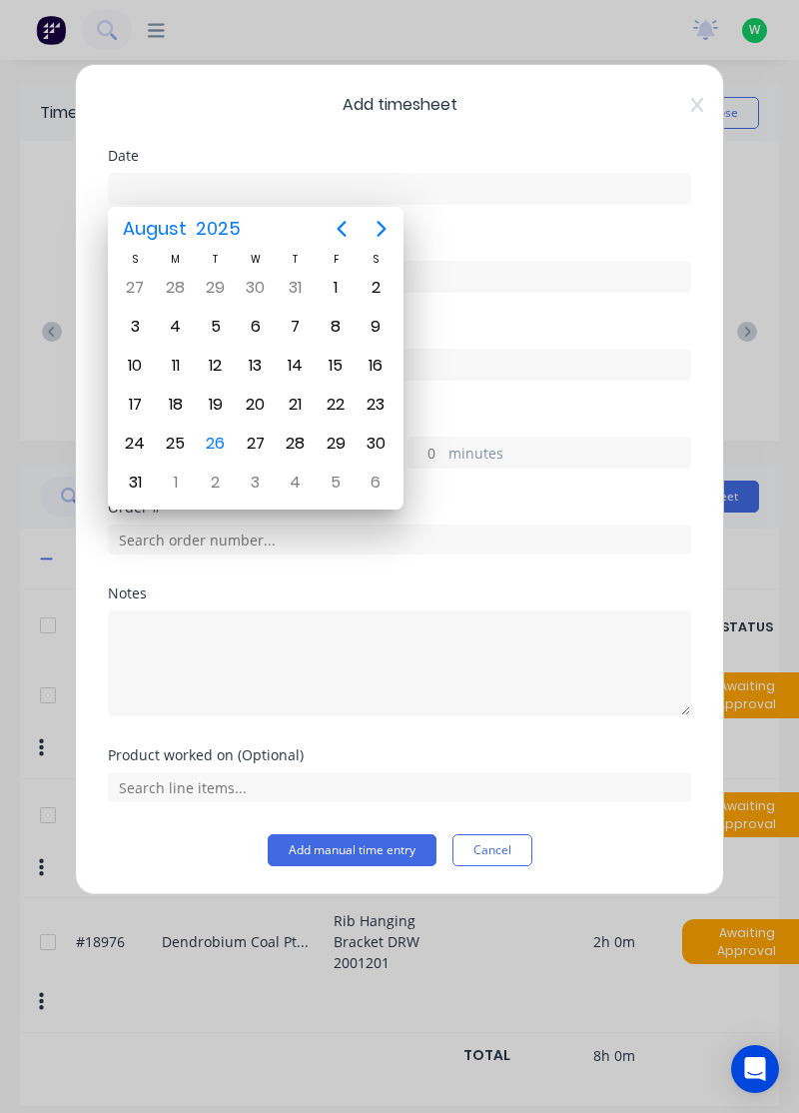
click at [216, 440] on div "26" at bounding box center [216, 443] width 30 height 30
type input "[DATE]"
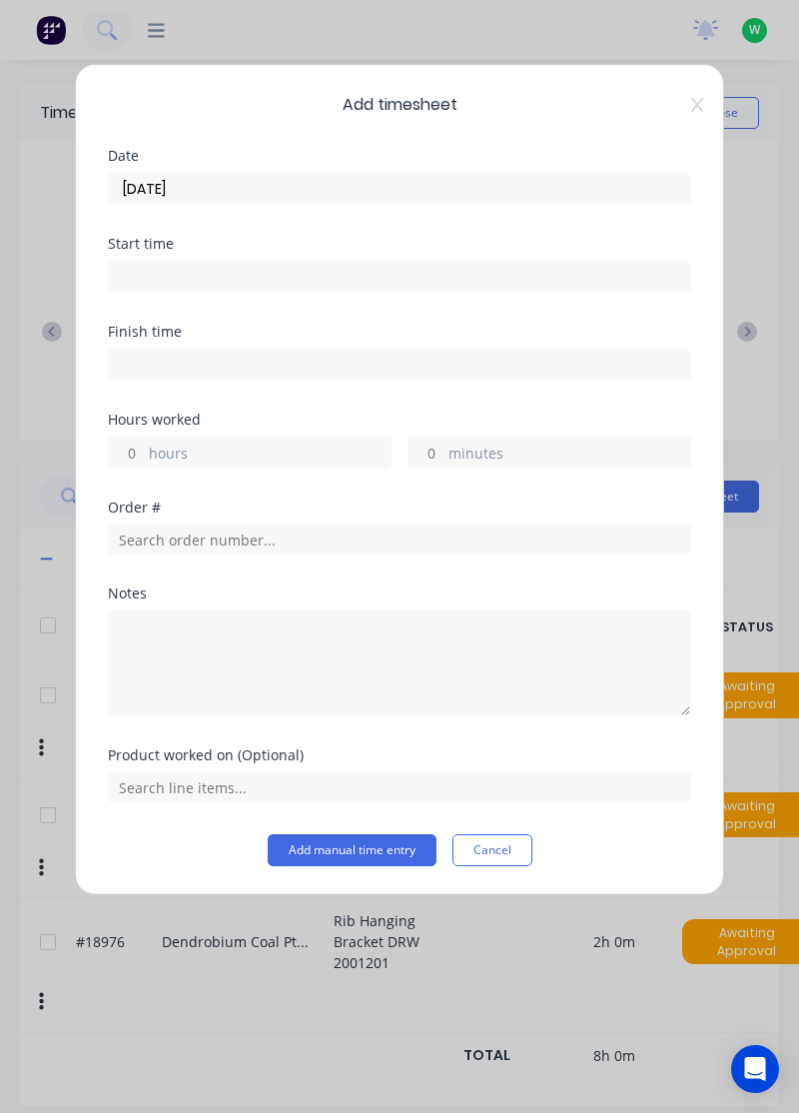
click at [246, 451] on label "hours" at bounding box center [270, 454] width 242 height 25
click at [144, 451] on input "hours" at bounding box center [126, 452] width 35 height 30
type input "8"
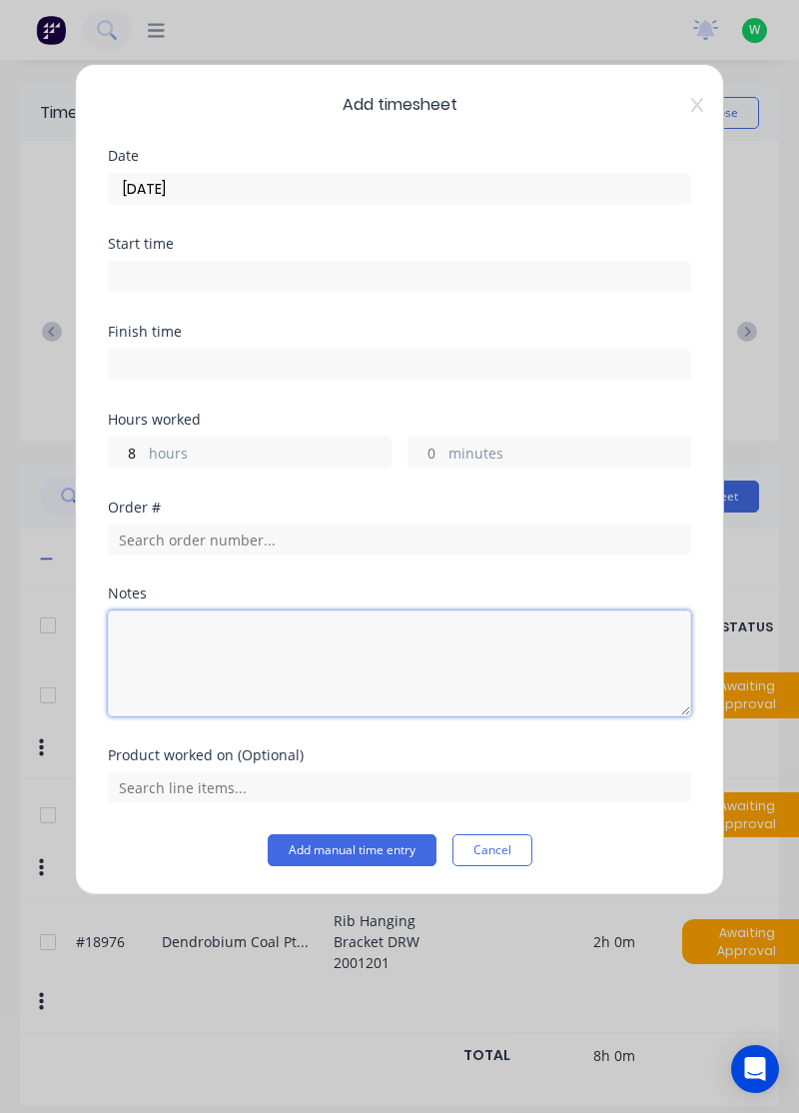
click at [318, 646] on textarea at bounding box center [399, 663] width 583 height 106
type textarea "Sick"
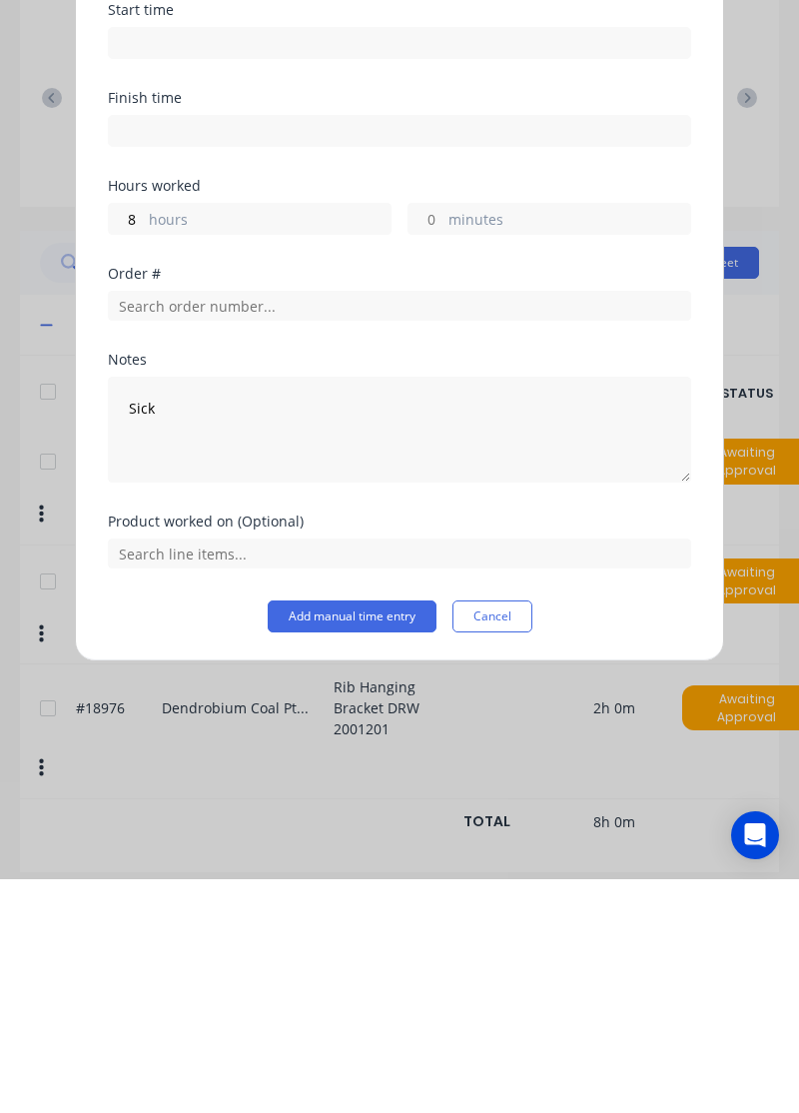
click at [360, 849] on button "Add manual time entry" at bounding box center [352, 850] width 169 height 32
